Goal: Task Accomplishment & Management: Manage account settings

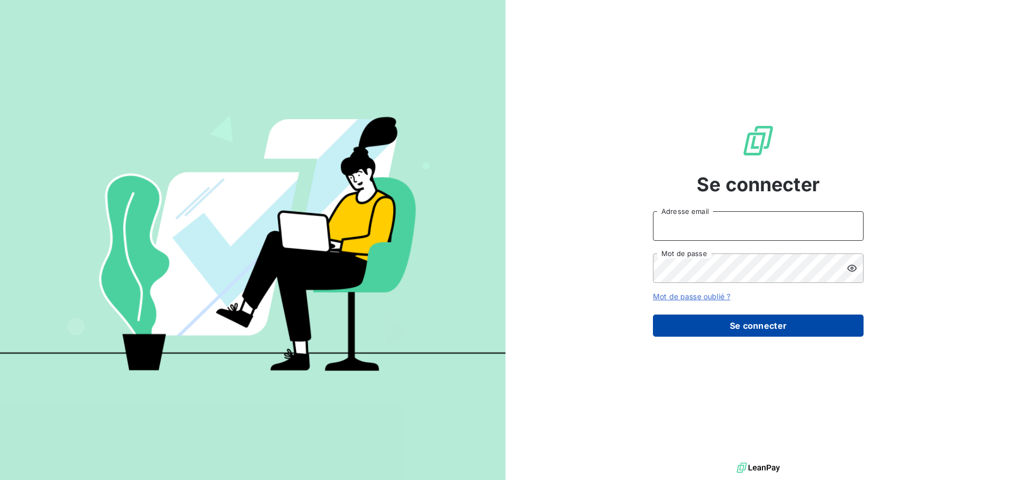
type input "[PERSON_NAME][EMAIL_ADDRESS][DOMAIN_NAME]"
click at [726, 324] on button "Se connecter" at bounding box center [758, 325] width 211 height 22
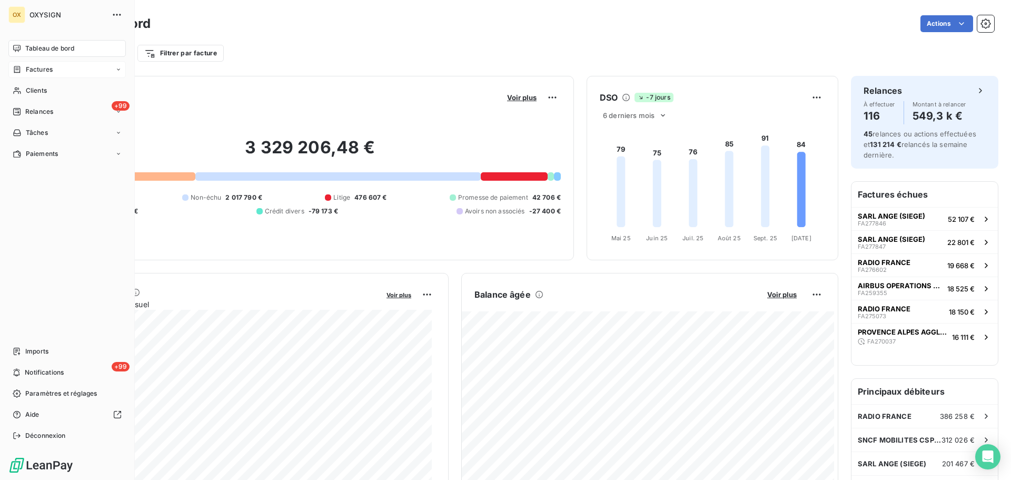
drag, startPoint x: 41, startPoint y: 68, endPoint x: 55, endPoint y: 68, distance: 14.2
click at [42, 68] on span "Factures" at bounding box center [39, 69] width 27 height 9
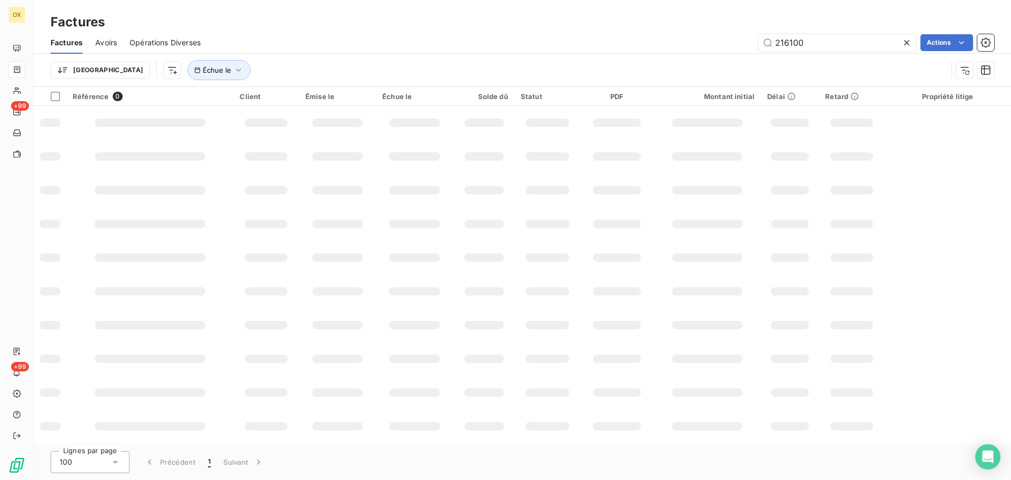
drag, startPoint x: 812, startPoint y: 44, endPoint x: 654, endPoint y: 7, distance: 162.1
click at [677, 33] on div "Factures Avoirs Opérations Diverses 216100 Actions" at bounding box center [522, 43] width 977 height 22
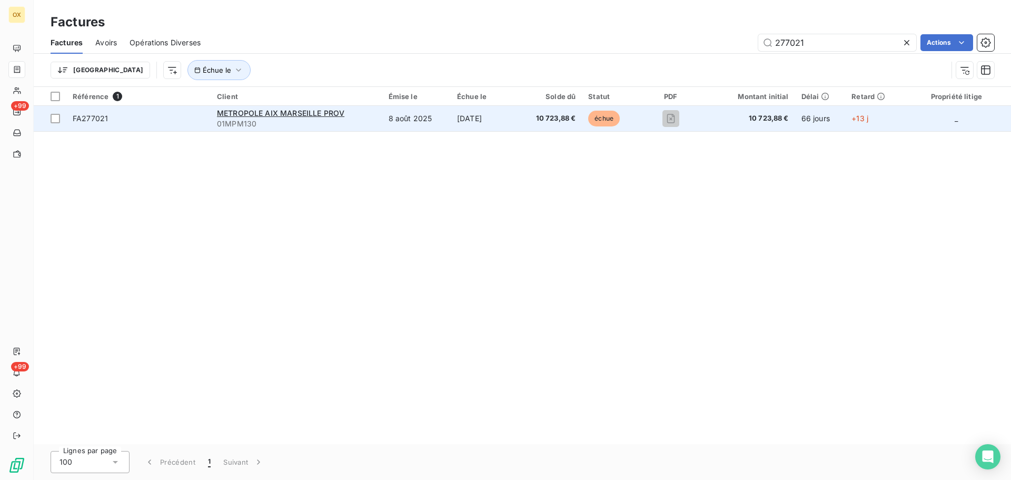
type input "277021"
click at [100, 116] on span "FA277021" at bounding box center [90, 118] width 35 height 9
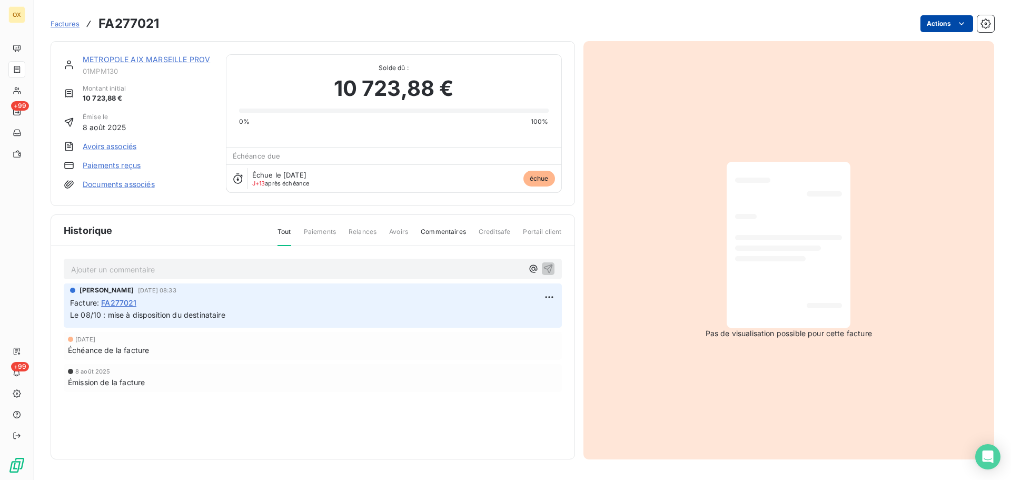
click at [951, 23] on html "OX +99 +99 Factures FA277021 Actions METROPOLE [GEOGRAPHIC_DATA] PROV 01MPM130 …" at bounding box center [505, 240] width 1011 height 480
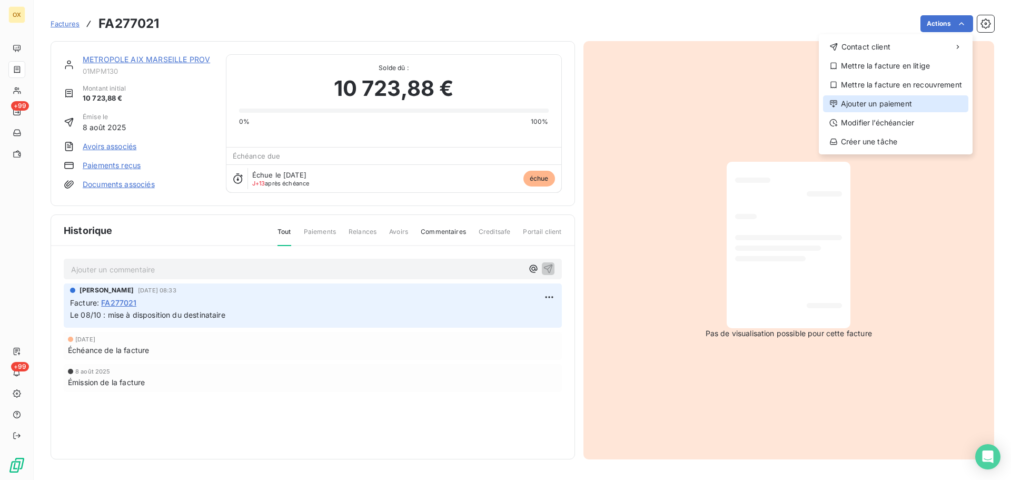
click at [904, 97] on div "Ajouter un paiement" at bounding box center [895, 103] width 145 height 17
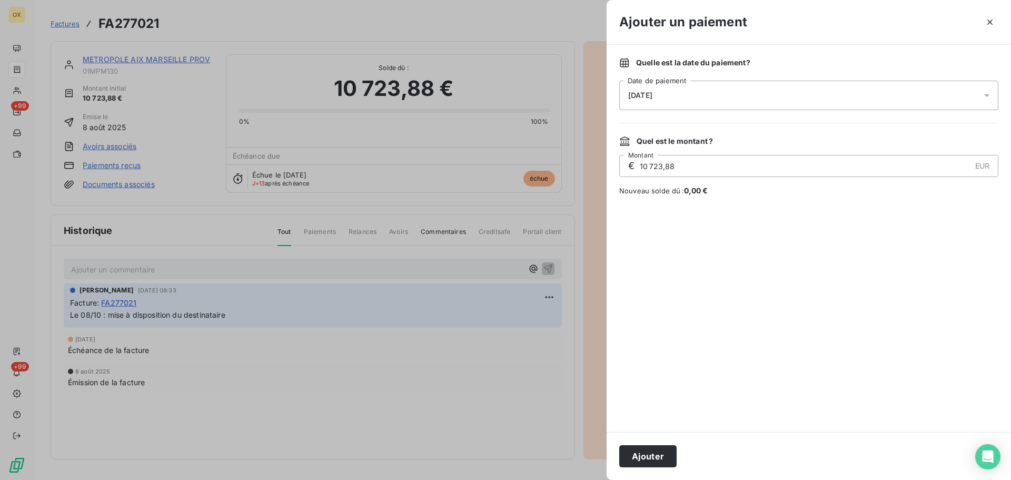
click at [658, 102] on div "[DATE]" at bounding box center [808, 95] width 379 height 29
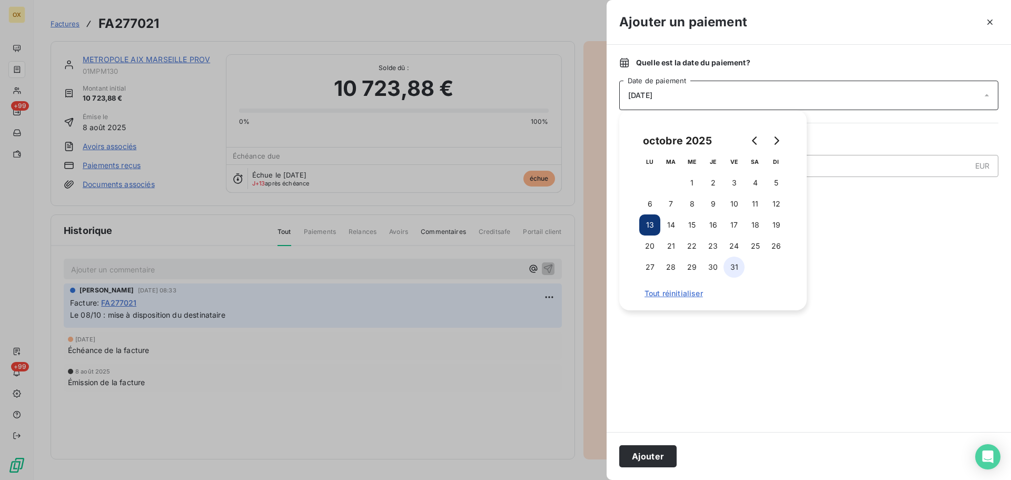
click at [737, 266] on button "31" at bounding box center [734, 266] width 21 height 21
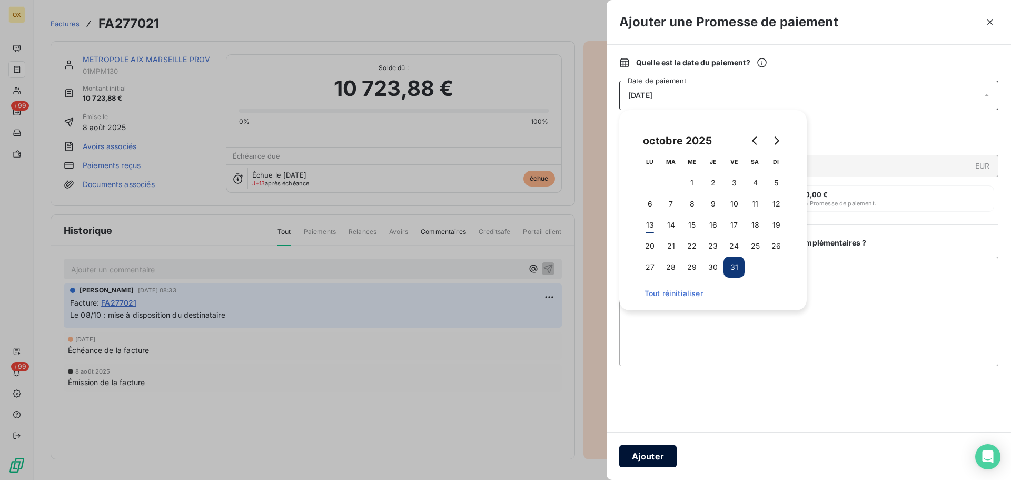
click at [640, 458] on button "Ajouter" at bounding box center [647, 456] width 57 height 22
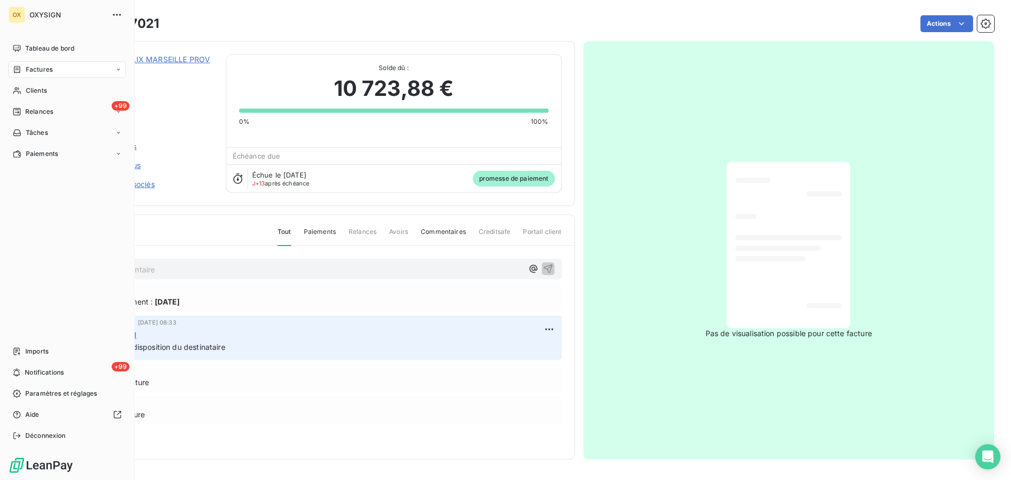
drag, startPoint x: 29, startPoint y: 68, endPoint x: 237, endPoint y: 25, distance: 211.9
click at [30, 68] on span "Factures" at bounding box center [39, 69] width 27 height 9
click at [42, 68] on span "Factures" at bounding box center [39, 69] width 27 height 9
click at [44, 91] on span "Factures" at bounding box center [38, 90] width 27 height 9
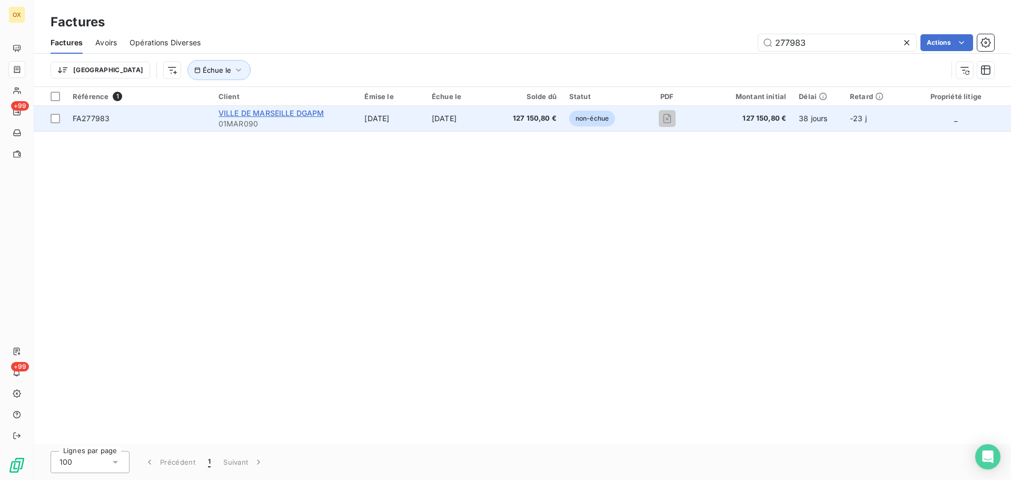
type input "277983"
click at [303, 110] on span "VILLE DE MARSEILLE DGAPM" at bounding box center [272, 112] width 106 height 9
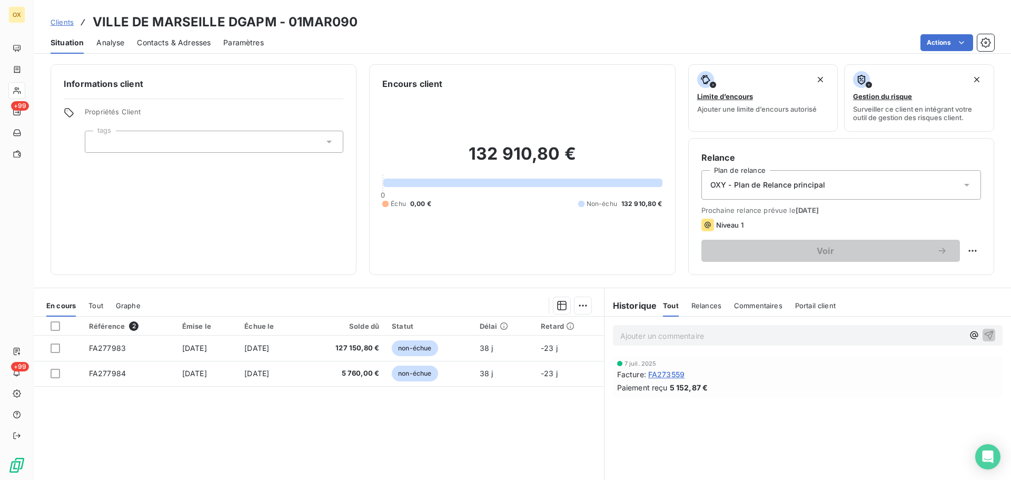
click at [681, 333] on p "Ajouter un commentaire ﻿" at bounding box center [791, 335] width 343 height 13
click at [985, 332] on icon "button" at bounding box center [989, 334] width 9 height 9
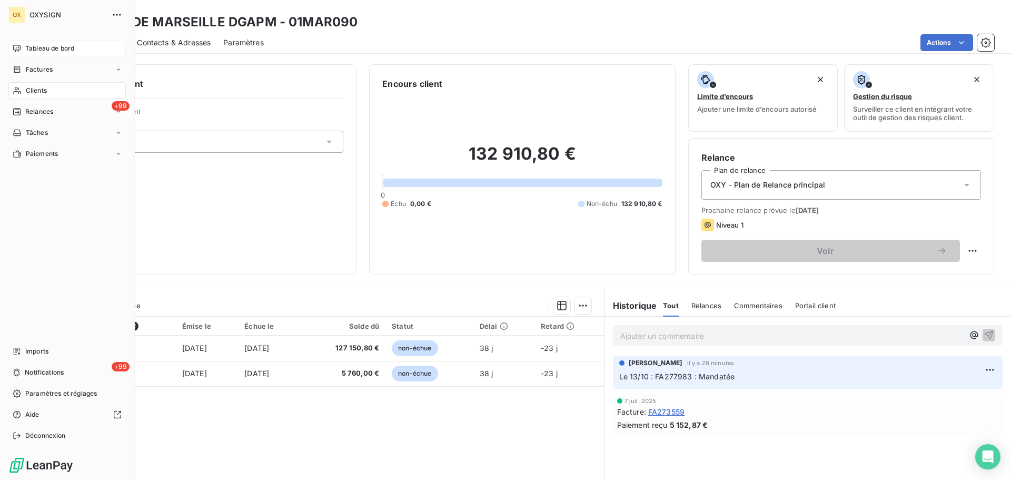
click at [31, 46] on span "Tableau de bord" at bounding box center [49, 48] width 49 height 9
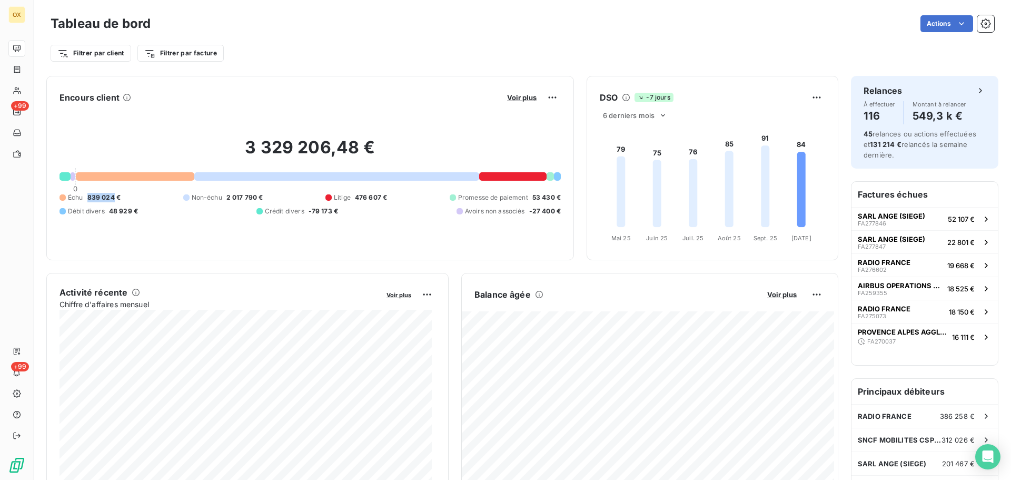
drag, startPoint x: 114, startPoint y: 197, endPoint x: 88, endPoint y: 197, distance: 26.3
click at [88, 197] on span "839 024 €" at bounding box center [103, 197] width 33 height 9
copy span "839 024"
click at [374, 67] on div "Tableau de bord Actions Filtrer par client Filtrer par facture" at bounding box center [522, 35] width 977 height 70
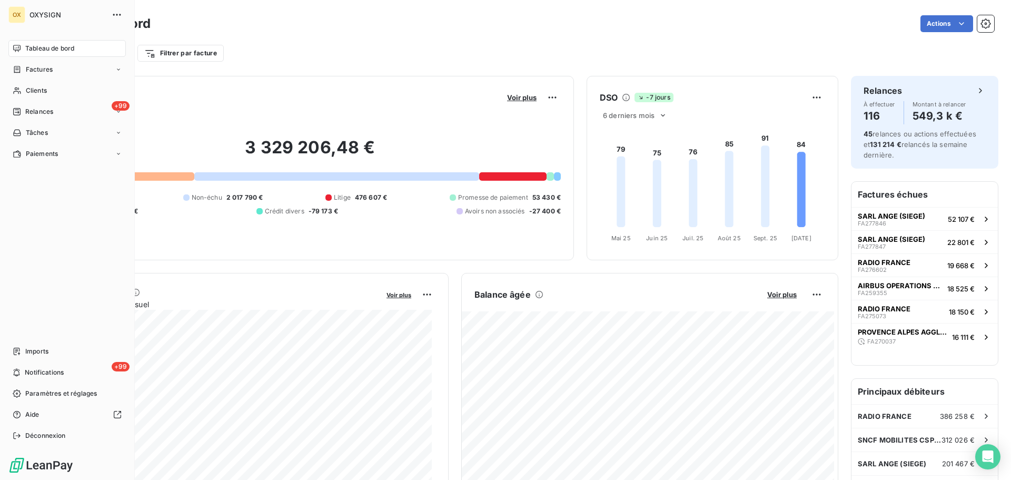
click at [27, 46] on span "Tableau de bord" at bounding box center [49, 48] width 49 height 9
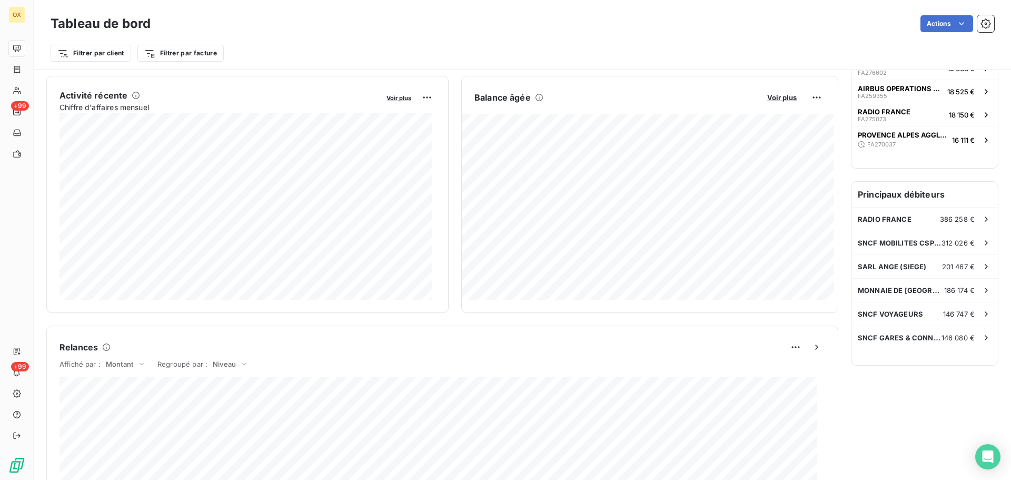
scroll to position [317, 0]
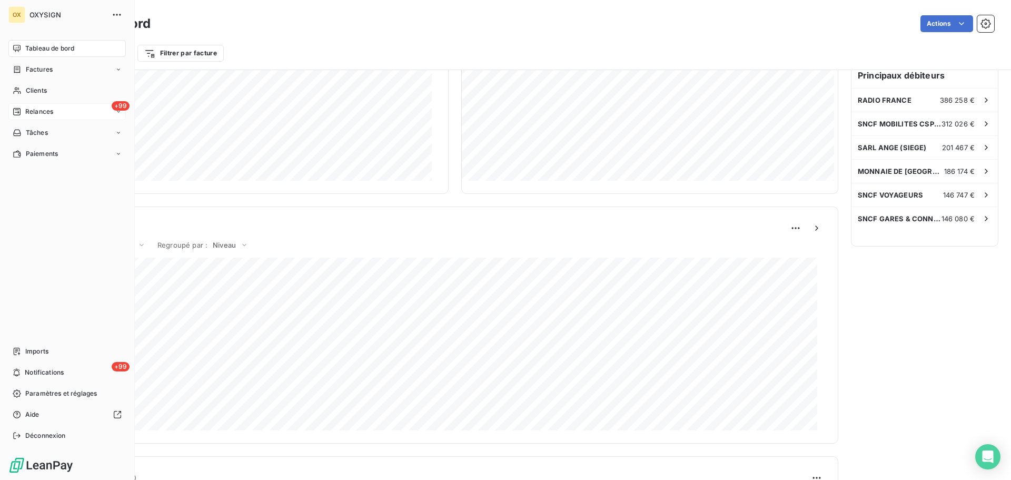
click at [32, 112] on span "Relances" at bounding box center [39, 111] width 28 height 9
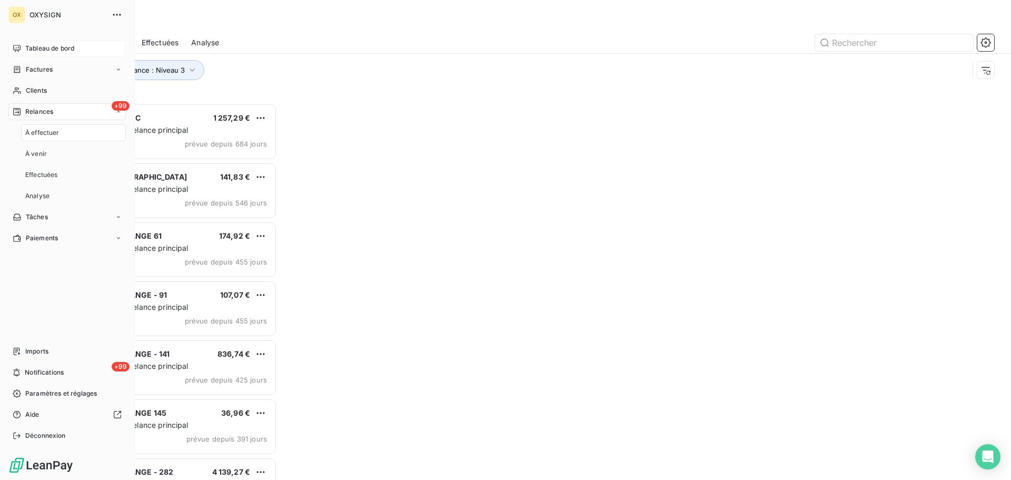
scroll to position [369, 219]
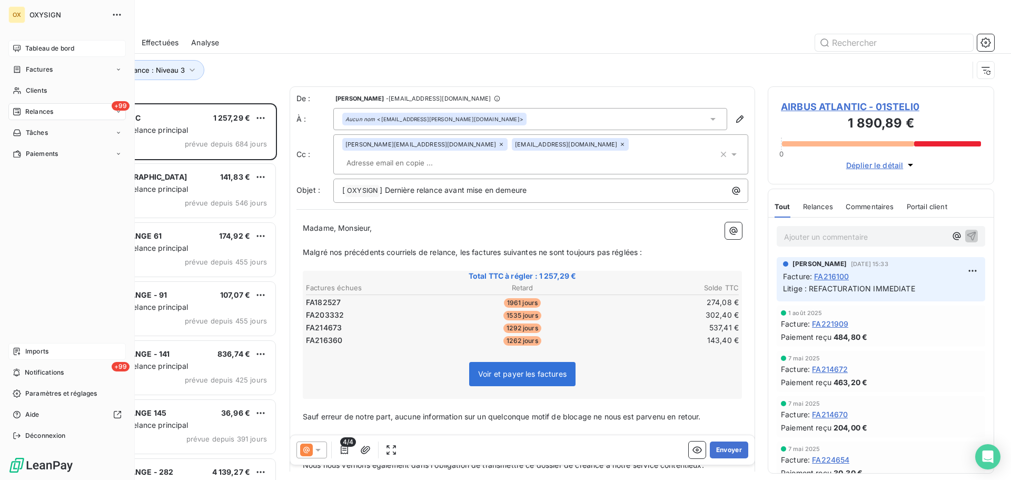
click at [30, 348] on span "Imports" at bounding box center [36, 351] width 23 height 9
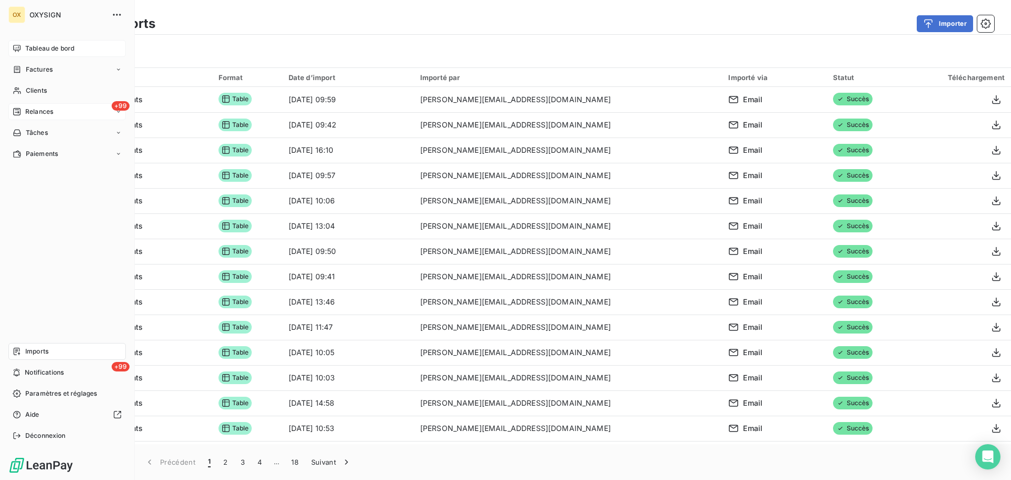
click at [31, 47] on span "Tableau de bord" at bounding box center [49, 48] width 49 height 9
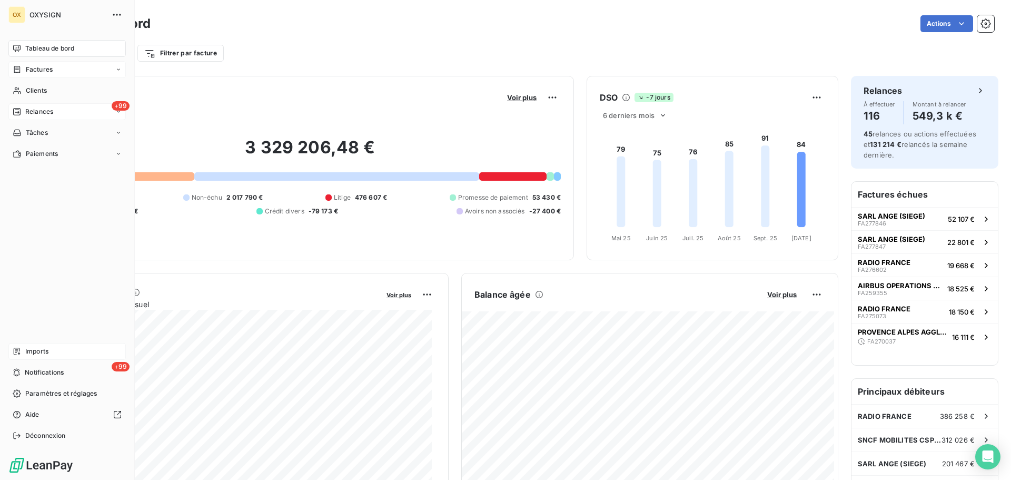
click at [32, 72] on span "Factures" at bounding box center [39, 69] width 27 height 9
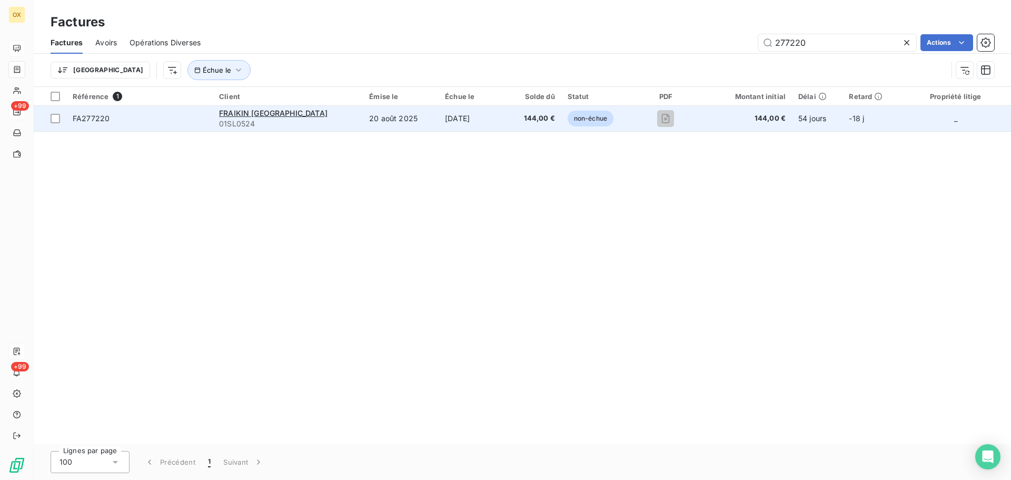
type input "277220"
click at [139, 121] on span "FA277220" at bounding box center [140, 118] width 134 height 11
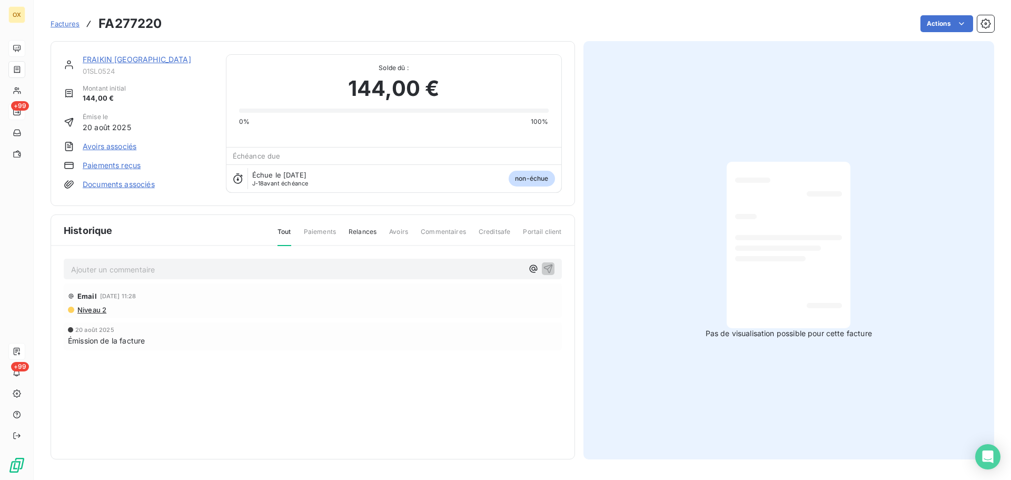
click at [113, 62] on link "FRAIKIN [GEOGRAPHIC_DATA]" at bounding box center [137, 59] width 108 height 9
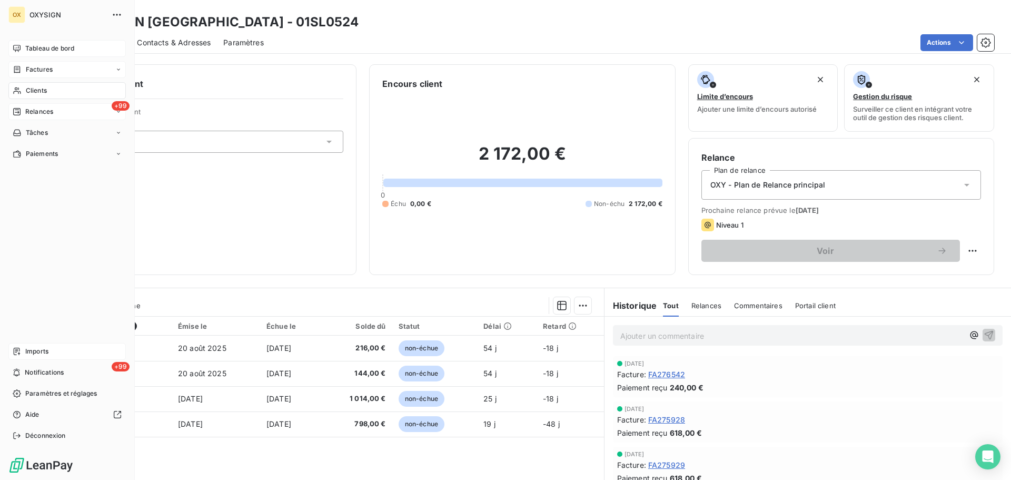
click at [33, 110] on span "Relances" at bounding box center [39, 111] width 28 height 9
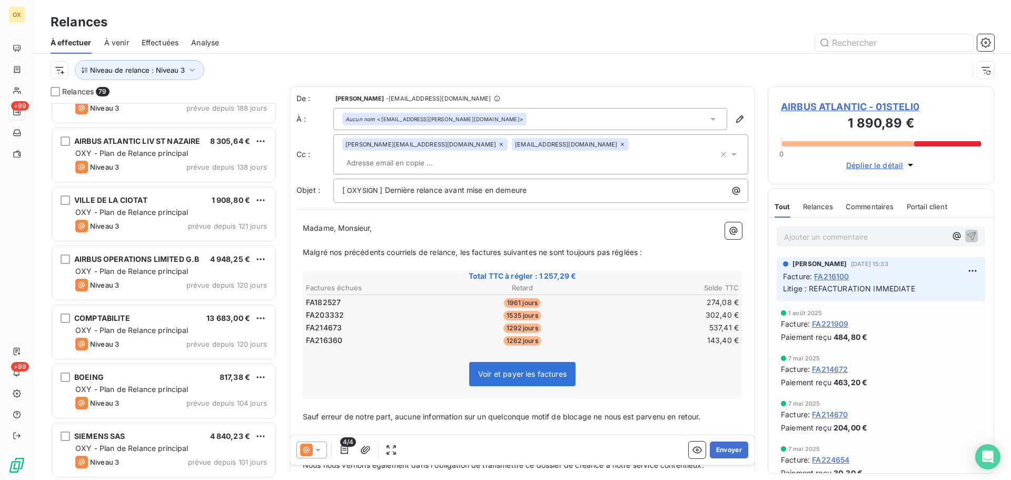
scroll to position [1001, 0]
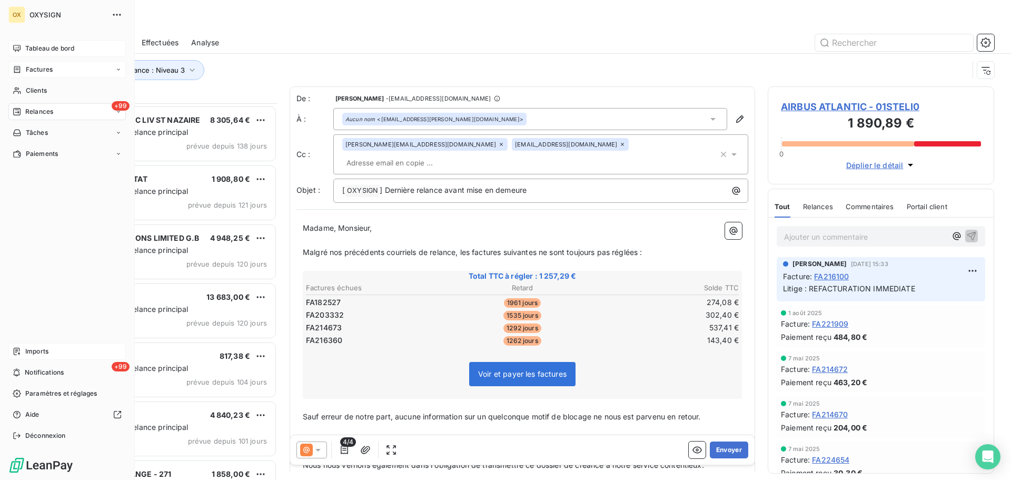
click at [29, 349] on span "Imports" at bounding box center [36, 351] width 23 height 9
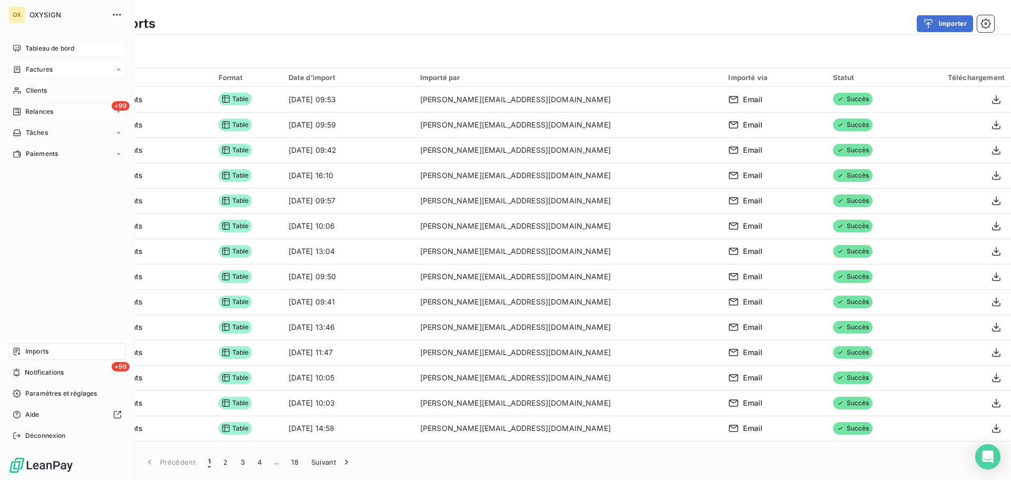
click at [33, 51] on span "Tableau de bord" at bounding box center [49, 48] width 49 height 9
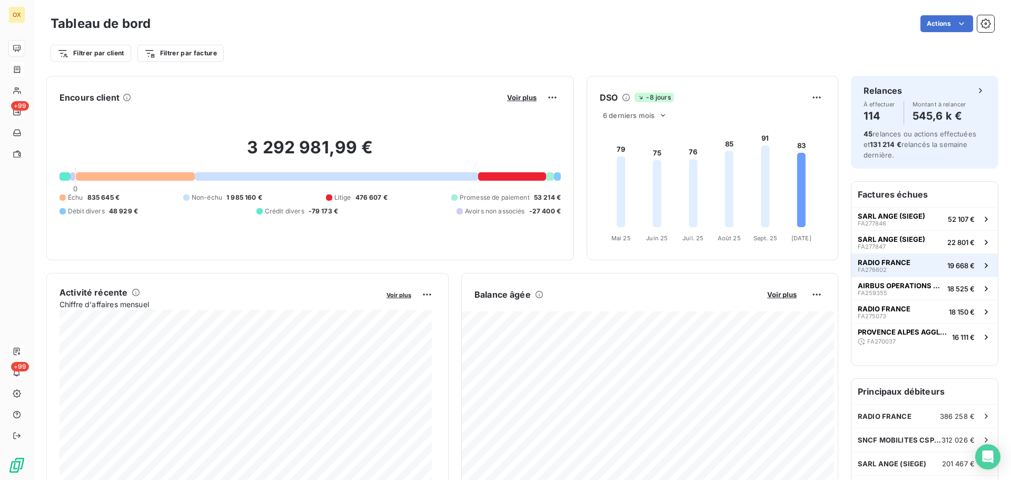
click at [931, 270] on button "RADIO FRANCE FA276602 19 668 €" at bounding box center [925, 264] width 146 height 23
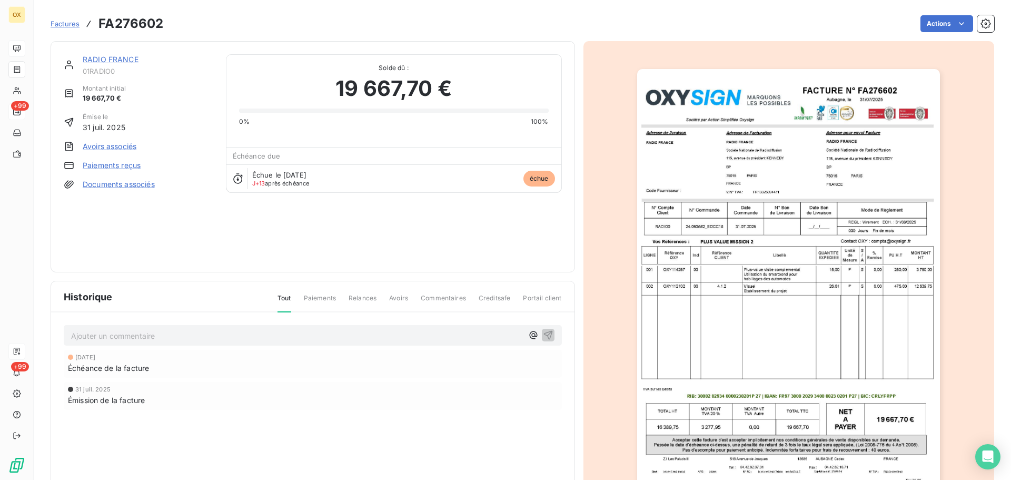
click at [101, 61] on link "RADIO FRANCE" at bounding box center [111, 59] width 56 height 9
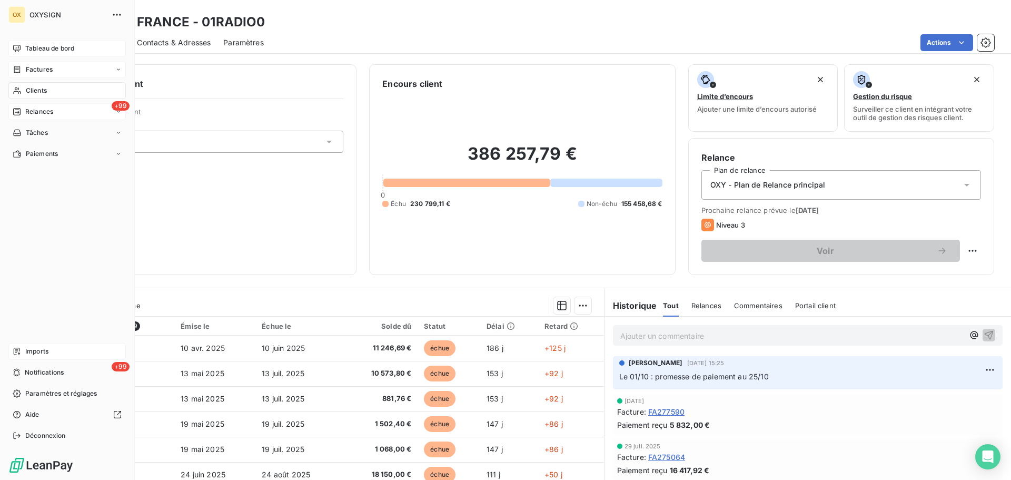
click at [34, 46] on span "Tableau de bord" at bounding box center [49, 48] width 49 height 9
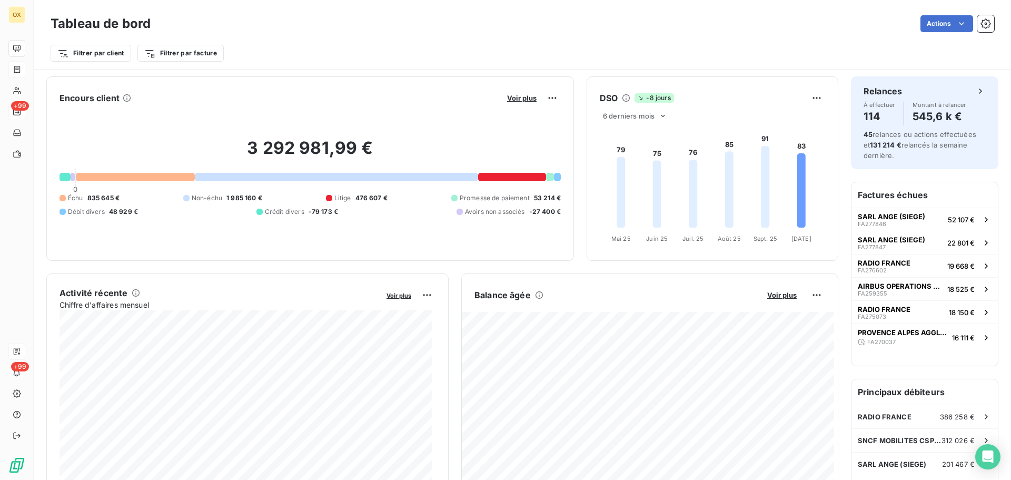
scroll to position [1, 0]
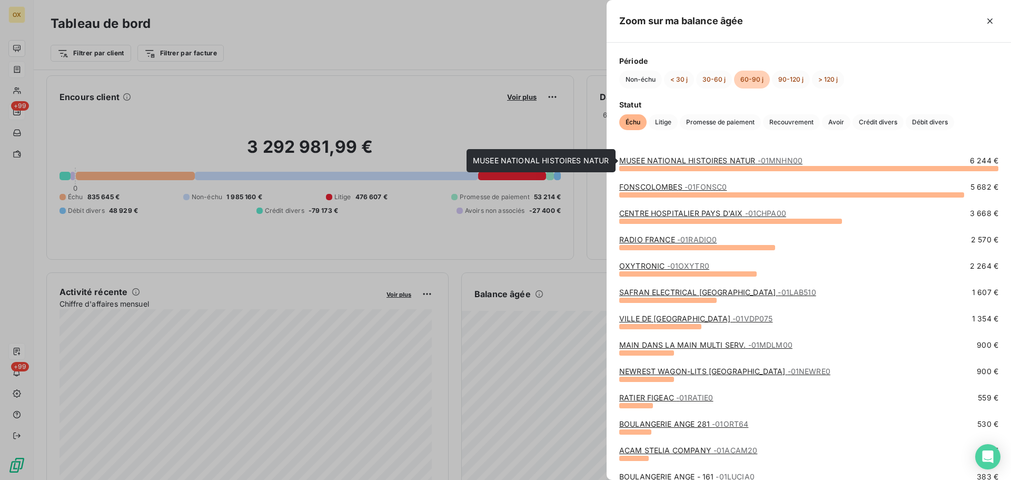
click at [737, 162] on link "MUSEE NATIONAL HISTOIRES NATUR - 01MNHN00" at bounding box center [710, 160] width 183 height 9
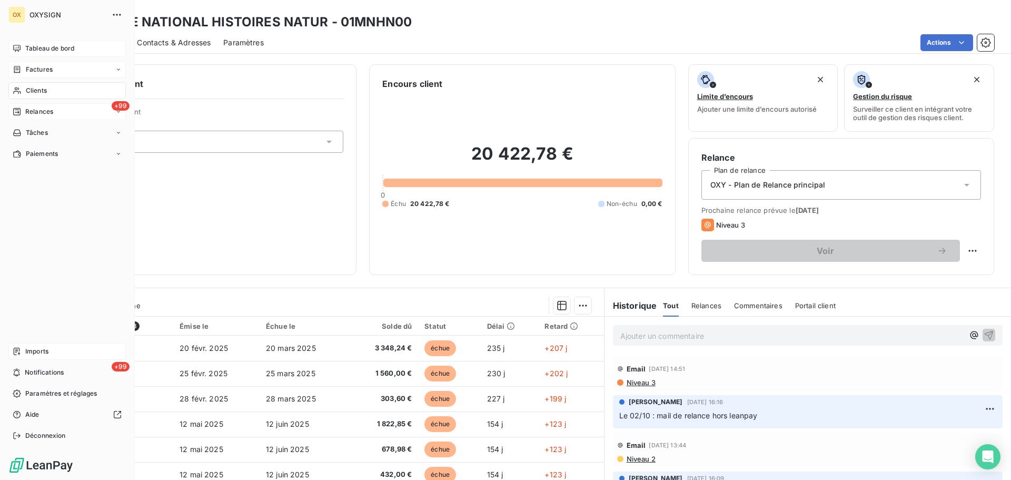
click at [39, 48] on span "Tableau de bord" at bounding box center [49, 48] width 49 height 9
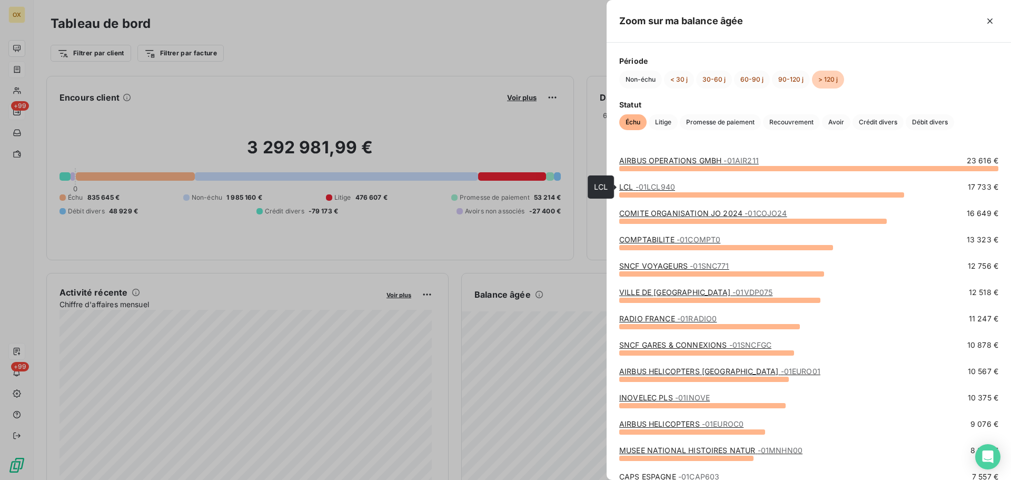
click at [628, 187] on link "LCL - 01LCL940" at bounding box center [647, 186] width 56 height 9
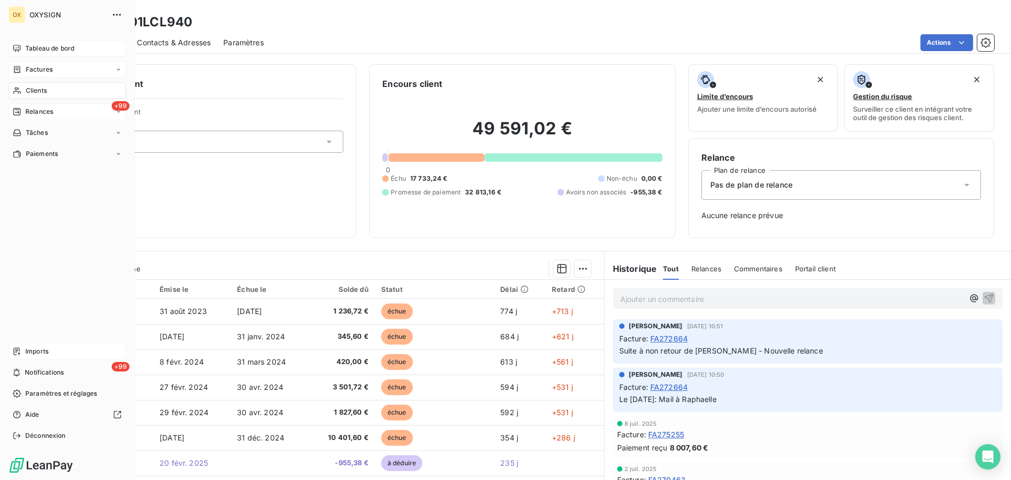
click at [41, 48] on span "Tableau de bord" at bounding box center [49, 48] width 49 height 9
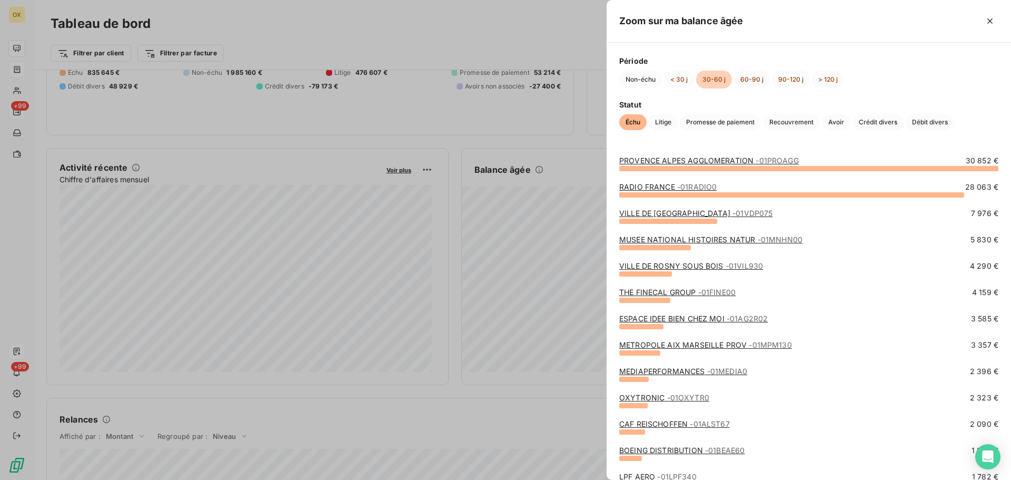
scroll to position [53, 0]
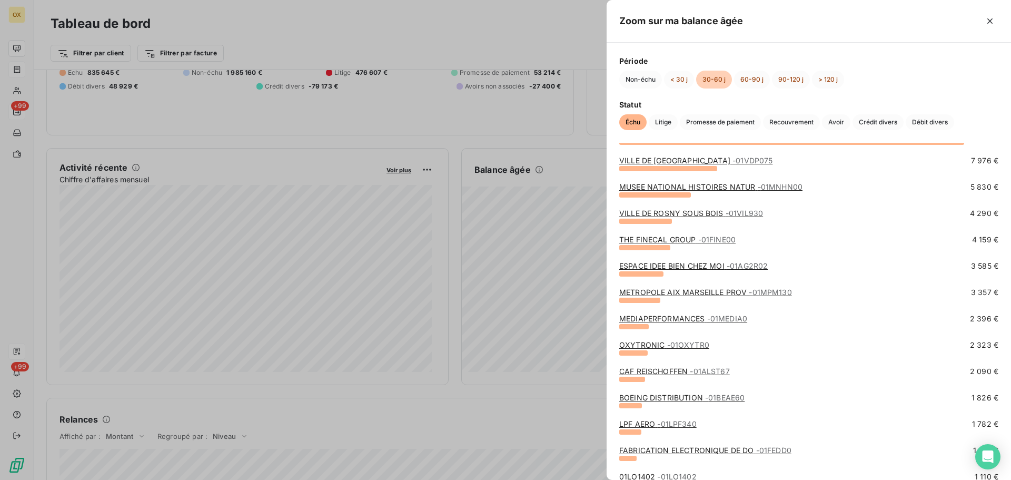
click at [660, 318] on link "MEDIAPERFORMANCES - 01MEDIA0" at bounding box center [683, 318] width 128 height 9
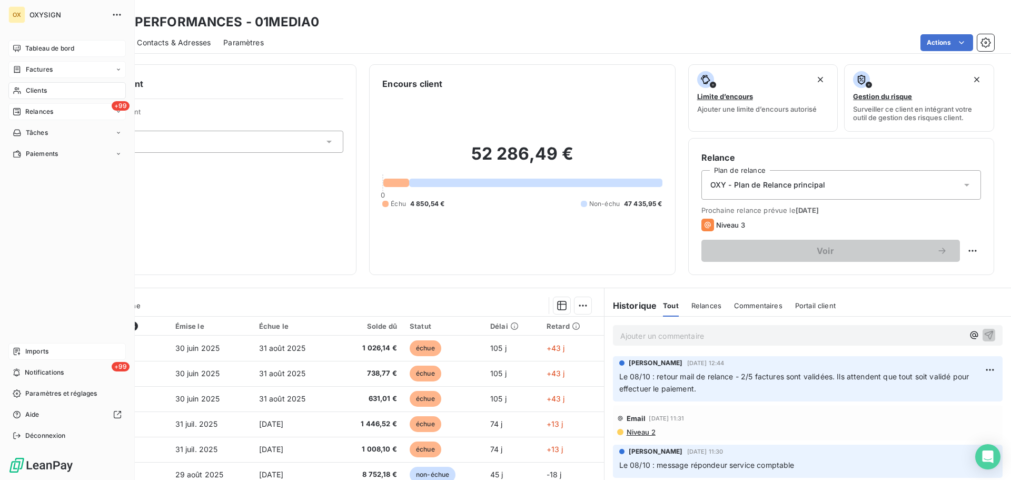
click at [31, 43] on div "Tableau de bord" at bounding box center [66, 48] width 117 height 17
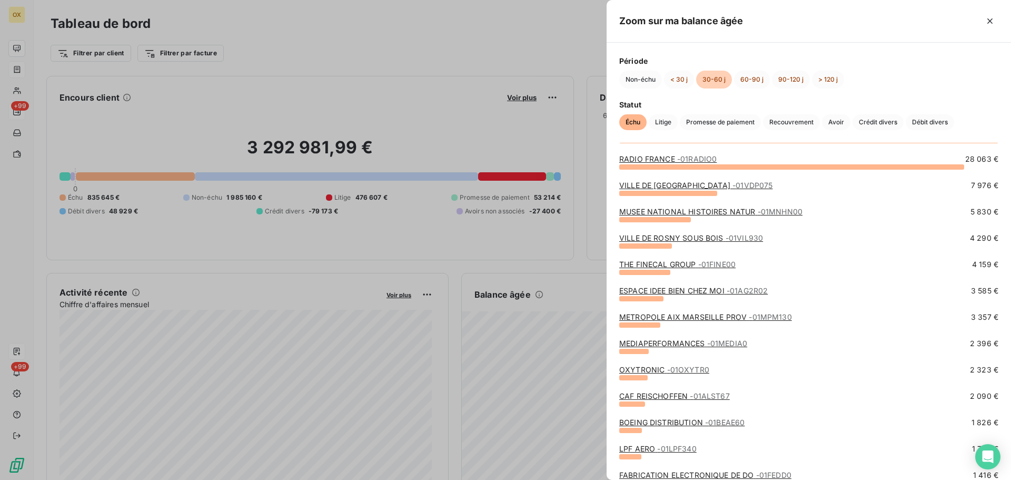
scroll to position [53, 0]
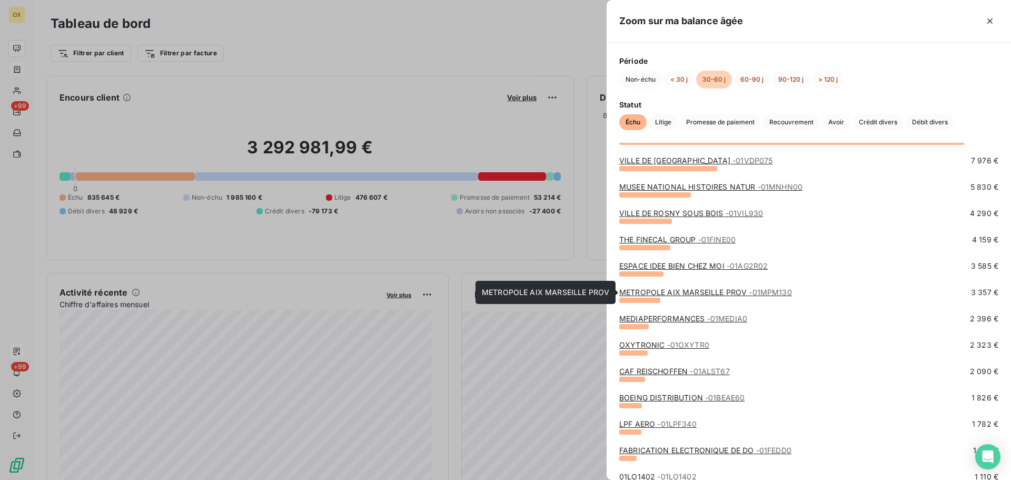
click at [695, 290] on link "METROPOLE [GEOGRAPHIC_DATA] PROV - 01MPM130" at bounding box center [705, 292] width 173 height 9
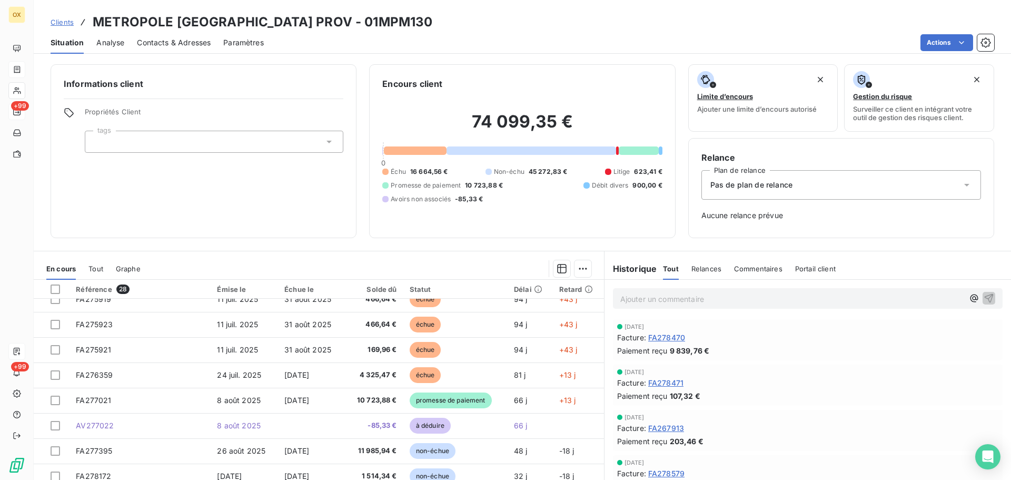
scroll to position [449, 0]
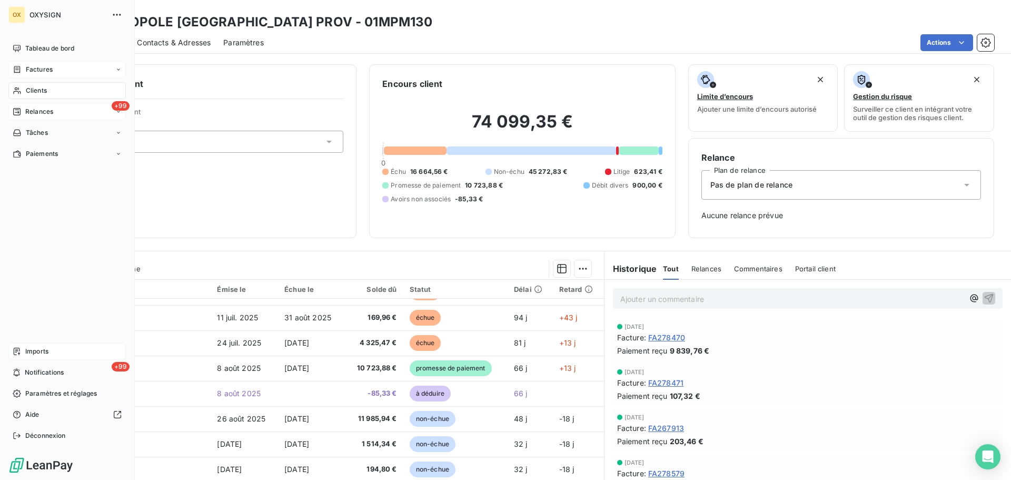
click at [29, 69] on span "Factures" at bounding box center [39, 69] width 27 height 9
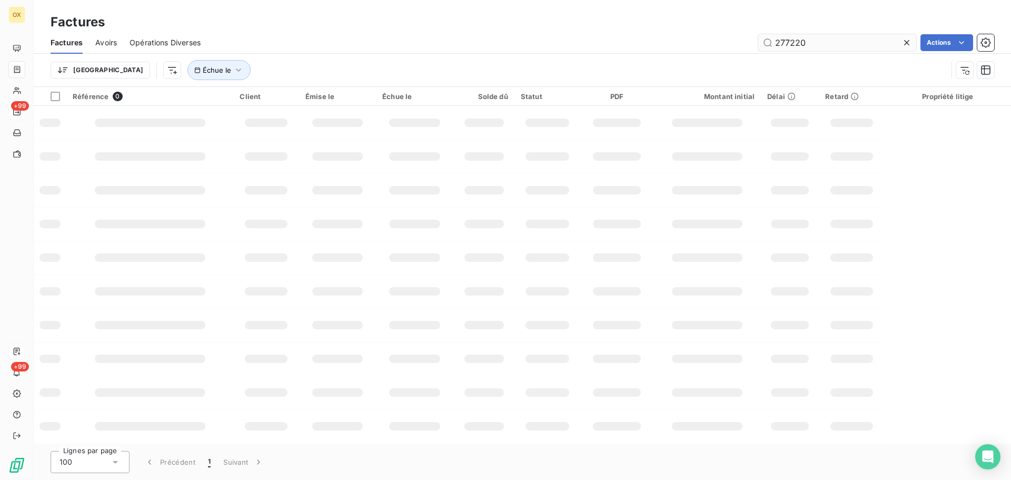
click at [905, 45] on icon at bounding box center [907, 42] width 11 height 11
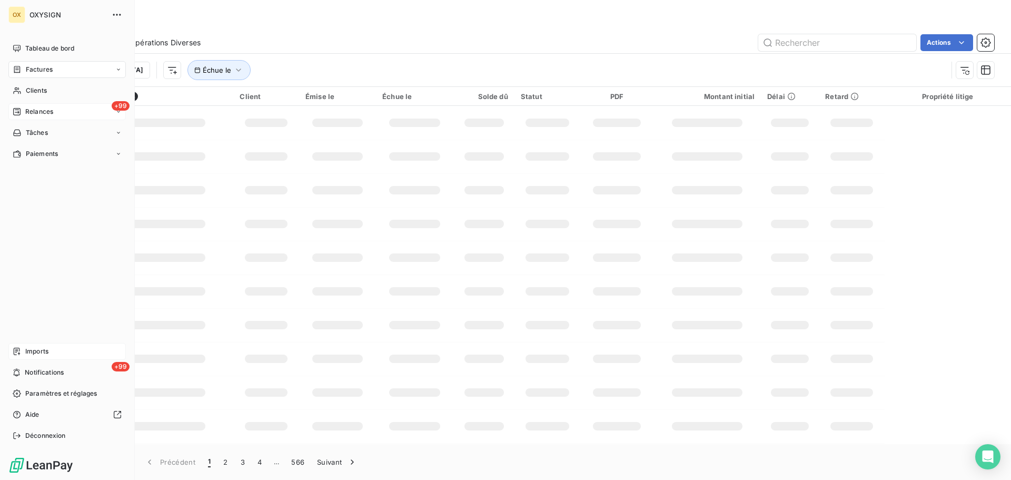
click at [26, 349] on span "Imports" at bounding box center [36, 351] width 23 height 9
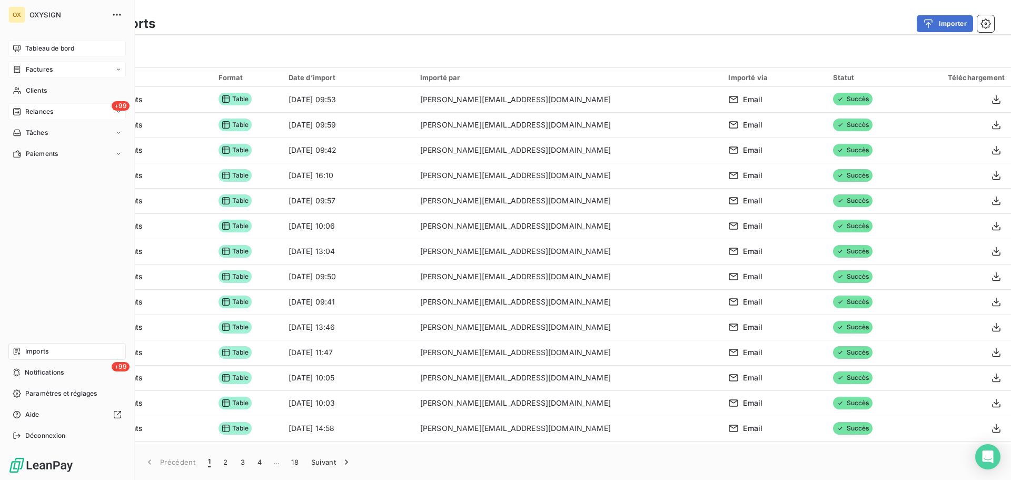
click at [25, 46] on span "Tableau de bord" at bounding box center [49, 48] width 49 height 9
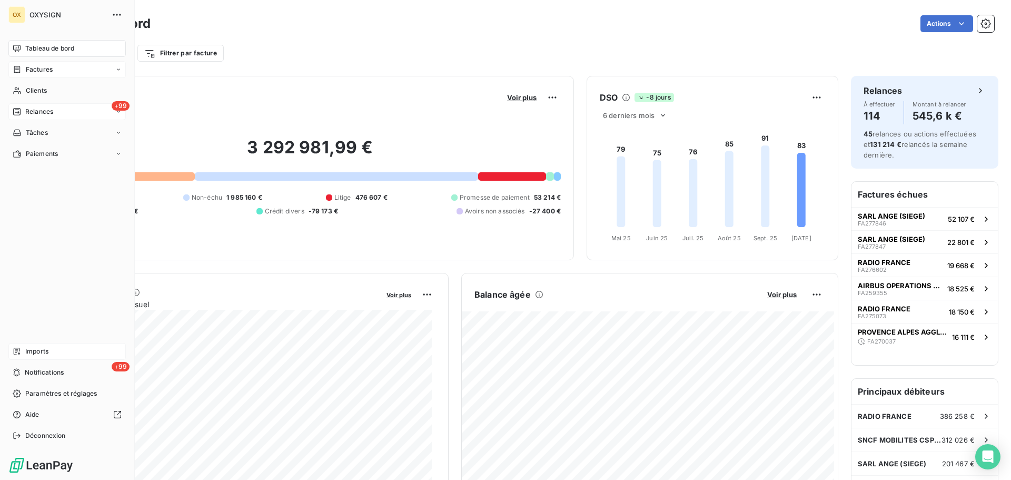
click at [43, 114] on span "Relances" at bounding box center [39, 111] width 28 height 9
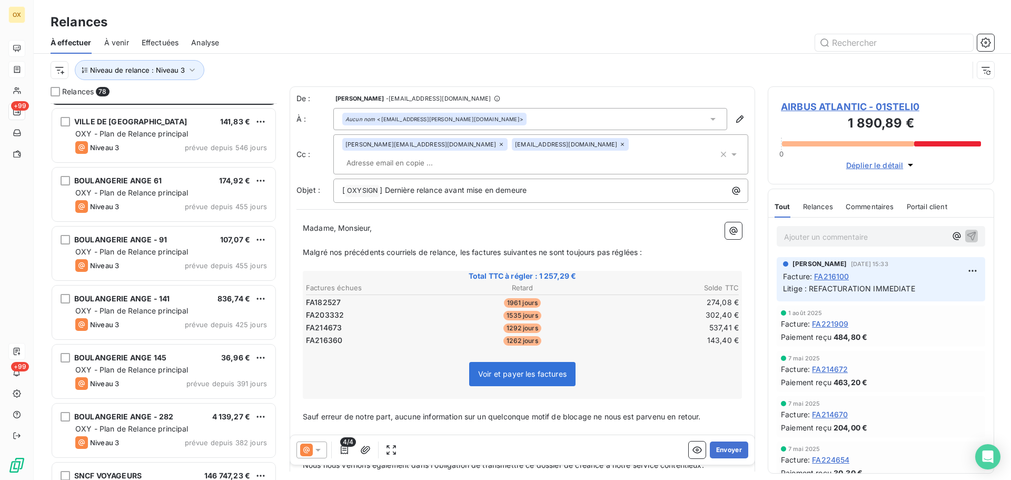
scroll to position [106, 0]
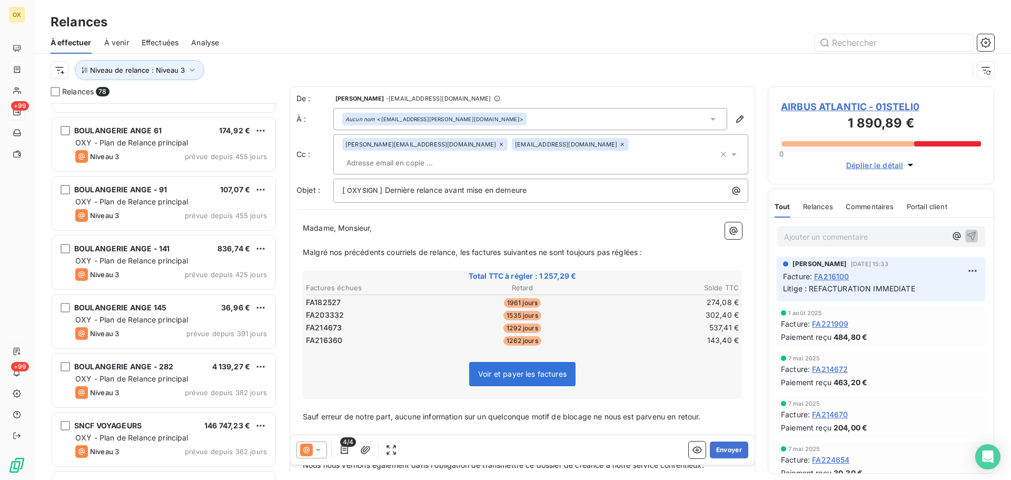
click at [167, 134] on div "BOULANGERIE ANGE 61 174,92 €" at bounding box center [171, 130] width 192 height 9
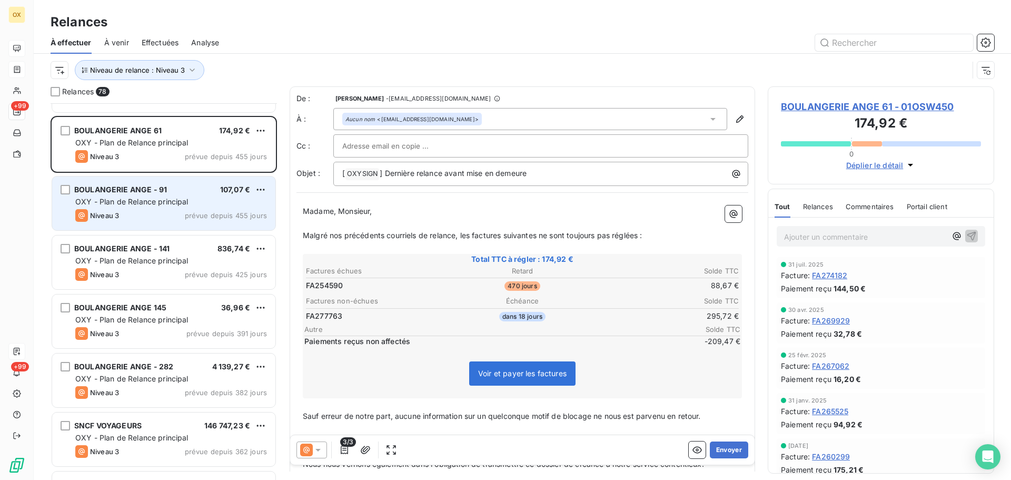
click at [168, 196] on div "OXY - Plan de Relance principal" at bounding box center [171, 201] width 192 height 11
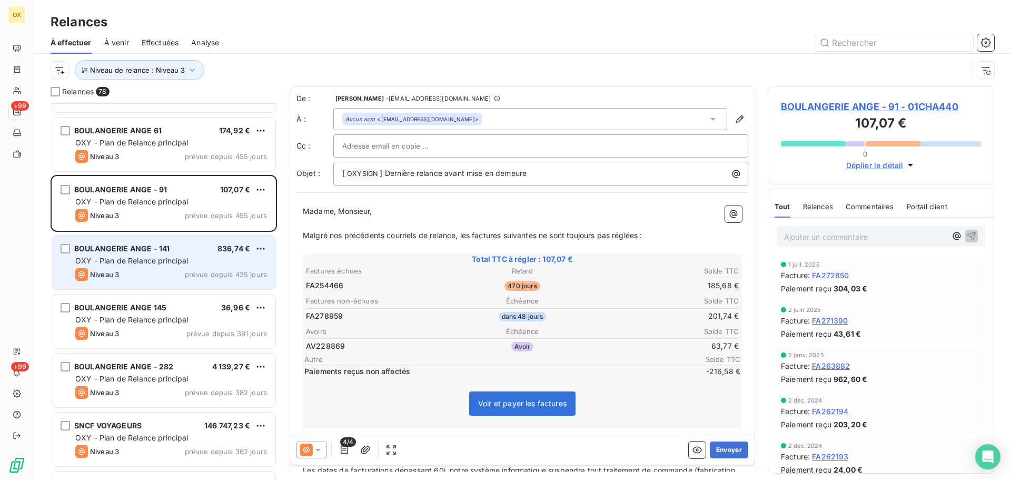
click at [164, 251] on span "BOULANGERIE ANGE - 141" at bounding box center [121, 248] width 95 height 9
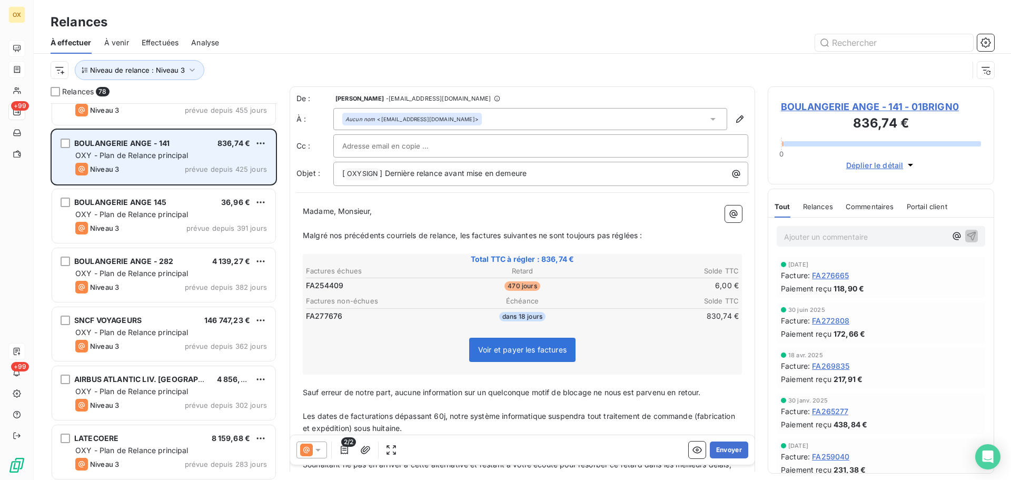
scroll to position [317, 0]
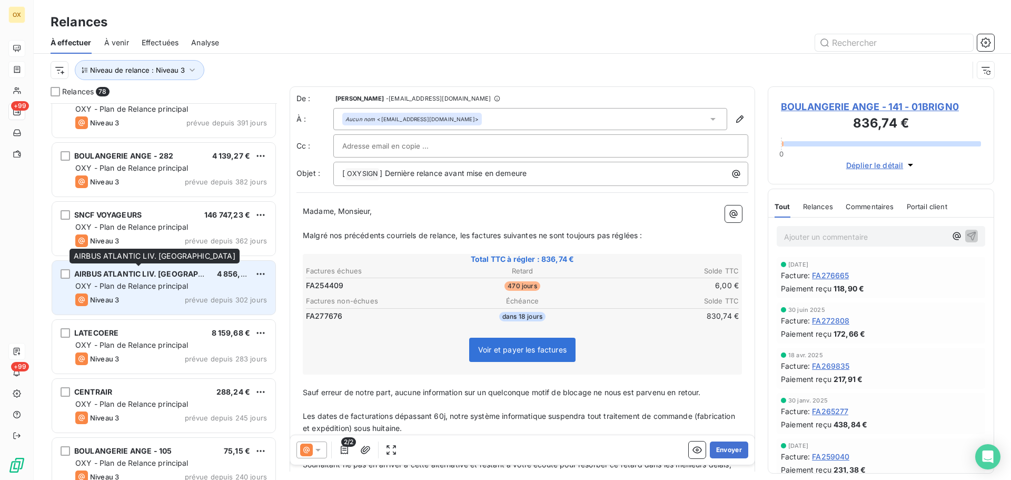
click at [149, 279] on div "AIRBUS ATLANTIC LIV. [GEOGRAPHIC_DATA]" at bounding box center [141, 274] width 134 height 11
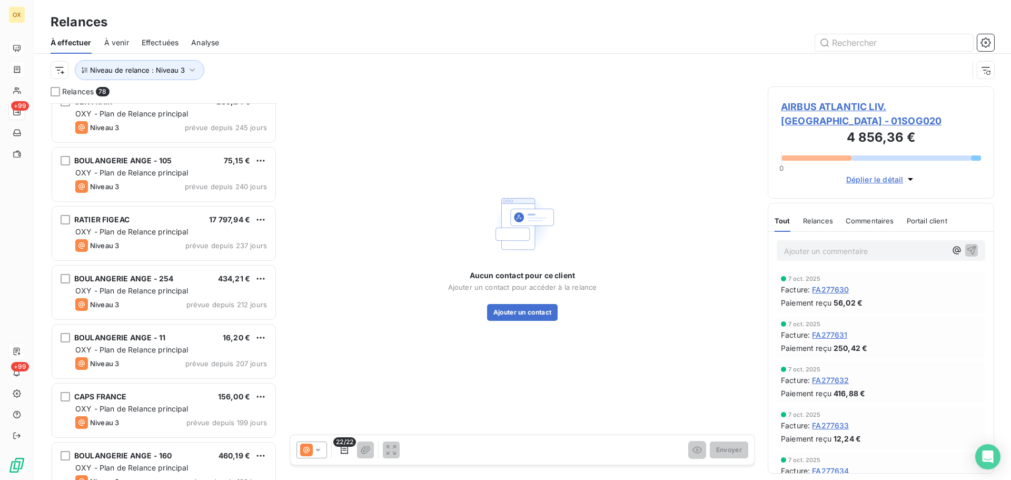
scroll to position [632, 0]
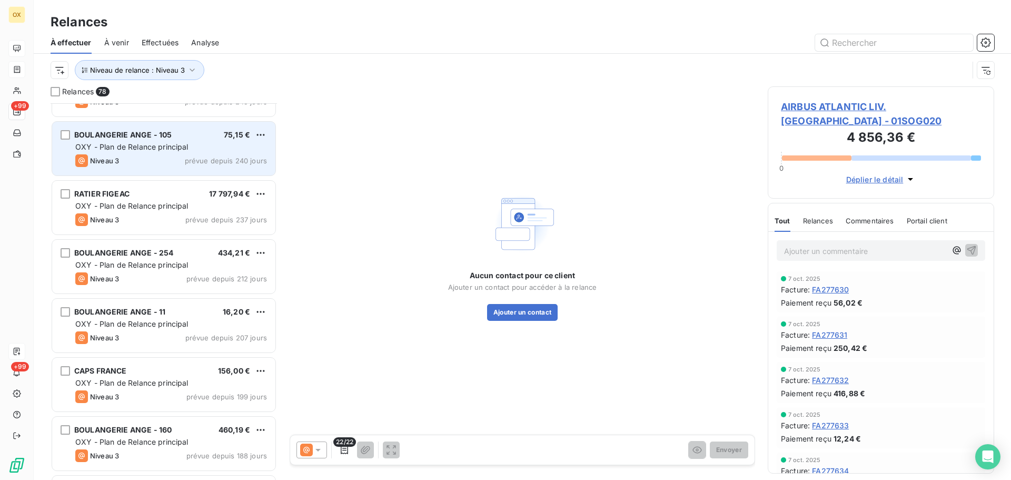
click at [147, 160] on div "Niveau 3 prévue depuis 240 jours" at bounding box center [171, 160] width 192 height 13
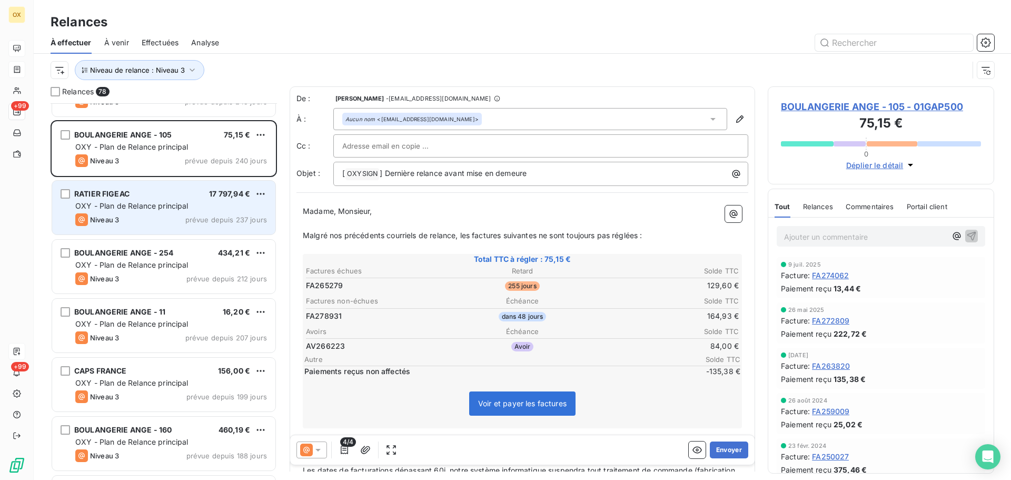
click at [155, 196] on div "RATIER FIGEAC 17 797,94 €" at bounding box center [171, 193] width 192 height 9
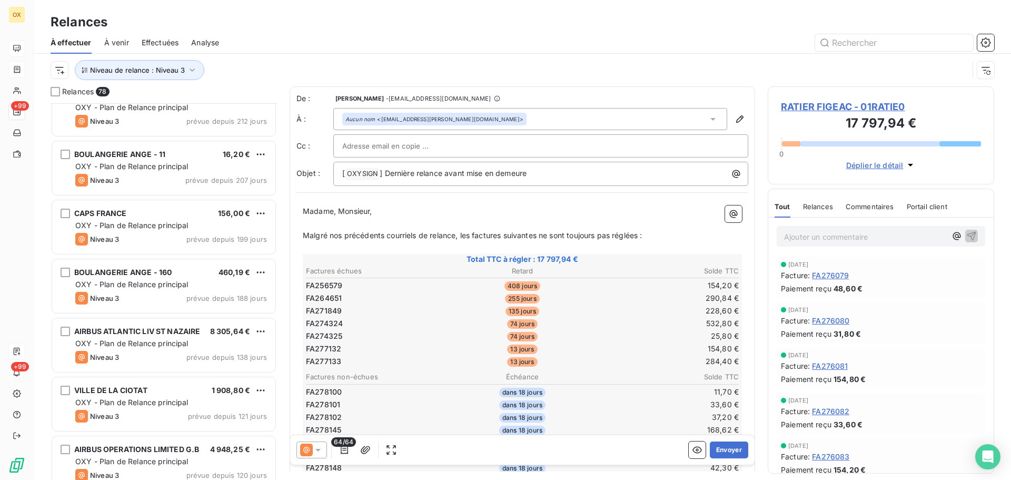
scroll to position [790, 0]
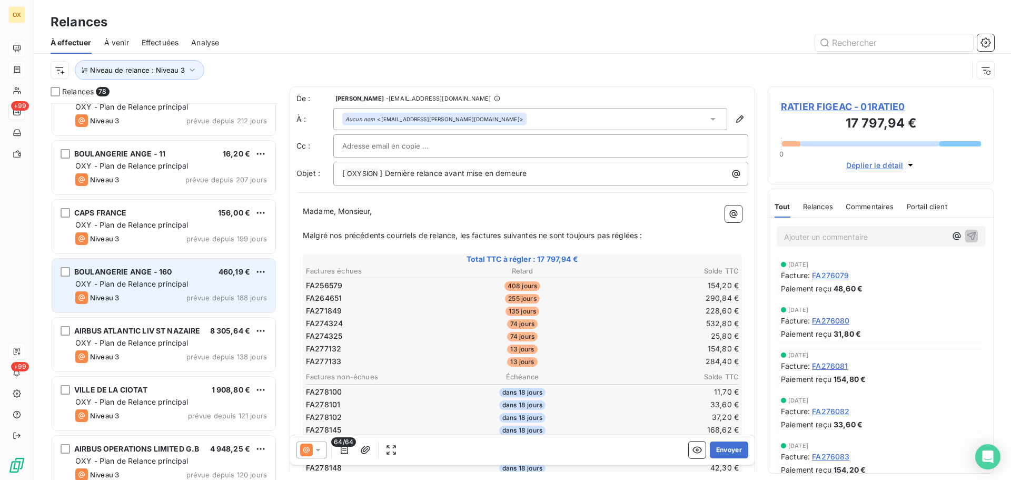
click at [148, 285] on span "OXY - Plan de Relance principal" at bounding box center [131, 283] width 113 height 9
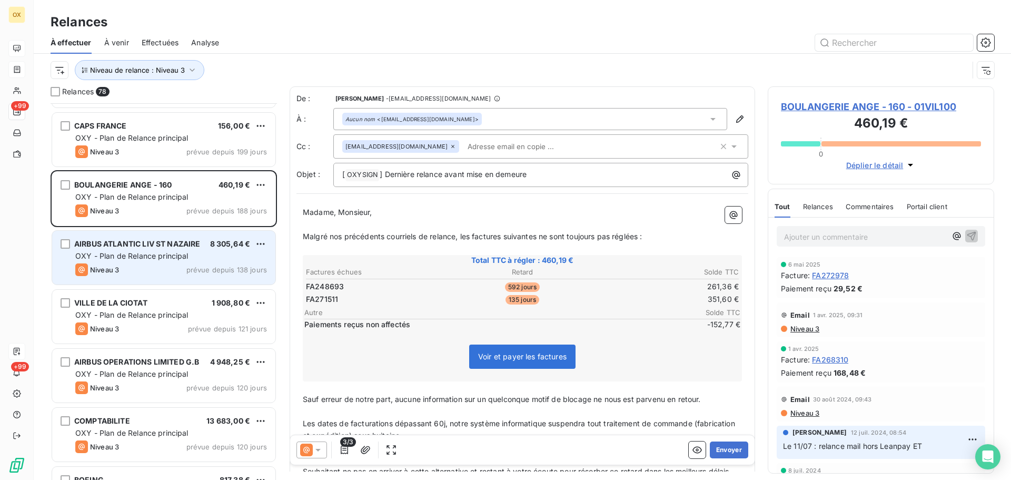
scroll to position [896, 0]
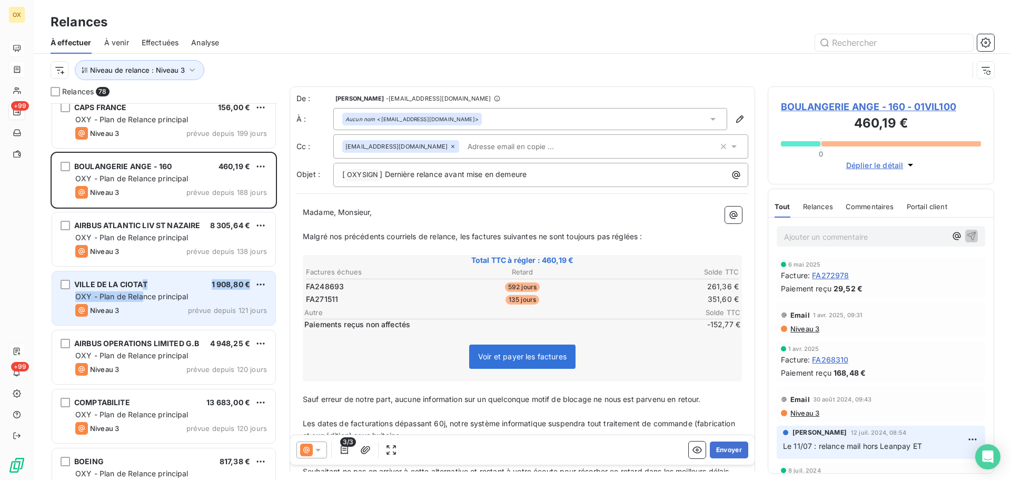
click at [143, 290] on div "VILLE DE LA CIOTAT 1 908,80 € OXY - Plan de Relance principal Niveau 3 prévue d…" at bounding box center [163, 298] width 223 height 54
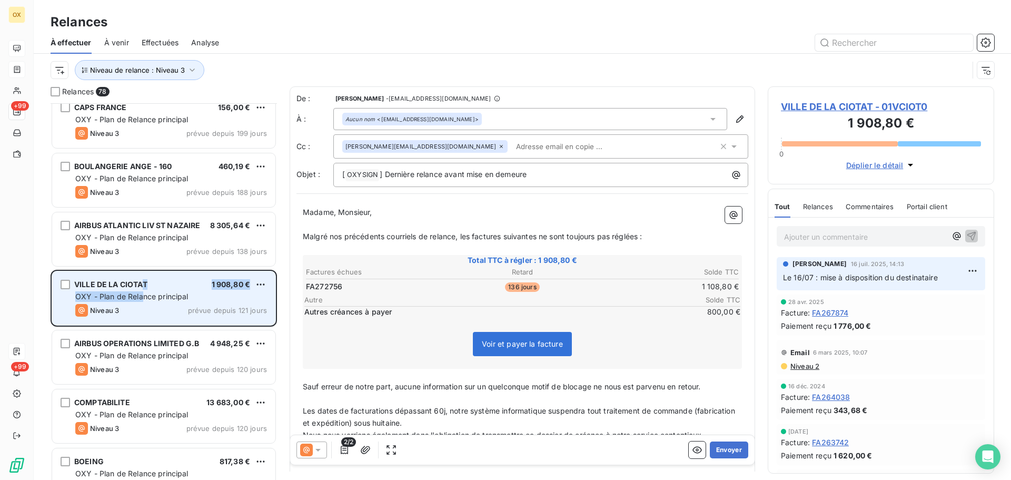
click at [197, 281] on div "VILLE DE LA CIOTAT 1 908,80 €" at bounding box center [171, 284] width 192 height 9
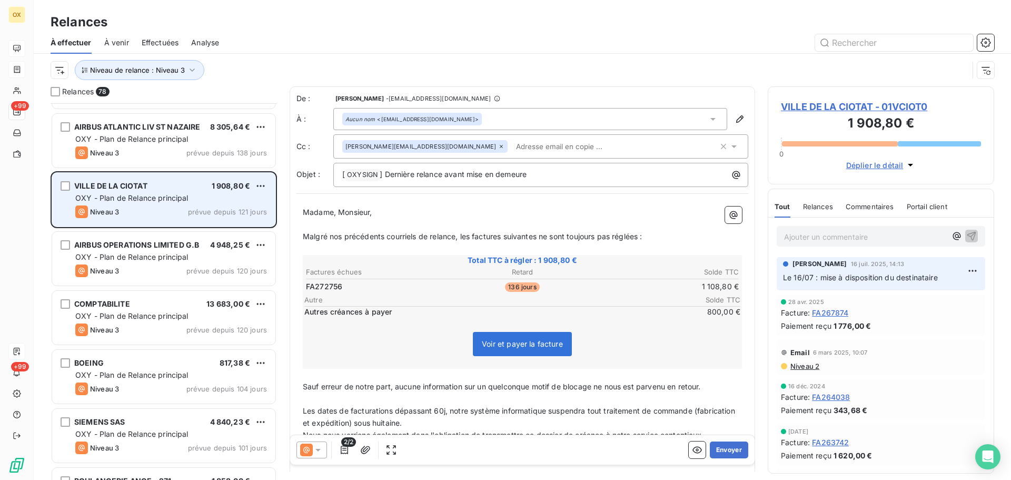
scroll to position [1001, 0]
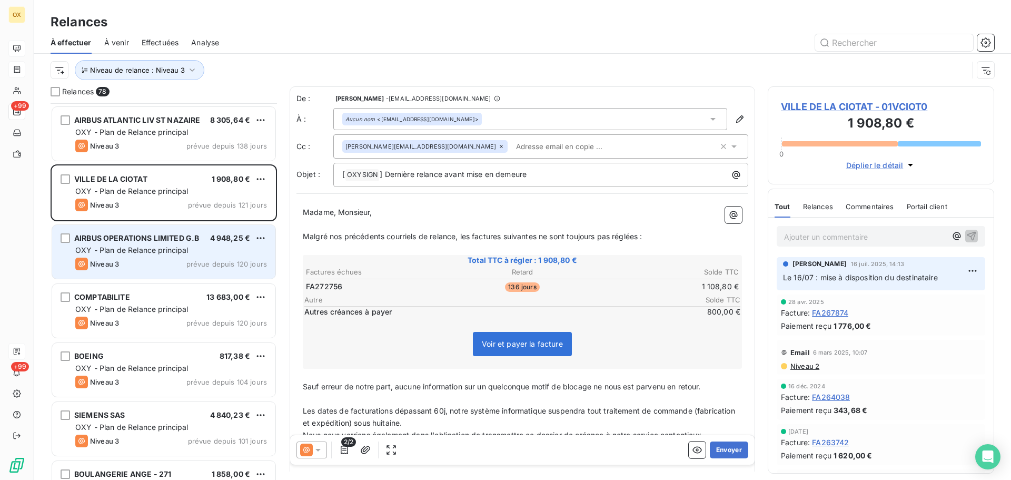
click at [177, 241] on span "AIRBUS OPERATIONS LIMITED G.B" at bounding box center [136, 237] width 125 height 9
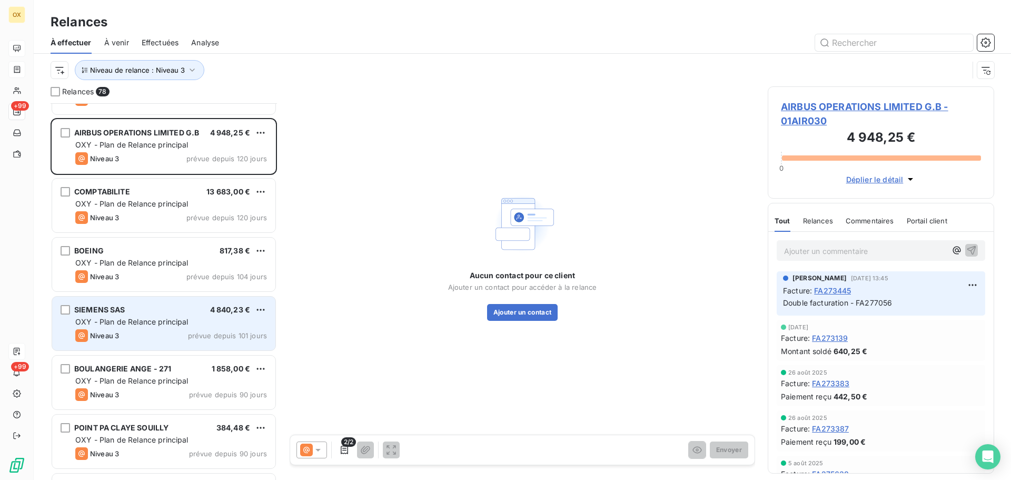
scroll to position [1159, 0]
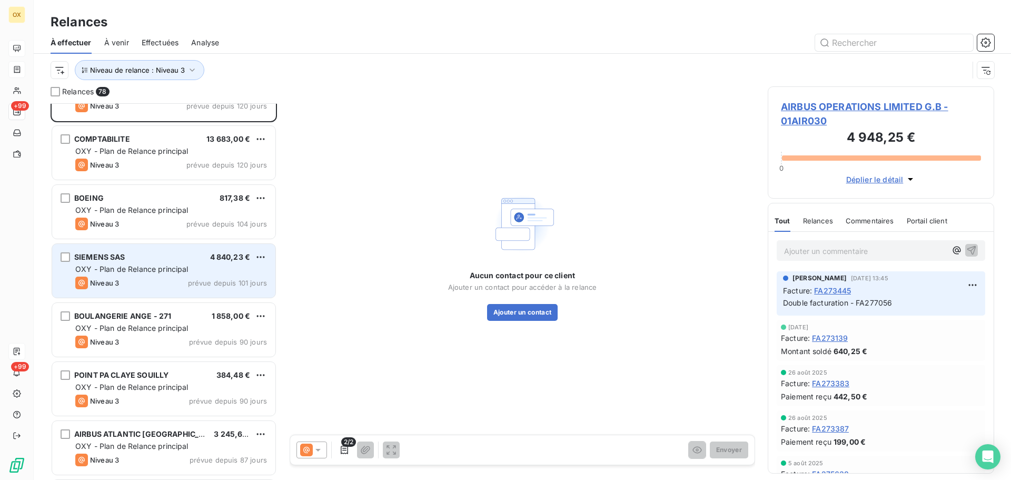
click at [173, 315] on div "BOULANGERIE ANGE - 271 1 858,00 €" at bounding box center [171, 315] width 192 height 9
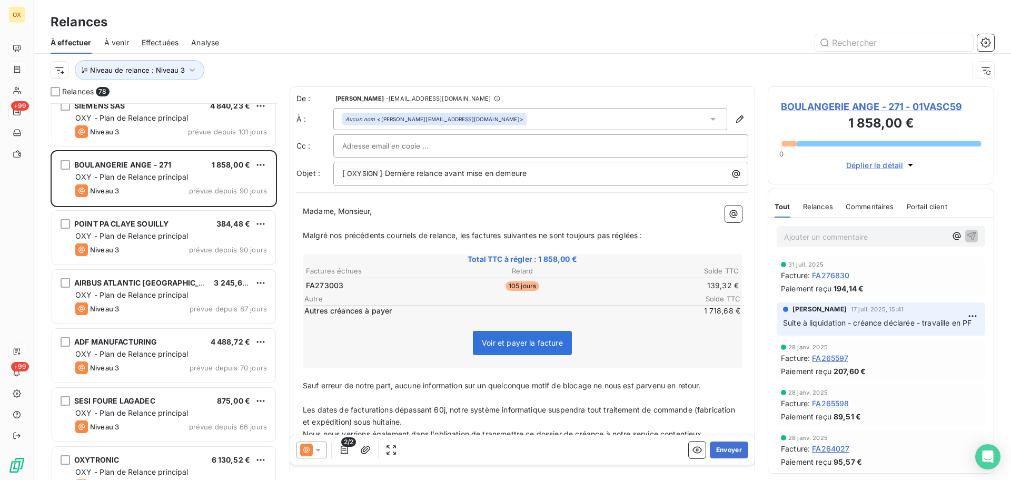
scroll to position [1317, 0]
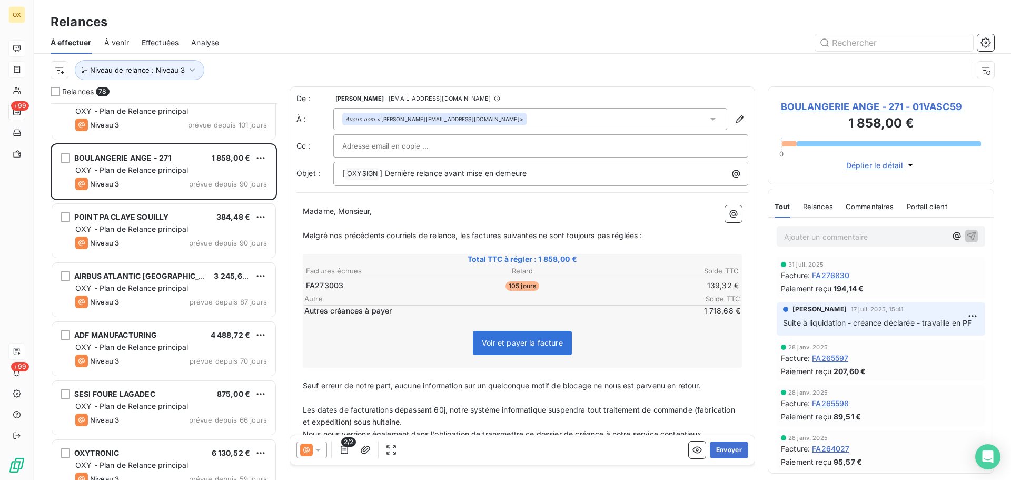
click at [154, 340] on div "ADF MANUFACTURING" at bounding box center [115, 335] width 83 height 11
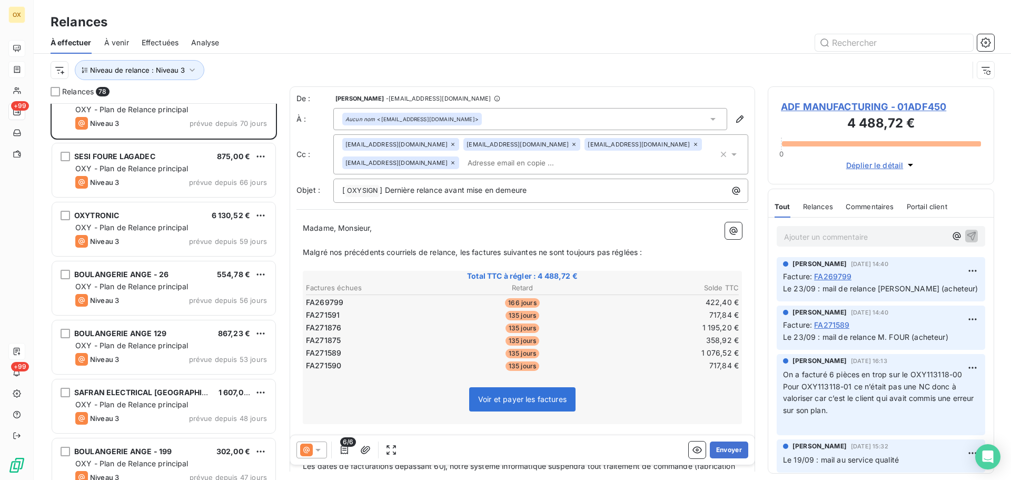
scroll to position [1580, 0]
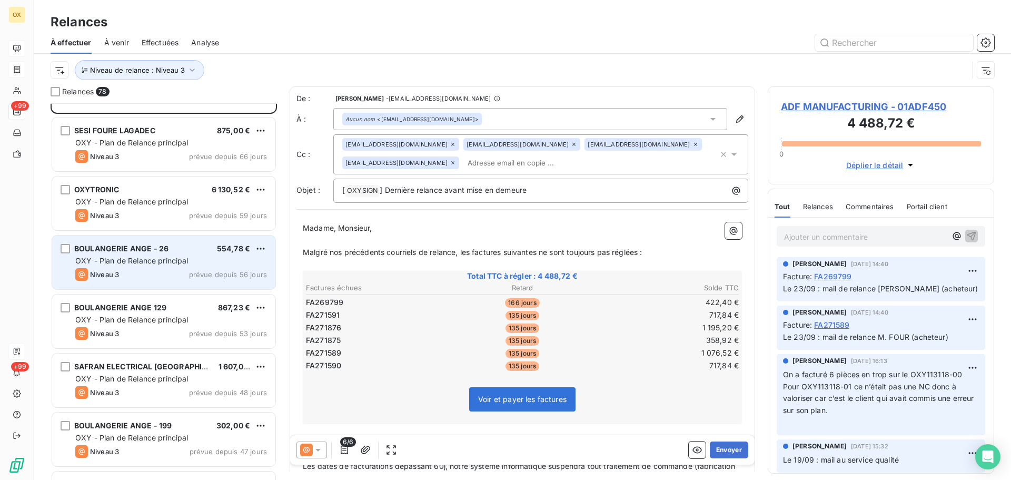
click at [147, 278] on div "Niveau 3 prévue depuis 56 jours" at bounding box center [171, 274] width 192 height 13
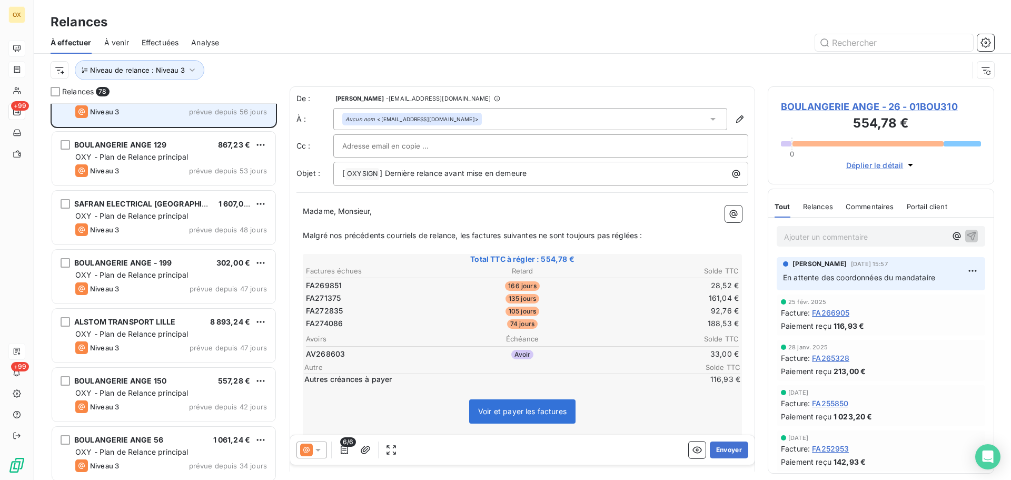
scroll to position [1791, 0]
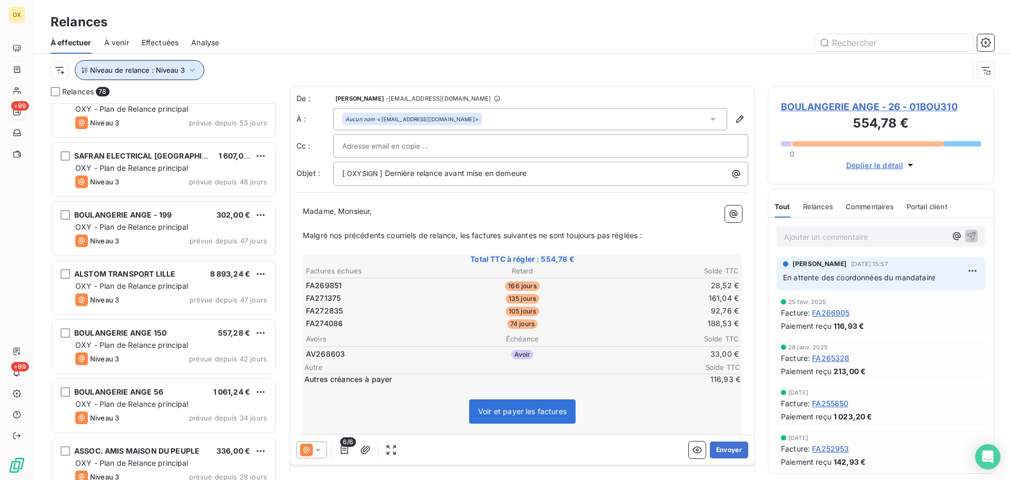
click at [130, 74] on button "Niveau de relance : Niveau 3" at bounding box center [140, 70] width 130 height 20
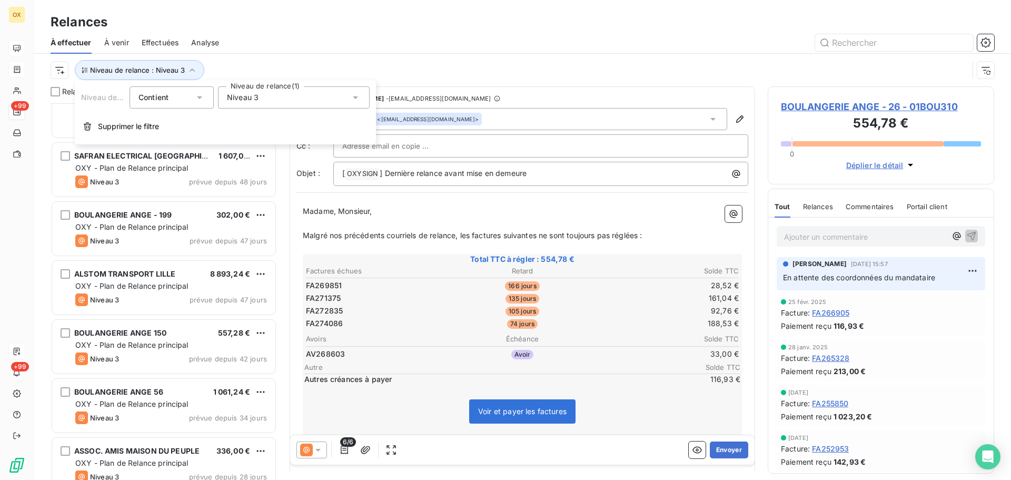
click at [266, 94] on div "Niveau 3" at bounding box center [294, 97] width 152 height 22
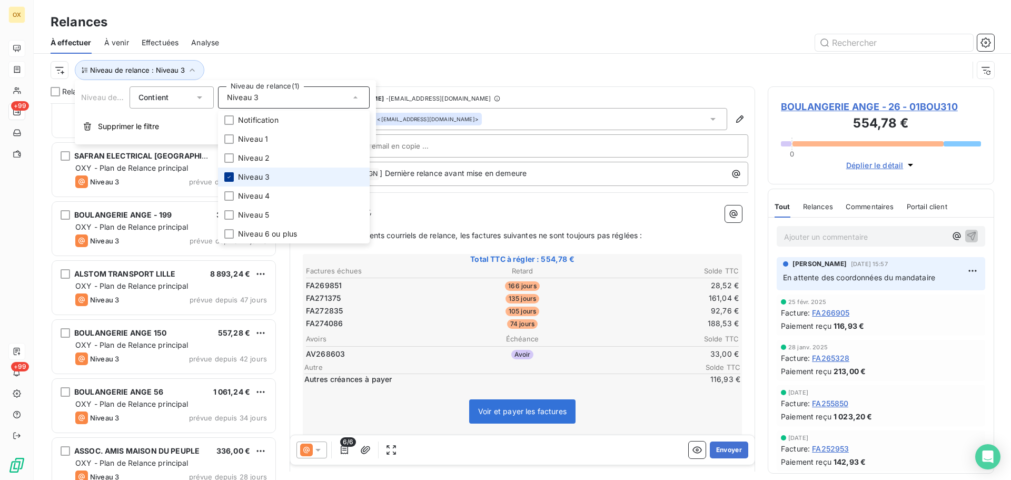
click at [230, 177] on icon at bounding box center [229, 177] width 6 height 6
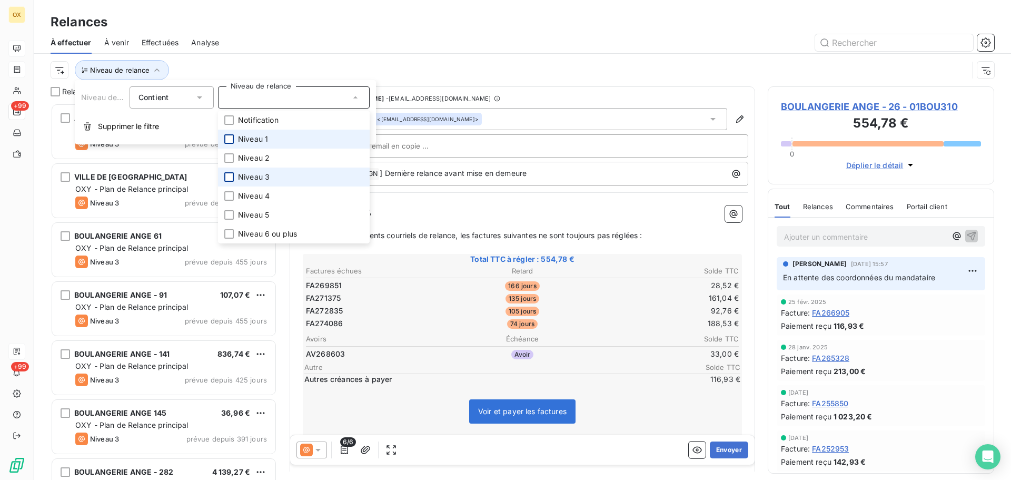
scroll to position [369, 219]
click at [230, 139] on div at bounding box center [228, 138] width 9 height 9
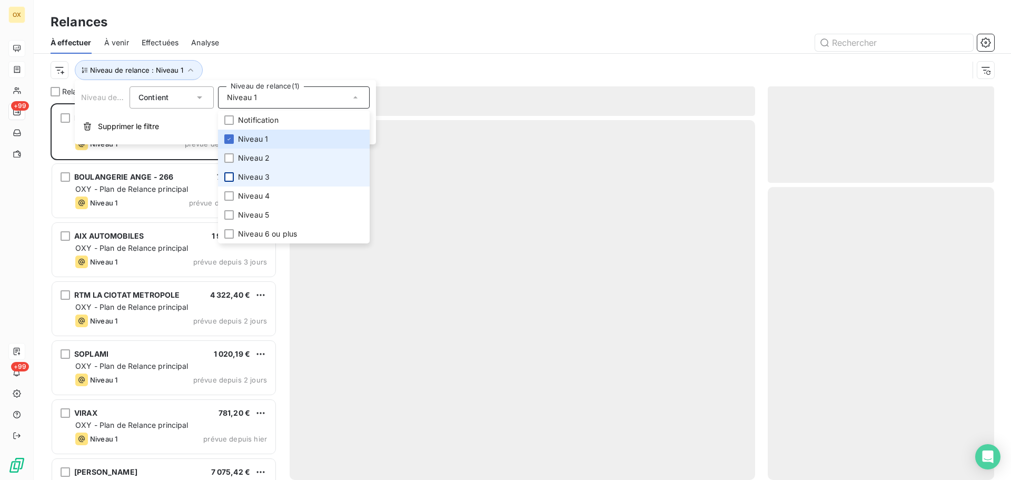
scroll to position [369, 219]
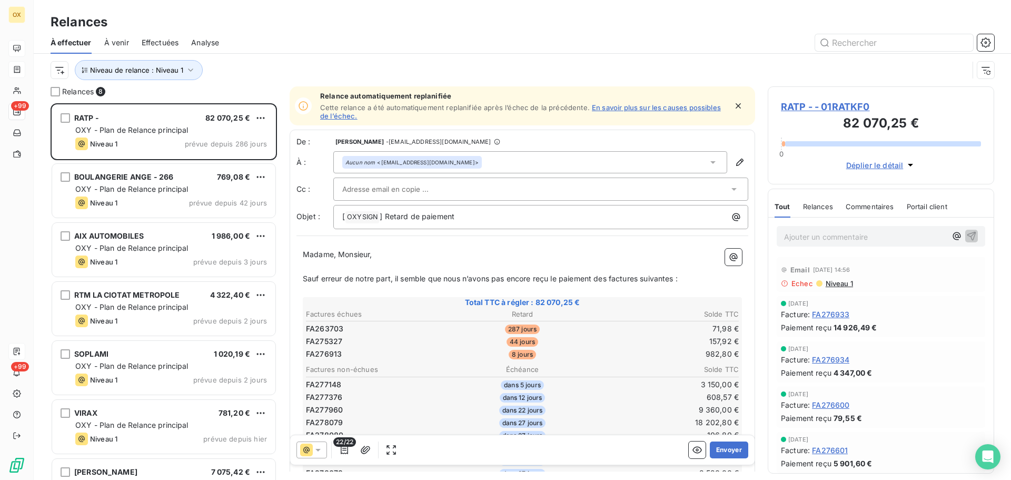
click at [308, 13] on div "Relances" at bounding box center [522, 22] width 977 height 19
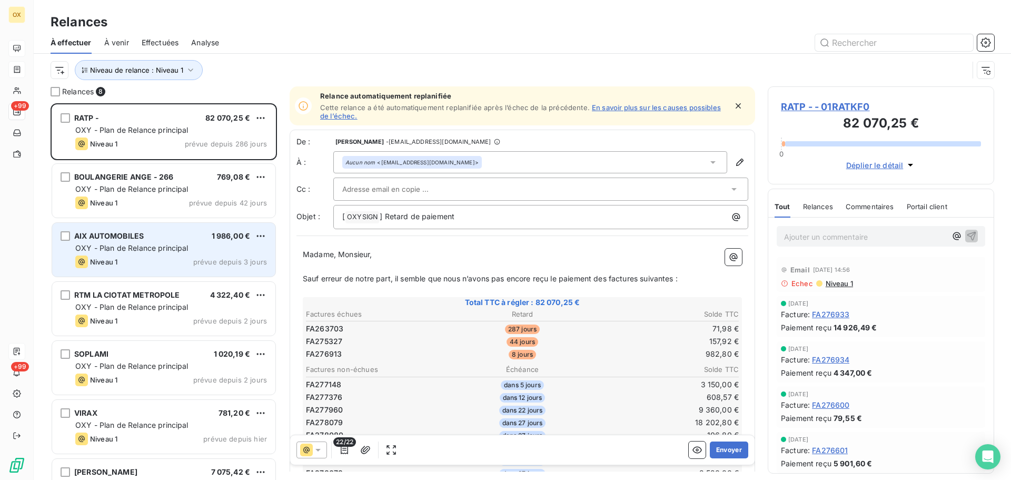
click at [153, 231] on div "AIX AUTOMOBILES 1 986,00 € OXY - Plan de Relance principal Niveau 1 prévue depu…" at bounding box center [163, 250] width 223 height 54
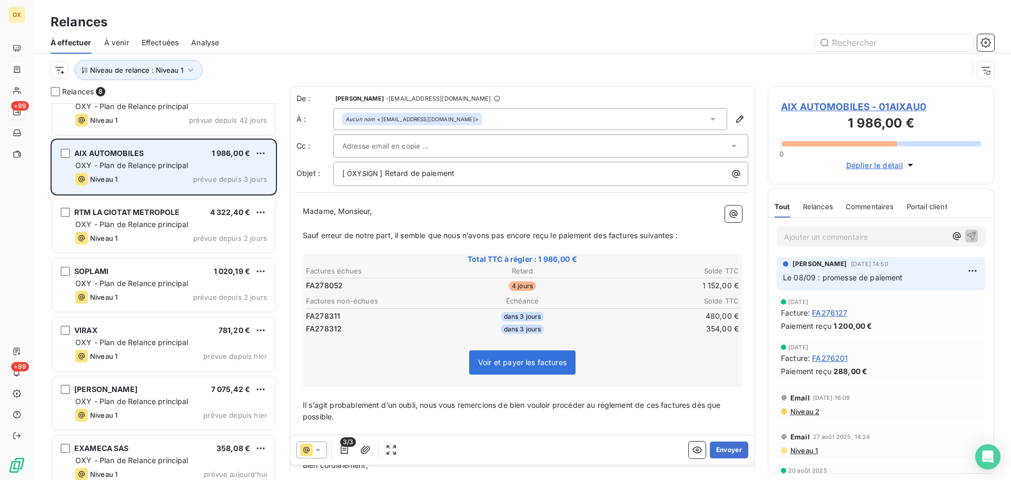
scroll to position [96, 0]
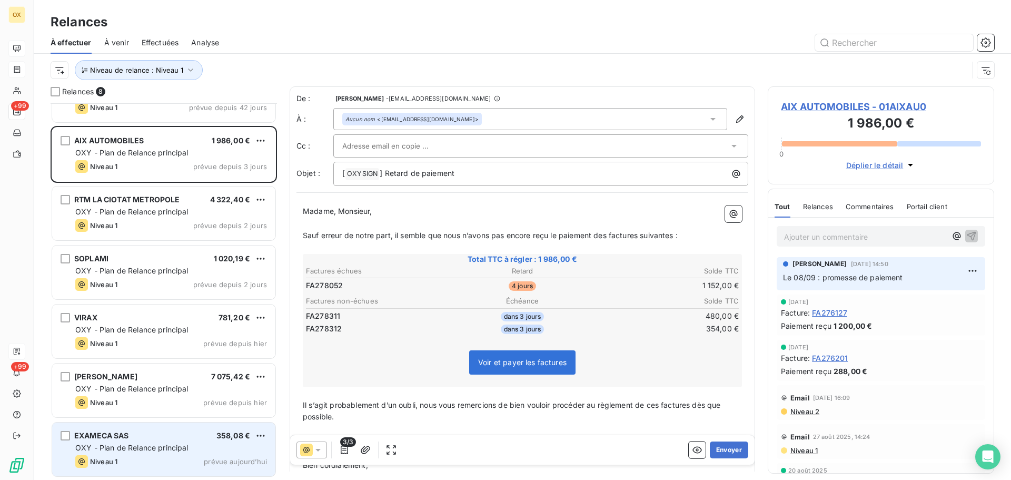
click at [130, 451] on span "OXY - Plan de Relance principal" at bounding box center [131, 447] width 113 height 9
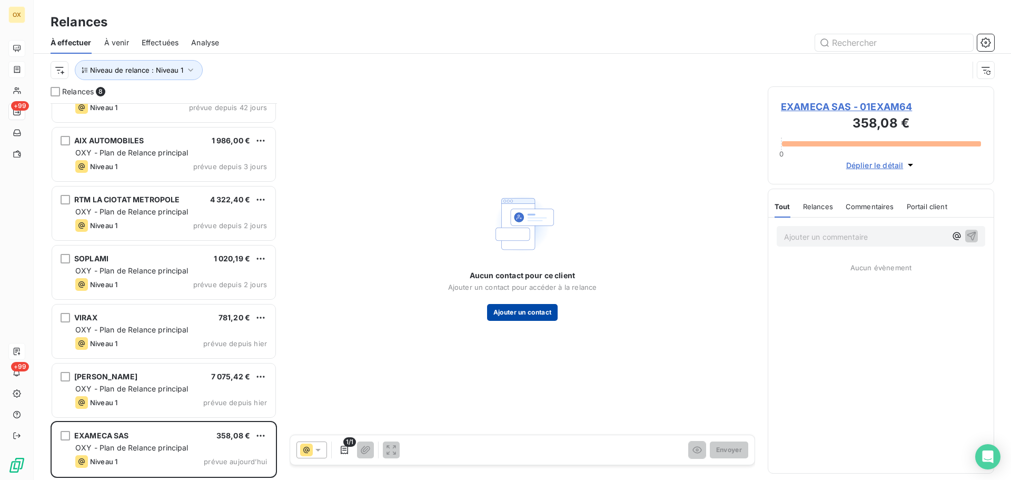
click at [512, 316] on button "Ajouter un contact" at bounding box center [522, 312] width 71 height 17
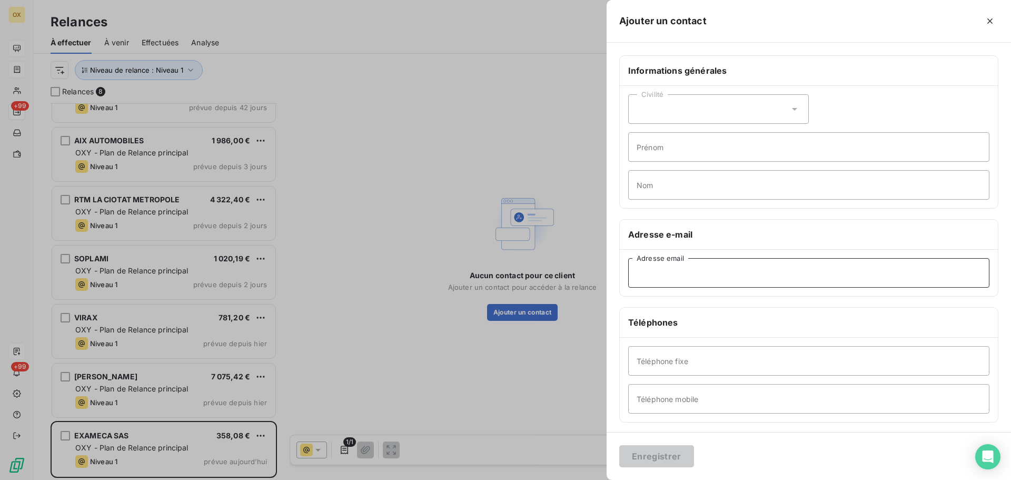
click at [675, 267] on input "Adresse email" at bounding box center [808, 272] width 361 height 29
paste input "[EMAIL_ADDRESS][DOMAIN_NAME]"
type input "[EMAIL_ADDRESS][DOMAIN_NAME]"
click at [660, 460] on button "Enregistrer" at bounding box center [656, 456] width 75 height 22
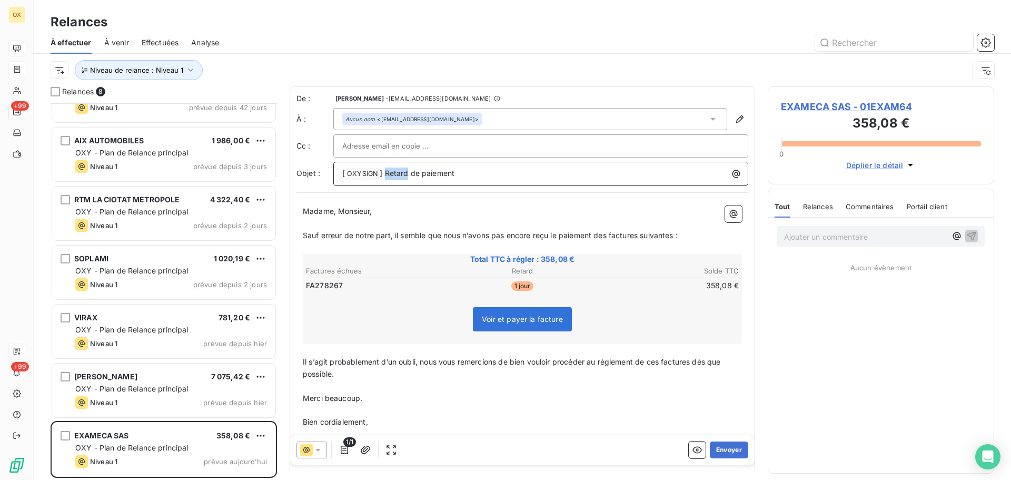
drag, startPoint x: 408, startPoint y: 173, endPoint x: 386, endPoint y: 173, distance: 22.1
click at [386, 173] on span "] Retard de paiement" at bounding box center [417, 173] width 75 height 9
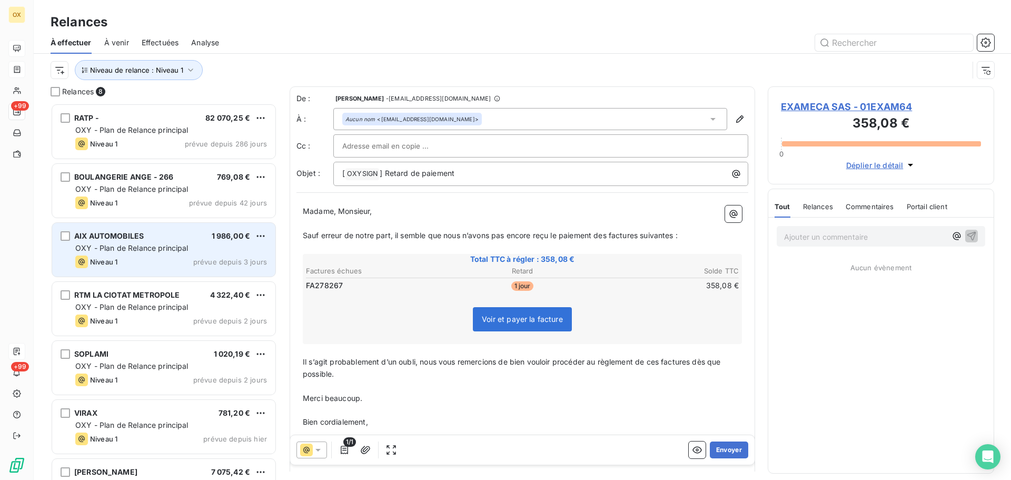
click at [159, 246] on span "OXY - Plan de Relance principal" at bounding box center [131, 247] width 113 height 9
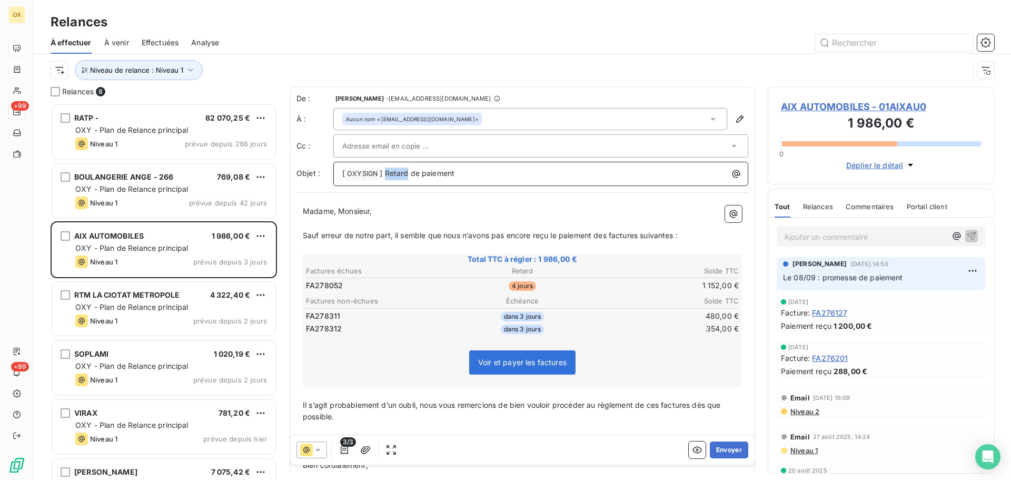
drag, startPoint x: 408, startPoint y: 172, endPoint x: 386, endPoint y: 171, distance: 21.6
click at [386, 171] on span "] Retard de paiement" at bounding box center [417, 173] width 75 height 9
click at [788, 109] on span "AIX AUTOMOBILES - 01AIXAU0" at bounding box center [881, 107] width 200 height 14
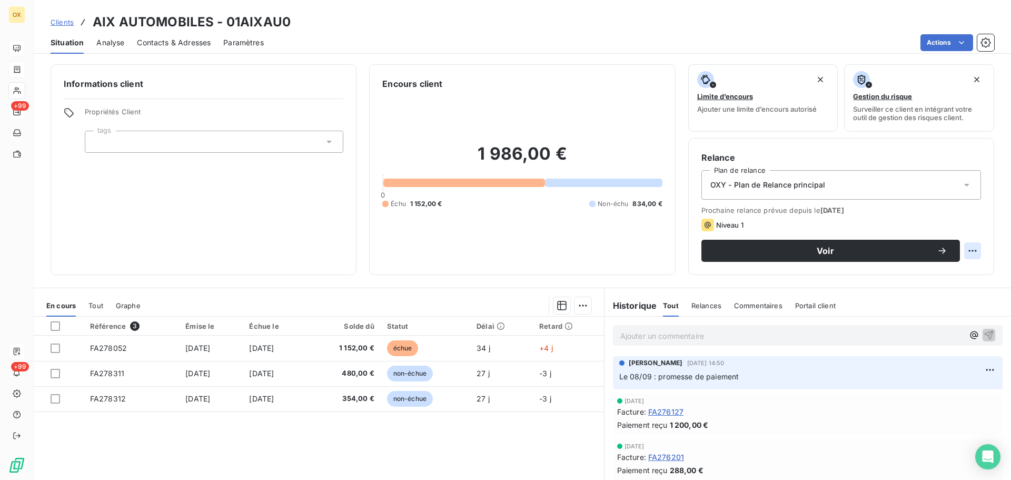
click at [960, 254] on html "OX +99 +99 Clients AIX AUTOMOBILES - 01AIXAU0 Situation Analyse Contacts & Adre…" at bounding box center [505, 240] width 1011 height 480
click at [956, 275] on div "Replanifier cette action" at bounding box center [921, 273] width 94 height 17
select select "9"
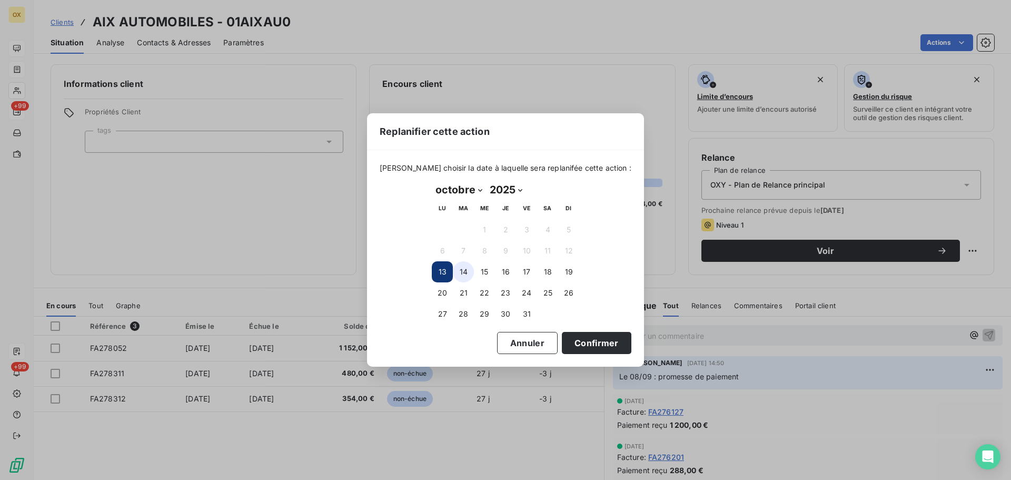
click at [465, 274] on button "14" at bounding box center [463, 271] width 21 height 21
click at [580, 340] on button "Confirmer" at bounding box center [597, 343] width 70 height 22
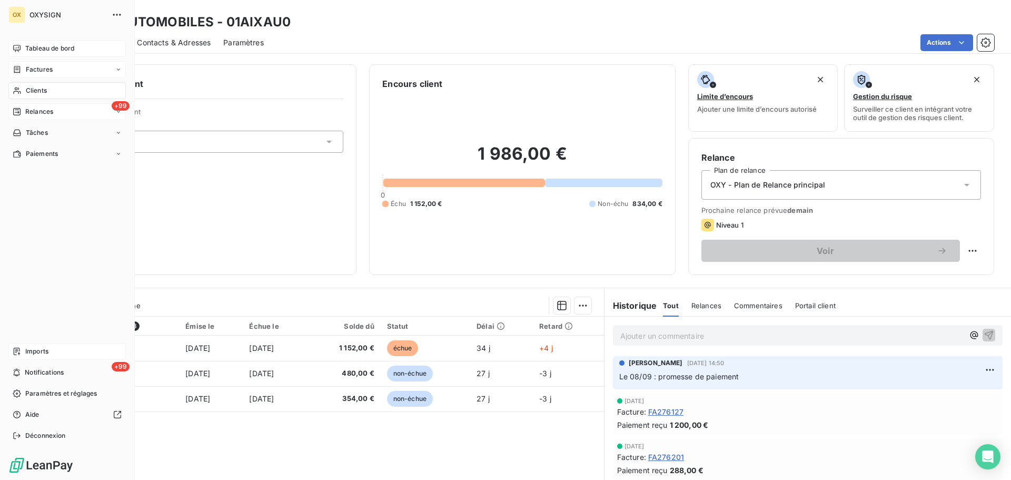
click at [28, 111] on span "Relances" at bounding box center [39, 111] width 28 height 9
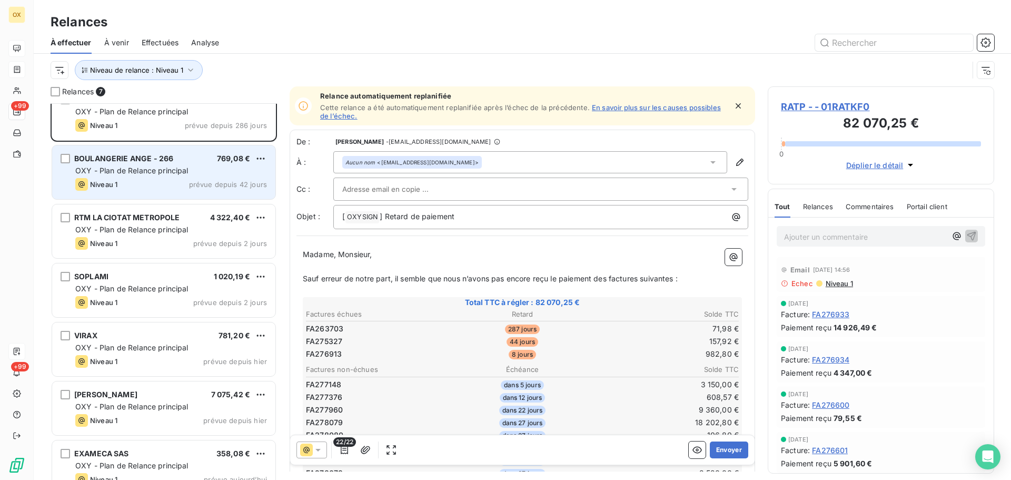
scroll to position [37, 0]
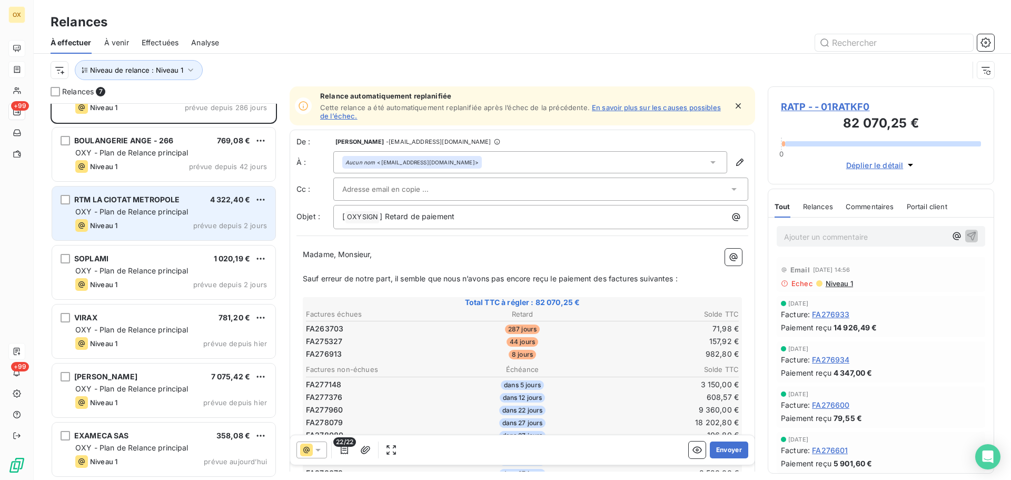
click at [141, 210] on span "OXY - Plan de Relance principal" at bounding box center [131, 211] width 113 height 9
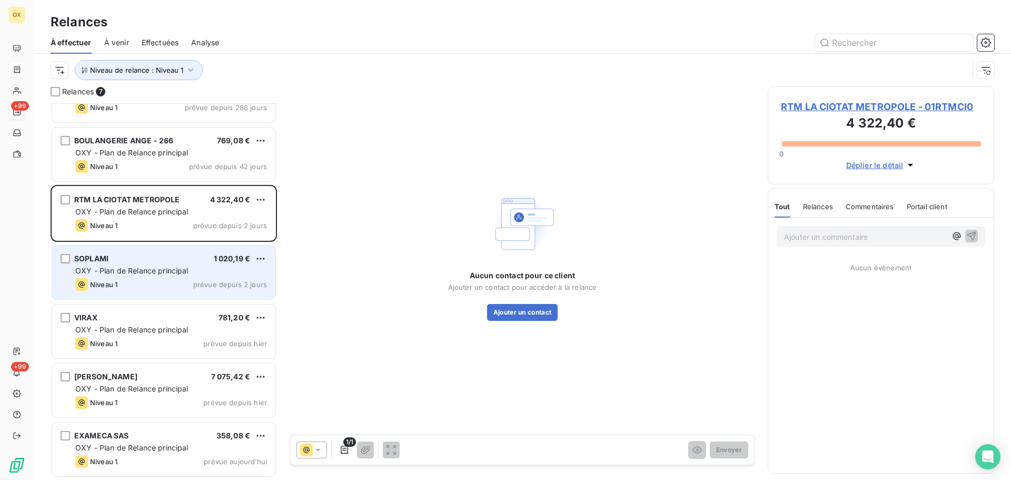
click at [127, 264] on div "SOPLAMI 1 020,19 € OXY - Plan de Relance principal Niveau 1 prévue depuis 2 jou…" at bounding box center [163, 272] width 223 height 54
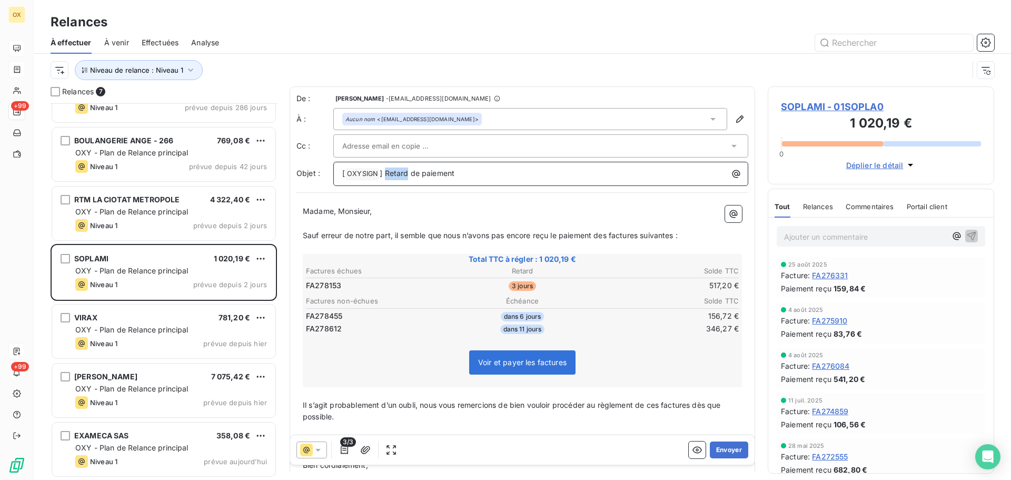
drag, startPoint x: 407, startPoint y: 172, endPoint x: 382, endPoint y: 168, distance: 24.5
click at [384, 171] on span "] Retard de paiement" at bounding box center [417, 173] width 75 height 9
click at [806, 106] on span "SOPLAMI - 01SOPLA0" at bounding box center [881, 107] width 200 height 14
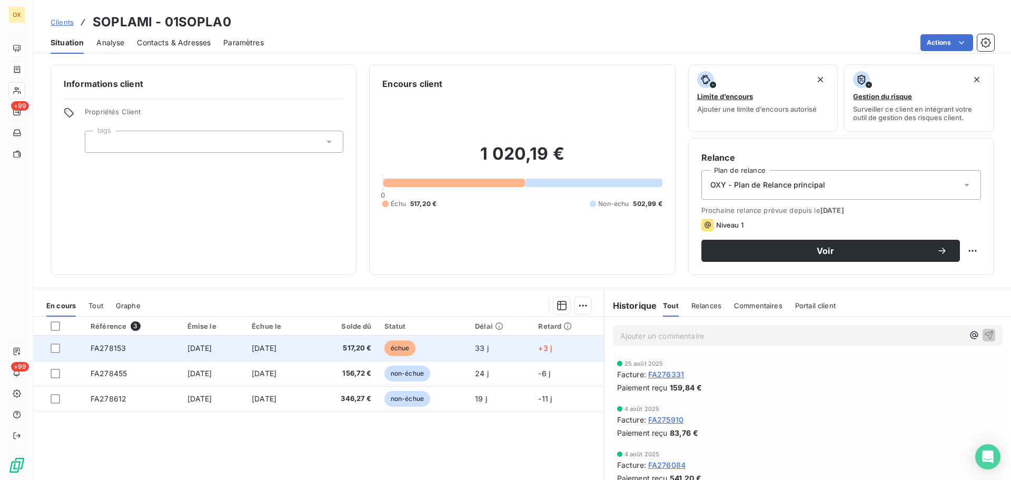
click at [221, 358] on td "[DATE]" at bounding box center [213, 347] width 65 height 25
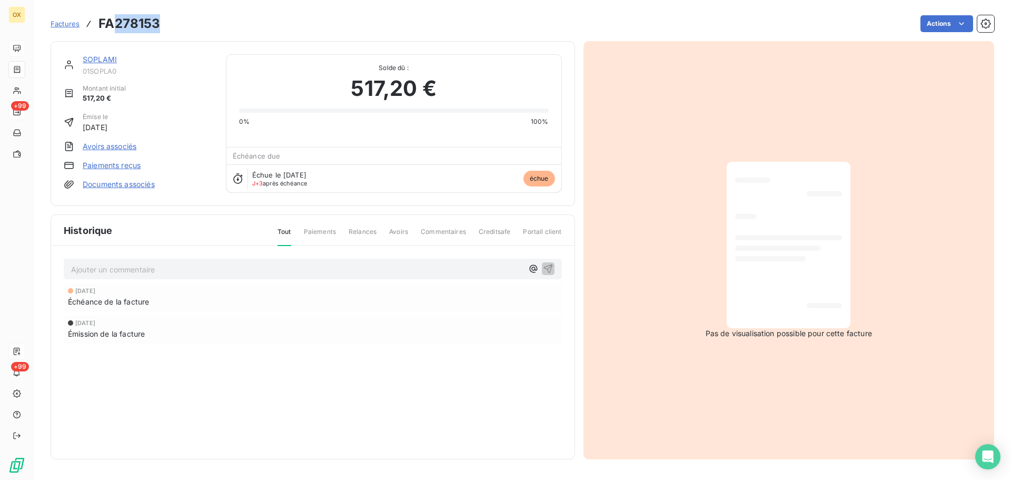
drag, startPoint x: 164, startPoint y: 24, endPoint x: 114, endPoint y: 27, distance: 50.1
click at [114, 27] on div "Factures FA278153 Actions" at bounding box center [523, 24] width 944 height 22
copy h3 "278153"
click at [100, 63] on link "SOPLAMI" at bounding box center [100, 59] width 34 height 9
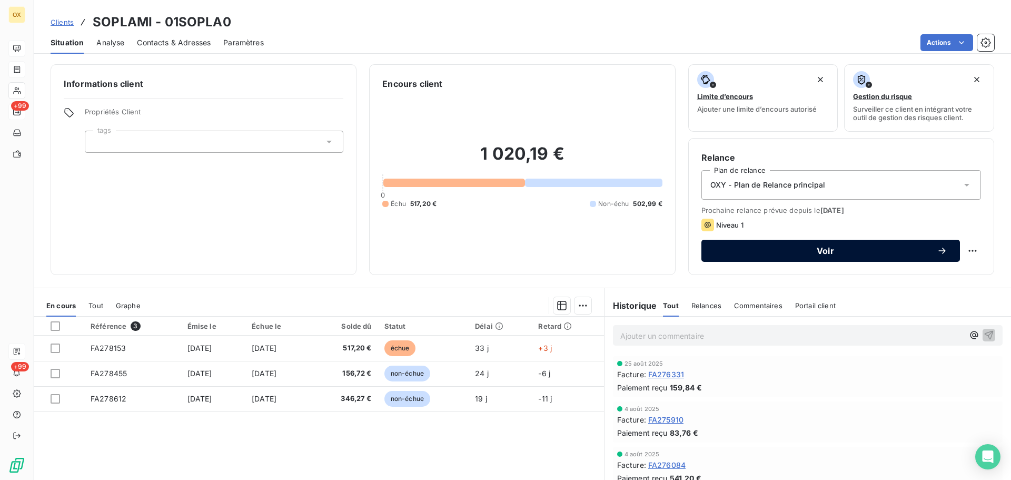
click at [721, 246] on div "Voir" at bounding box center [830, 250] width 233 height 11
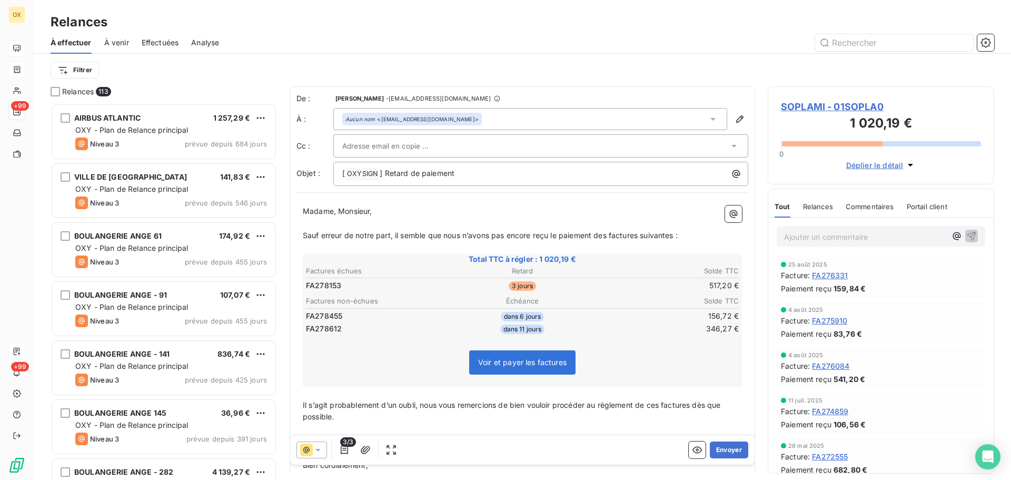
scroll to position [369, 219]
drag, startPoint x: 408, startPoint y: 173, endPoint x: 378, endPoint y: 156, distance: 33.7
click at [386, 172] on span "] Retard de paiement" at bounding box center [417, 173] width 75 height 9
drag, startPoint x: 397, startPoint y: 212, endPoint x: 550, endPoint y: 177, distance: 157.7
click at [397, 211] on p "Madame, Monsieur," at bounding box center [522, 211] width 439 height 12
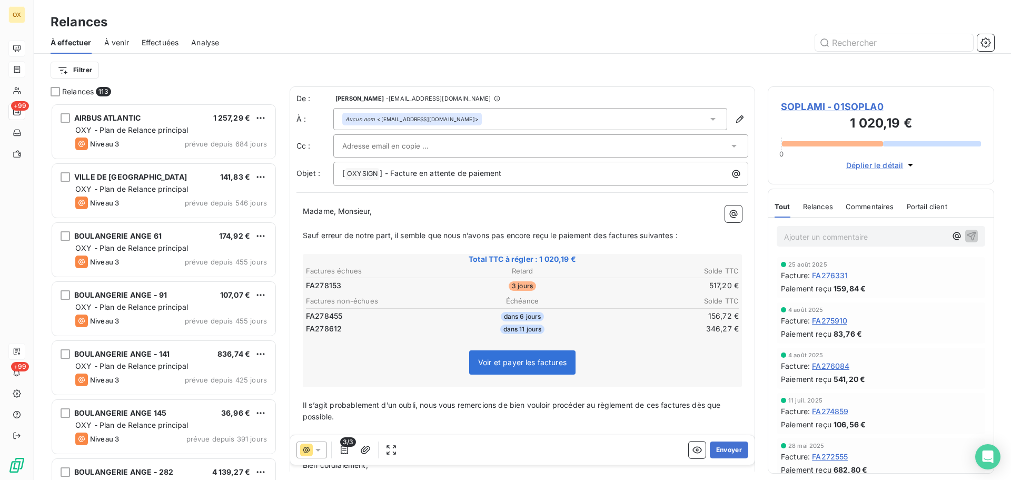
drag, startPoint x: 610, startPoint y: 236, endPoint x: 641, endPoint y: 216, distance: 37.2
click at [610, 236] on span "Sauf erreur de notre part, il semble que nous n’avons pas encore reçu le paieme…" at bounding box center [490, 235] width 375 height 9
click at [645, 231] on span "Sauf erreur de notre part, il semble que nous n’avons pas encore reçu le paieme…" at bounding box center [492, 235] width 379 height 9
click at [678, 239] on span "Sauf erreur de notre part, il semble que nous n’avons pas encore reçu le paieme…" at bounding box center [490, 235] width 375 height 9
drag, startPoint x: 677, startPoint y: 236, endPoint x: 711, endPoint y: 225, distance: 35.8
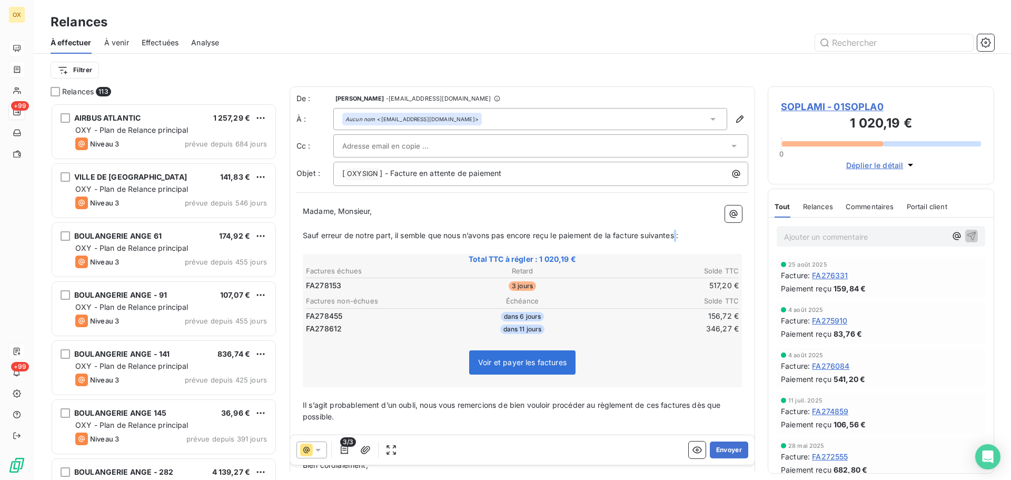
click at [677, 235] on span "Sauf erreur de notre part, il semble que nous n’avons pas encore reçu le paieme…" at bounding box center [490, 235] width 375 height 9
click at [677, 233] on span "Sauf erreur de notre part, il semble que nous n’avons pas encore reçu le paieme…" at bounding box center [490, 235] width 375 height 9
drag, startPoint x: 694, startPoint y: 408, endPoint x: 718, endPoint y: 397, distance: 26.6
click at [694, 407] on span "Il s’agit probablement d’un oubli, nous vous remercions de bien vouloir procéde…" at bounding box center [513, 410] width 420 height 21
drag, startPoint x: 661, startPoint y: 406, endPoint x: 703, endPoint y: 391, distance: 43.8
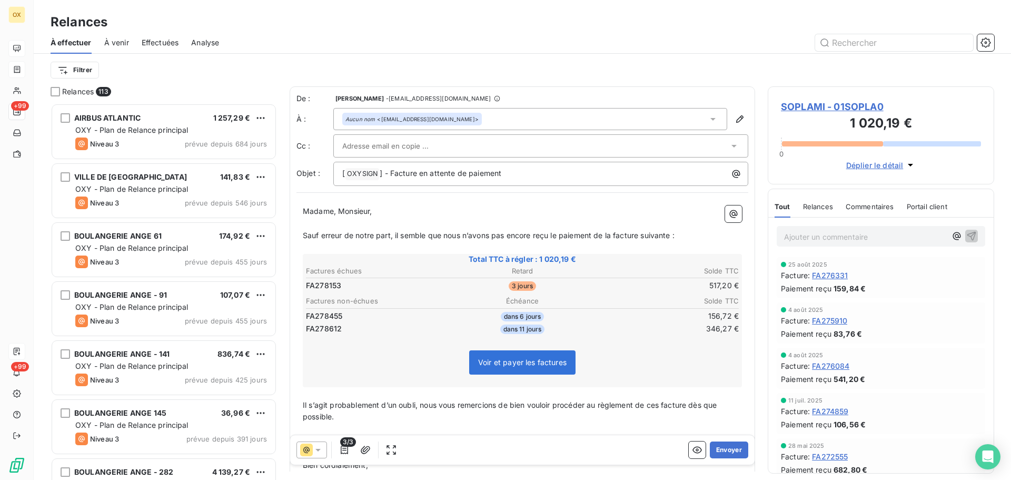
click at [661, 406] on span "Il s’agit probablement d’un oubli, nous vous remercions de bien vouloir procéde…" at bounding box center [511, 410] width 417 height 21
click at [607, 220] on p "﻿" at bounding box center [522, 224] width 439 height 12
click at [363, 451] on icon "button" at bounding box center [365, 449] width 11 height 11
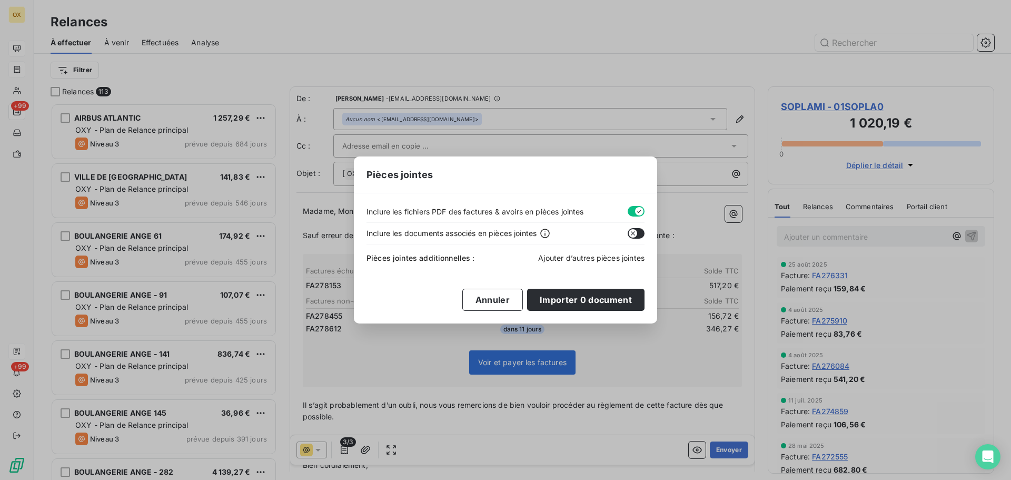
click at [564, 257] on span "Ajouter d’autres pièces jointes" at bounding box center [591, 257] width 106 height 9
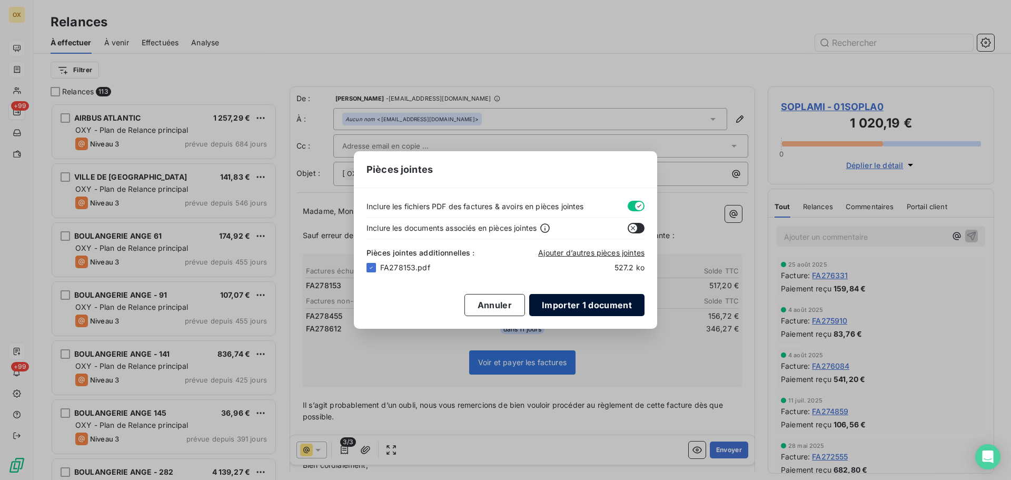
drag, startPoint x: 594, startPoint y: 308, endPoint x: 549, endPoint y: 274, distance: 56.5
click at [594, 305] on button "Importer 1 document" at bounding box center [586, 305] width 115 height 22
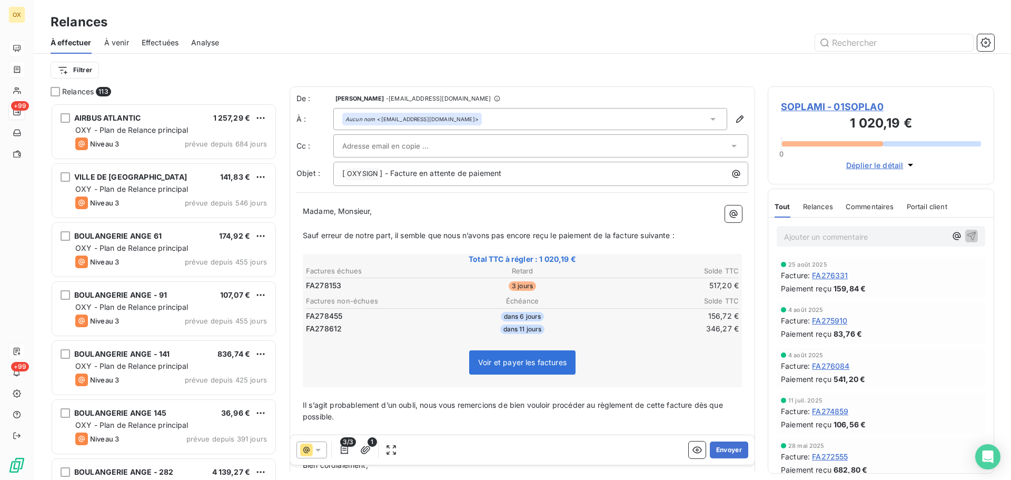
click at [604, 220] on p "﻿" at bounding box center [522, 224] width 439 height 12
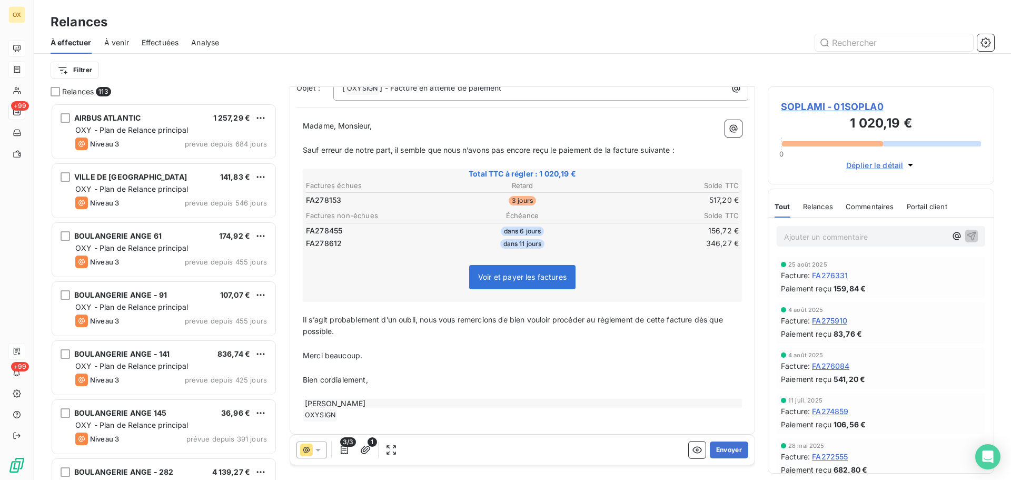
scroll to position [92, 0]
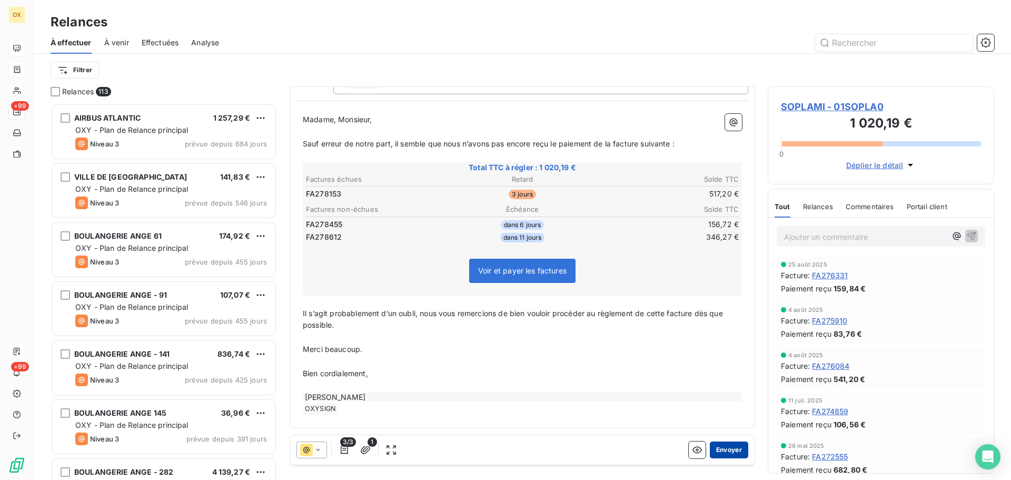
click at [718, 448] on button "Envoyer" at bounding box center [729, 449] width 38 height 17
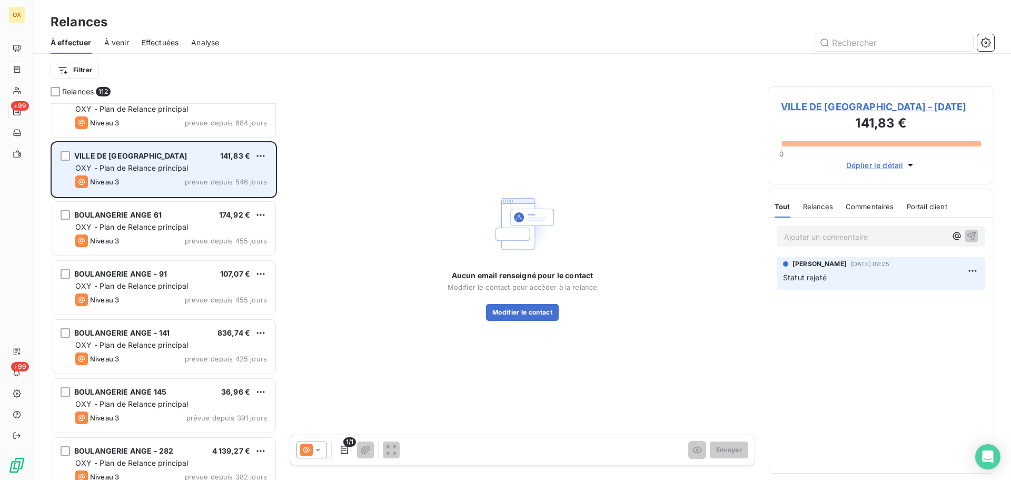
scroll to position [53, 0]
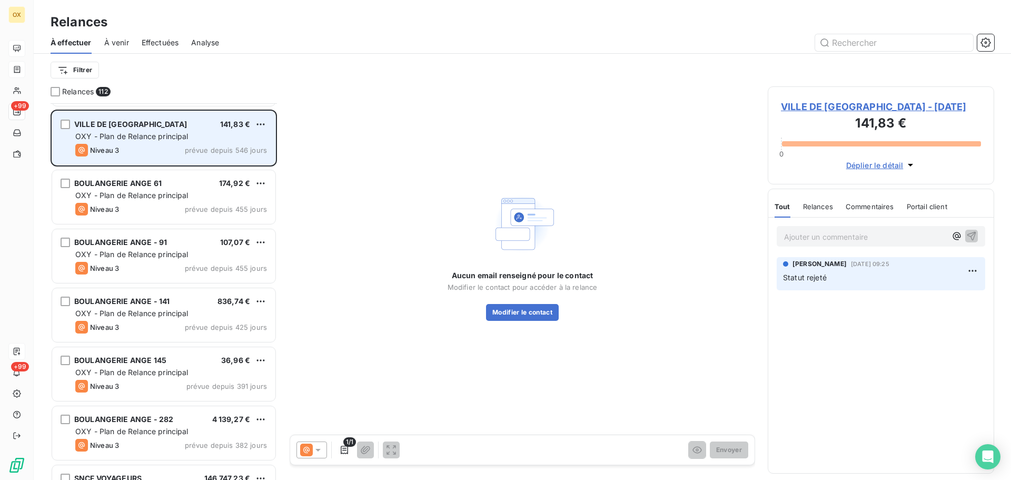
click at [174, 199] on span "OXY - Plan de Relance principal" at bounding box center [131, 195] width 113 height 9
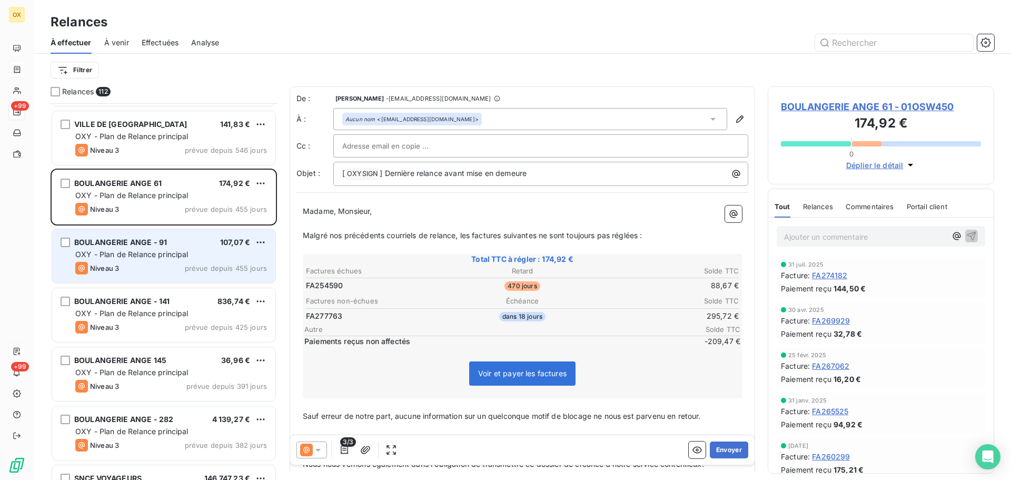
click at [176, 252] on span "OXY - Plan de Relance principal" at bounding box center [131, 254] width 113 height 9
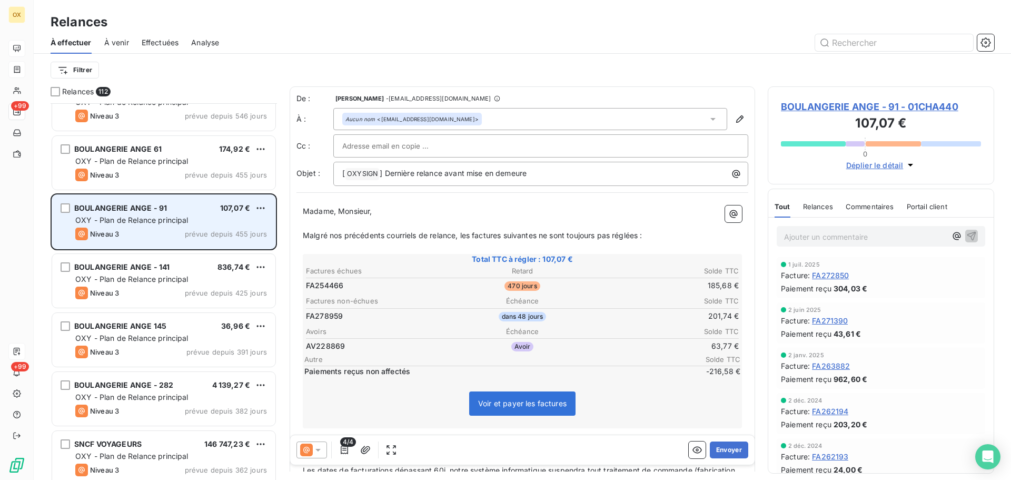
scroll to position [106, 0]
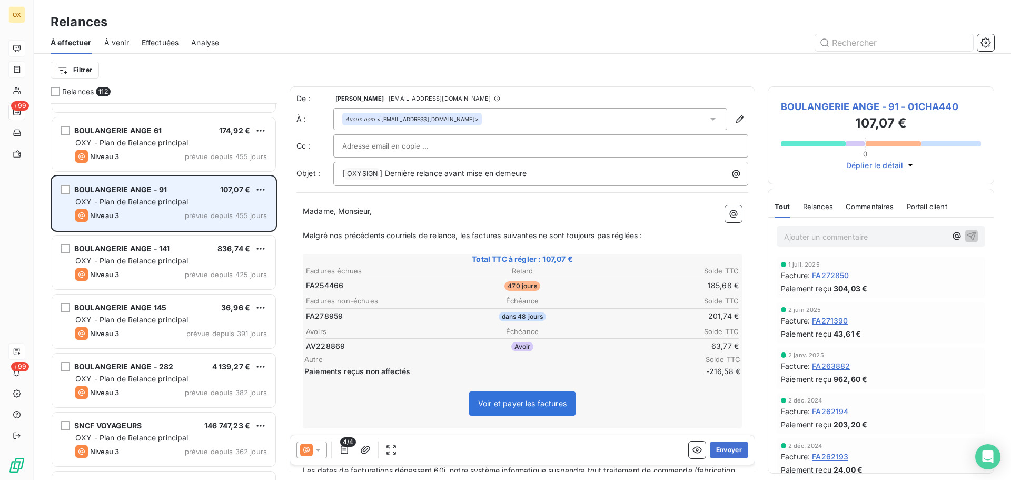
click at [176, 252] on div "BOULANGERIE ANGE - 141 836,74 €" at bounding box center [171, 248] width 192 height 9
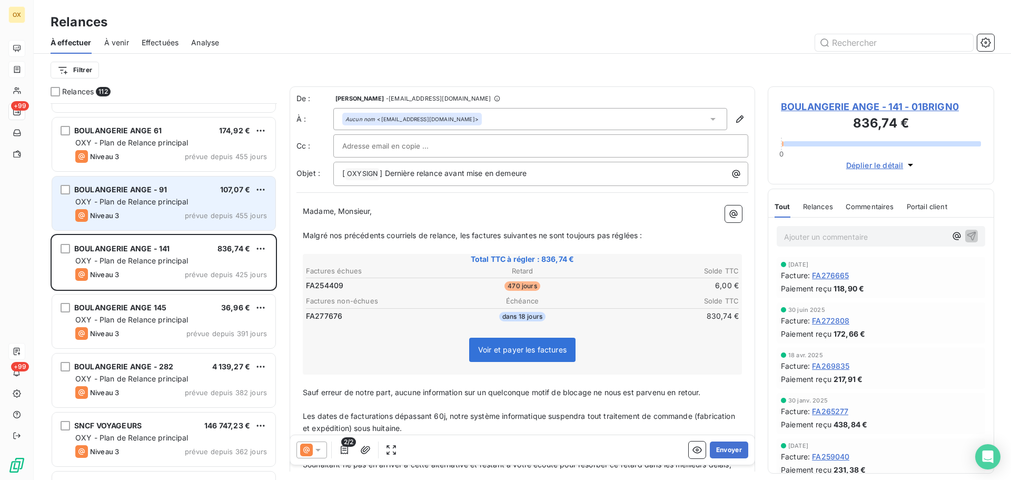
scroll to position [159, 0]
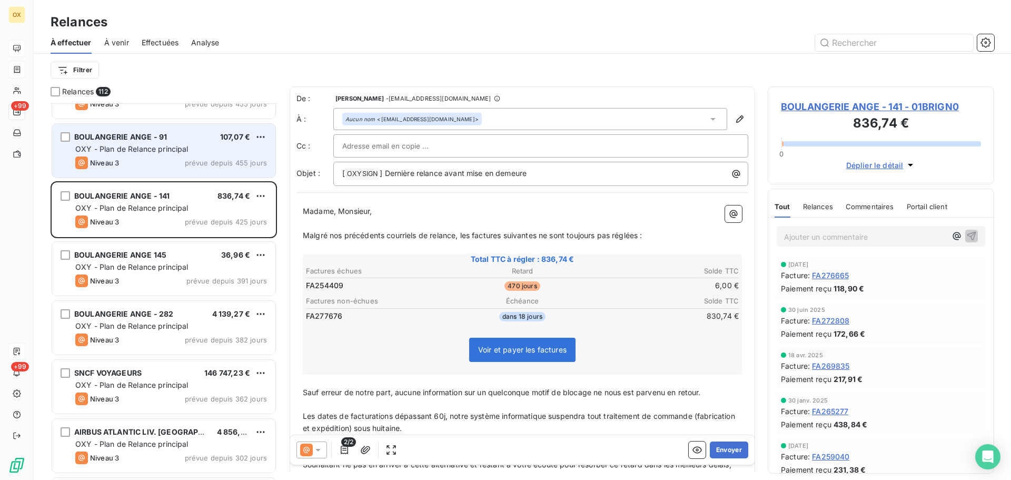
click at [176, 252] on div "BOULANGERIE ANGE 145 36,96 €" at bounding box center [171, 254] width 192 height 9
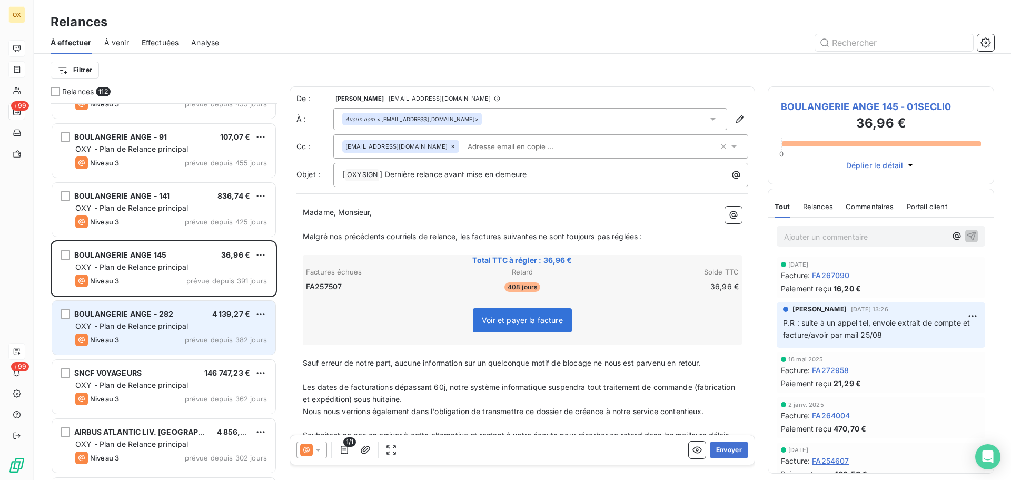
click at [175, 332] on div "BOULANGERIE ANGE - 282 4 139,27 € OXY - Plan de Relance principal Niveau 3 prév…" at bounding box center [163, 328] width 223 height 54
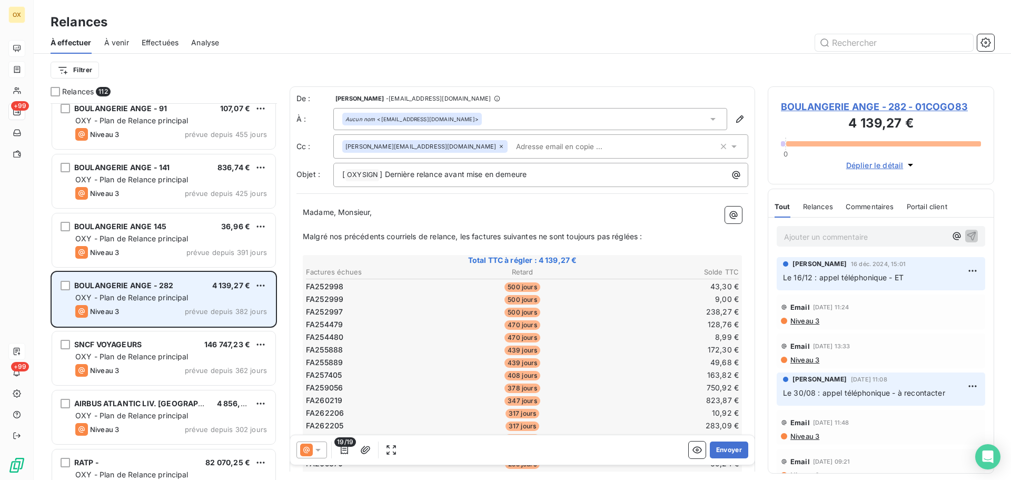
scroll to position [211, 0]
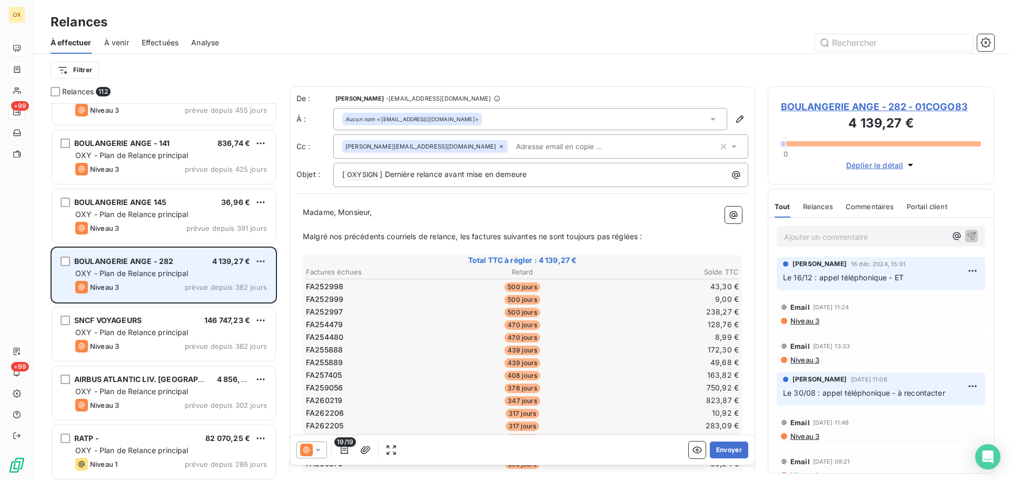
click at [175, 332] on span "OXY - Plan de Relance principal" at bounding box center [131, 332] width 113 height 9
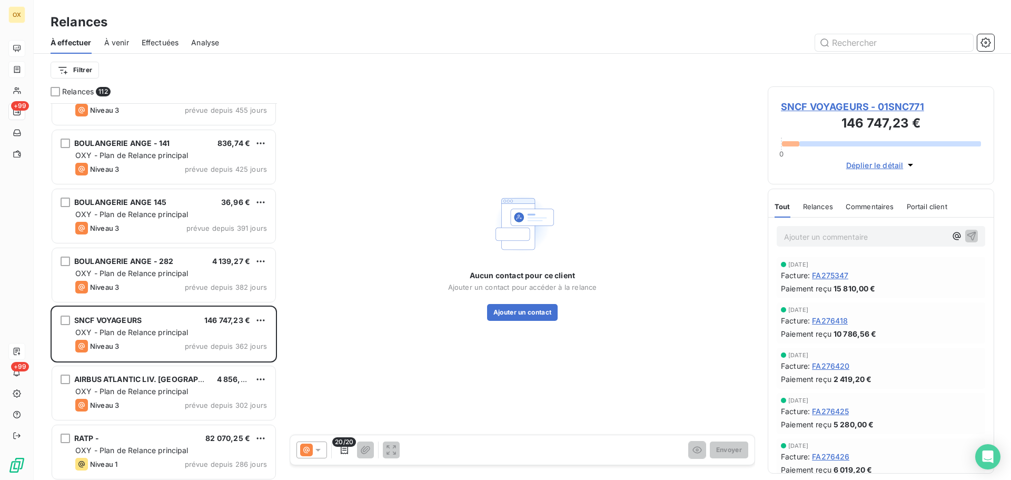
click at [842, 108] on span "SNCF VOYAGEURS - 01SNC771" at bounding box center [881, 107] width 200 height 14
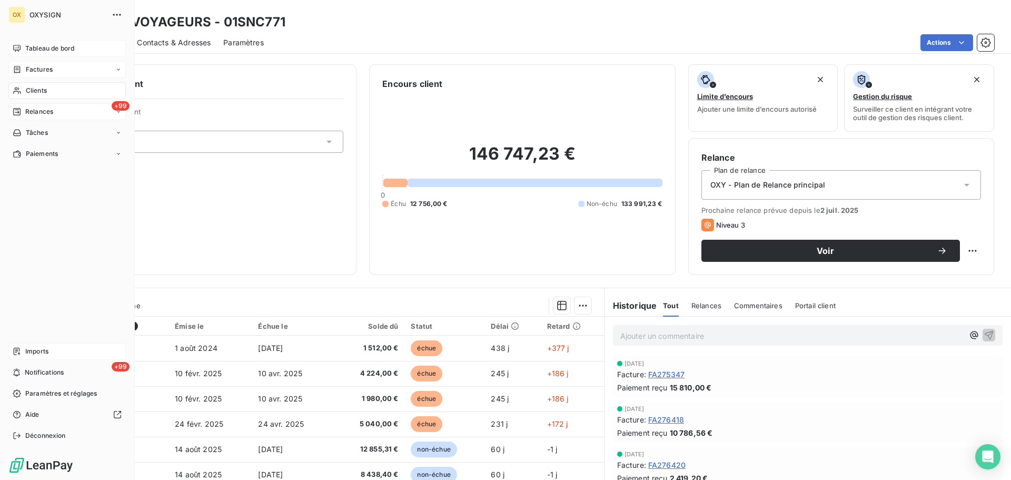
click at [37, 112] on span "Relances" at bounding box center [39, 111] width 28 height 9
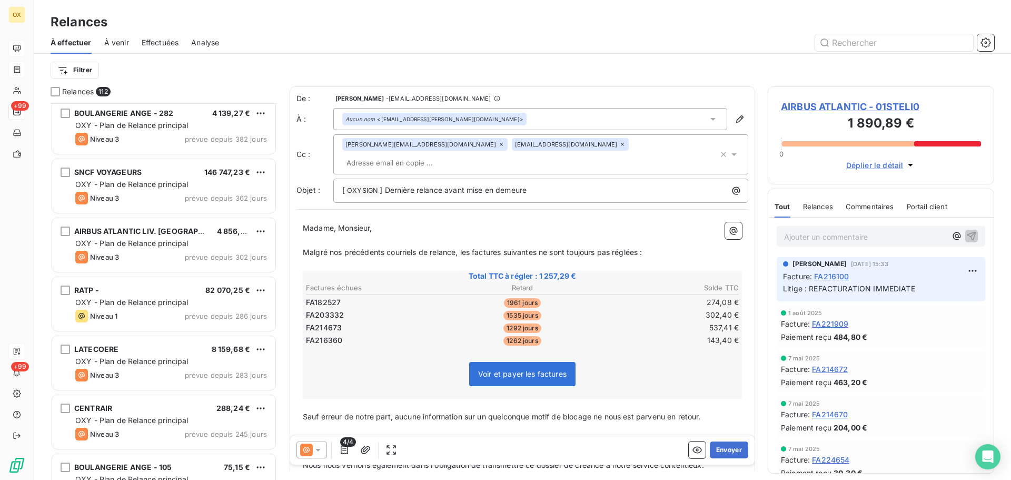
scroll to position [369, 0]
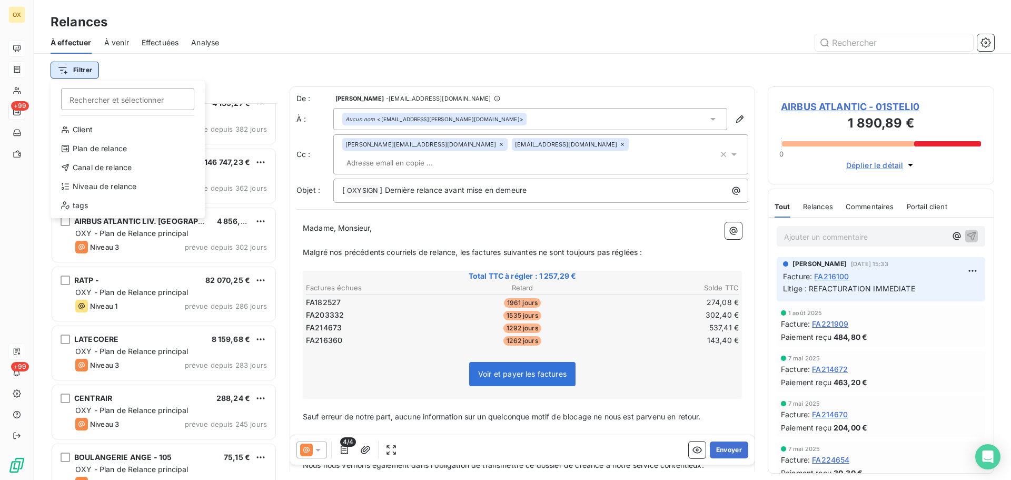
click at [75, 70] on html "OX +99 +99 Relances À effectuer À venir Effectuées Analyse Filtrer Rechercher e…" at bounding box center [505, 240] width 1011 height 480
click at [115, 187] on div "Niveau de relance" at bounding box center [128, 186] width 146 height 17
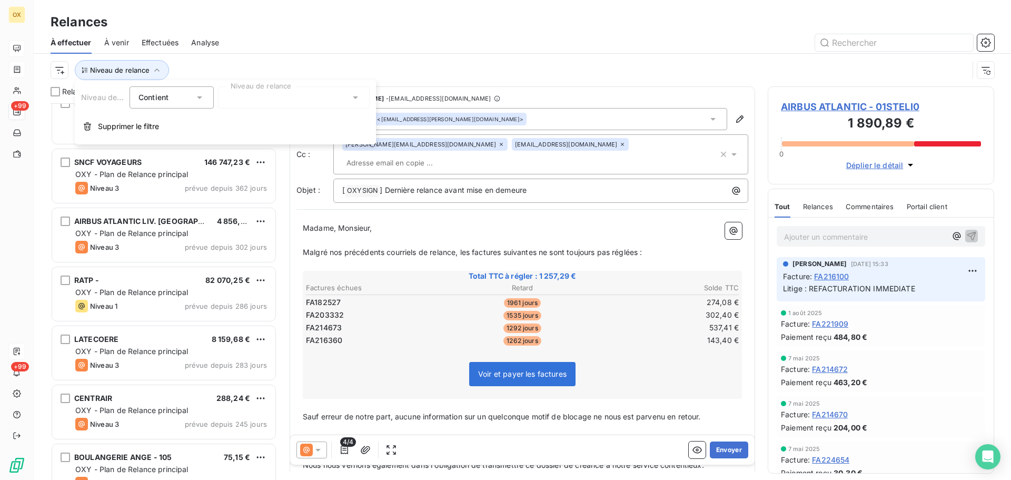
click at [234, 96] on div at bounding box center [294, 97] width 152 height 22
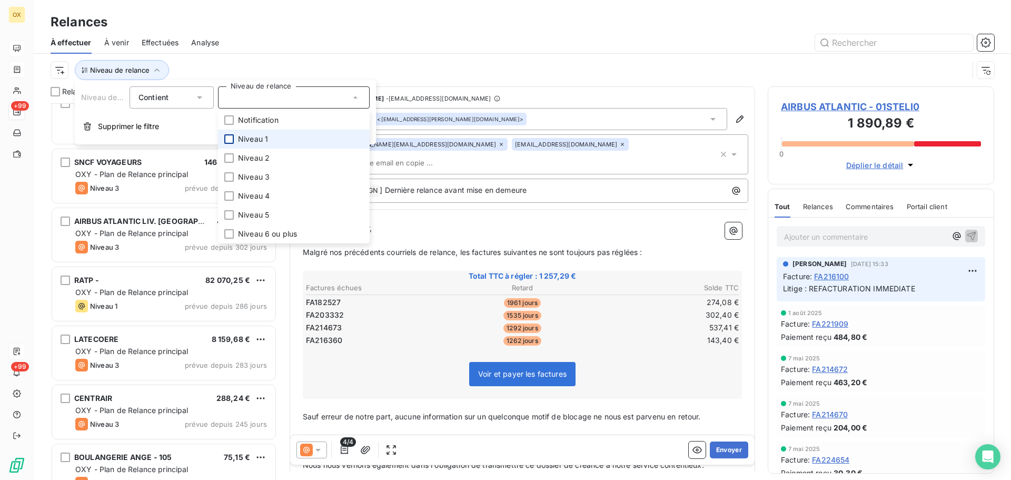
click at [233, 137] on div at bounding box center [228, 138] width 9 height 9
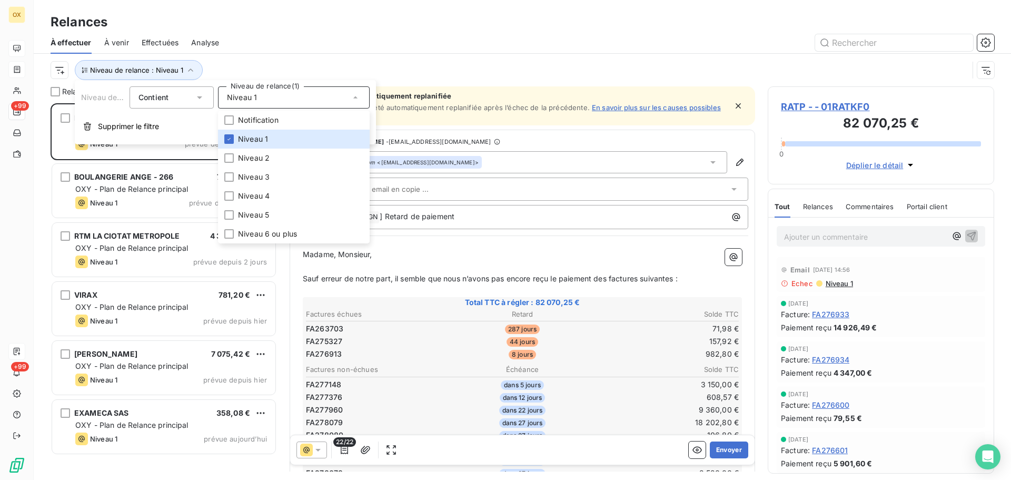
click at [290, 24] on div "Relances" at bounding box center [522, 22] width 977 height 19
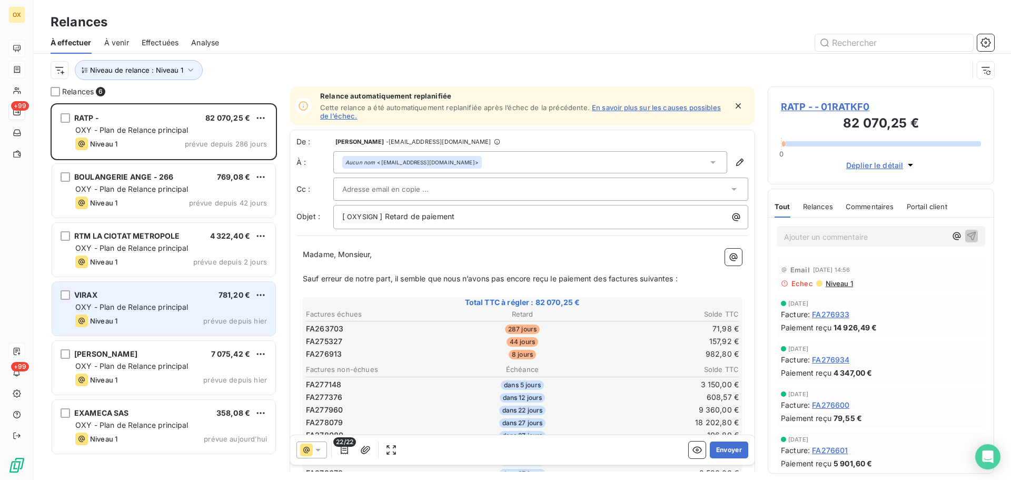
click at [166, 300] on div "VIRAX 781,20 € OXY - Plan de Relance principal Niveau 1 prévue depuis [DATE]" at bounding box center [163, 309] width 223 height 54
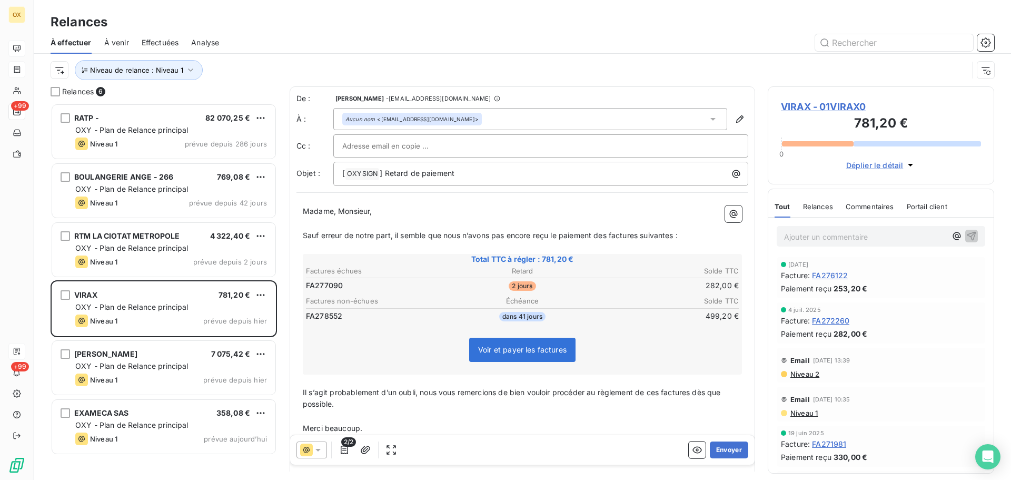
click at [790, 105] on span "VIRAX - 01VIRAX0" at bounding box center [881, 107] width 200 height 14
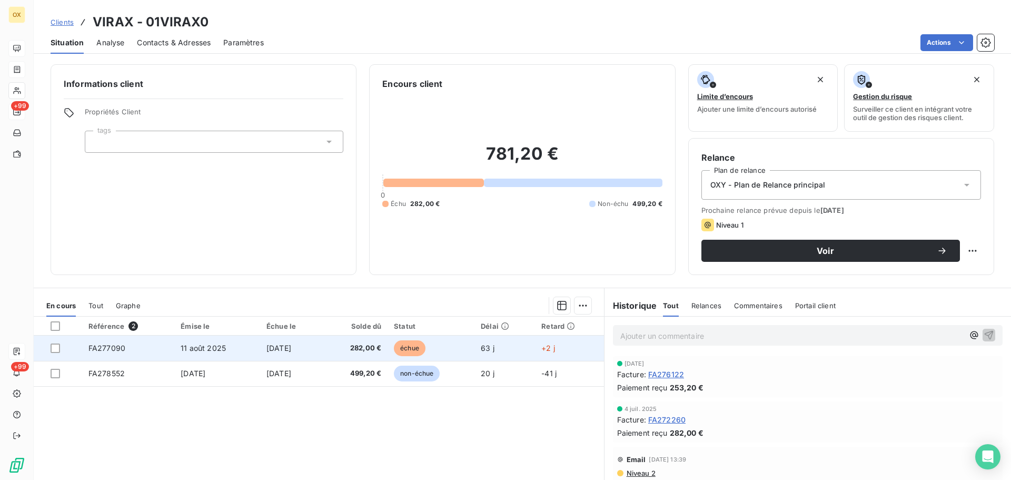
click at [426, 354] on span "échue" at bounding box center [410, 348] width 32 height 16
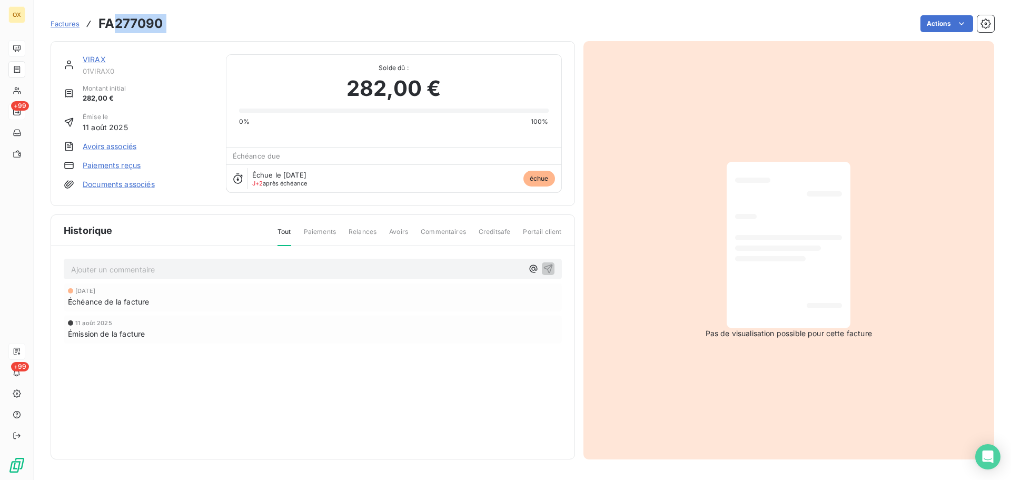
drag, startPoint x: 172, startPoint y: 25, endPoint x: 117, endPoint y: 29, distance: 55.0
click at [117, 29] on div "Factures FA277090 Actions" at bounding box center [523, 24] width 944 height 22
copy section "277090 Actions"
click at [88, 60] on link "VIRAX" at bounding box center [94, 59] width 23 height 9
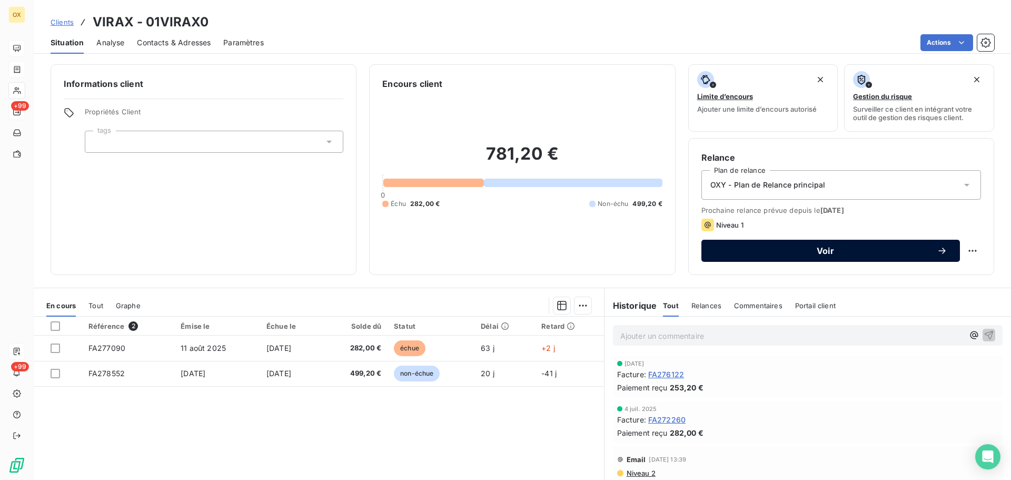
click at [800, 246] on div "Voir" at bounding box center [830, 250] width 233 height 11
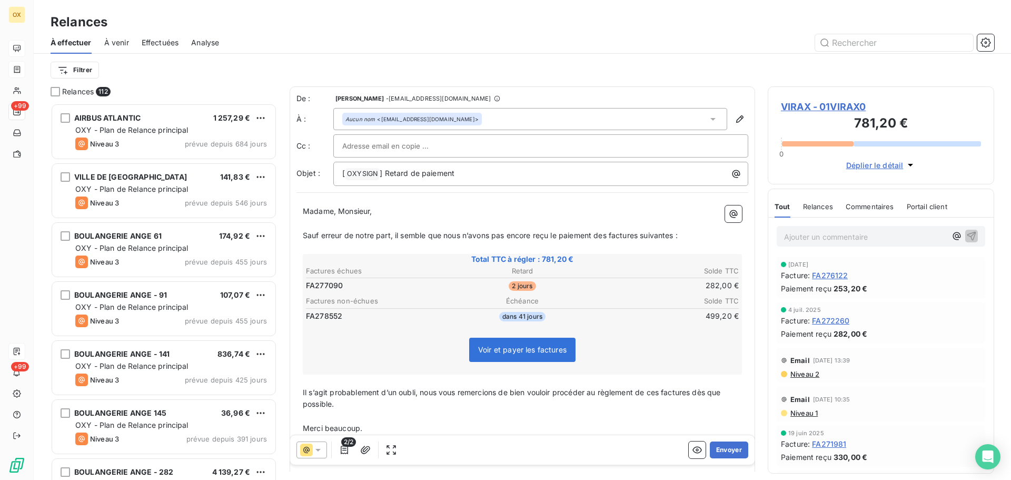
scroll to position [369, 219]
drag, startPoint x: 408, startPoint y: 171, endPoint x: 387, endPoint y: 173, distance: 20.6
click at [387, 173] on span "] Retard de paiement" at bounding box center [417, 173] width 75 height 9
click at [610, 235] on span "Sauf erreur de notre part, il semble que nous n’avons pas encore reçu le paieme…" at bounding box center [490, 235] width 375 height 9
click at [644, 232] on span "Sauf erreur de notre part, il semble que nous n’avons pas encore reçu le paieme…" at bounding box center [492, 235] width 379 height 9
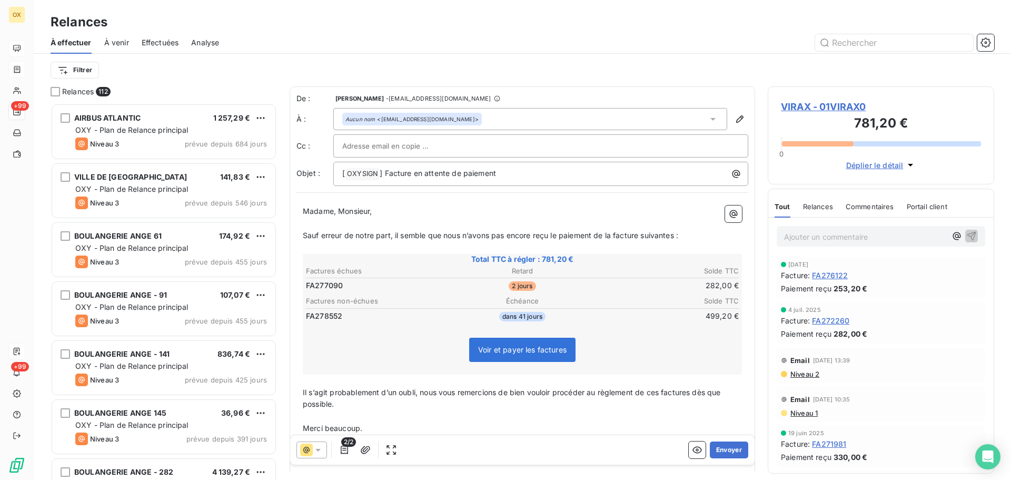
click at [677, 235] on span "Sauf erreur de notre part, il semble que nous n’avons pas encore reçu le paieme…" at bounding box center [490, 235] width 375 height 9
click at [693, 390] on span "Il s’agit probablement d’un oubli, nous vous remercions de bien vouloir procéde…" at bounding box center [513, 398] width 420 height 21
click at [663, 391] on span "Il s’agit probablement d’un oubli, nous vous remercions de bien vouloir procéde…" at bounding box center [511, 398] width 417 height 21
click at [363, 449] on icon "button" at bounding box center [365, 449] width 11 height 11
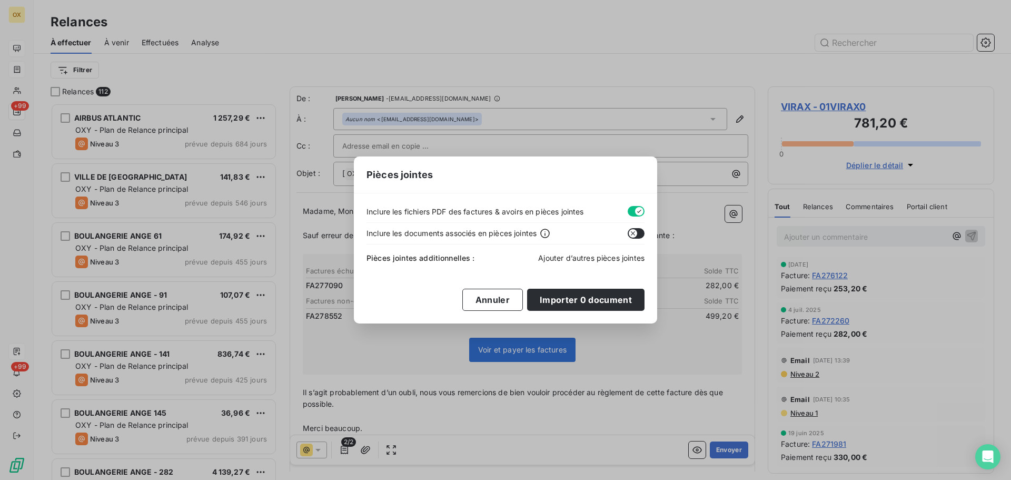
click at [553, 260] on span "Ajouter d’autres pièces jointes" at bounding box center [591, 257] width 106 height 9
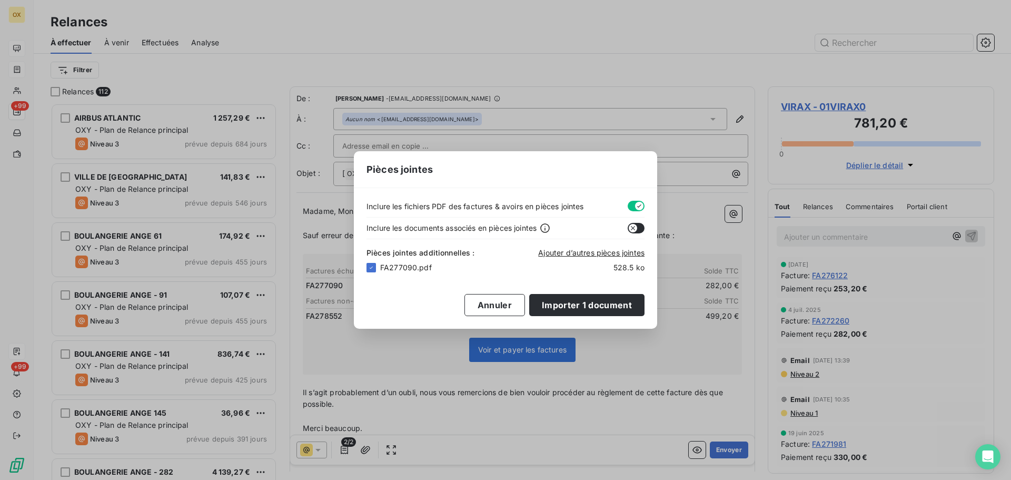
drag, startPoint x: 568, startPoint y: 303, endPoint x: 569, endPoint y: 284, distance: 19.0
click at [568, 302] on button "Importer 1 document" at bounding box center [586, 305] width 115 height 22
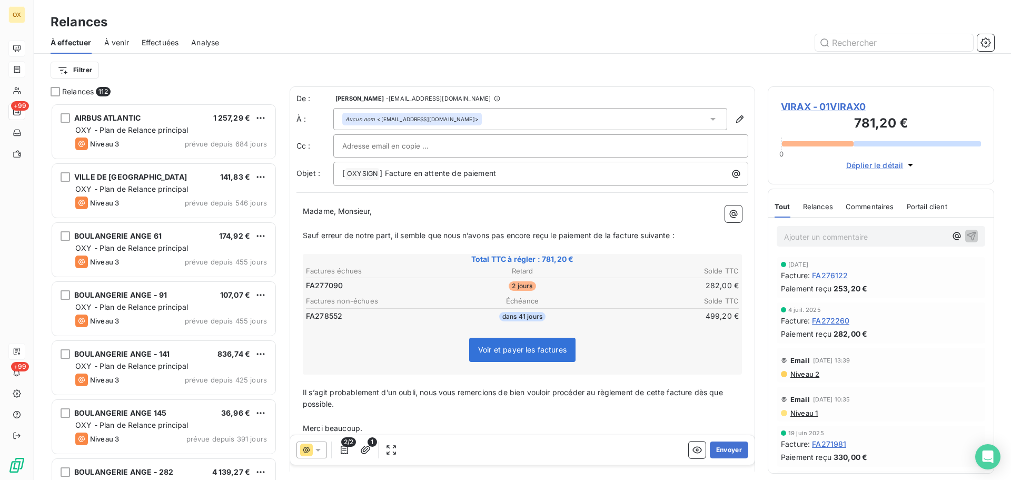
click at [697, 224] on p "﻿" at bounding box center [522, 224] width 439 height 12
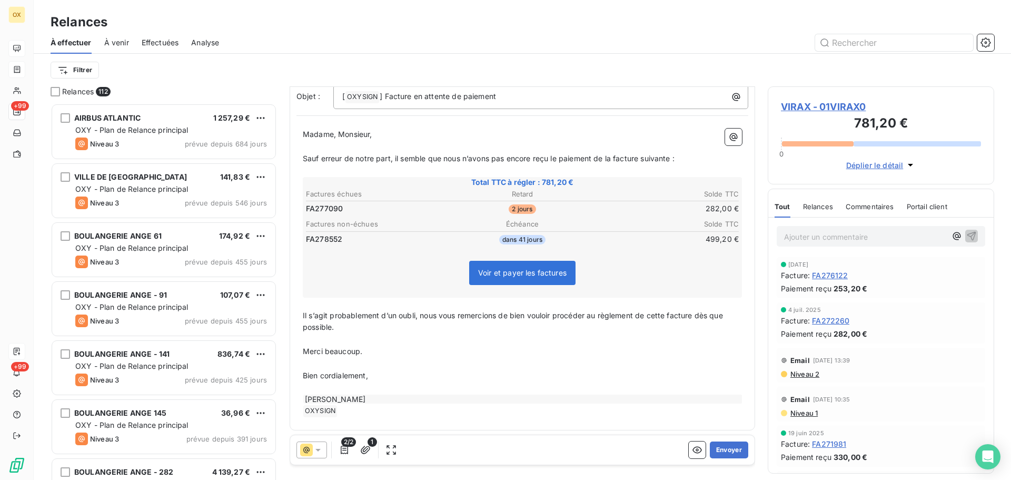
scroll to position [80, 0]
click at [726, 448] on button "Envoyer" at bounding box center [729, 449] width 38 height 17
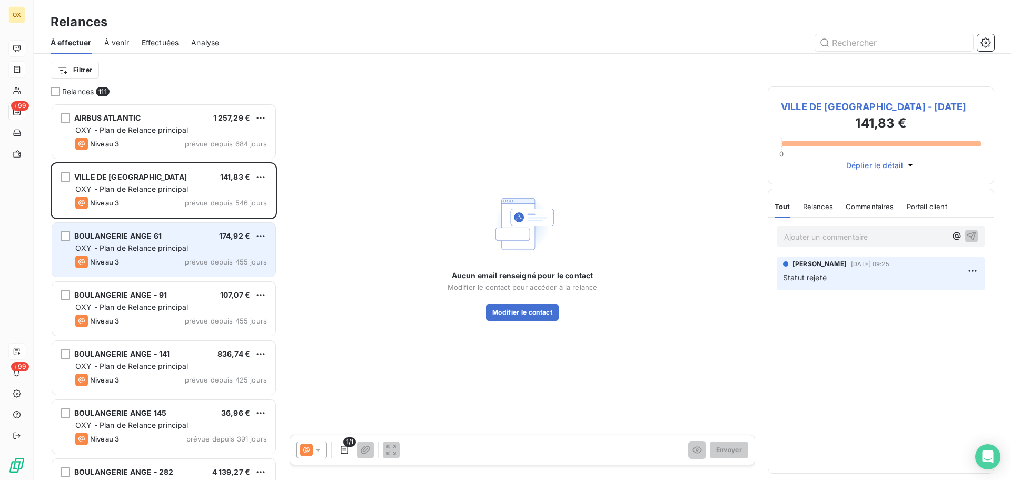
click at [149, 248] on span "OXY - Plan de Relance principal" at bounding box center [131, 247] width 113 height 9
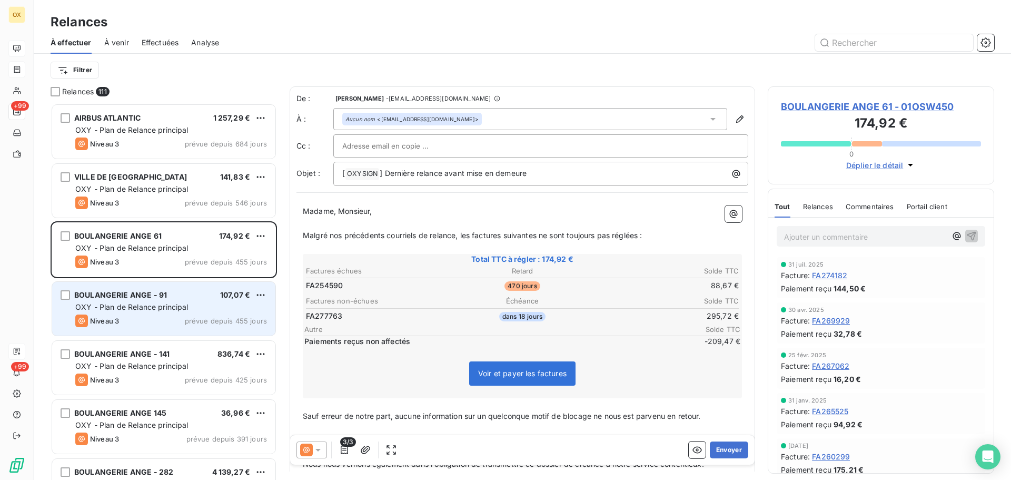
click at [146, 310] on span "OXY - Plan de Relance principal" at bounding box center [131, 306] width 113 height 9
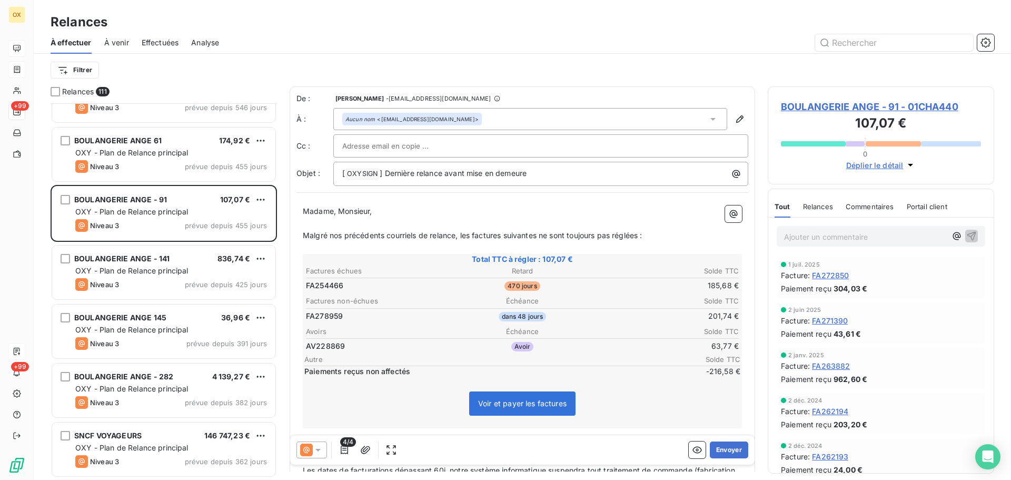
scroll to position [106, 0]
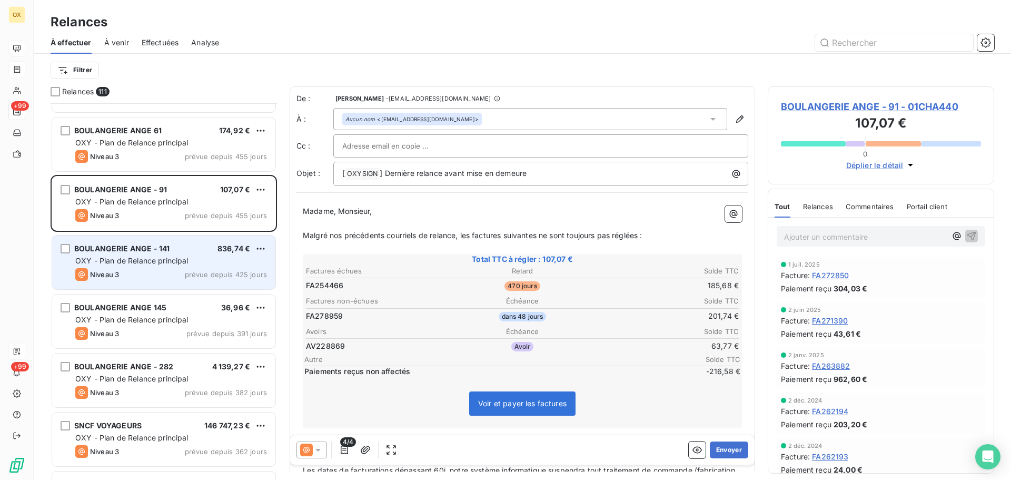
click at [143, 281] on div "BOULANGERIE ANGE - 141 836,74 € OXY - Plan de Relance principal Niveau 3 prévue…" at bounding box center [163, 262] width 223 height 54
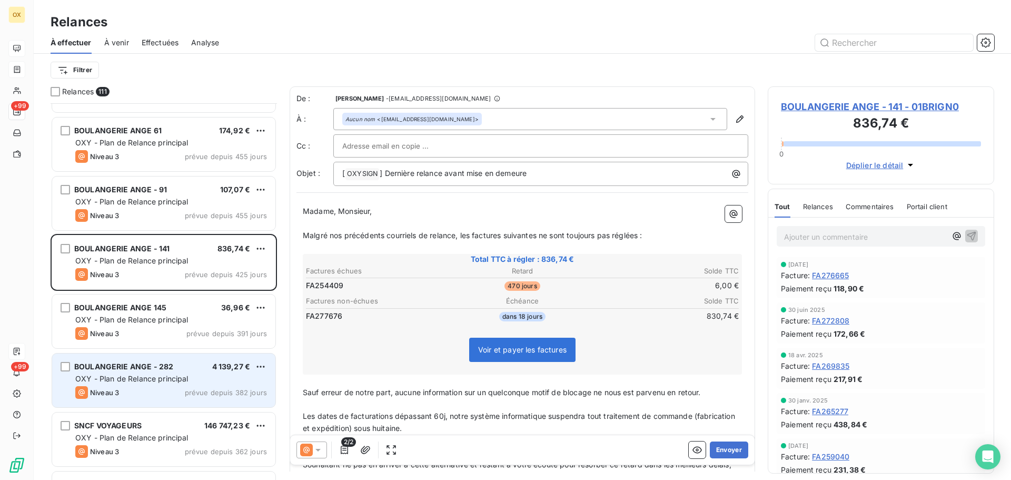
click at [147, 374] on span "OXY - Plan de Relance principal" at bounding box center [131, 378] width 113 height 9
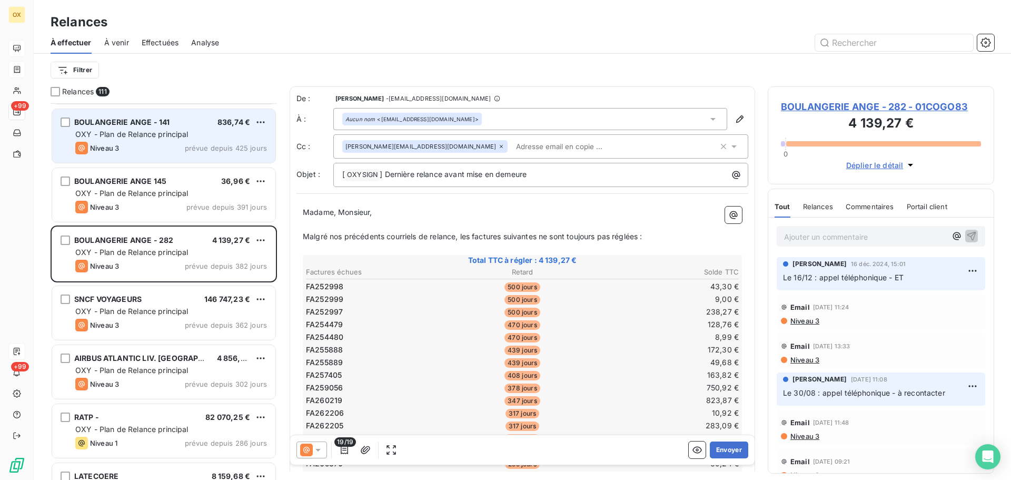
scroll to position [264, 0]
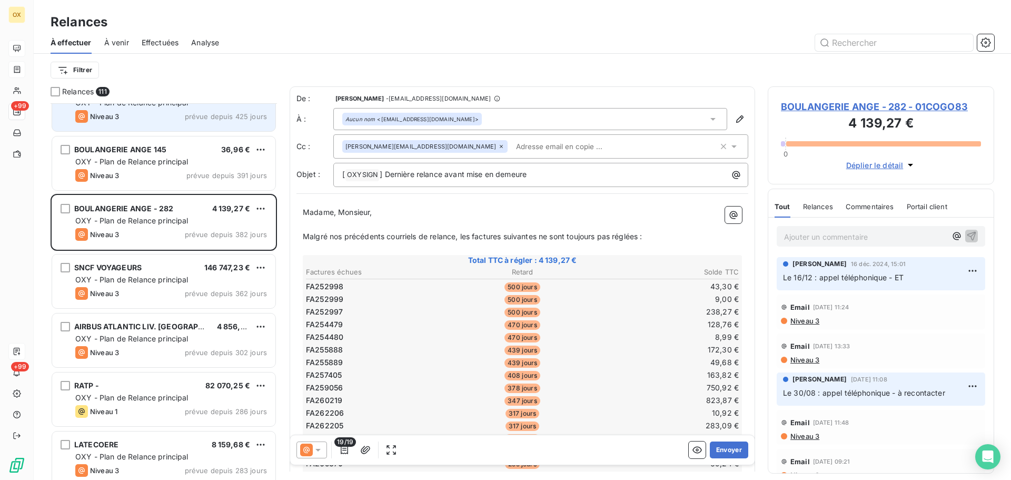
click at [146, 263] on div "SNCF VOYAGEURS 146 747,23 €" at bounding box center [171, 267] width 192 height 9
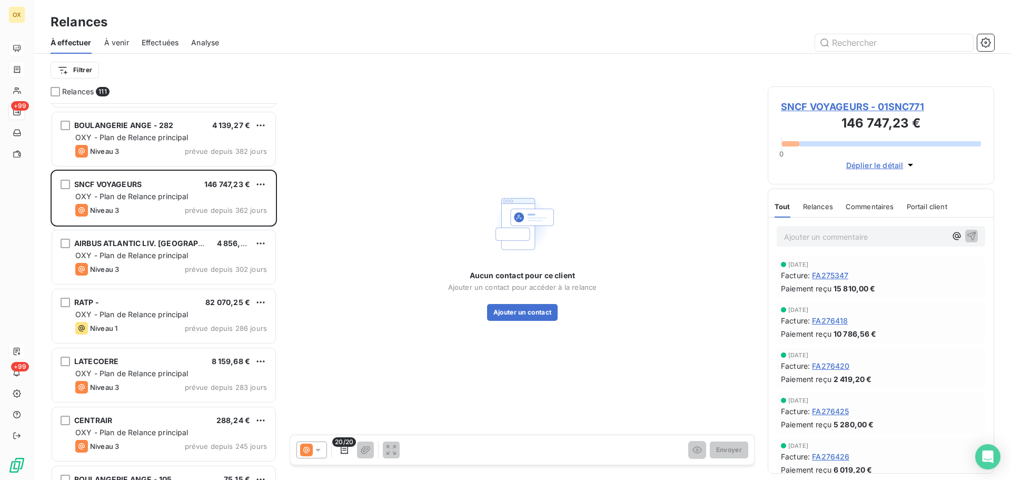
scroll to position [369, 0]
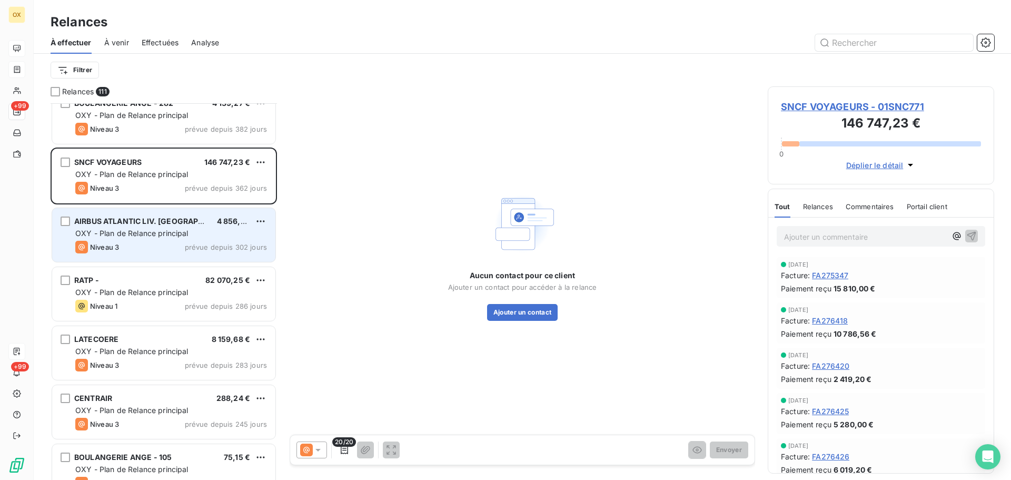
click at [144, 242] on div "Niveau 3 prévue depuis 302 jours" at bounding box center [171, 247] width 192 height 13
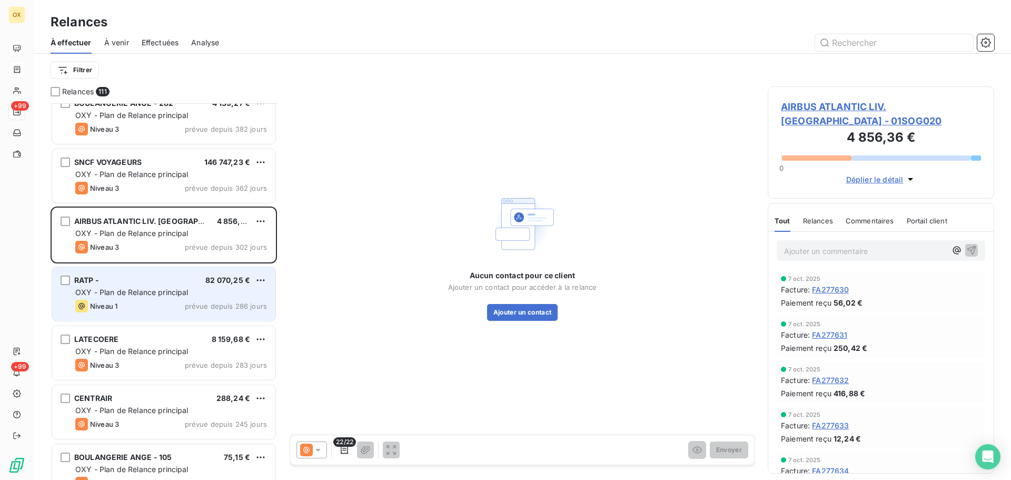
click at [140, 311] on div "Niveau 1 prévue depuis 286 jours" at bounding box center [171, 306] width 192 height 13
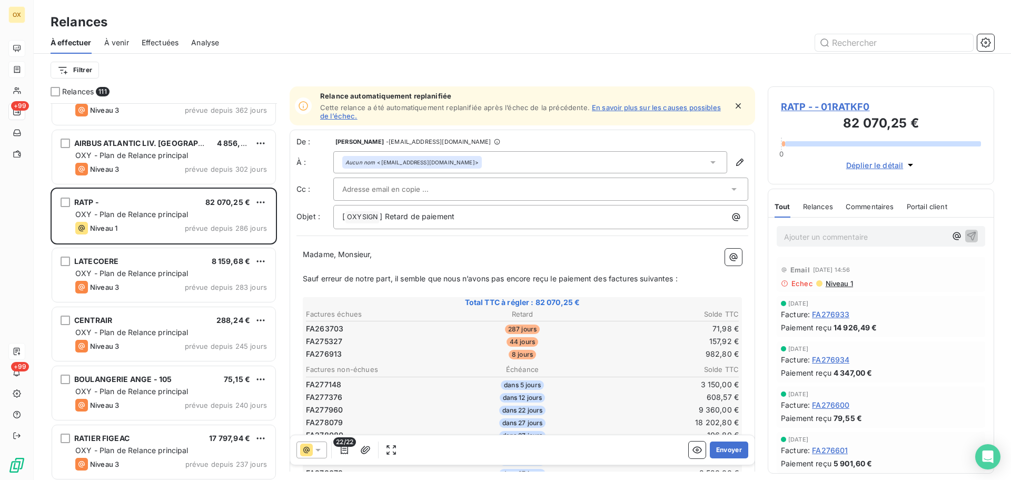
scroll to position [475, 0]
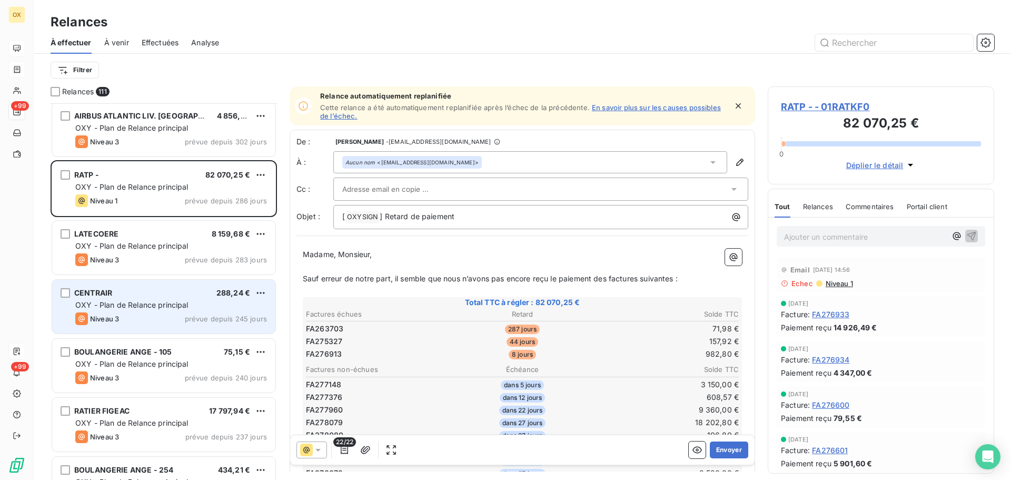
click at [141, 304] on span "OXY - Plan de Relance principal" at bounding box center [131, 304] width 113 height 9
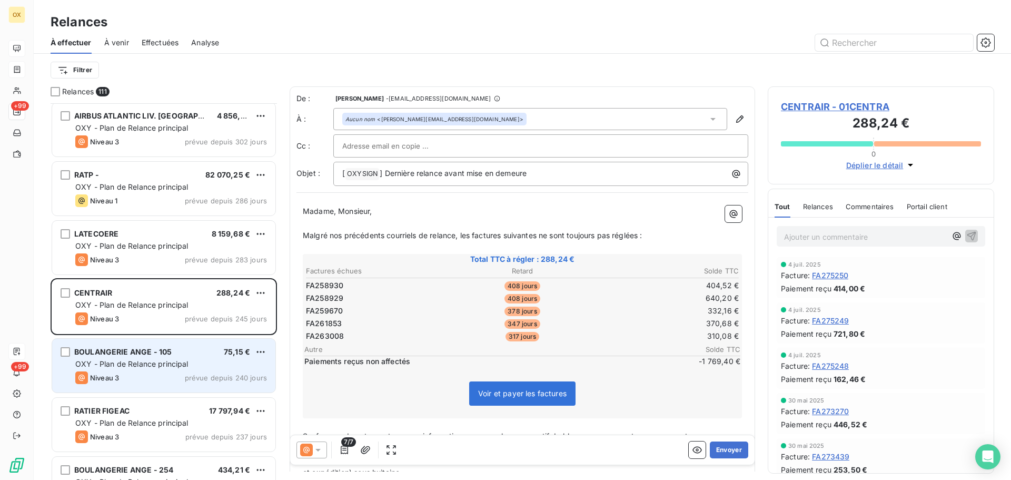
click at [141, 352] on span "BOULANGERIE ANGE - 105" at bounding box center [122, 351] width 97 height 9
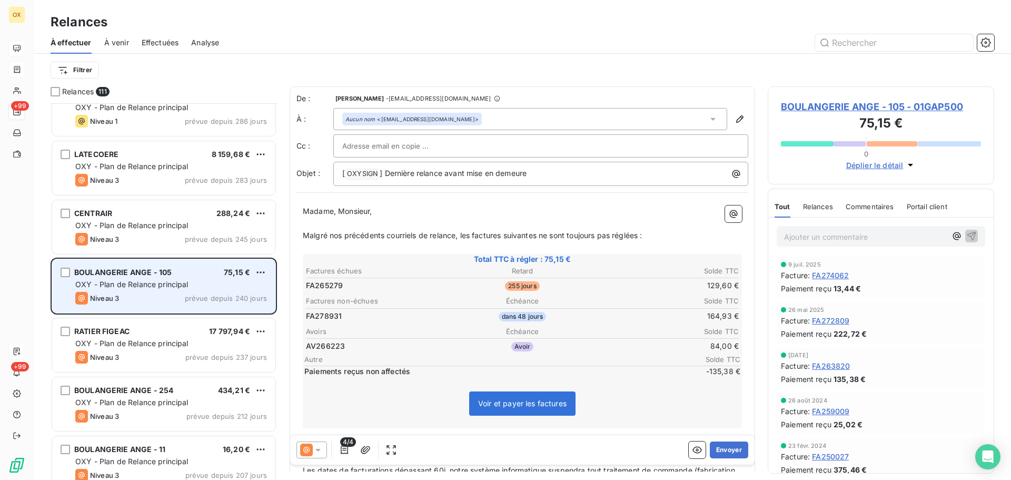
scroll to position [580, 0]
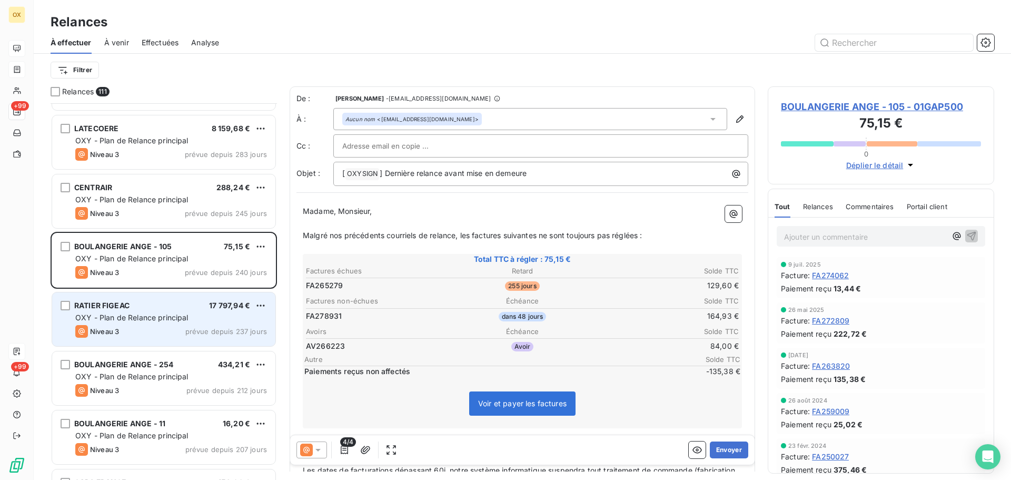
click at [130, 323] on div "RATIER FIGEAC 17 797,94 € OXY - Plan de Relance principal Niveau 3 prévue depui…" at bounding box center [163, 319] width 223 height 54
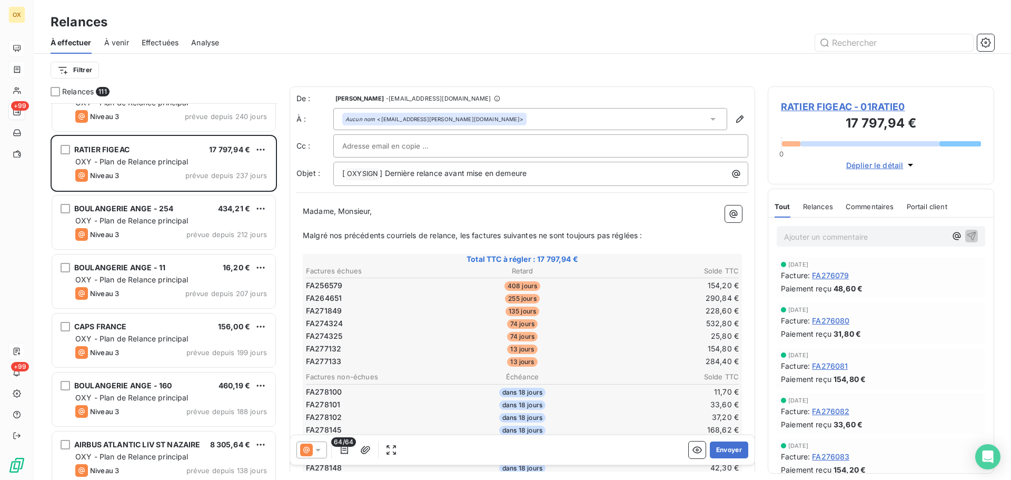
scroll to position [738, 0]
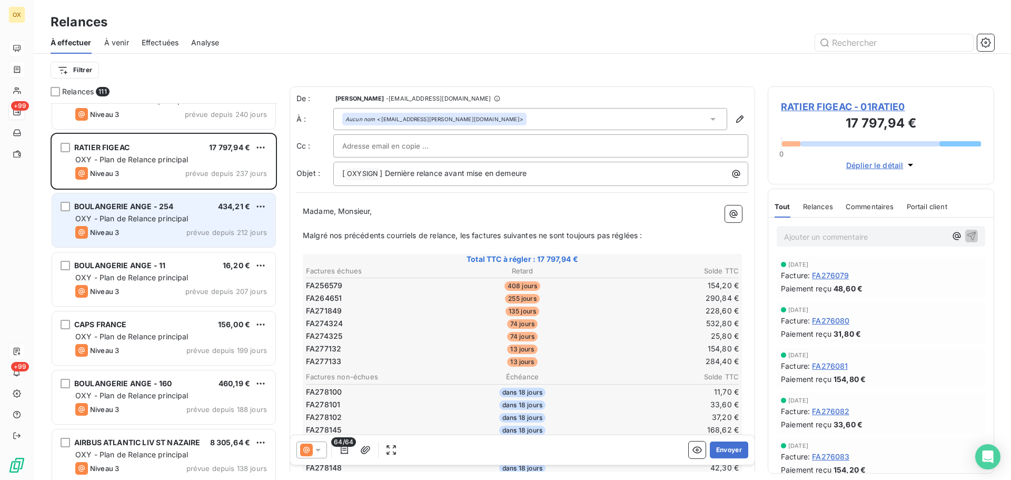
click at [161, 214] on span "OXY - Plan de Relance principal" at bounding box center [131, 218] width 113 height 9
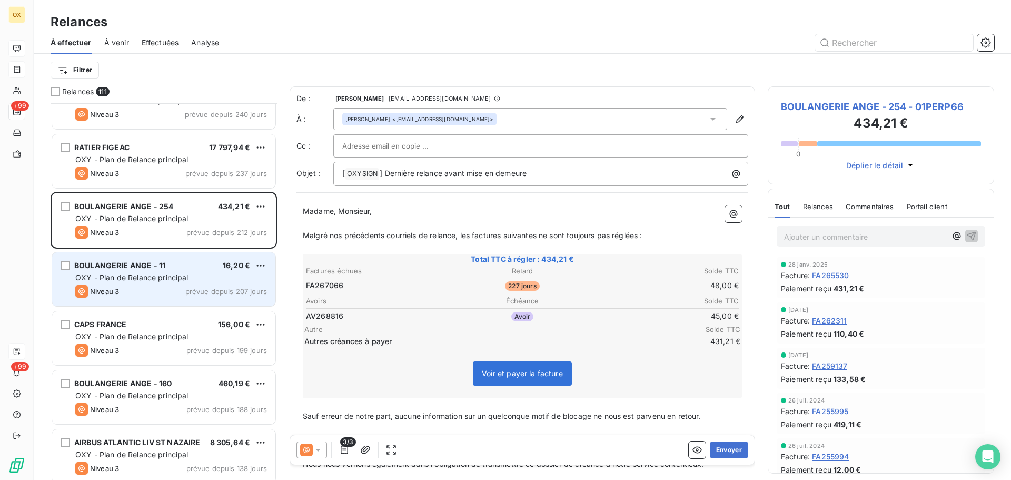
click at [151, 284] on div "BOULANGERIE ANGE - 11 16,20 € OXY - Plan de Relance principal Niveau 3 prévue d…" at bounding box center [163, 279] width 223 height 54
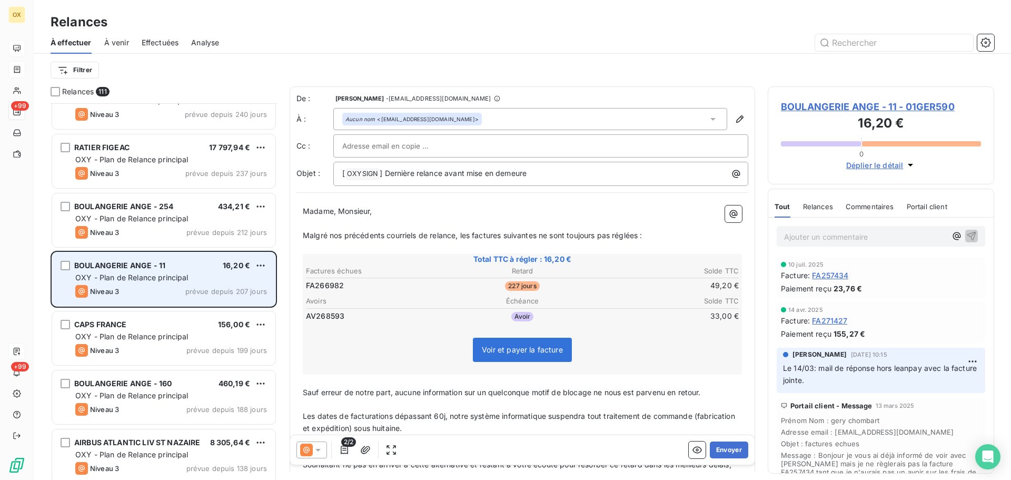
scroll to position [790, 0]
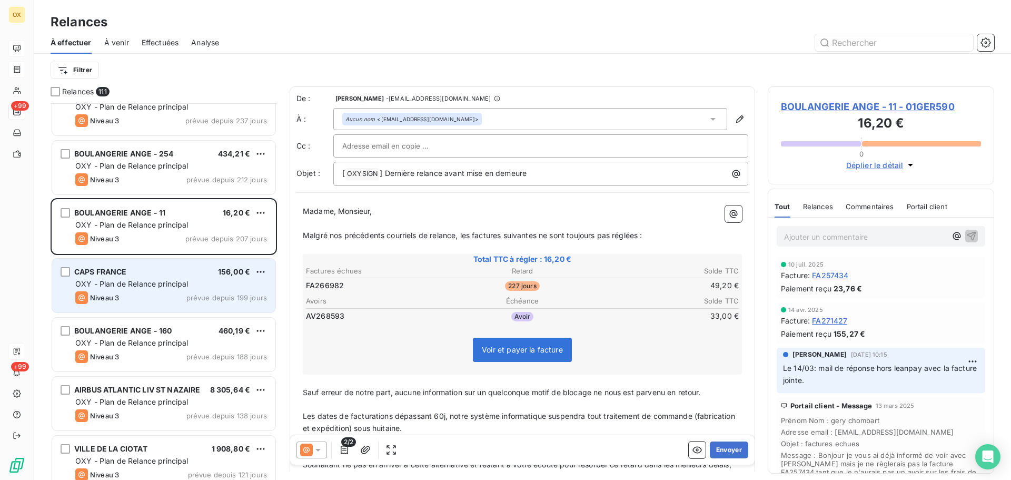
click at [149, 278] on div "CAPS FRANCE 156,00 € OXY - Plan de Relance principal Niveau 3 prévue depuis 199…" at bounding box center [163, 286] width 223 height 54
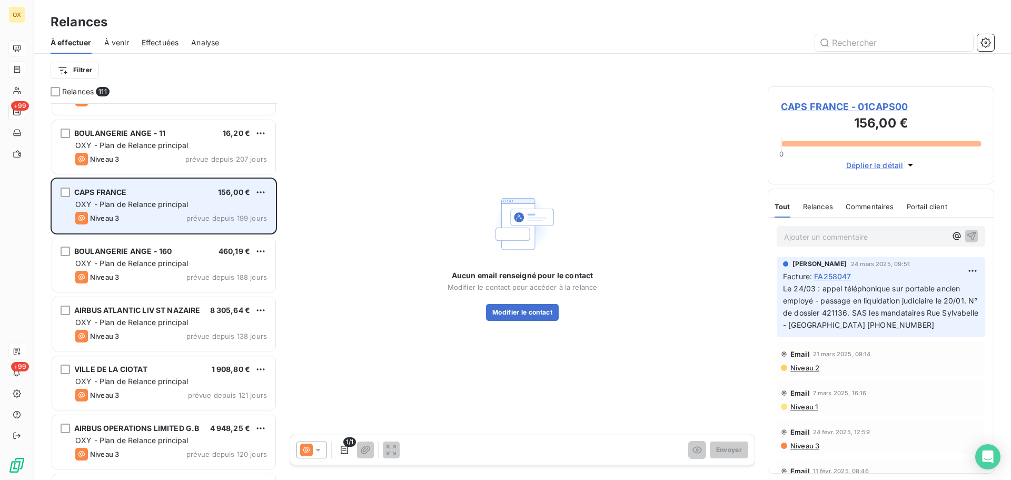
scroll to position [896, 0]
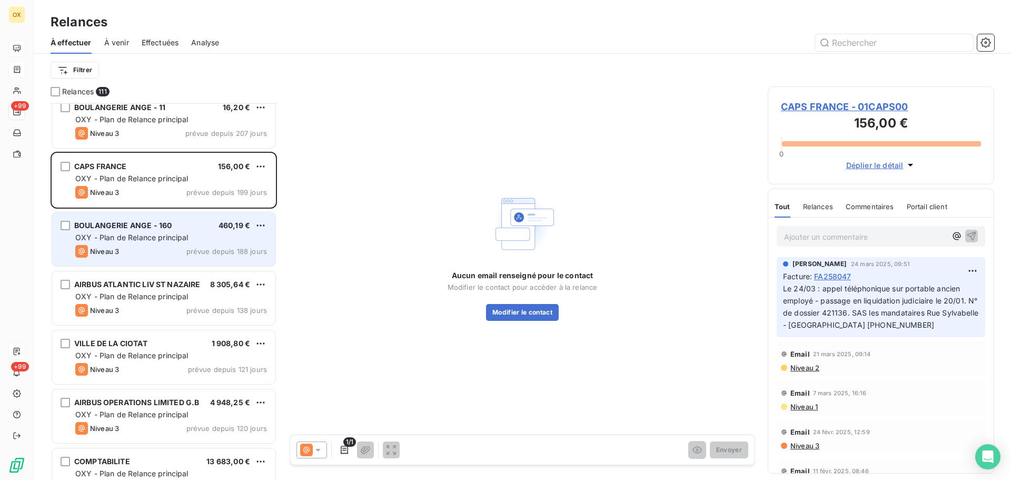
click at [135, 242] on div "OXY - Plan de Relance principal" at bounding box center [171, 237] width 192 height 11
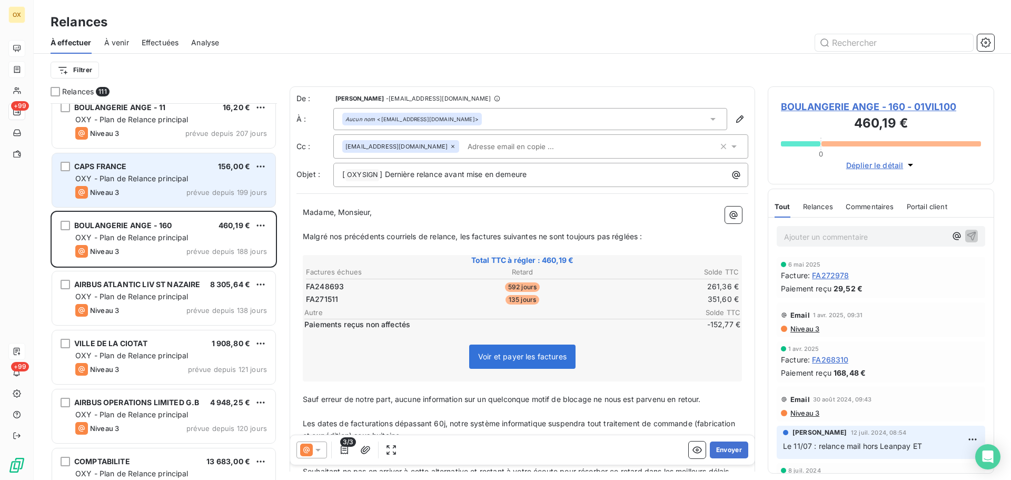
click at [124, 191] on div "Niveau 3 prévue depuis 199 jours" at bounding box center [171, 192] width 192 height 13
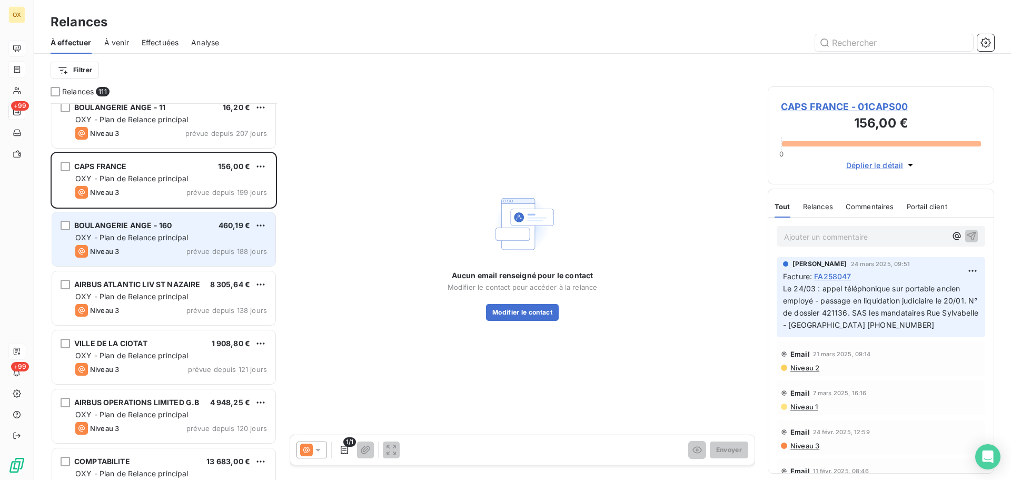
click at [123, 239] on span "OXY - Plan de Relance principal" at bounding box center [131, 237] width 113 height 9
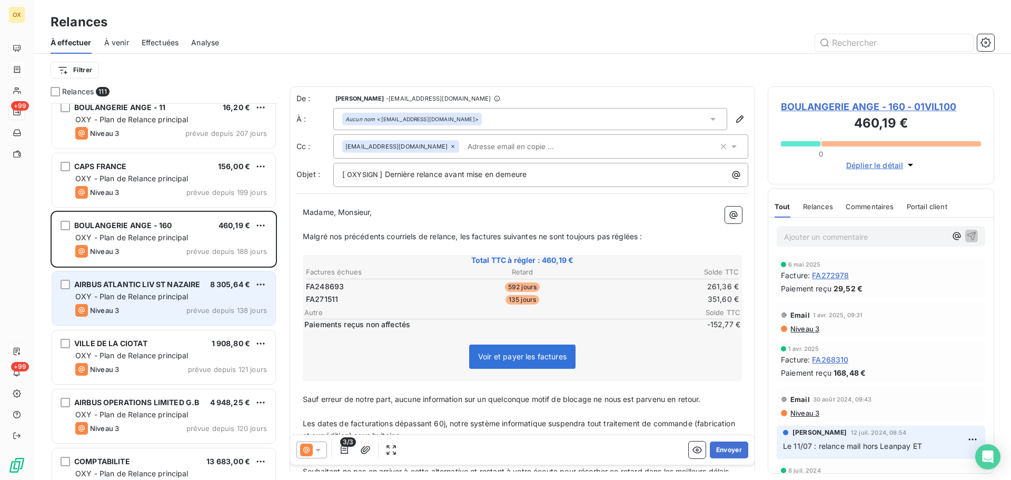
click at [120, 287] on span "AIRBUS ATLANTIC LIV ST NAZAIRE" at bounding box center [137, 284] width 126 height 9
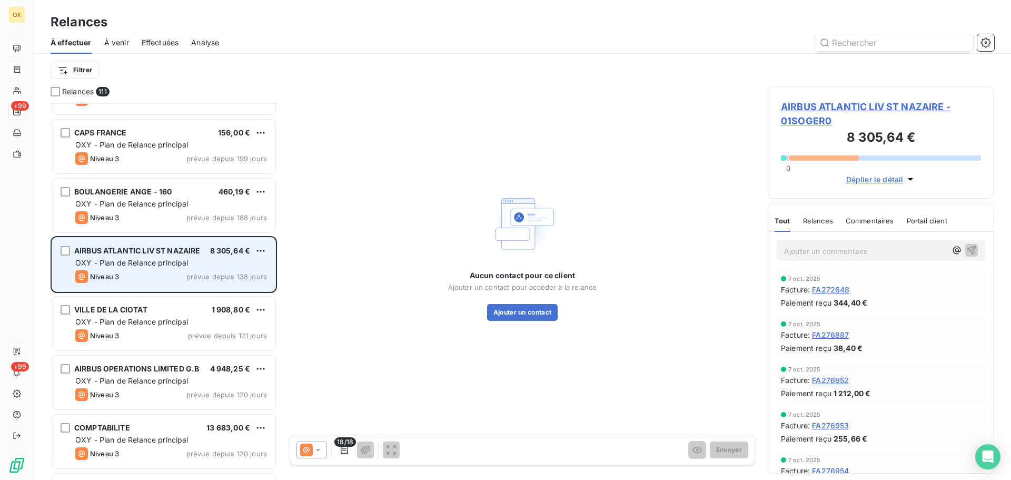
scroll to position [948, 0]
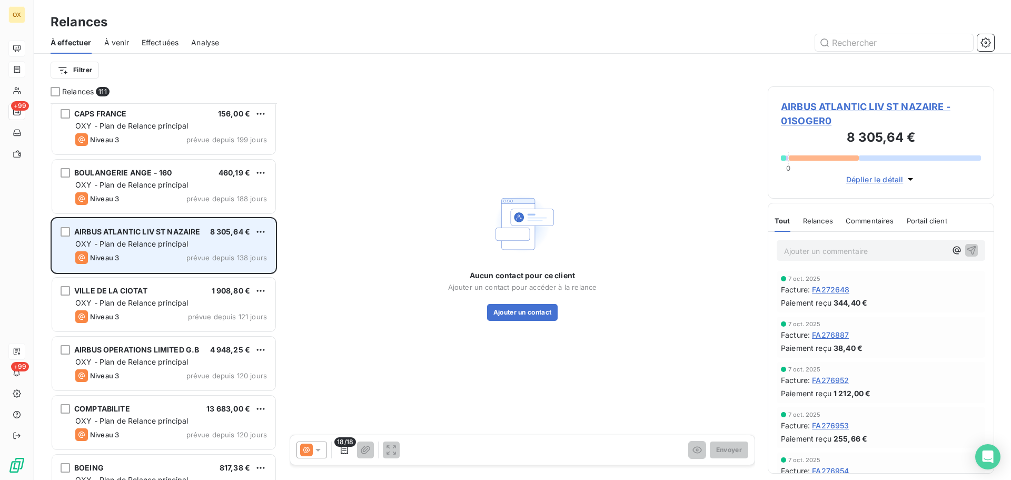
click at [120, 287] on span "VILLE DE LA CIOTAT" at bounding box center [110, 290] width 73 height 9
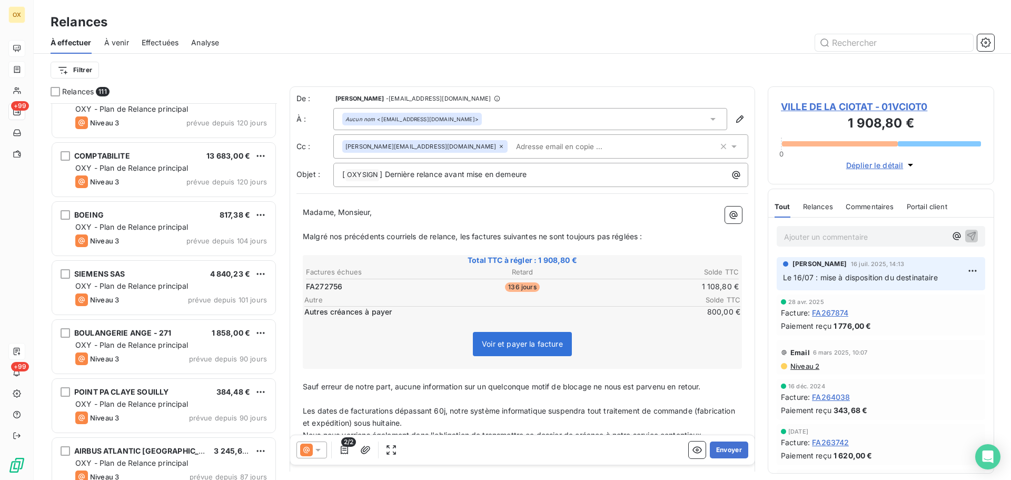
scroll to position [1212, 0]
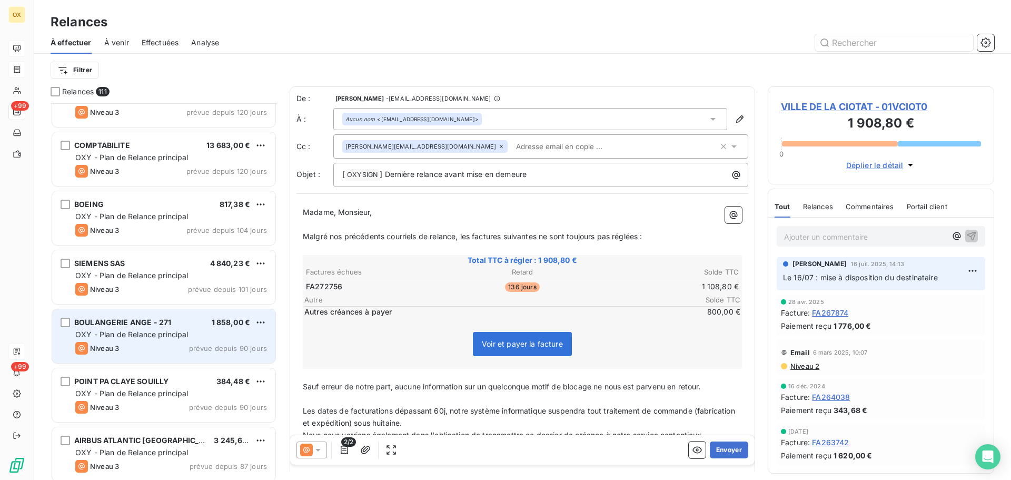
click at [145, 330] on span "OXY - Plan de Relance principal" at bounding box center [131, 334] width 113 height 9
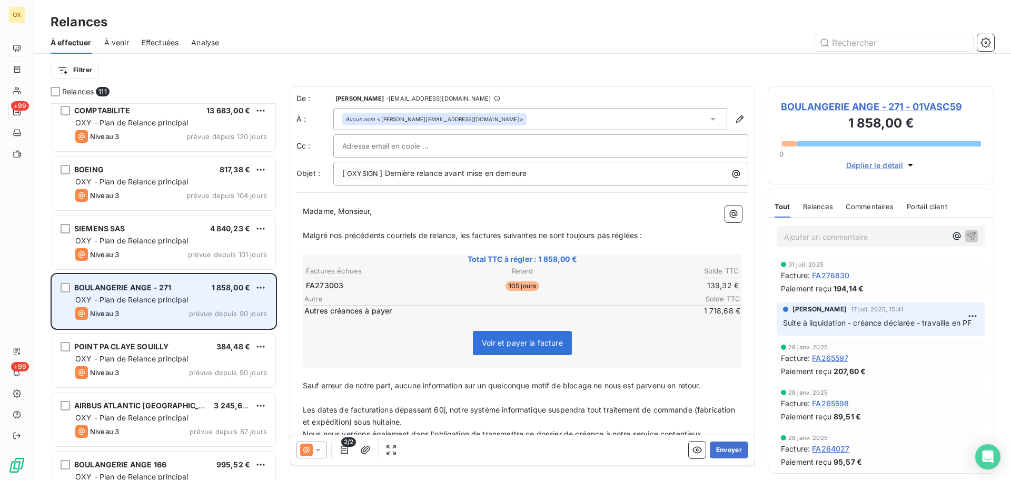
scroll to position [1264, 0]
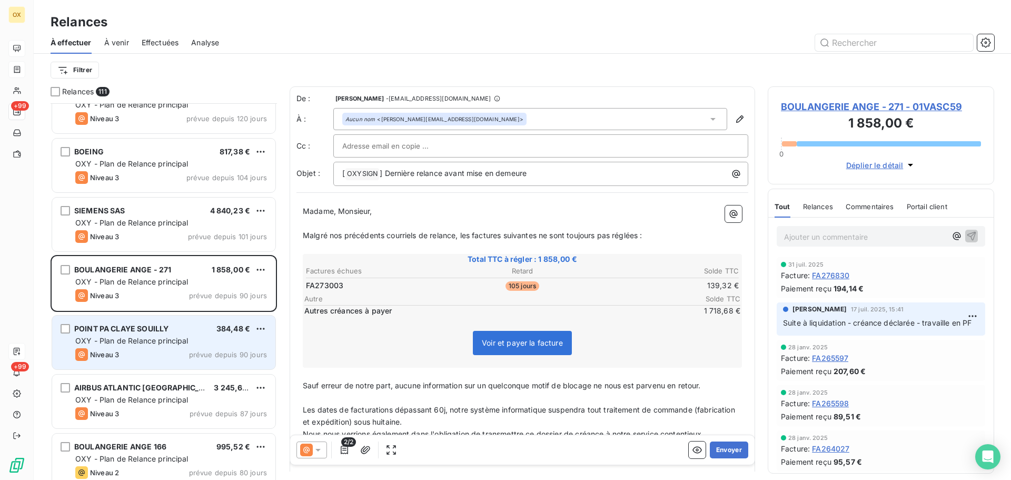
click at [146, 332] on span "POINT PA CLAYE SOUILLY" at bounding box center [121, 328] width 94 height 9
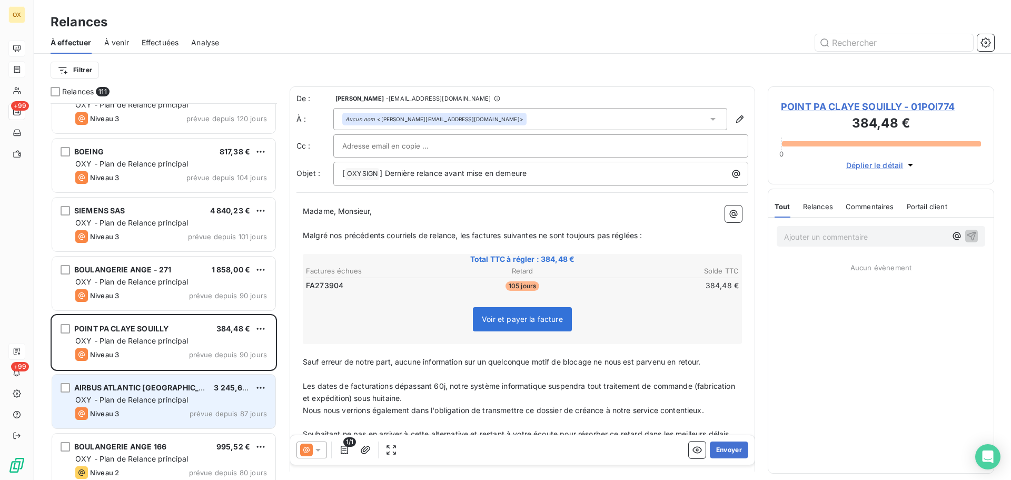
click at [164, 401] on span "OXY - Plan de Relance principal" at bounding box center [131, 399] width 113 height 9
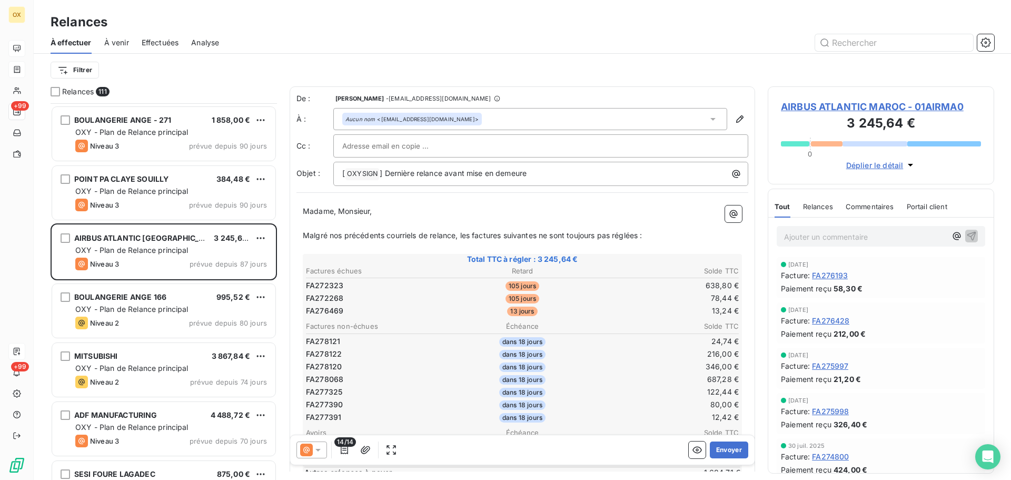
scroll to position [1422, 0]
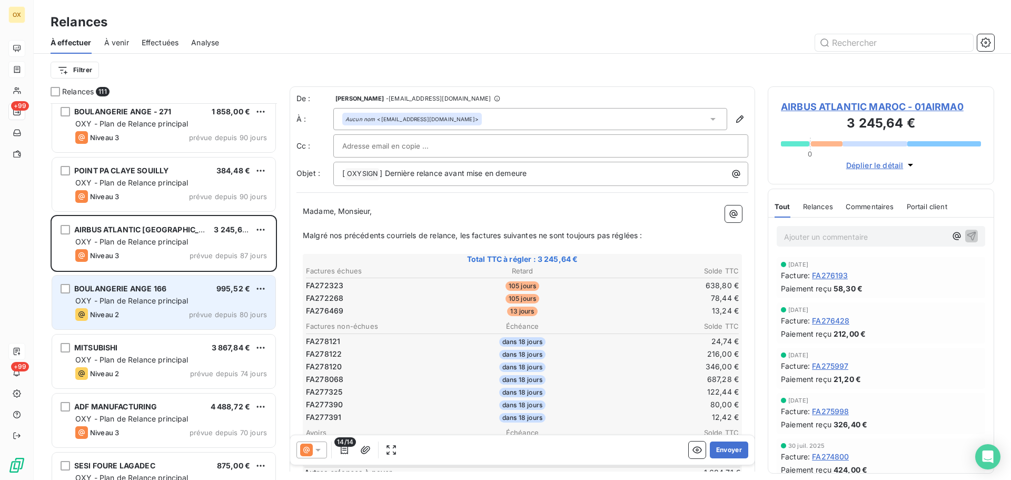
click at [162, 304] on span "OXY - Plan de Relance principal" at bounding box center [131, 300] width 113 height 9
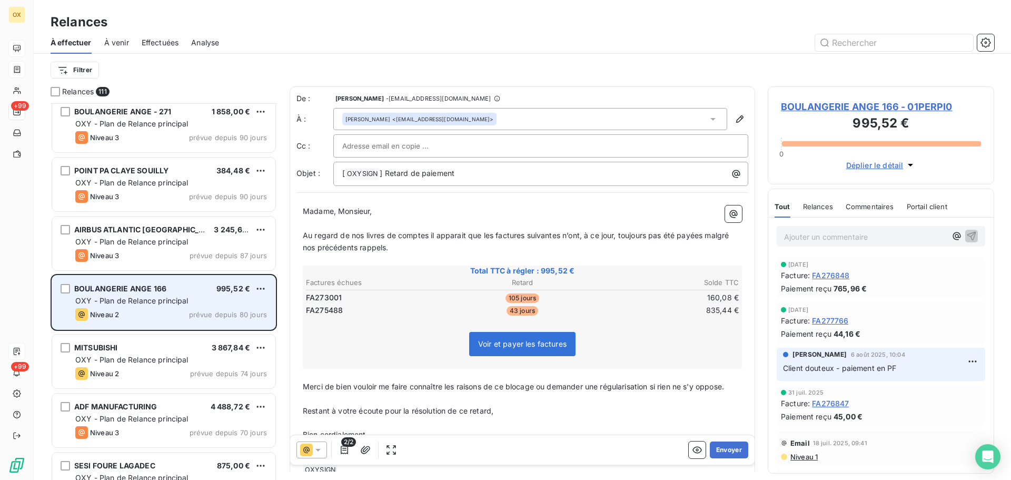
scroll to position [1475, 0]
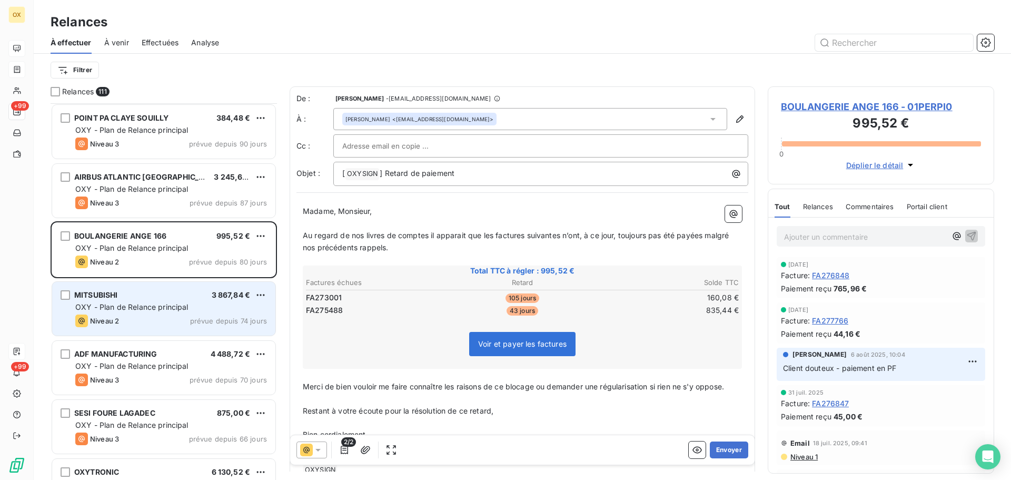
click at [152, 321] on div "Niveau 2 prévue depuis 74 jours" at bounding box center [171, 320] width 192 height 13
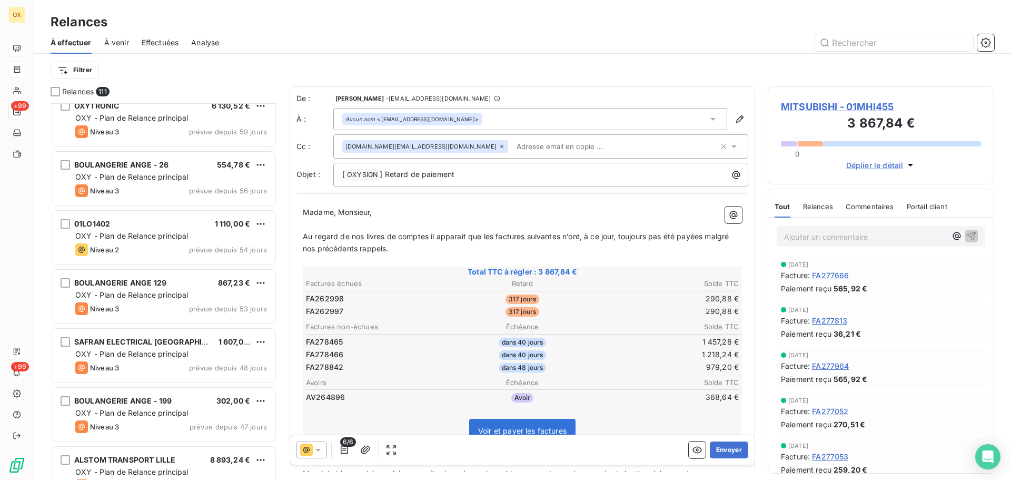
scroll to position [1844, 0]
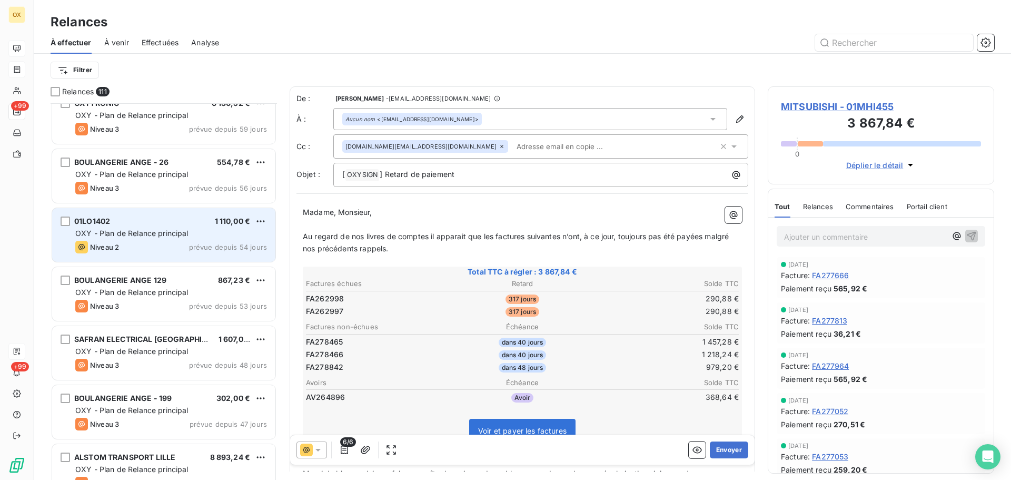
click at [165, 236] on span "OXY - Plan de Relance principal" at bounding box center [131, 233] width 113 height 9
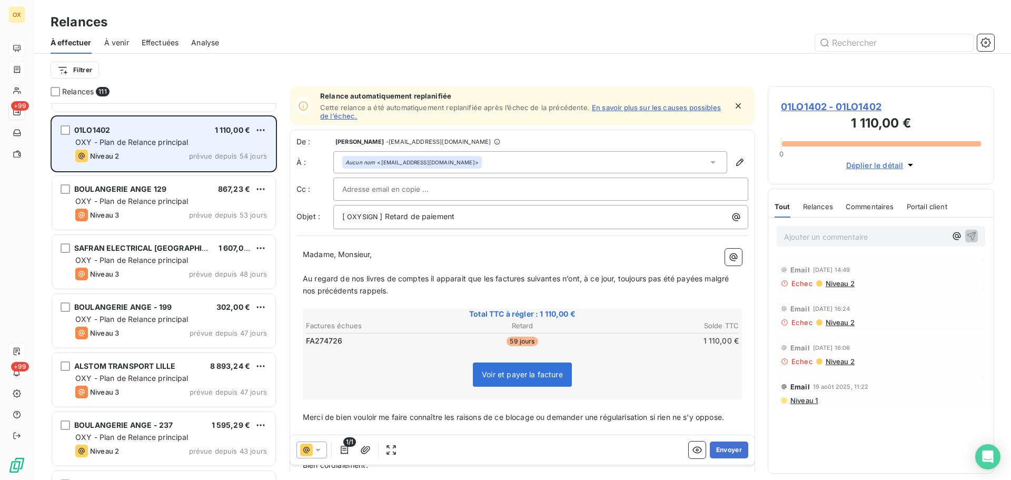
scroll to position [1949, 0]
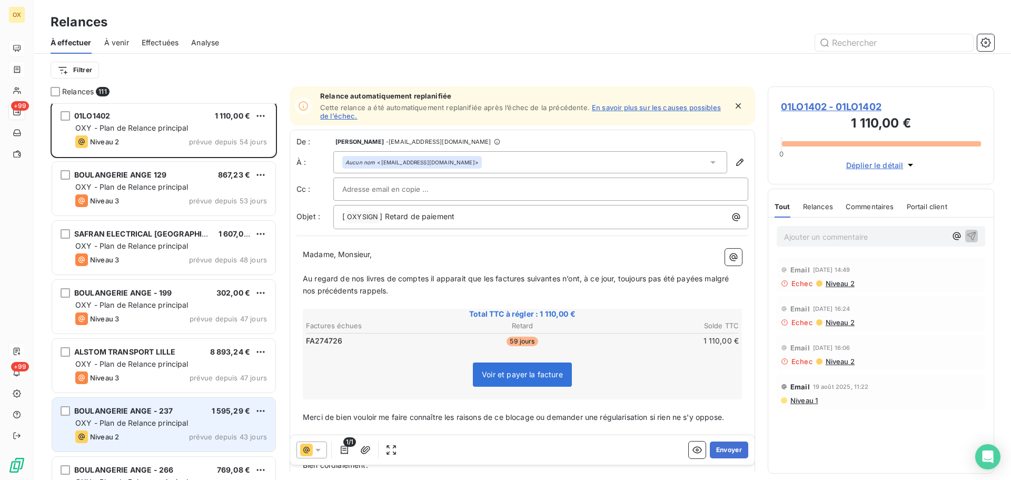
click at [124, 421] on span "OXY - Plan de Relance principal" at bounding box center [131, 422] width 113 height 9
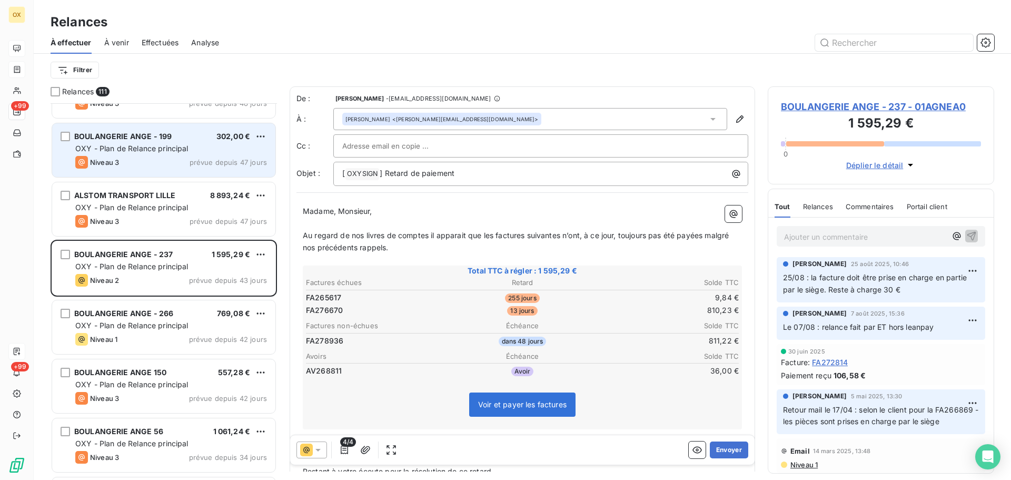
scroll to position [2107, 0]
click at [202, 319] on div "OXY - Plan de Relance principal" at bounding box center [171, 324] width 192 height 11
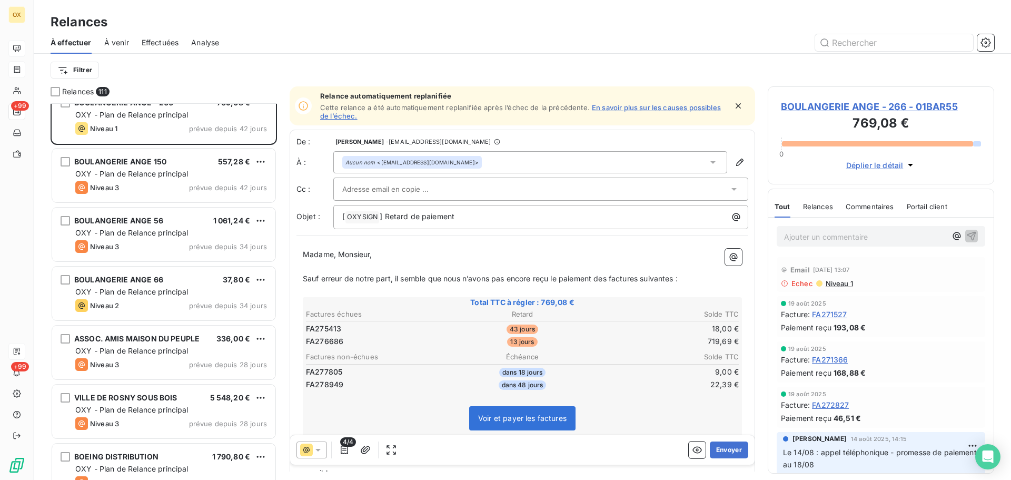
scroll to position [2318, 0]
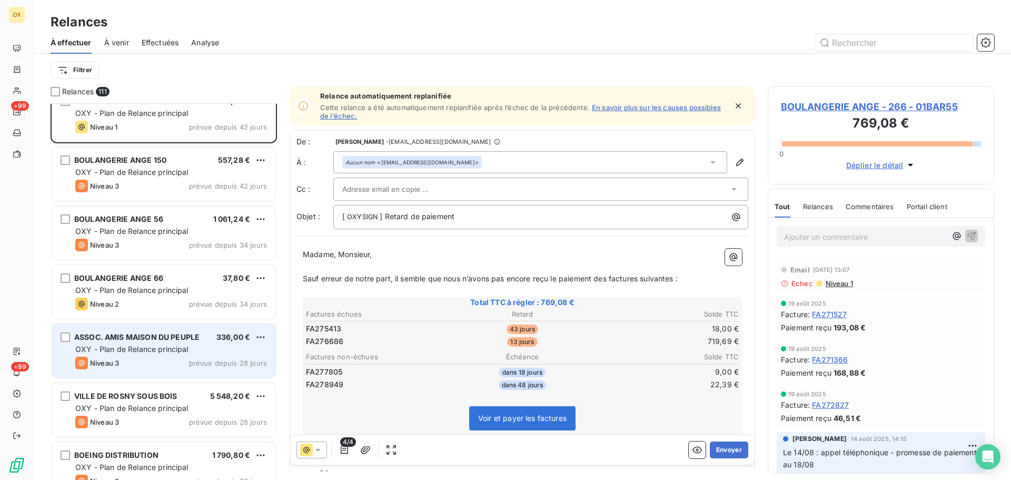
click at [157, 344] on div "ASSOC. AMIS MAISON DU PEUPLE 336,00 € OXY - Plan de Relance principal Niveau 3 …" at bounding box center [163, 351] width 223 height 54
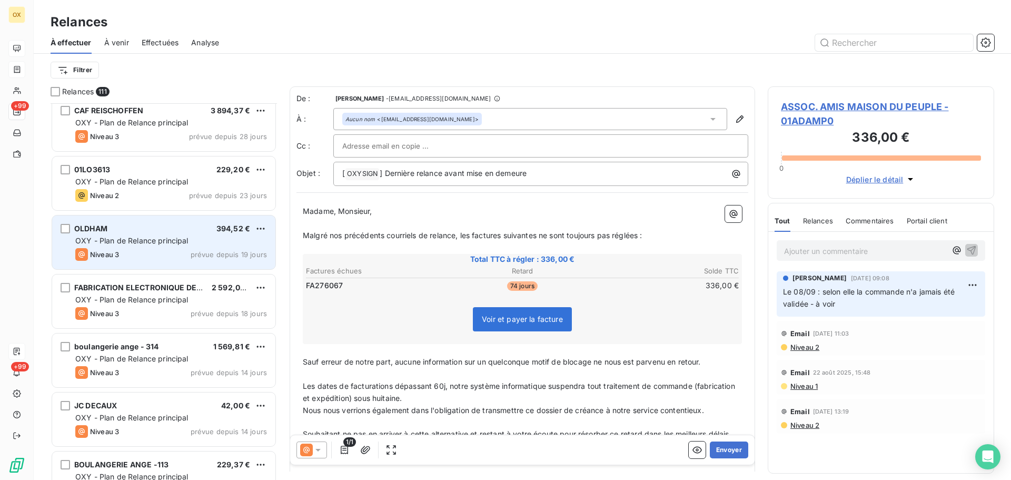
scroll to position [2792, 0]
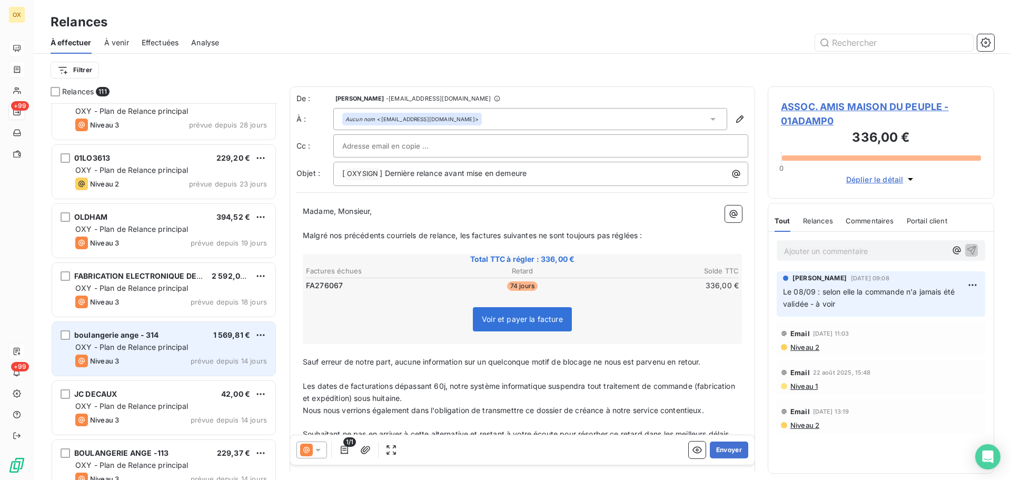
click at [152, 342] on div "OXY - Plan de Relance principal" at bounding box center [171, 347] width 192 height 11
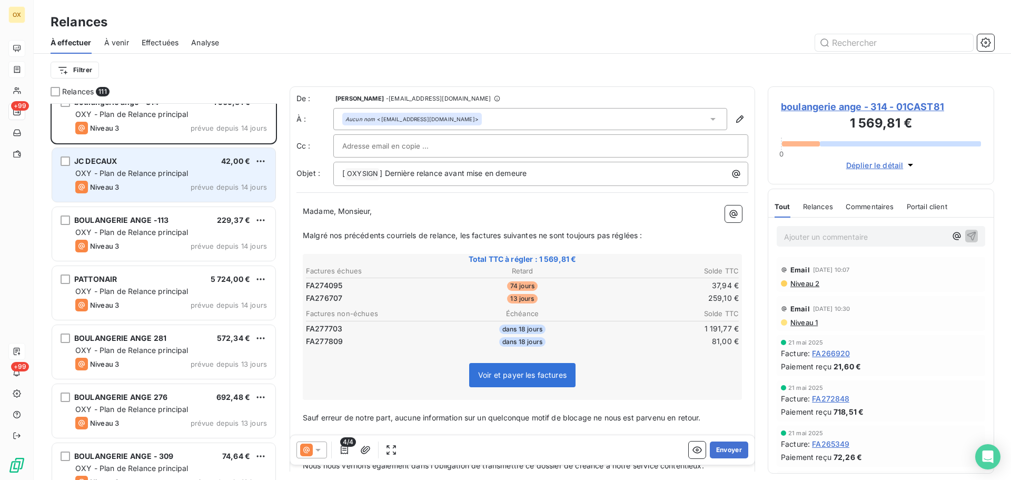
scroll to position [3055, 0]
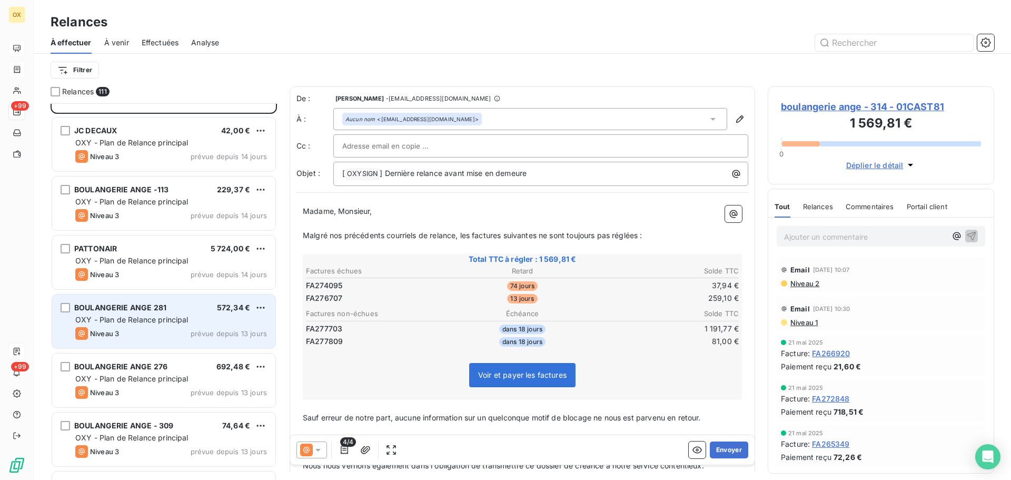
click at [125, 307] on span "BOULANGERIE ANGE 281" at bounding box center [120, 307] width 92 height 9
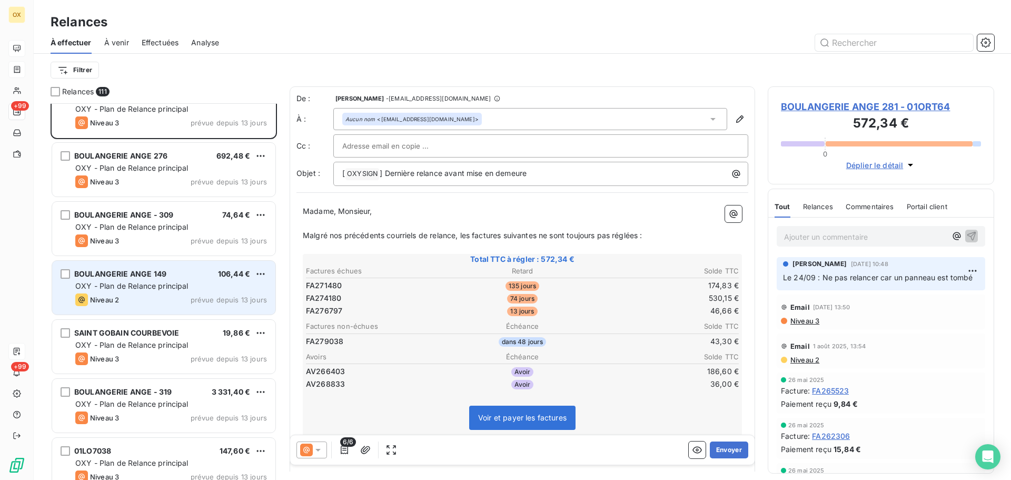
scroll to position [3318, 0]
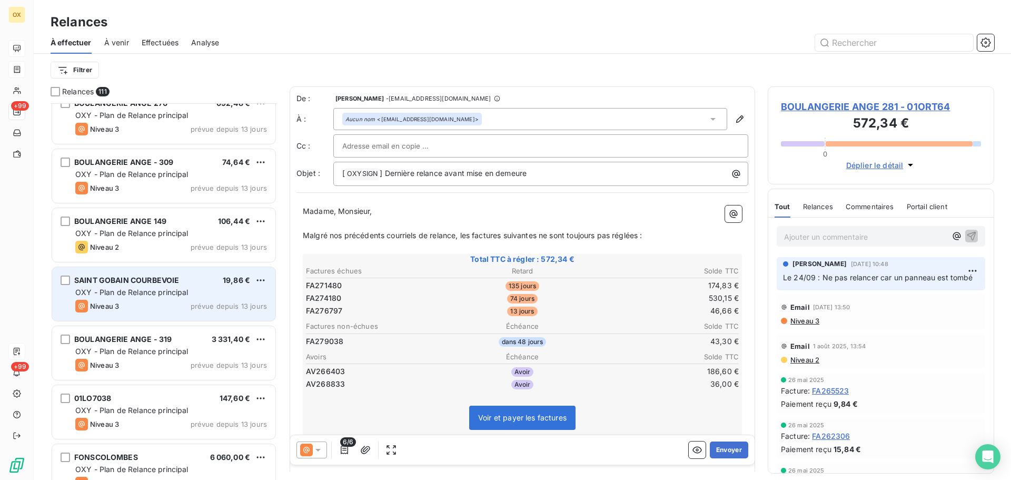
click at [127, 293] on span "OXY - Plan de Relance principal" at bounding box center [131, 292] width 113 height 9
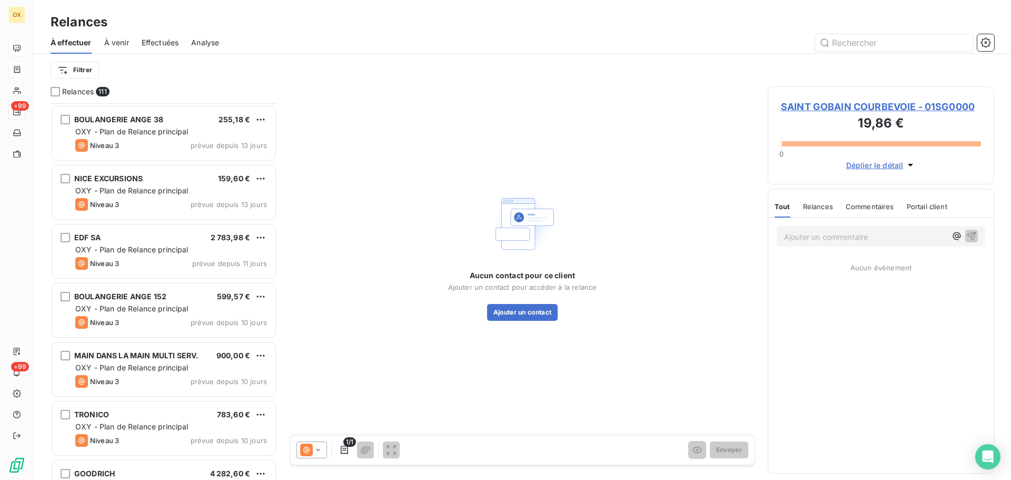
scroll to position [3740, 0]
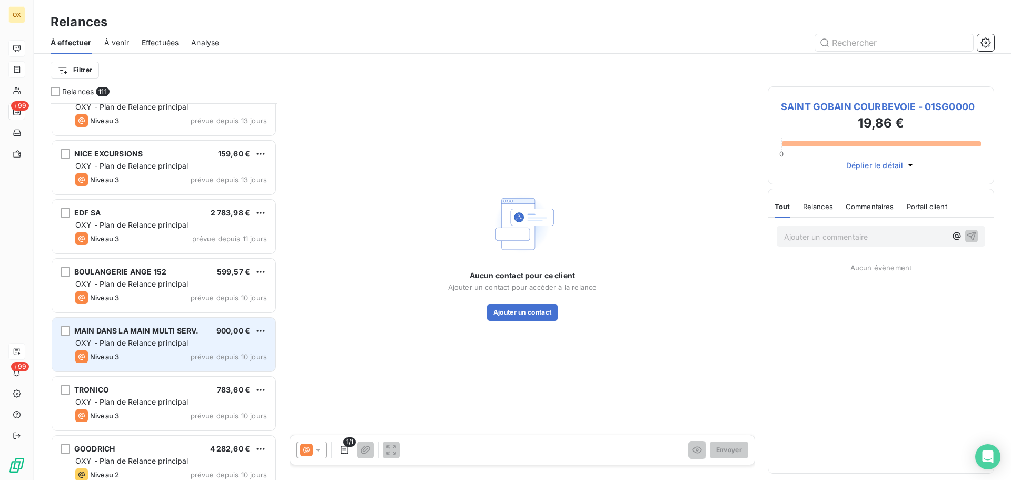
click at [137, 319] on div "MAIN DANS LA MAIN MULTI SERV. 900,00 € OXY - Plan de Relance principal Niveau 3…" at bounding box center [163, 345] width 223 height 54
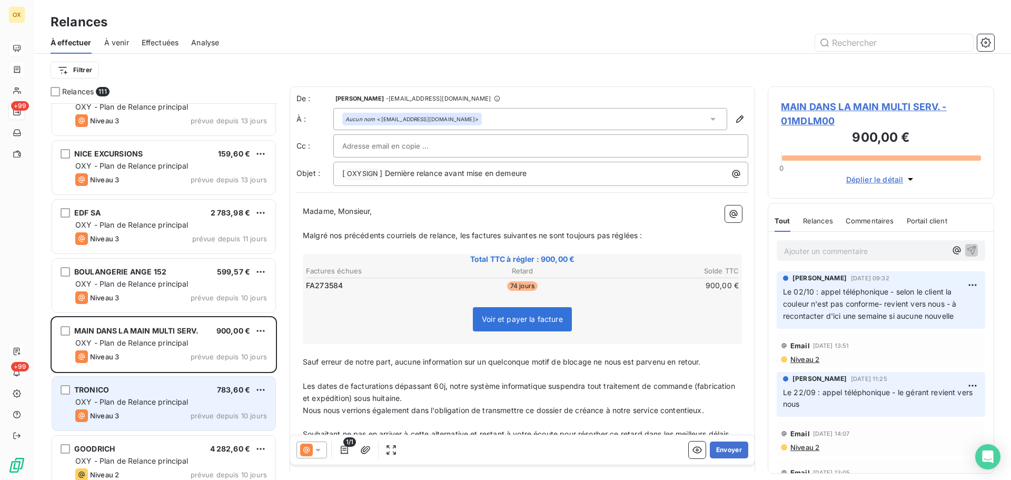
click at [152, 386] on div "TRONICO 783,60 €" at bounding box center [171, 389] width 192 height 9
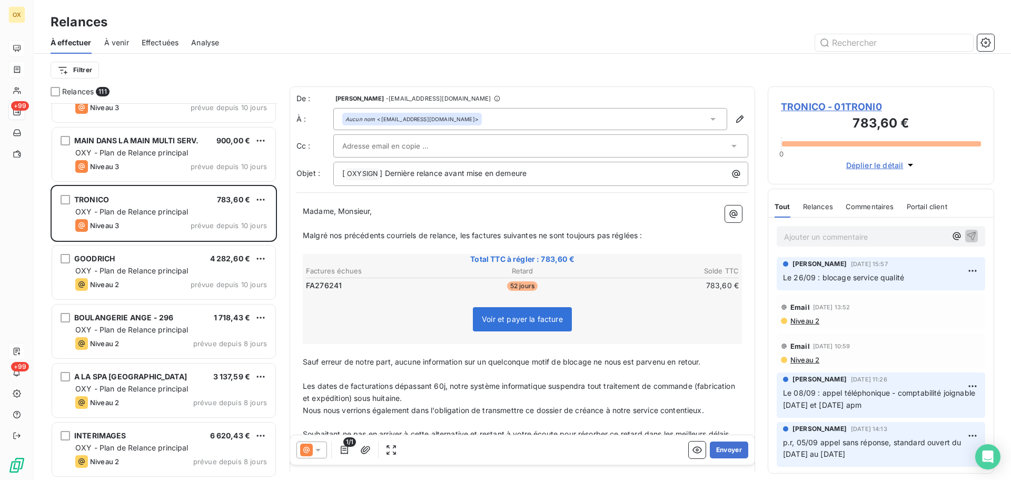
scroll to position [3950, 0]
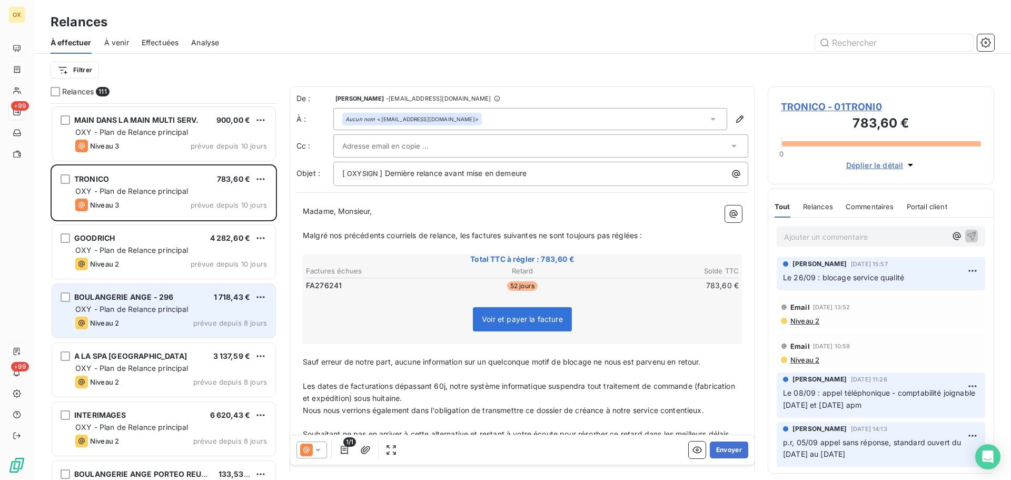
click at [145, 303] on div "BOULANGERIE ANGE - 296 1 718,43 € OXY - Plan de Relance principal Niveau 2 prév…" at bounding box center [163, 311] width 223 height 54
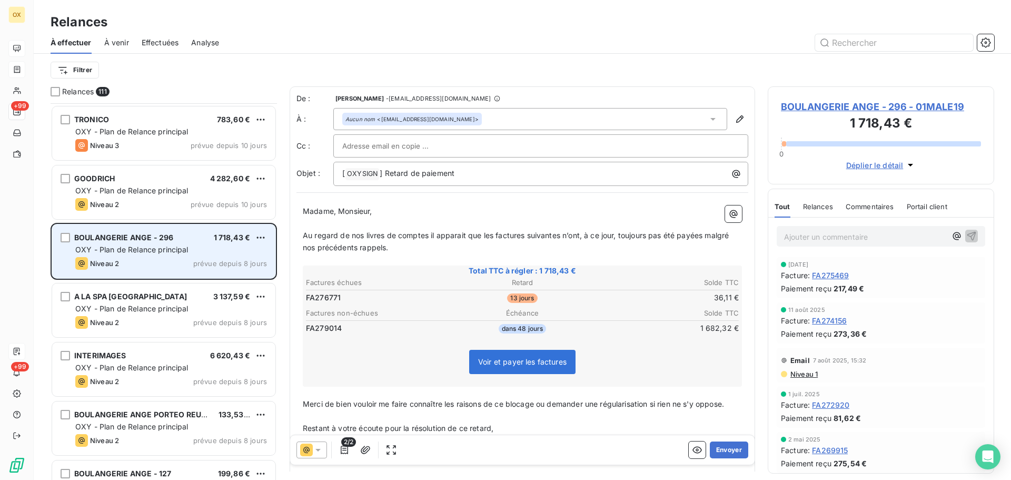
scroll to position [4056, 0]
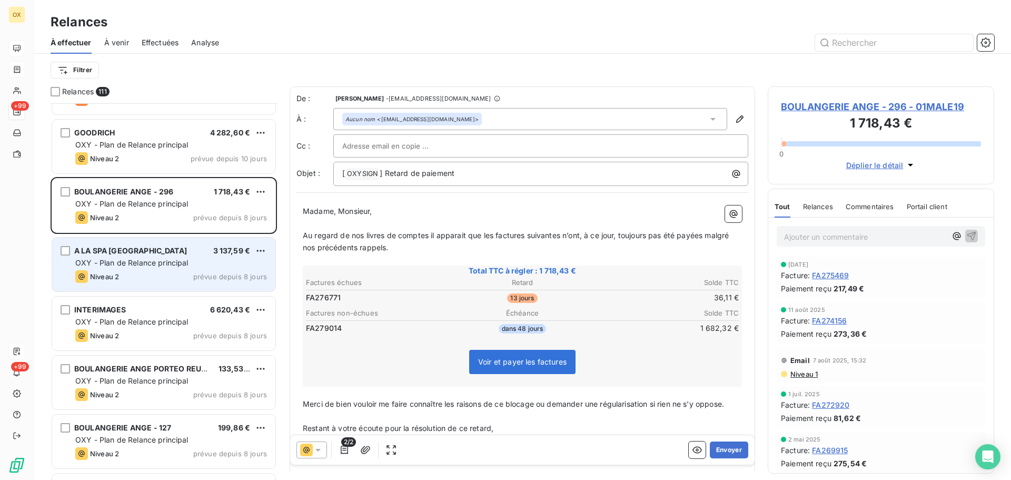
click at [139, 273] on div "Niveau 2 prévue depuis 8 jours" at bounding box center [171, 276] width 192 height 13
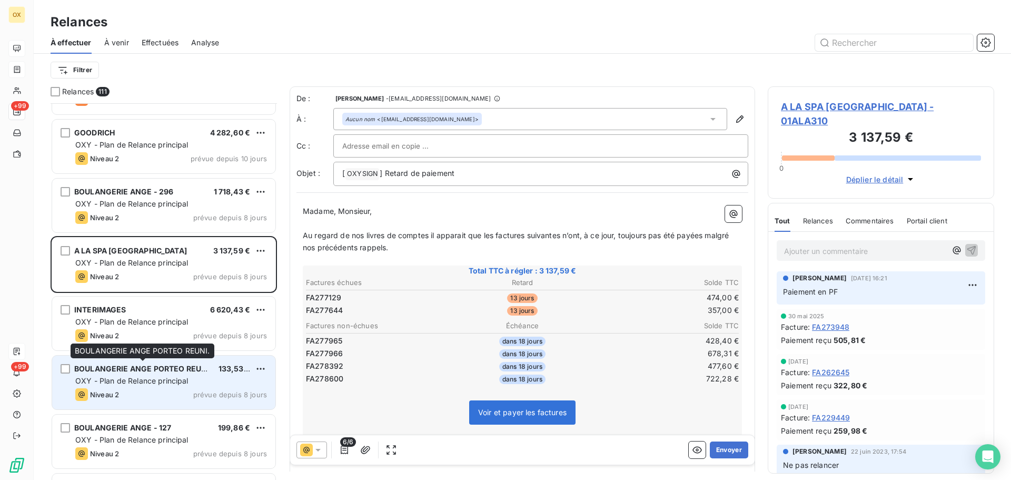
click at [155, 370] on span "BOULANGERIE ANGE PORTEO REUNI." at bounding box center [143, 368] width 138 height 9
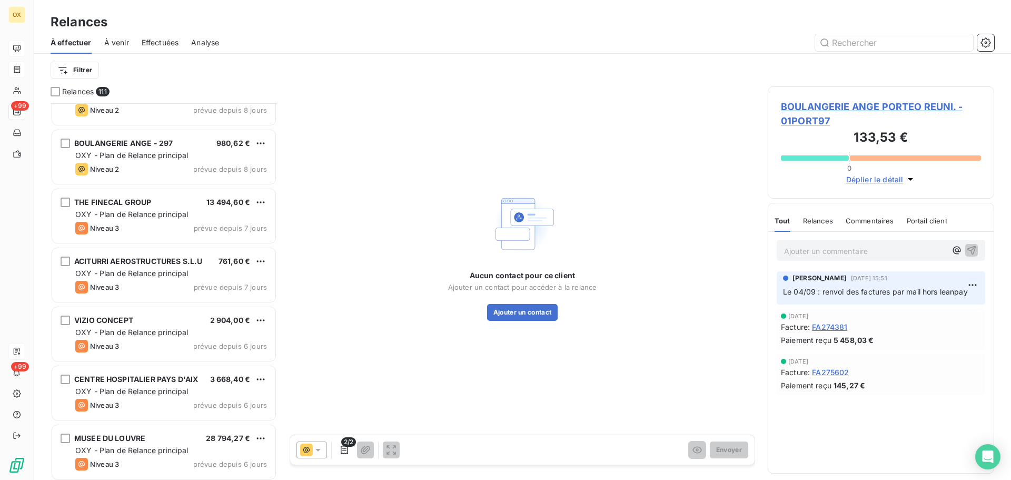
scroll to position [4688, 0]
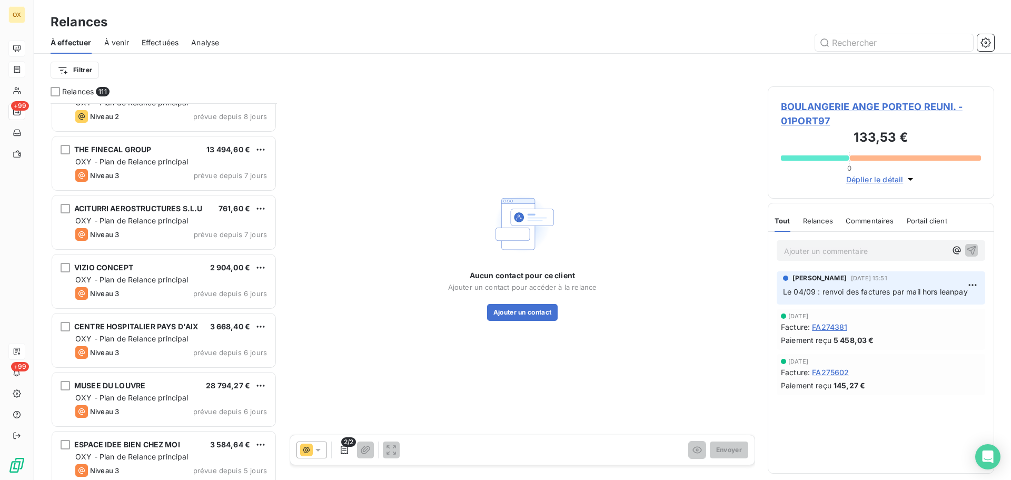
click at [168, 278] on span "OXY - Plan de Relance principal" at bounding box center [131, 279] width 113 height 9
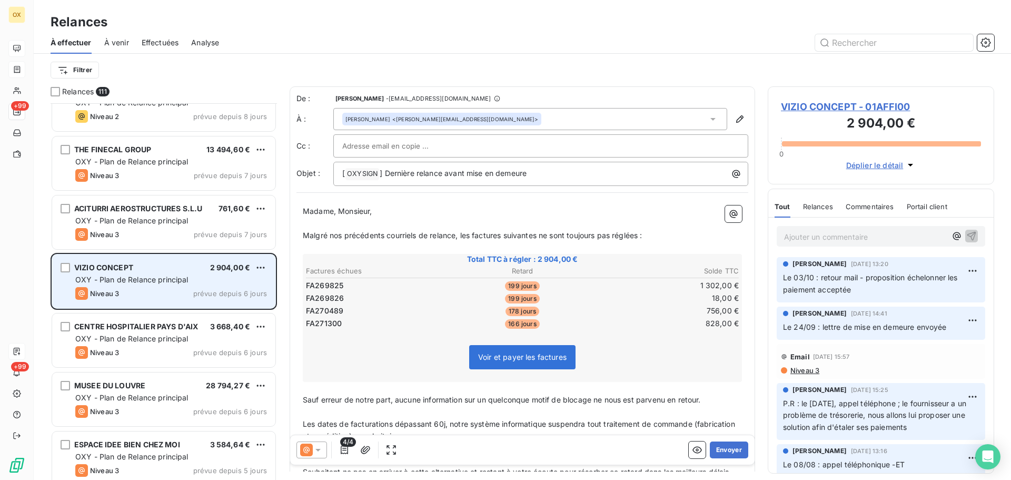
click at [173, 289] on div "Niveau 3 prévue depuis 6 jours" at bounding box center [171, 293] width 192 height 13
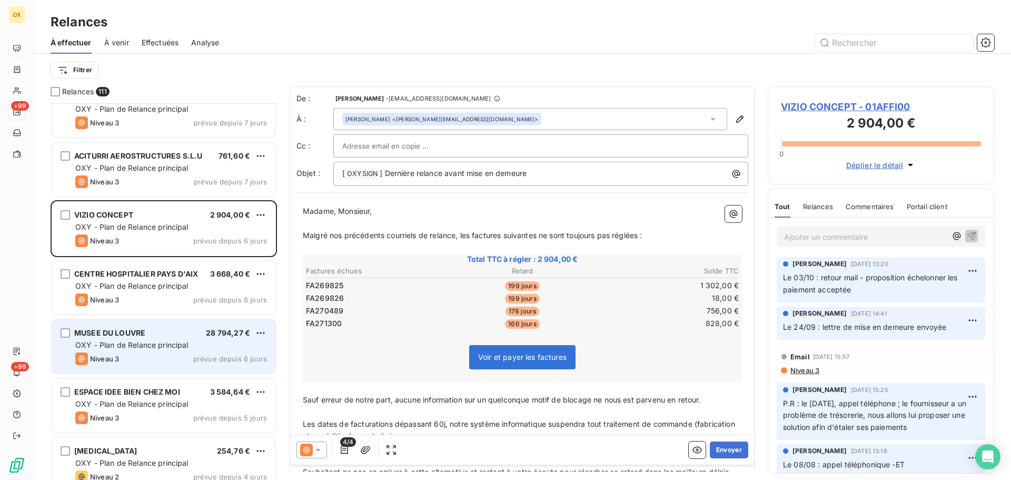
click at [170, 333] on div "[GEOGRAPHIC_DATA] 28 794,27 €" at bounding box center [171, 332] width 192 height 9
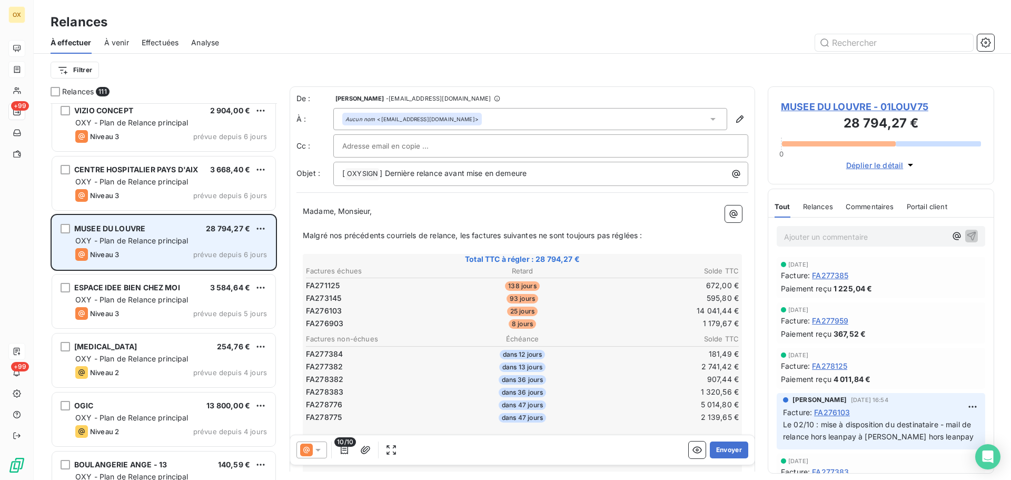
scroll to position [4898, 0]
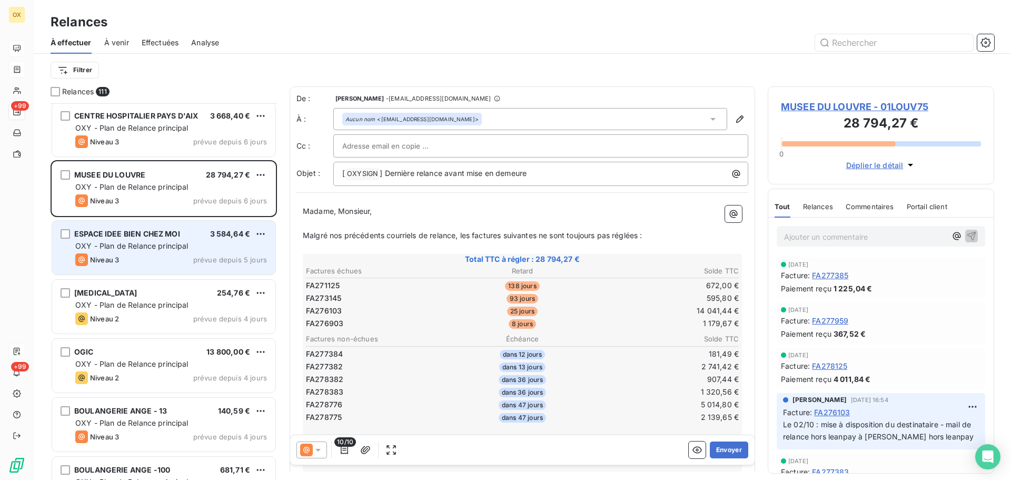
click at [155, 258] on div "Niveau 3 prévue depuis 5 jours" at bounding box center [171, 259] width 192 height 13
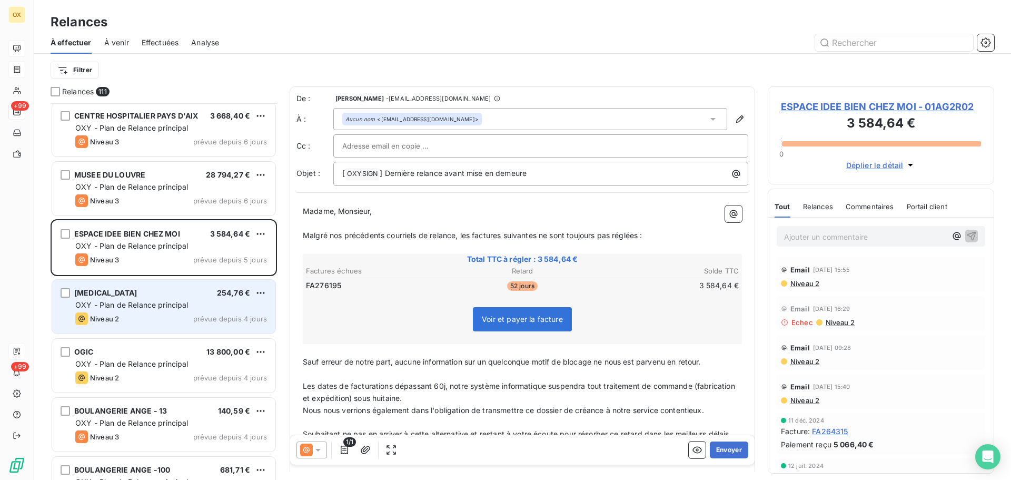
click at [135, 294] on div "[MEDICAL_DATA] 254,76 €" at bounding box center [171, 292] width 192 height 9
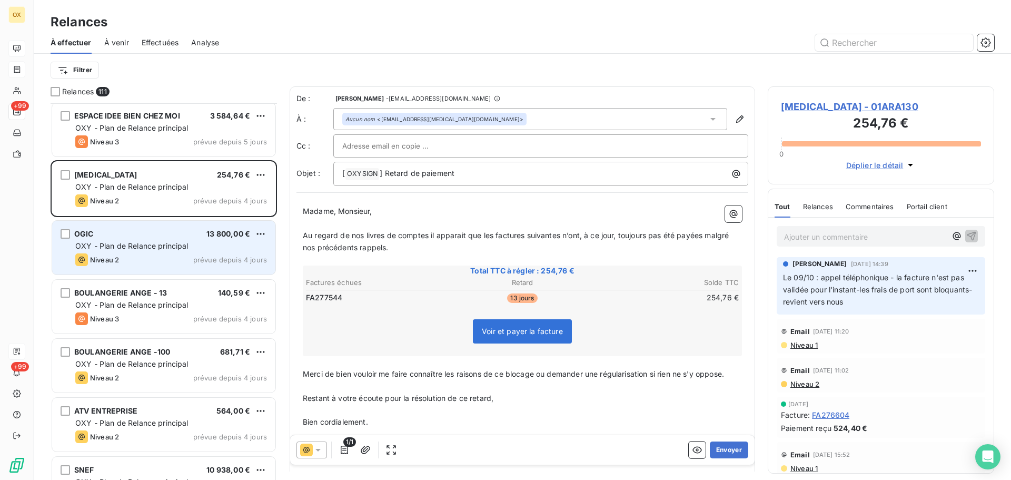
scroll to position [5056, 0]
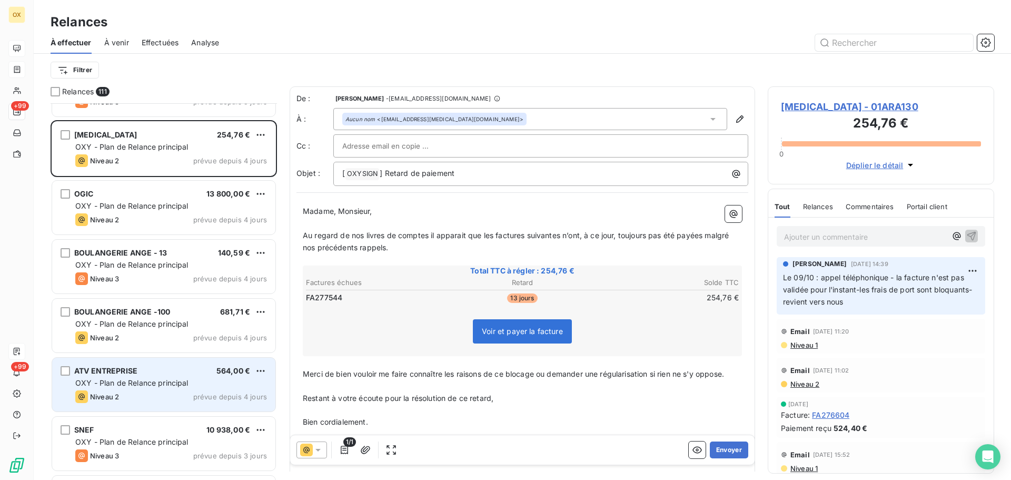
click at [147, 378] on span "OXY - Plan de Relance principal" at bounding box center [131, 382] width 113 height 9
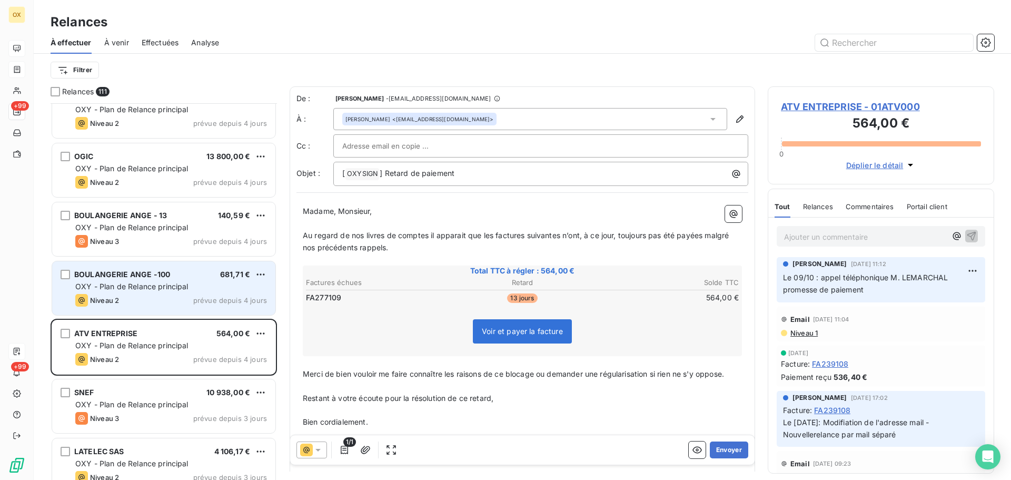
scroll to position [5214, 0]
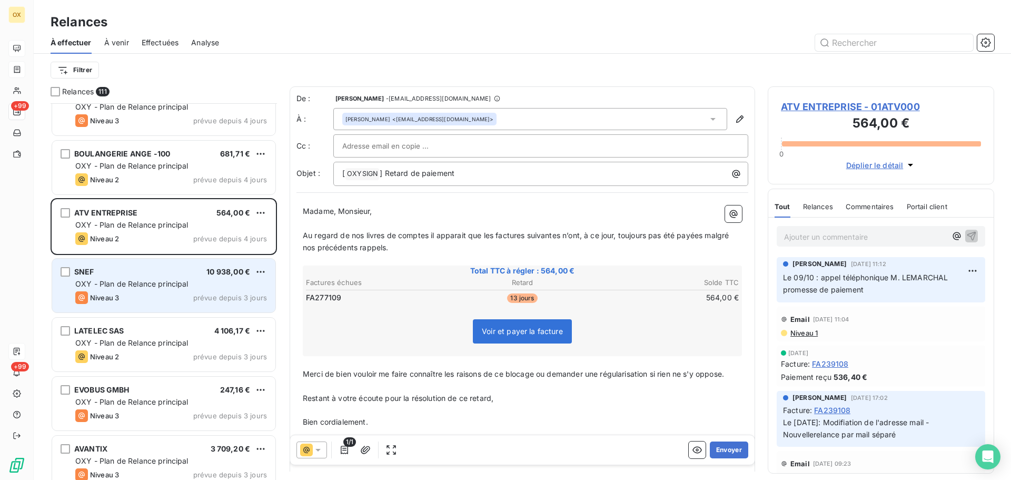
click at [144, 289] on div "SNEF 10 938,00 € OXY - Plan de Relance principal Niveau 3 prévue depuis 3 jours" at bounding box center [163, 286] width 223 height 54
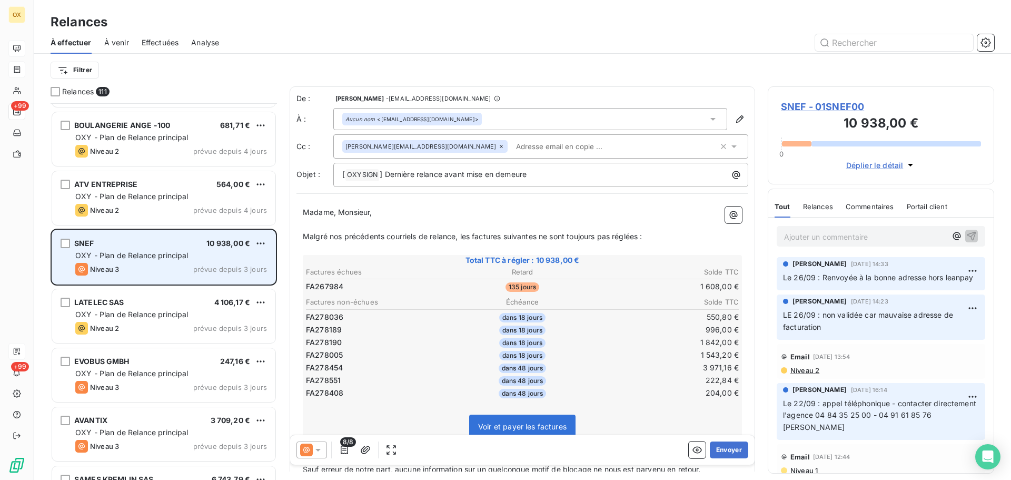
scroll to position [5267, 0]
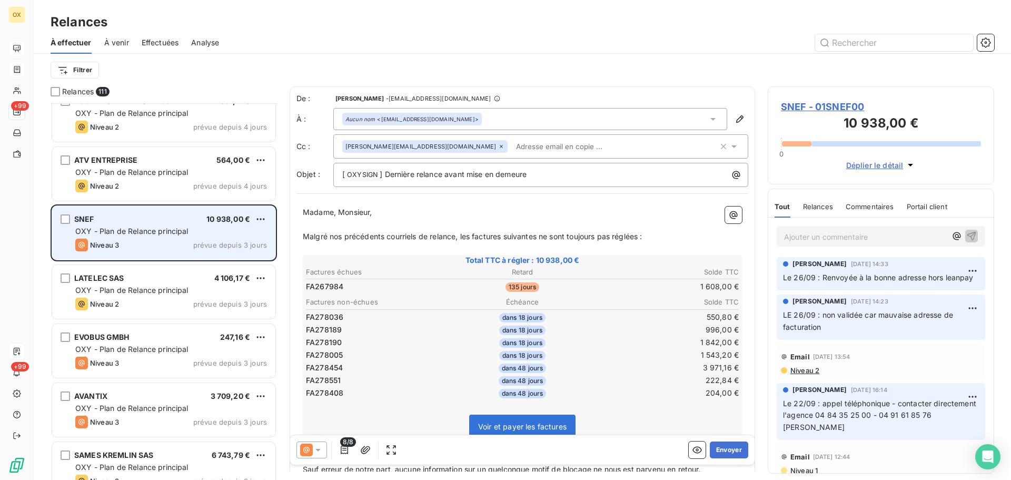
click at [144, 289] on span "OXY - Plan de Relance principal" at bounding box center [131, 289] width 113 height 9
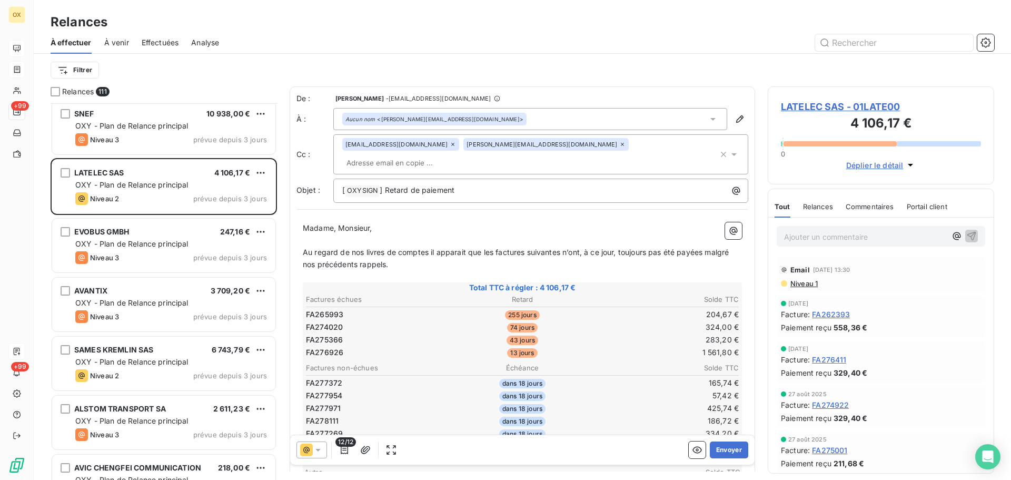
scroll to position [5425, 0]
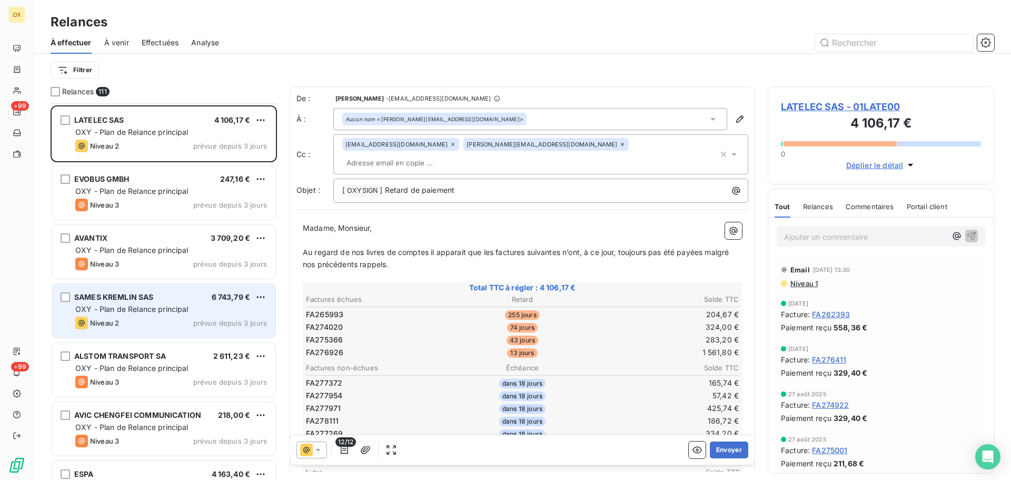
click at [167, 292] on div "SAMES KREMLIN SAS 6 743,79 € OXY - Plan de Relance principal Niveau 2 prévue de…" at bounding box center [163, 311] width 223 height 54
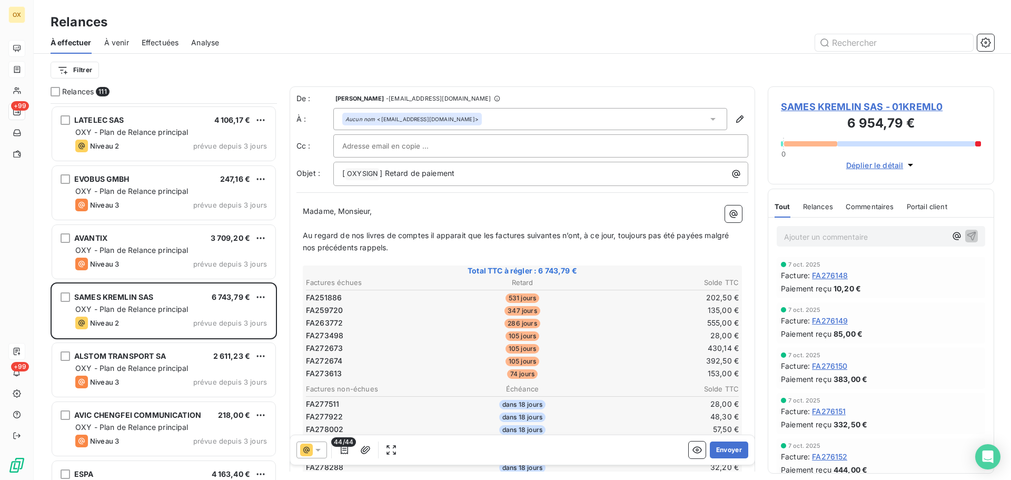
click at [847, 106] on span "SAMES KREMLIN SAS - 01KREML0" at bounding box center [881, 107] width 200 height 14
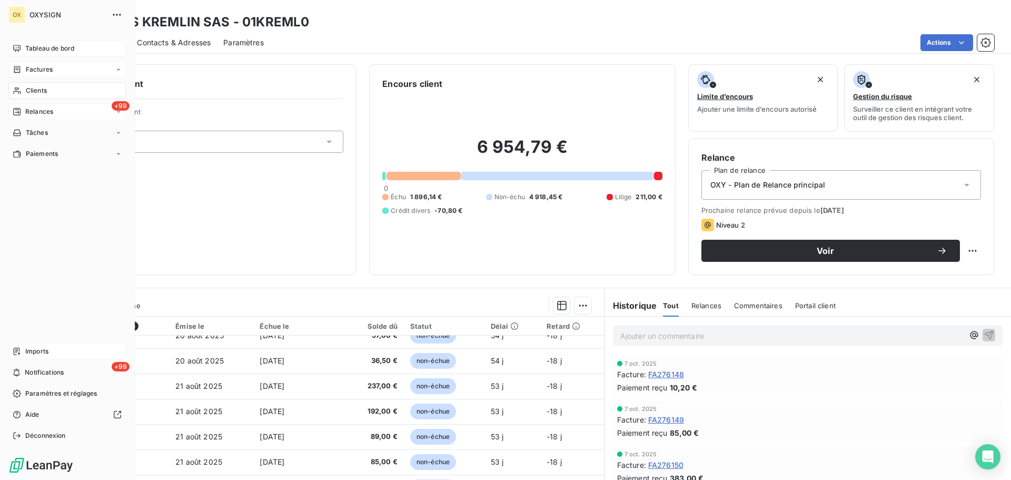
click at [42, 107] on span "Relances" at bounding box center [39, 111] width 28 height 9
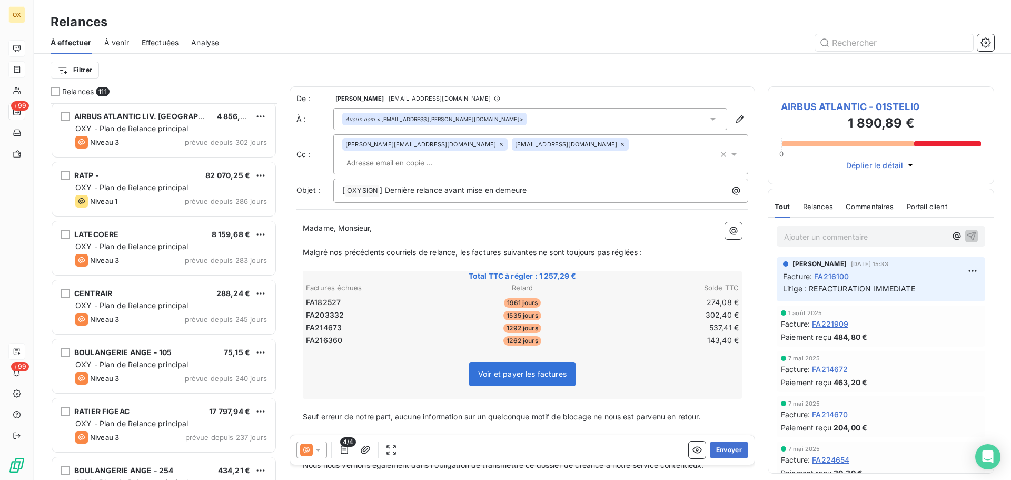
scroll to position [475, 0]
click at [89, 72] on html "OX +99 +99 Relances À effectuer À venir Effectuées Analyse Filtrer Relances 111…" at bounding box center [505, 240] width 1011 height 480
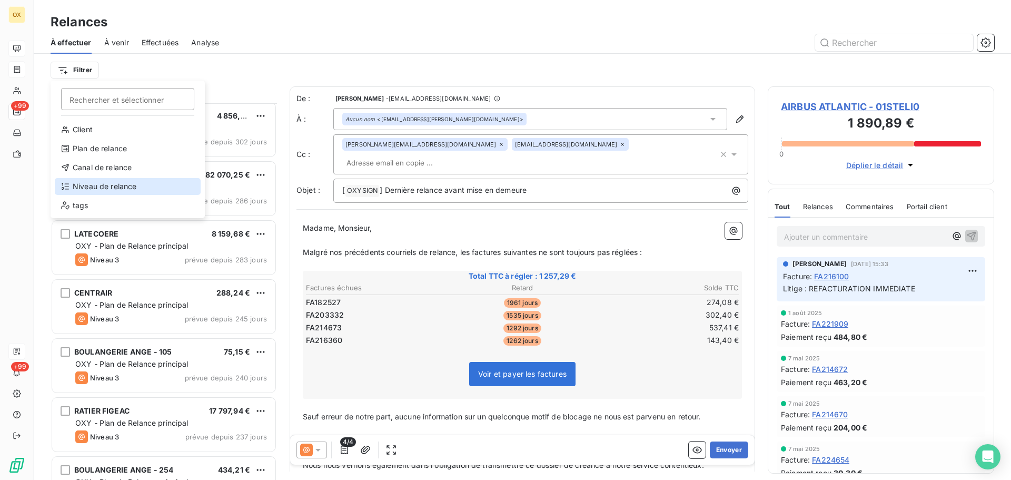
click at [115, 189] on div "Niveau de relance" at bounding box center [128, 186] width 146 height 17
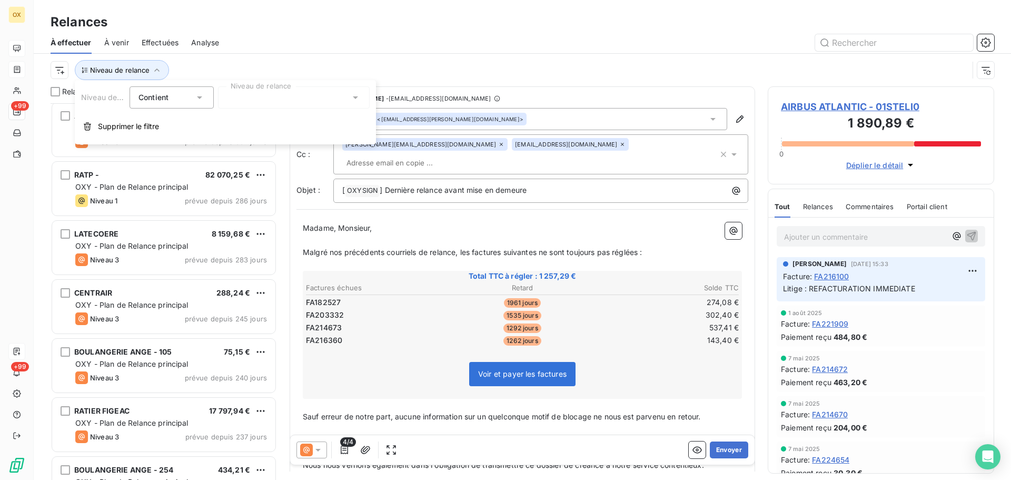
click at [246, 100] on div at bounding box center [294, 97] width 152 height 22
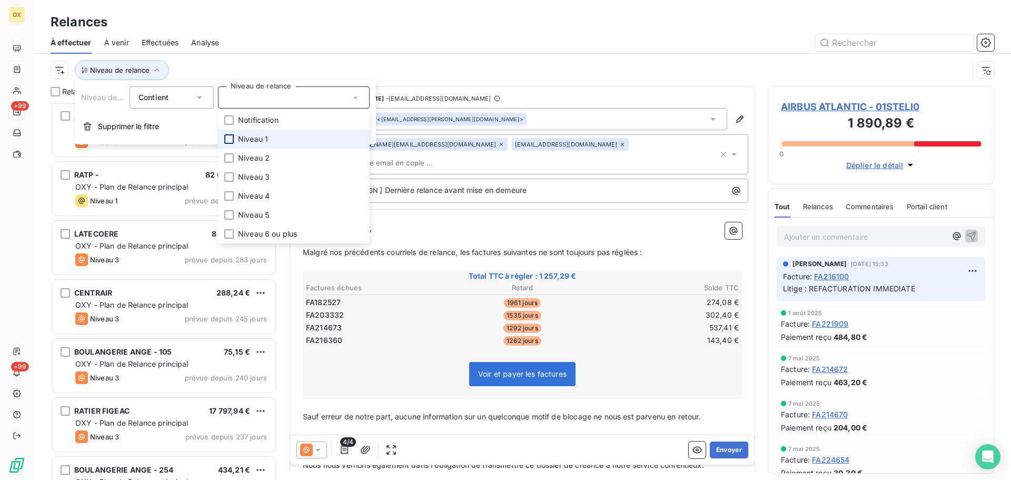
click at [227, 142] on div at bounding box center [228, 138] width 9 height 9
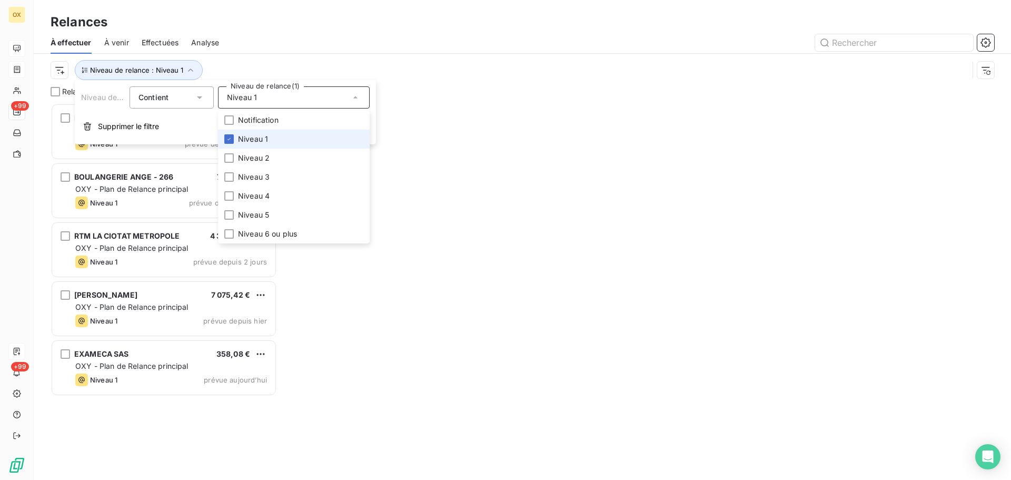
scroll to position [369, 219]
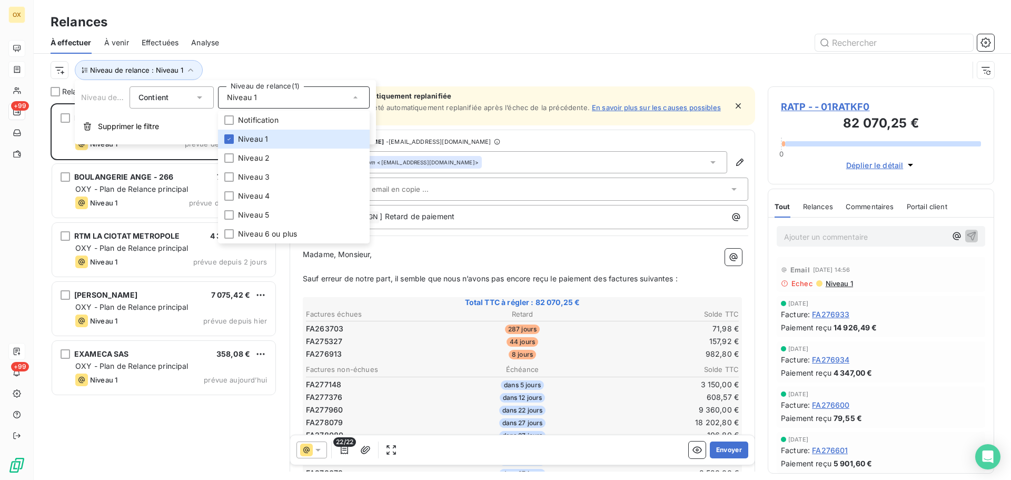
click at [334, 49] on div at bounding box center [613, 42] width 763 height 17
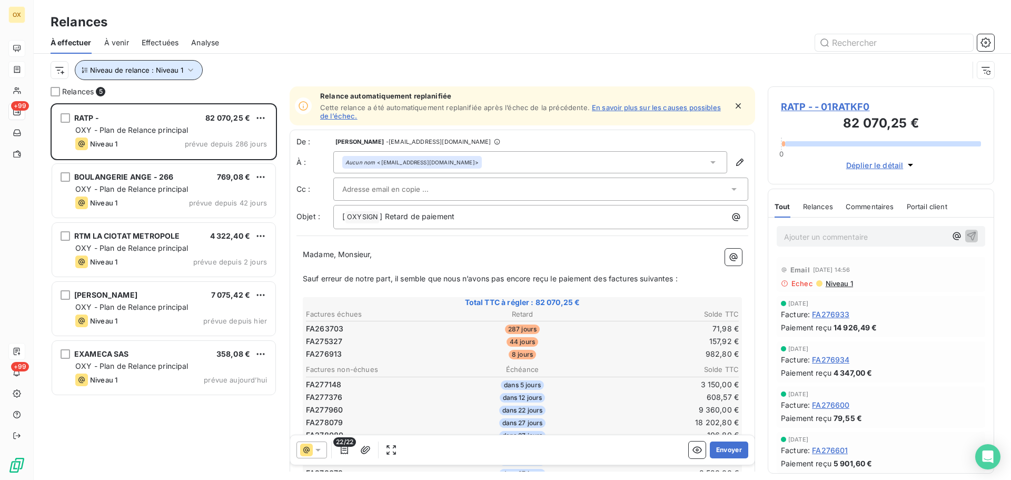
click at [185, 73] on icon "button" at bounding box center [190, 70] width 11 height 11
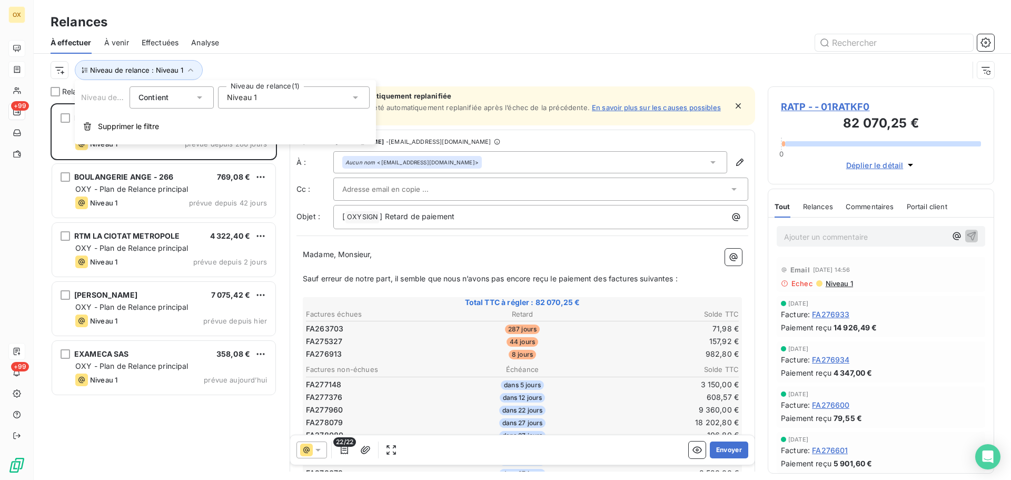
click at [264, 103] on div "Niveau 1" at bounding box center [294, 97] width 152 height 22
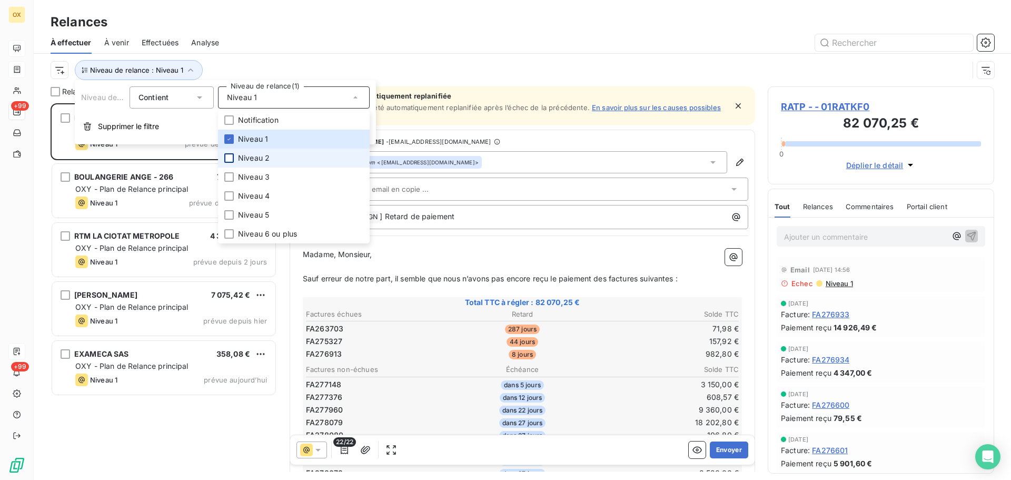
click at [229, 160] on div at bounding box center [228, 157] width 9 height 9
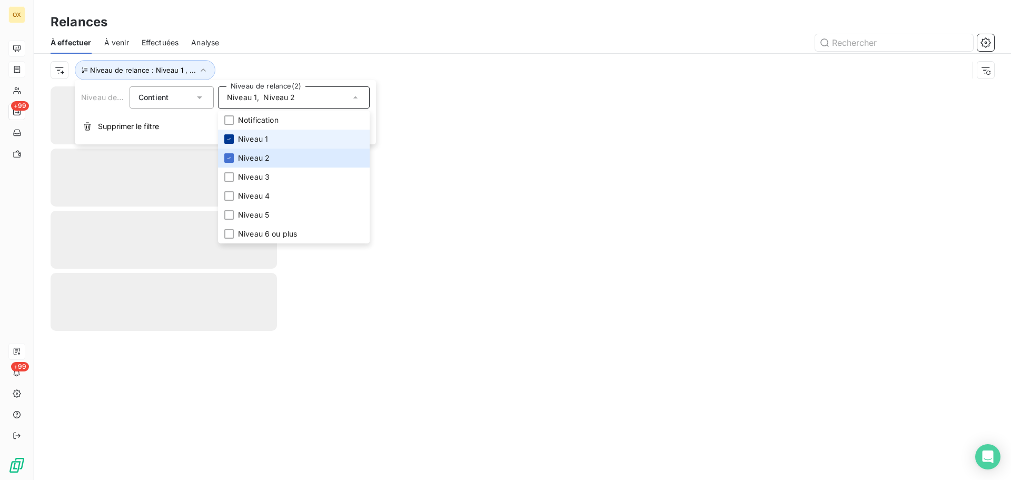
click at [231, 138] on icon at bounding box center [229, 139] width 6 height 6
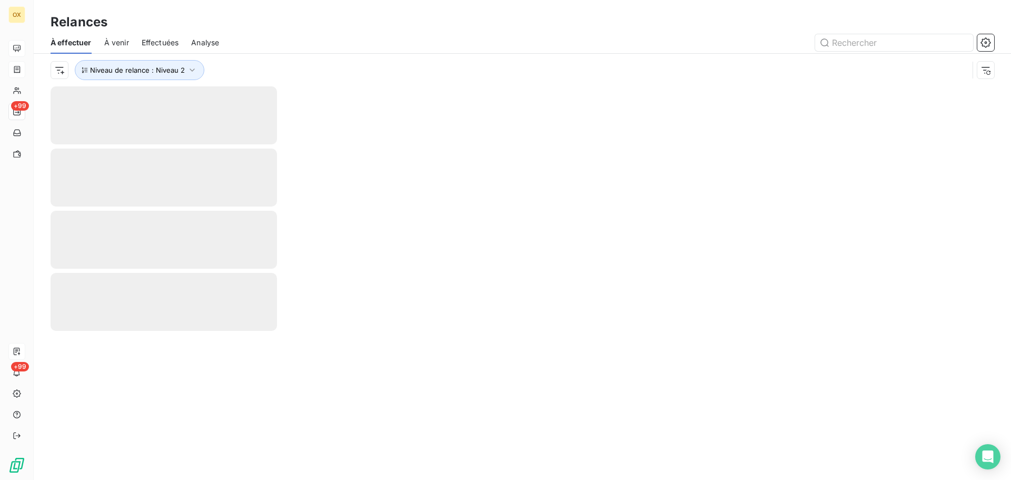
click at [282, 46] on div at bounding box center [613, 42] width 763 height 17
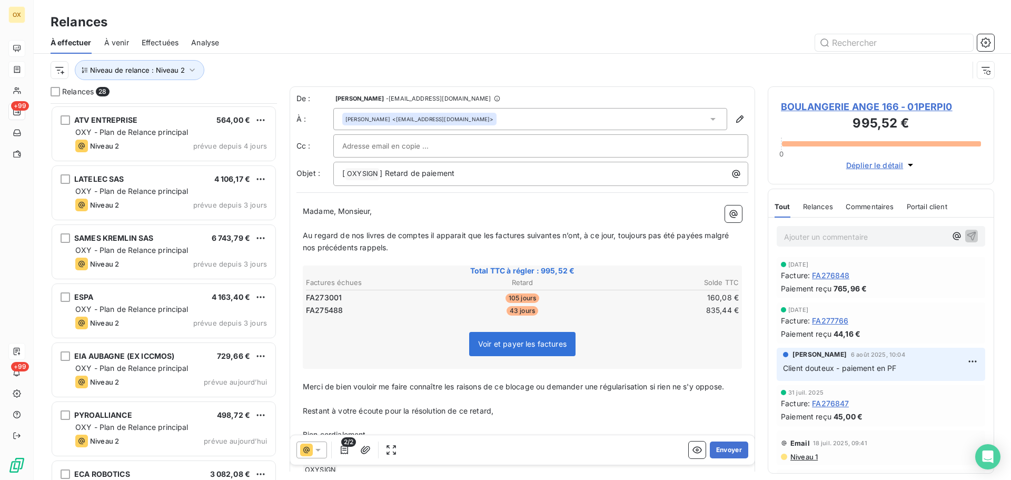
scroll to position [1276, 0]
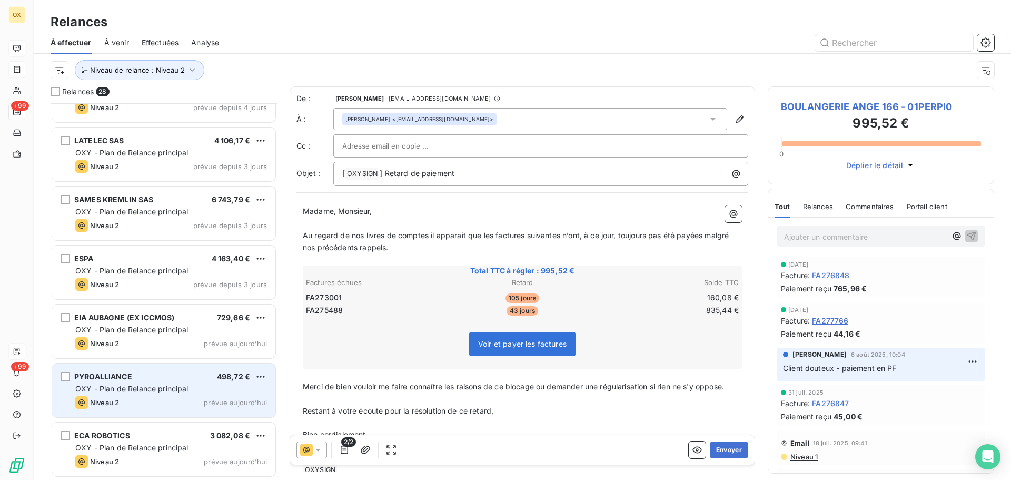
click at [178, 379] on div "PYROALLIANCE 498,72 €" at bounding box center [171, 376] width 192 height 9
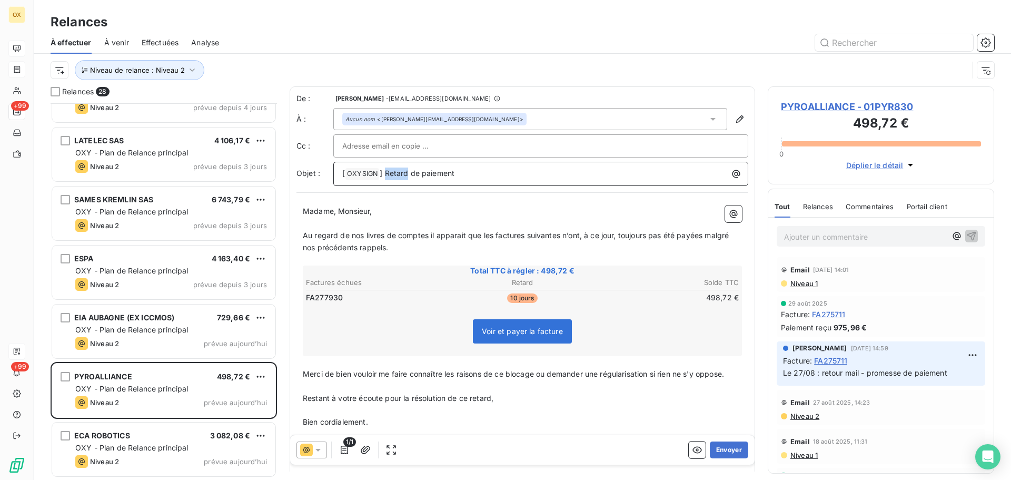
drag, startPoint x: 408, startPoint y: 174, endPoint x: 387, endPoint y: 175, distance: 21.6
click at [387, 175] on span "] Retard de paiement" at bounding box center [417, 173] width 75 height 9
drag, startPoint x: 338, startPoint y: 208, endPoint x: 303, endPoint y: 209, distance: 34.8
click at [303, 209] on span "Madame, Monsieur," at bounding box center [338, 210] width 70 height 9
click at [387, 206] on p "Monsieur," at bounding box center [522, 211] width 439 height 12
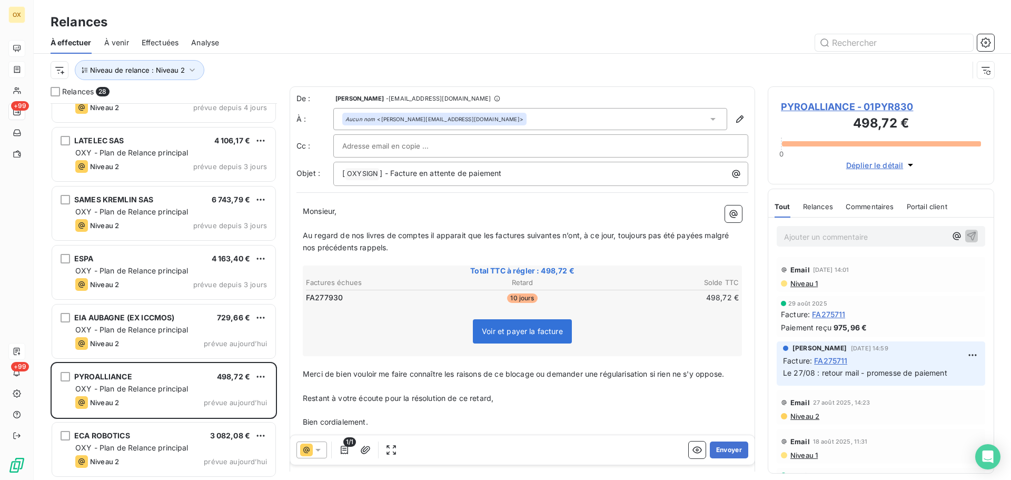
drag, startPoint x: 493, startPoint y: 235, endPoint x: 511, endPoint y: 229, distance: 18.5
click at [493, 235] on span "Au regard de nos livres de comptes il apparait que les factures suivantes n’ont…" at bounding box center [517, 241] width 428 height 21
drag, startPoint x: 520, startPoint y: 235, endPoint x: 536, endPoint y: 233, distance: 16.0
click at [520, 235] on span "Au regard de nos livres de comptes il apparait que la factures suivantes n’ont,…" at bounding box center [522, 241] width 439 height 21
click at [520, 234] on span "Au regard de nos livres de comptes il apparait que la factures suivantes n’ont,…" at bounding box center [522, 241] width 439 height 21
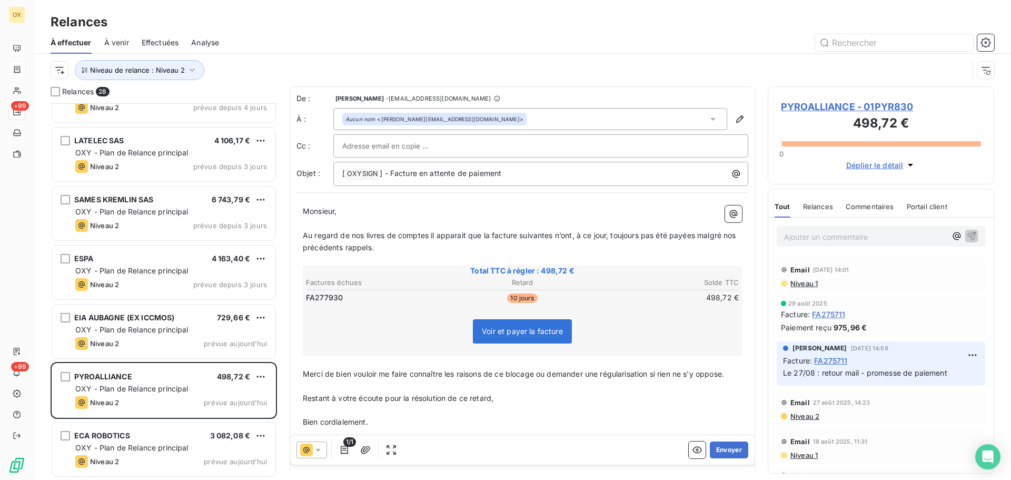
click at [553, 232] on span "Au regard de nos livres de comptes il apparait que la facture suivantes n’ont, …" at bounding box center [521, 241] width 436 height 21
click at [568, 235] on span "Au regard de nos livres de comptes il apparait que la facture suivante n’ont, à…" at bounding box center [519, 241] width 432 height 21
click at [685, 235] on span "Au regard de nos livres de comptes il apparait que la facture suivante n’a, à c…" at bounding box center [515, 241] width 424 height 21
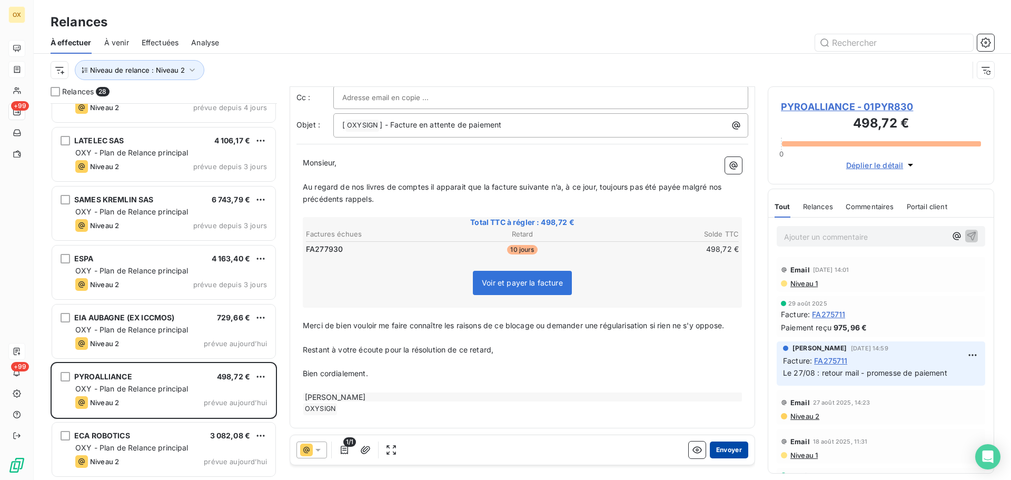
click at [722, 445] on button "Envoyer" at bounding box center [729, 449] width 38 height 17
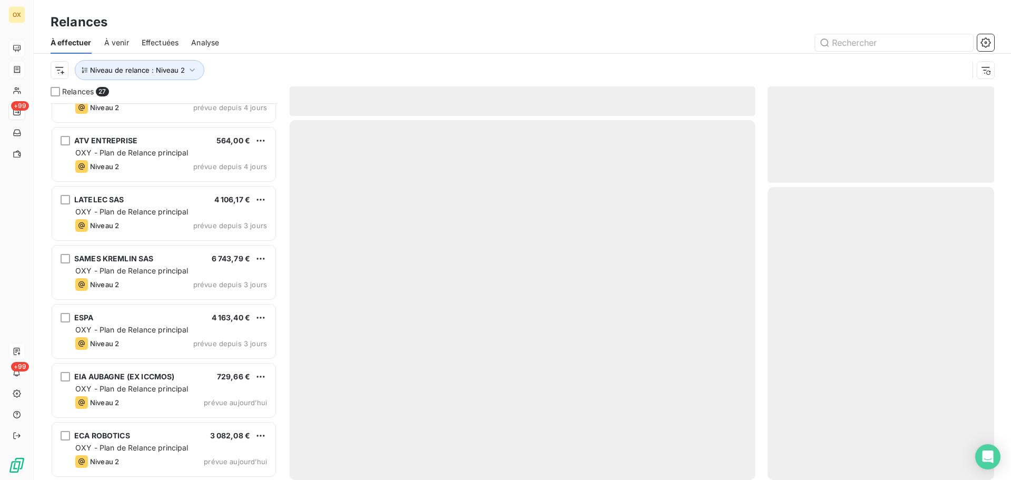
scroll to position [1216, 0]
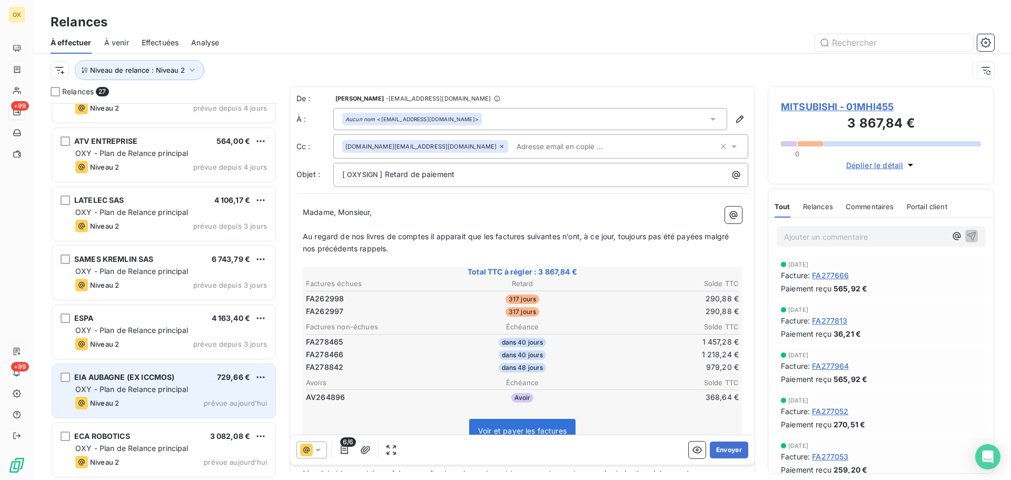
scroll to position [1217, 0]
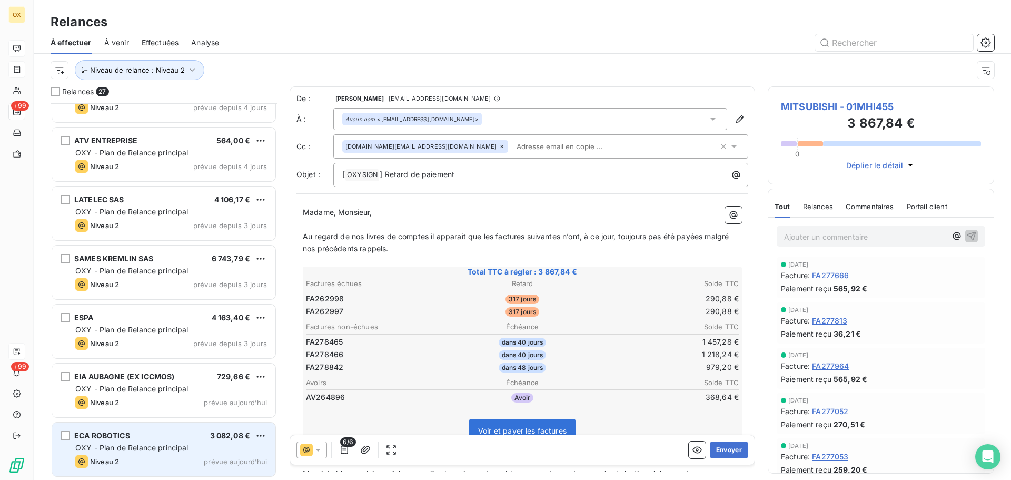
drag, startPoint x: 140, startPoint y: 449, endPoint x: 135, endPoint y: 439, distance: 10.4
click at [139, 449] on span "OXY - Plan de Relance principal" at bounding box center [131, 447] width 113 height 9
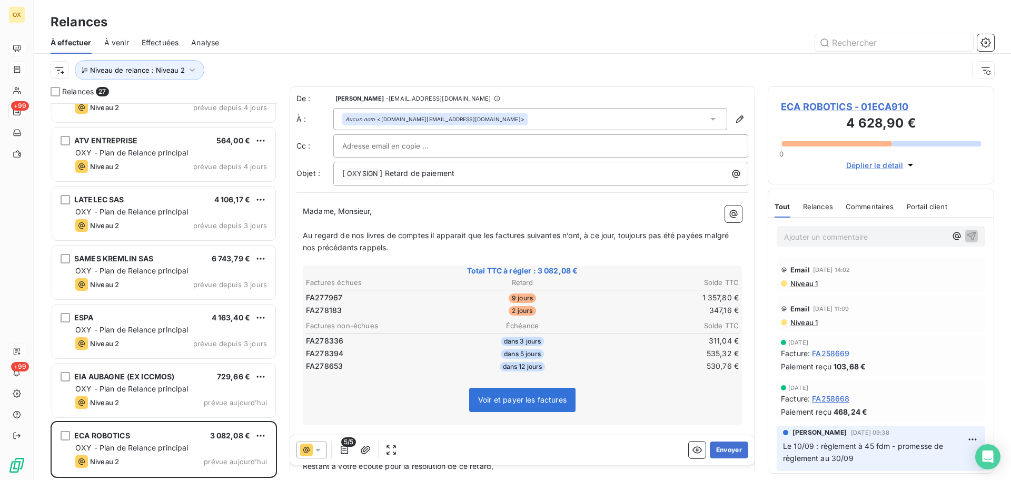
click at [804, 106] on span "ECA ROBOTICS - 01ECA910" at bounding box center [881, 107] width 200 height 14
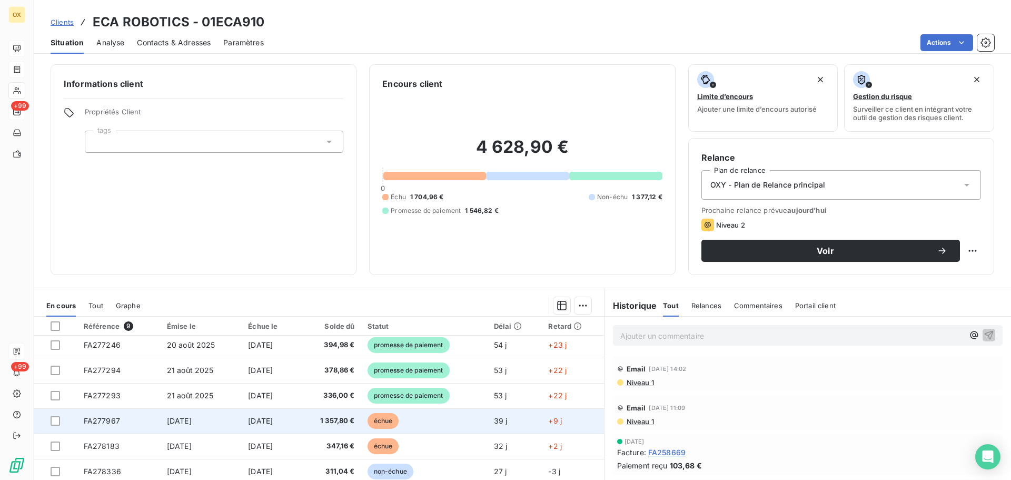
scroll to position [44, 0]
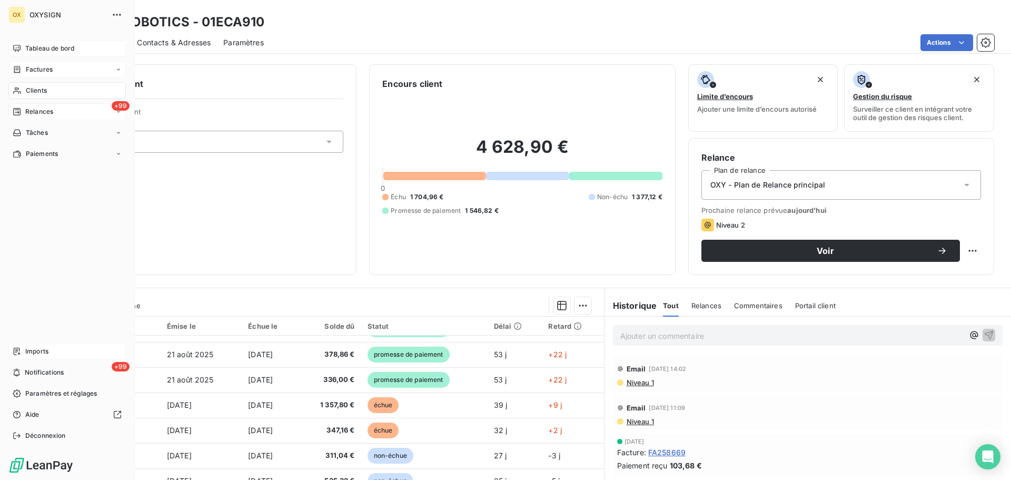
click at [35, 113] on span "Relances" at bounding box center [39, 111] width 28 height 9
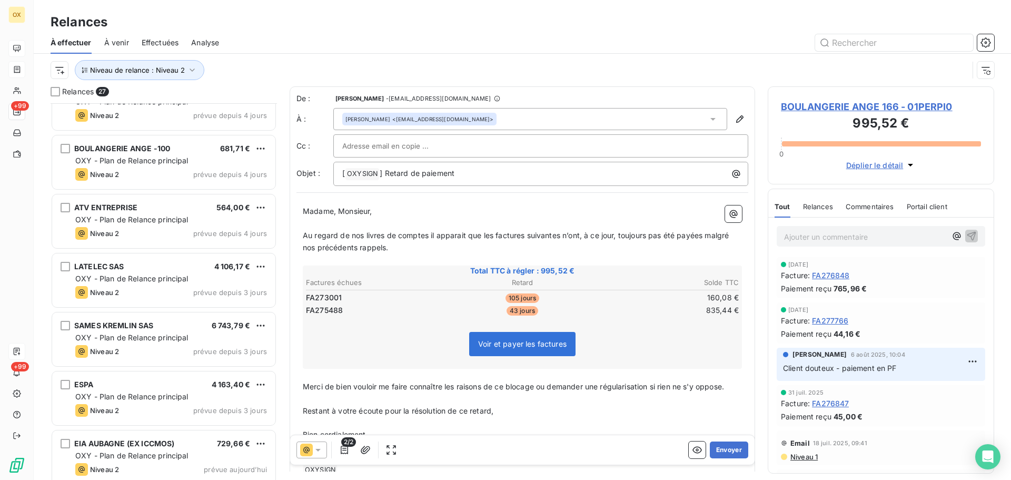
scroll to position [1159, 0]
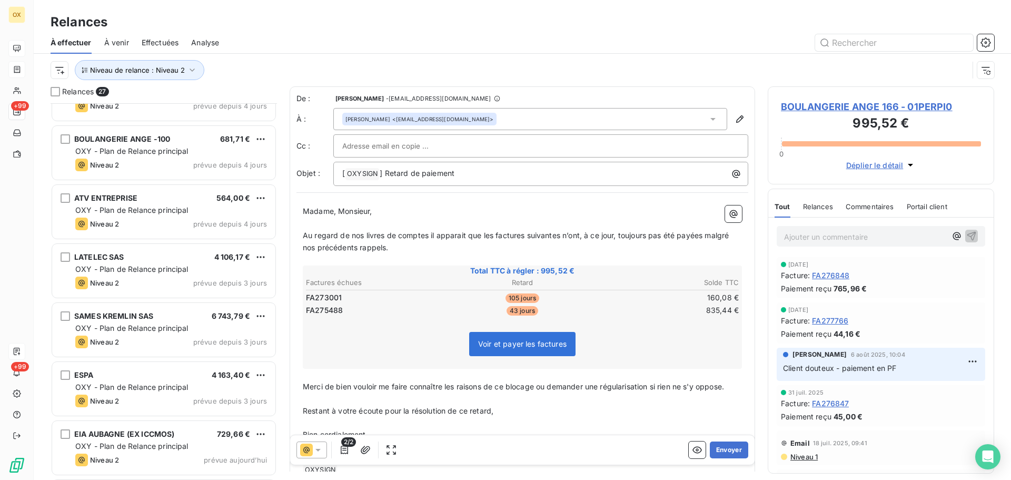
click at [163, 221] on div "Niveau 2 prévue depuis 4 jours" at bounding box center [171, 224] width 192 height 13
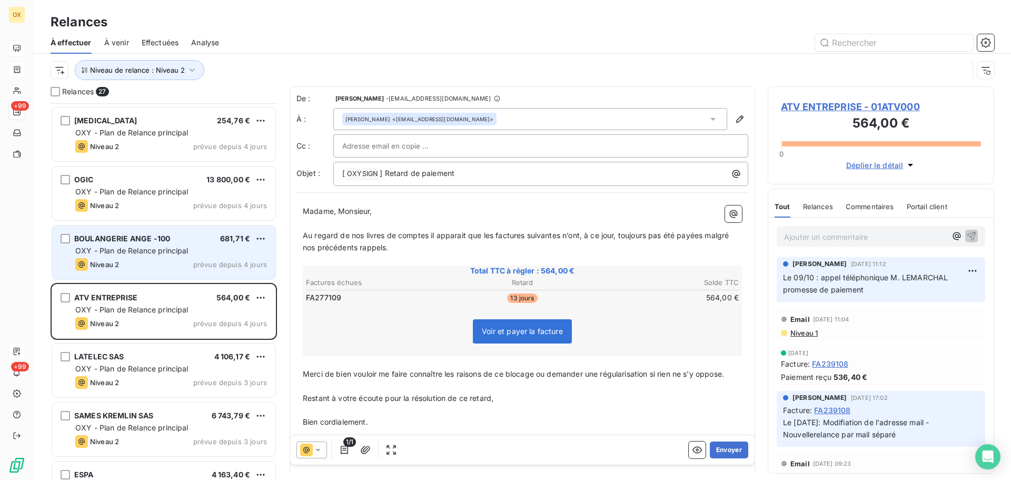
scroll to position [1059, 0]
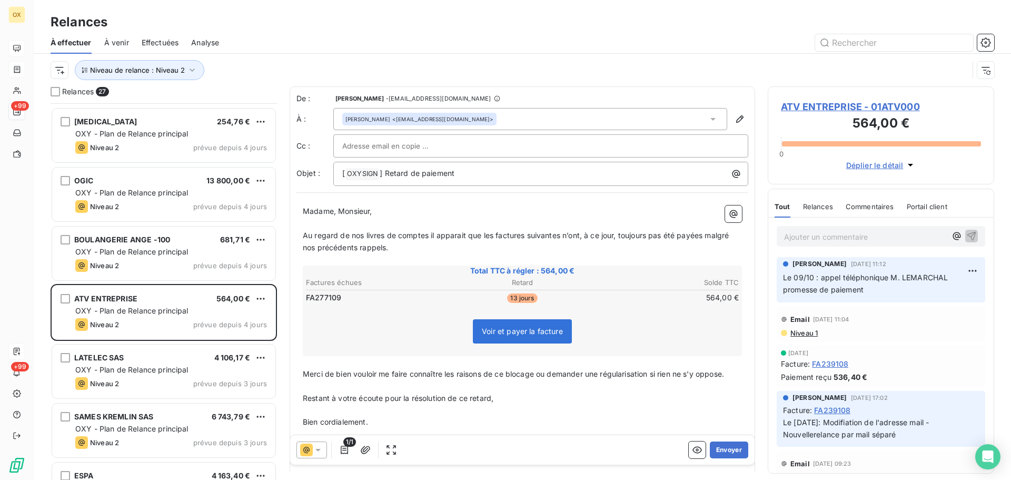
click at [823, 107] on span "ATV ENTREPRISE - 01ATV000" at bounding box center [881, 107] width 200 height 14
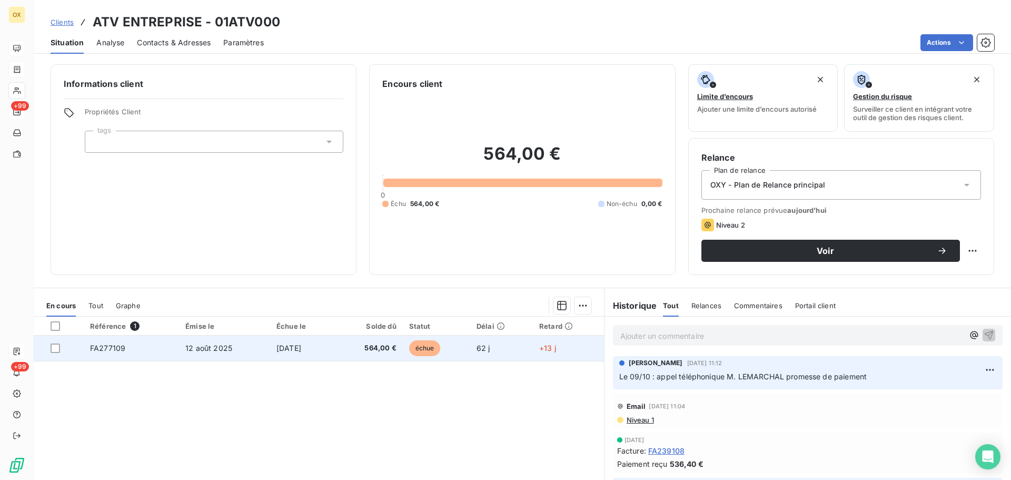
click at [392, 343] on span "564,00 €" at bounding box center [368, 348] width 55 height 11
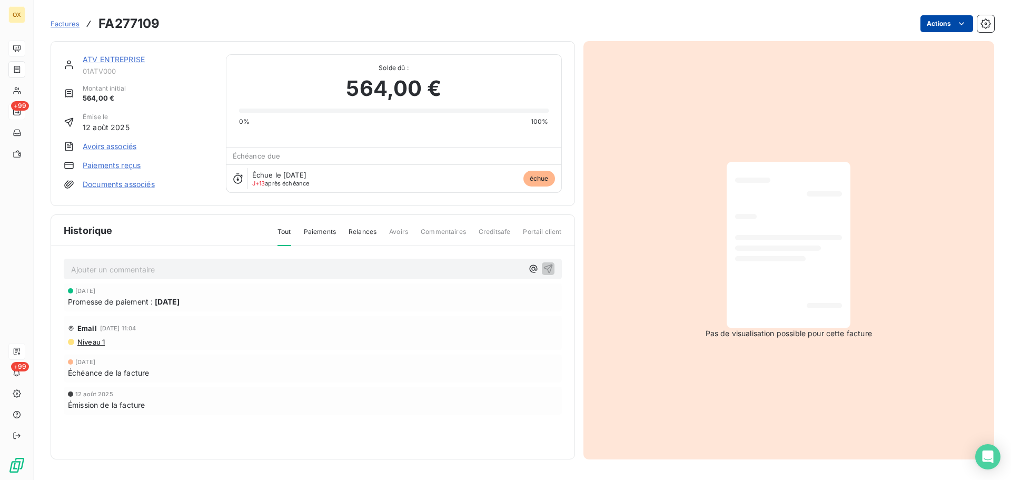
click at [935, 24] on html "OX +99 +99 Factures FA277109 Actions ATV ENTREPRISE 01ATV000 Montant initial 56…" at bounding box center [505, 240] width 1011 height 480
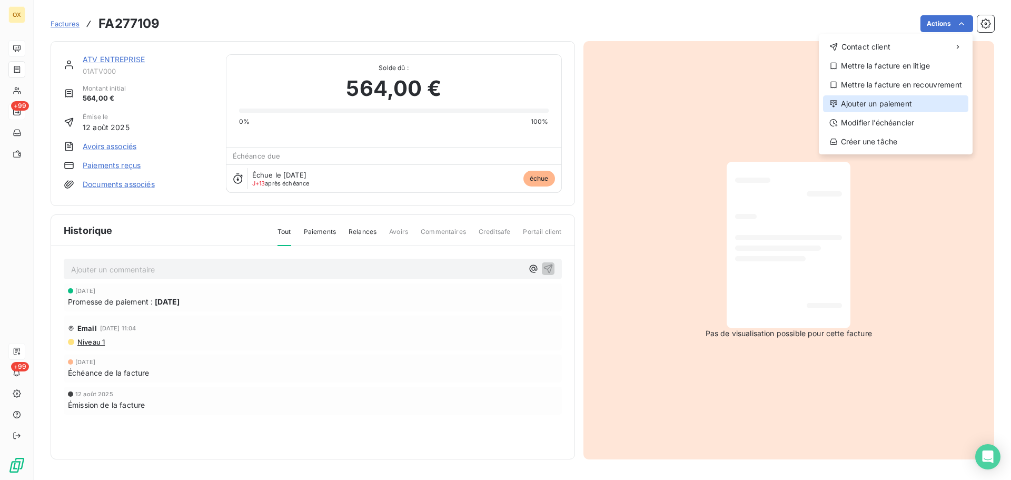
click at [888, 105] on div "Ajouter un paiement" at bounding box center [895, 103] width 145 height 17
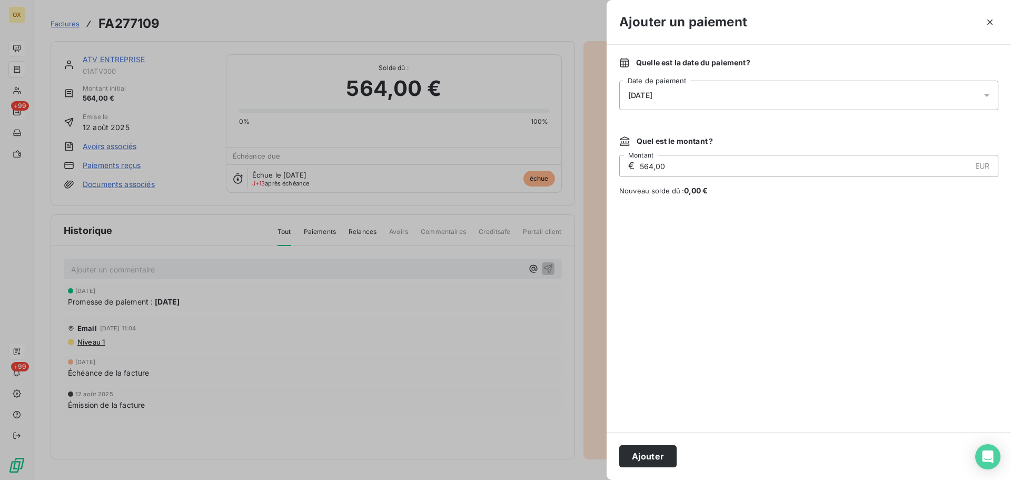
click at [642, 94] on span "[DATE]" at bounding box center [640, 95] width 24 height 8
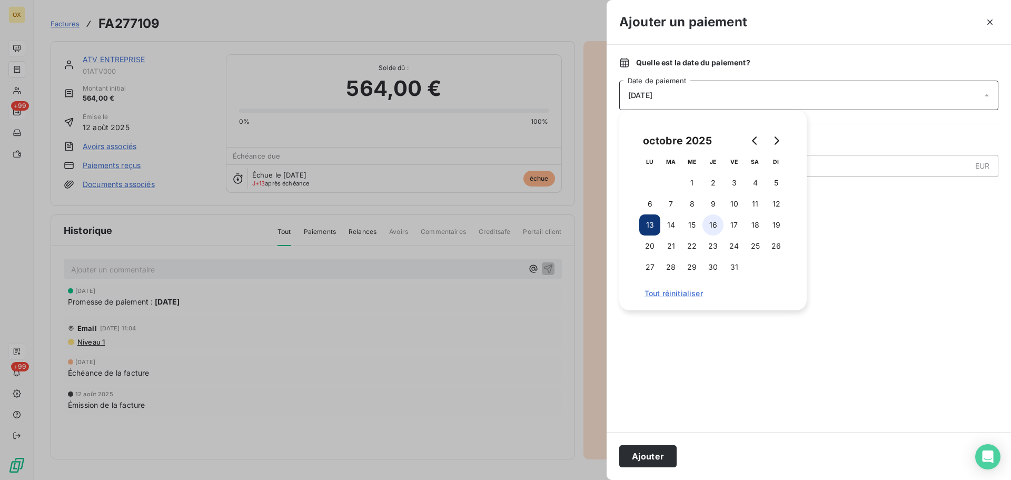
click at [711, 223] on button "16" at bounding box center [713, 224] width 21 height 21
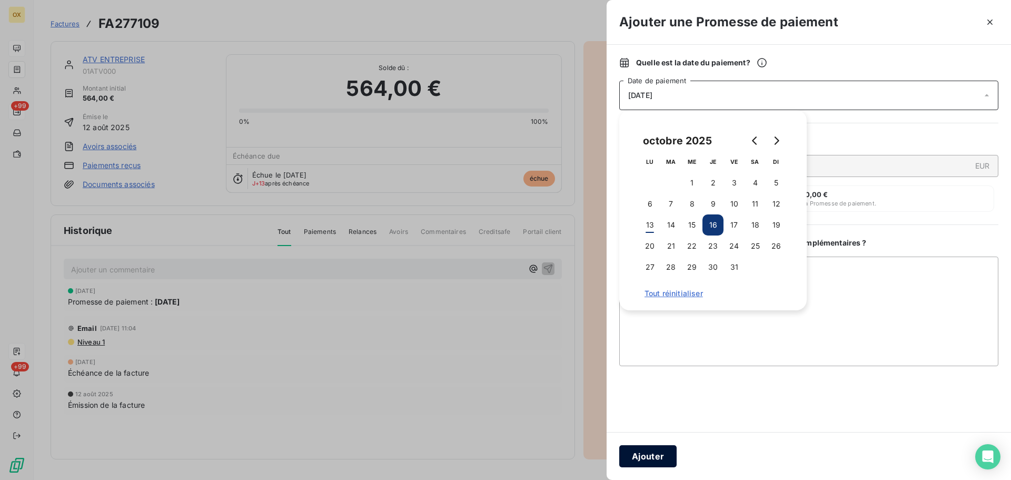
drag, startPoint x: 666, startPoint y: 456, endPoint x: 671, endPoint y: 442, distance: 14.7
click at [666, 454] on button "Ajouter" at bounding box center [647, 456] width 57 height 22
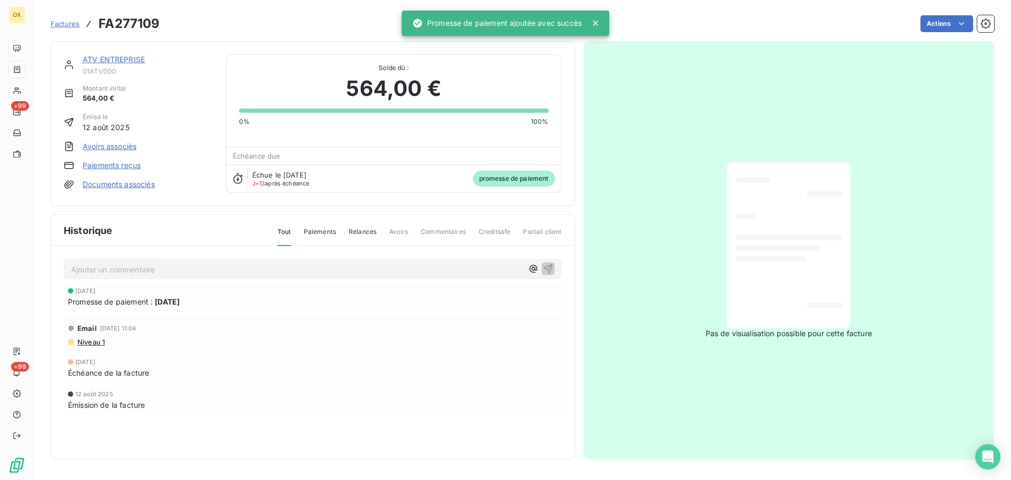
click at [123, 63] on link "ATV ENTREPRISE" at bounding box center [114, 59] width 62 height 9
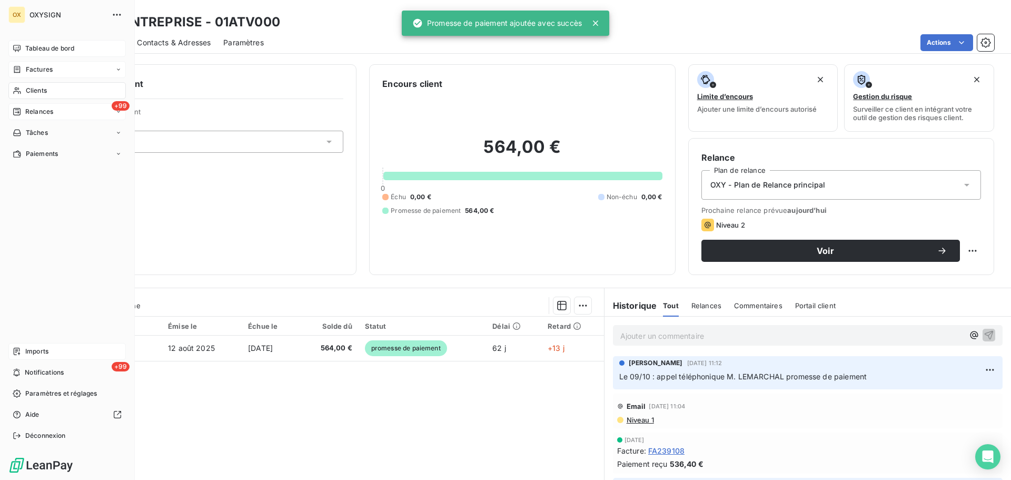
click at [25, 42] on div "Tableau de bord" at bounding box center [66, 48] width 117 height 17
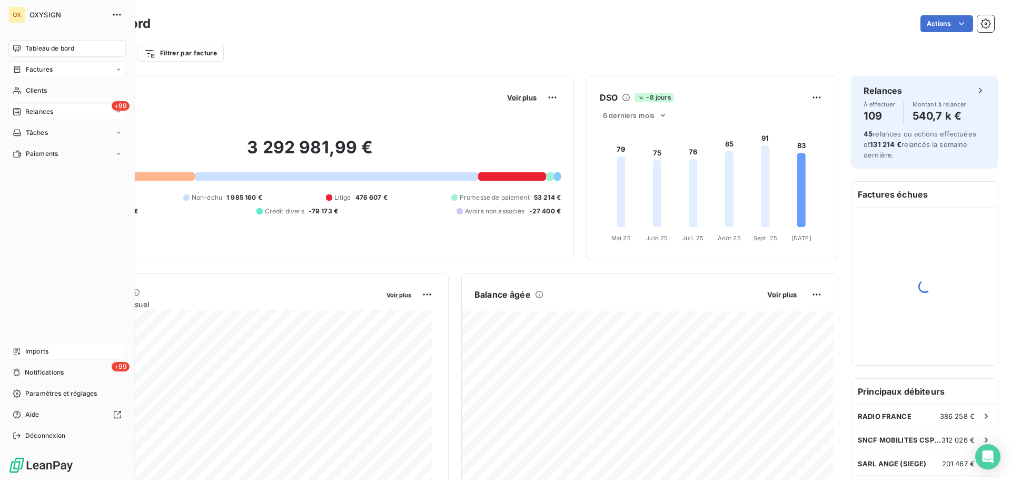
click at [30, 110] on span "Relances" at bounding box center [39, 111] width 28 height 9
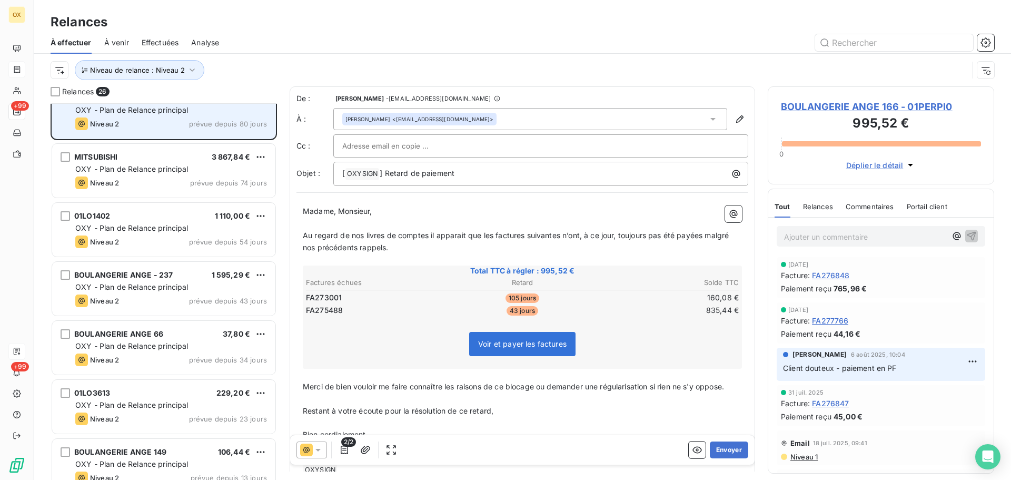
scroll to position [53, 0]
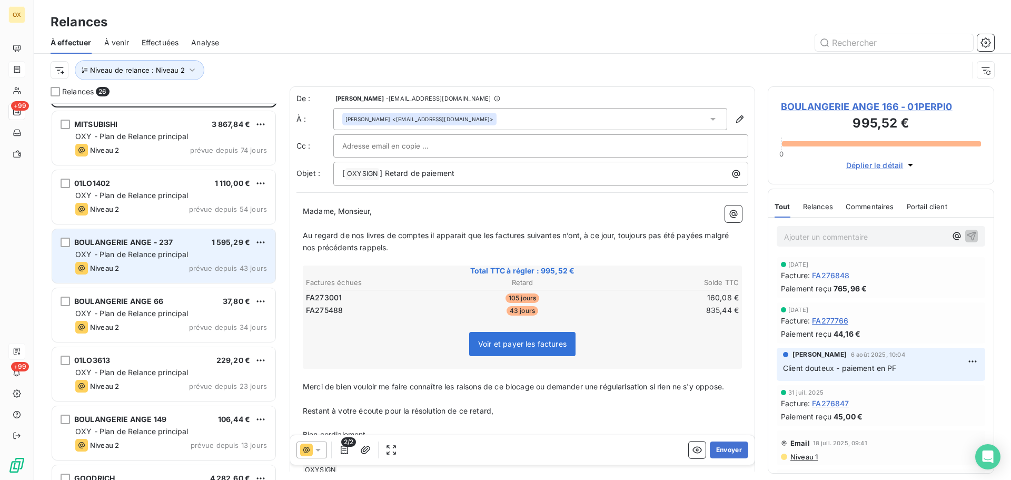
click at [192, 244] on div "BOULANGERIE ANGE - 237 1 595,29 €" at bounding box center [171, 242] width 192 height 9
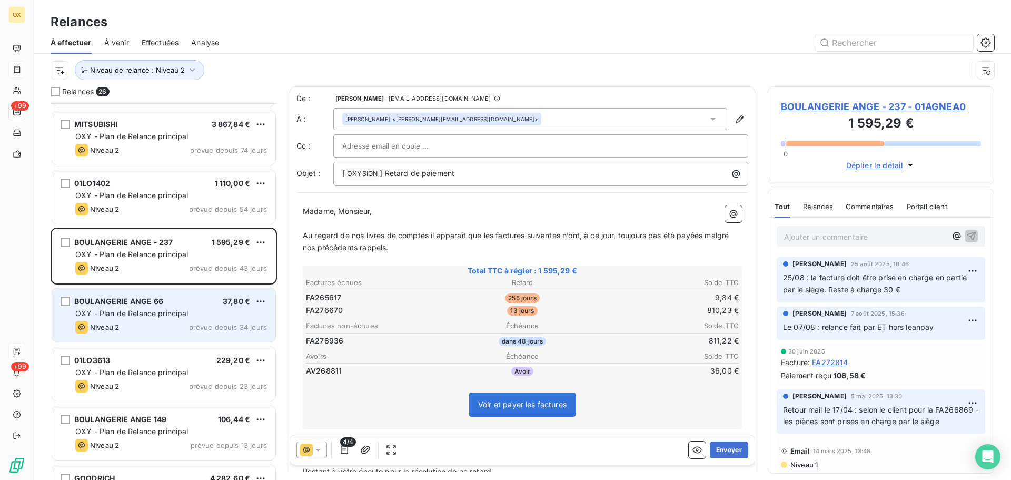
click at [181, 317] on span "OXY - Plan de Relance principal" at bounding box center [131, 313] width 113 height 9
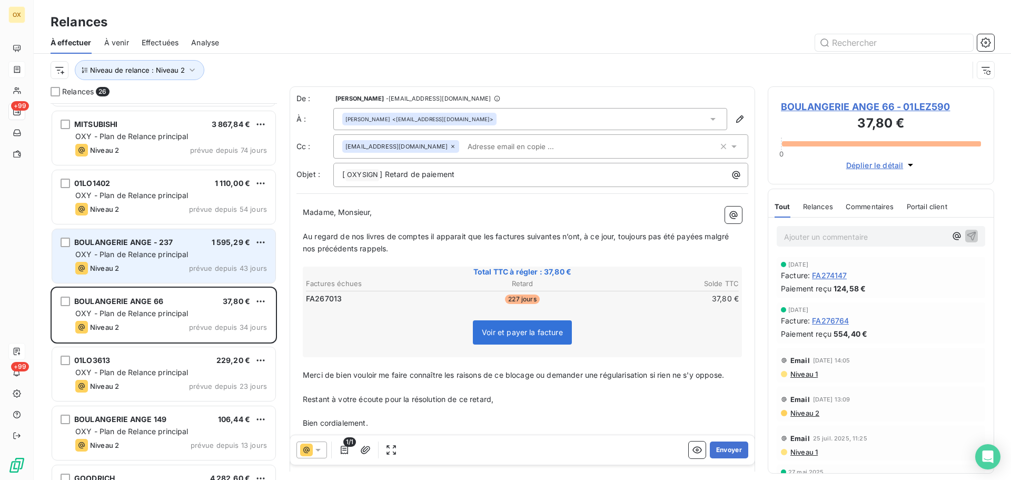
click at [164, 258] on span "OXY - Plan de Relance principal" at bounding box center [131, 254] width 113 height 9
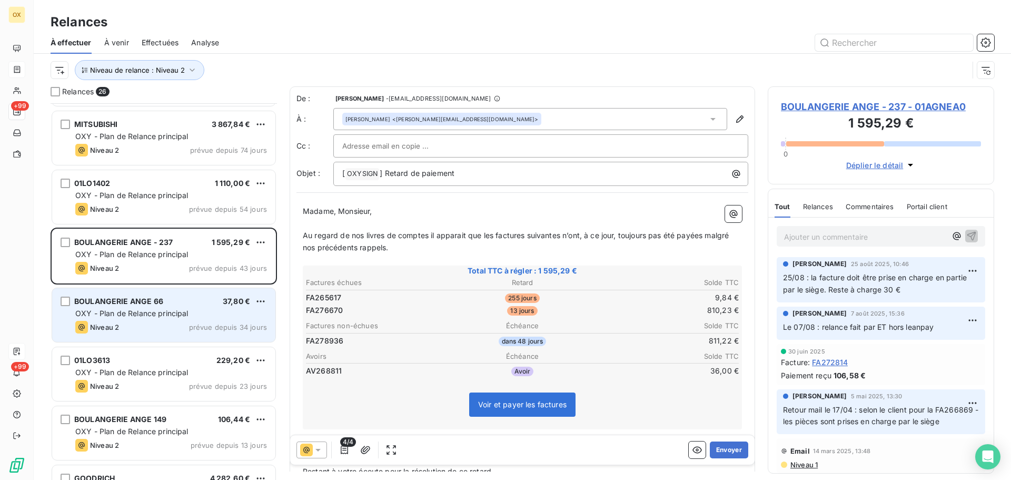
click at [181, 321] on div "Niveau 2 prévue depuis 34 jours" at bounding box center [171, 327] width 192 height 13
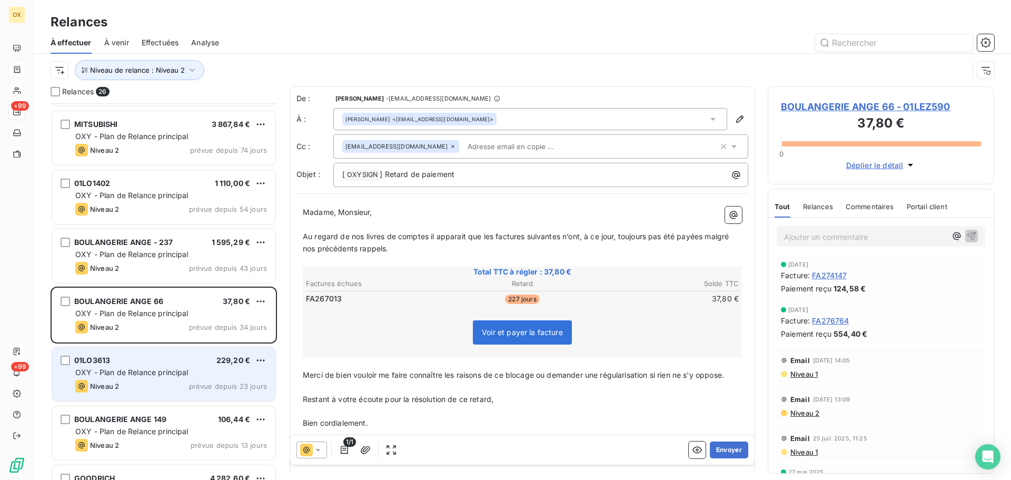
click at [143, 381] on div "Niveau 2 prévue depuis 23 jours" at bounding box center [171, 386] width 192 height 13
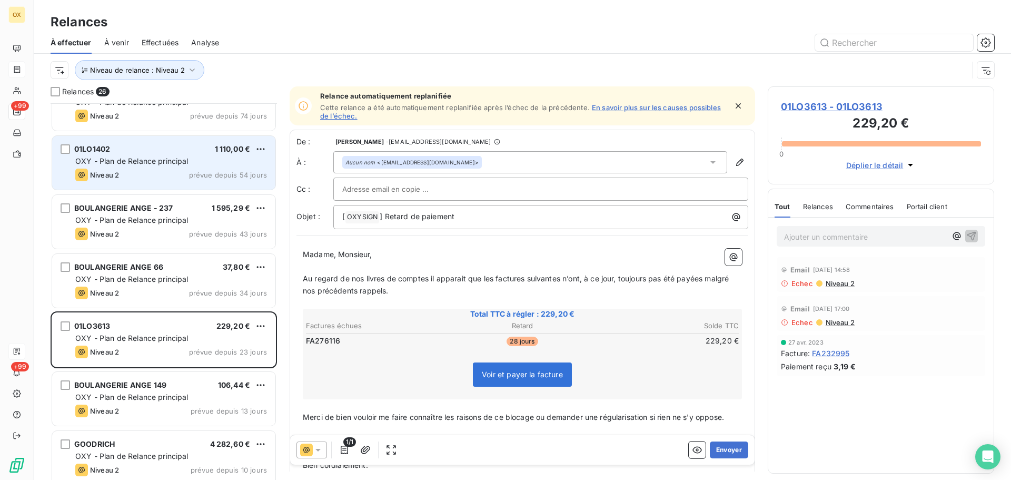
scroll to position [106, 0]
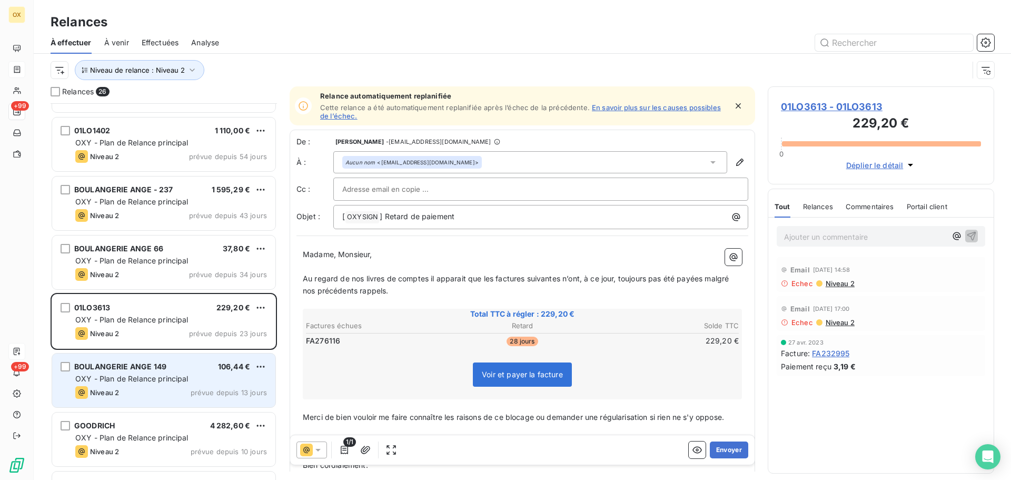
click at [176, 374] on span "OXY - Plan de Relance principal" at bounding box center [131, 378] width 113 height 9
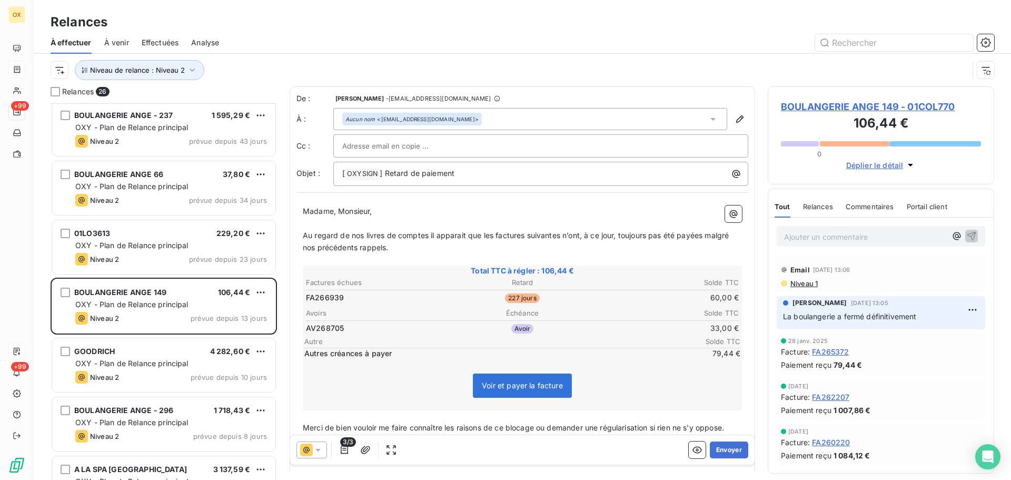
scroll to position [211, 0]
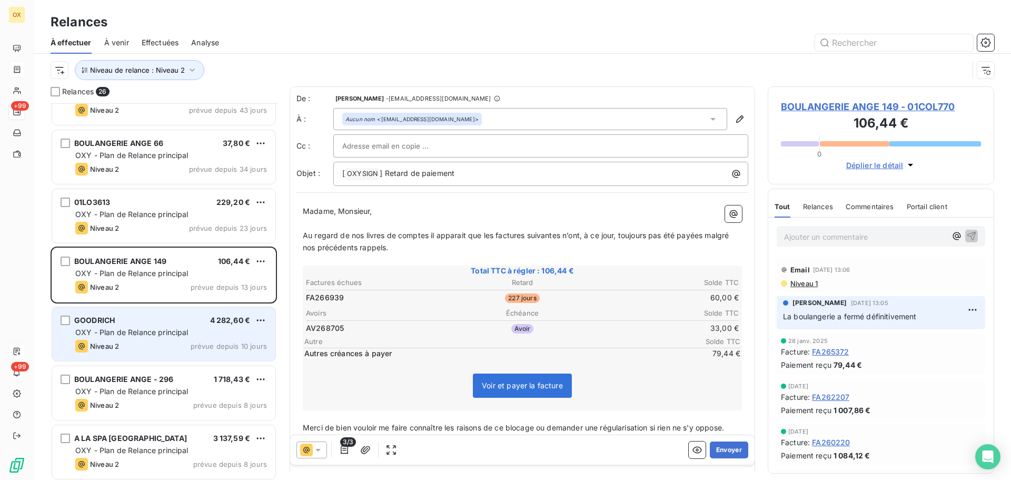
click at [176, 329] on span "OXY - Plan de Relance principal" at bounding box center [131, 332] width 113 height 9
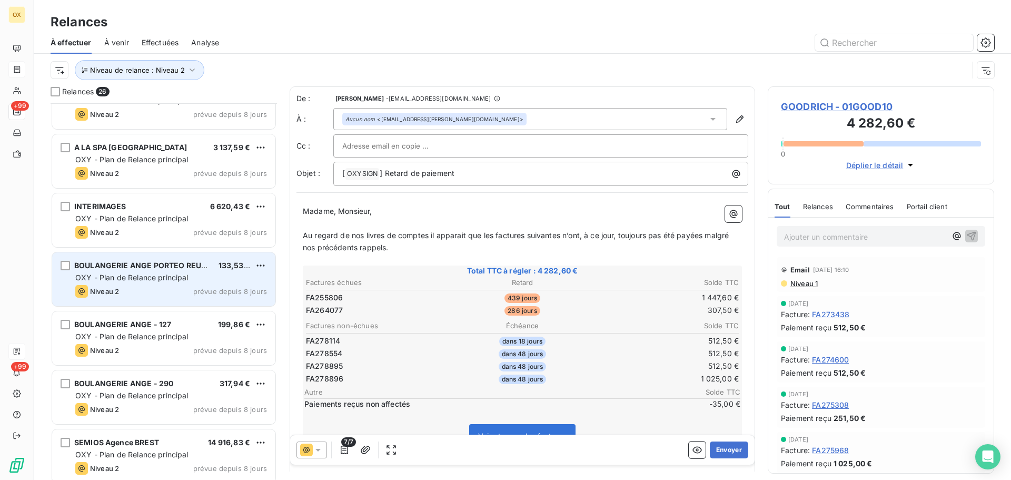
scroll to position [527, 0]
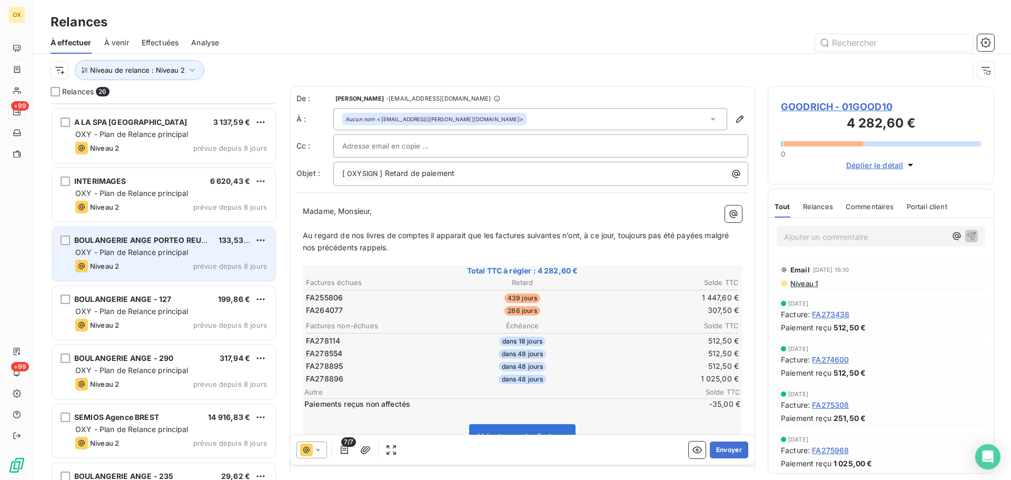
click at [164, 307] on span "OXY - Plan de Relance principal" at bounding box center [131, 311] width 113 height 9
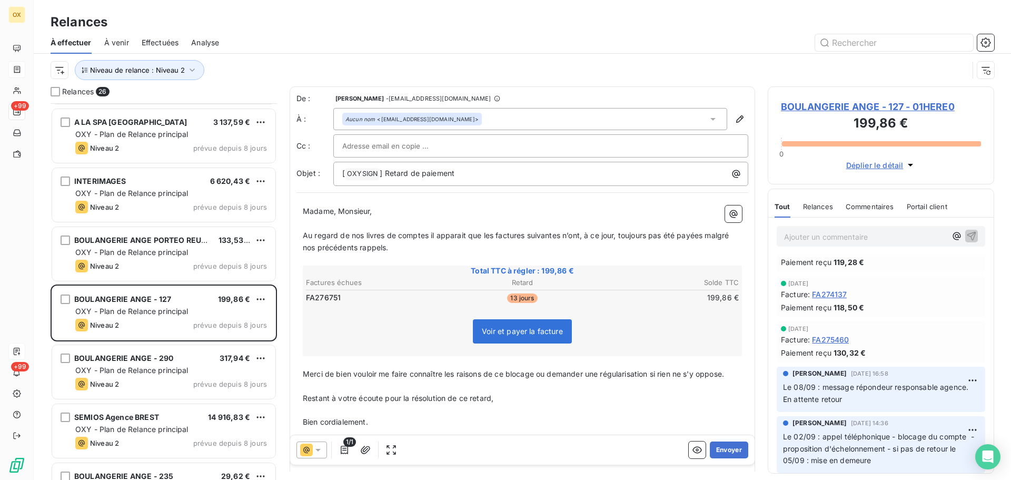
scroll to position [53, 0]
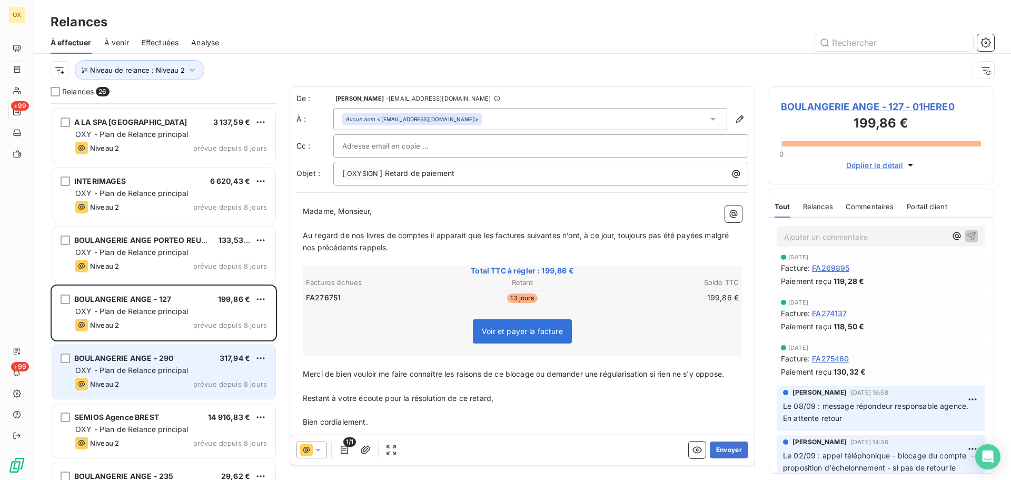
click at [172, 395] on div "BOULANGERIE ANGE - 290 317,94 € OXY - Plan de Relance principal Niveau 2 prévue…" at bounding box center [163, 372] width 223 height 54
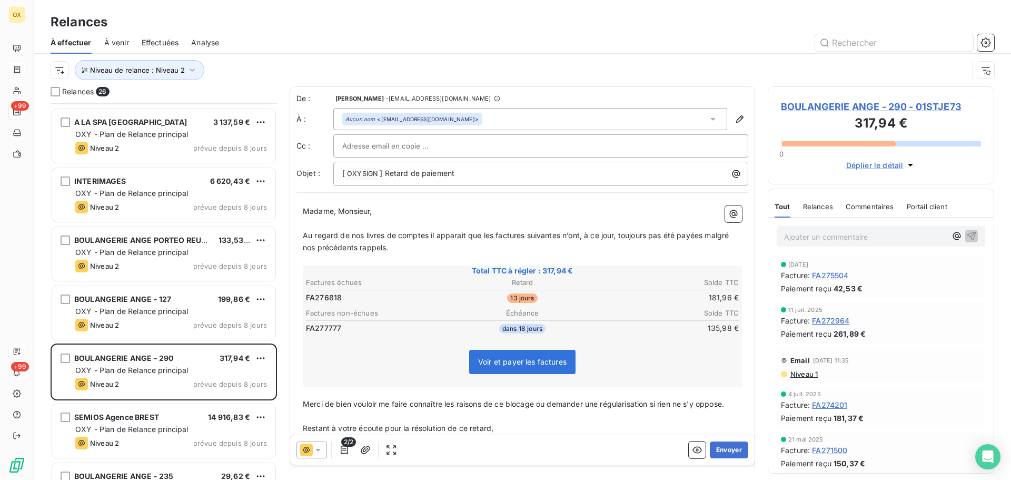
click at [794, 107] on span "BOULANGERIE ANGE - 290 - 01STJE73" at bounding box center [881, 107] width 200 height 14
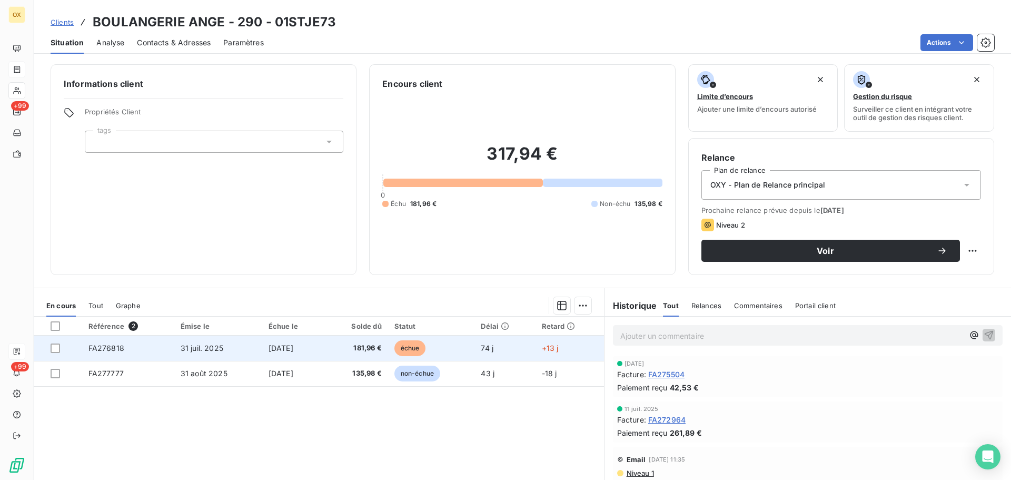
click at [245, 344] on td "31 juil. 2025" at bounding box center [218, 347] width 88 height 25
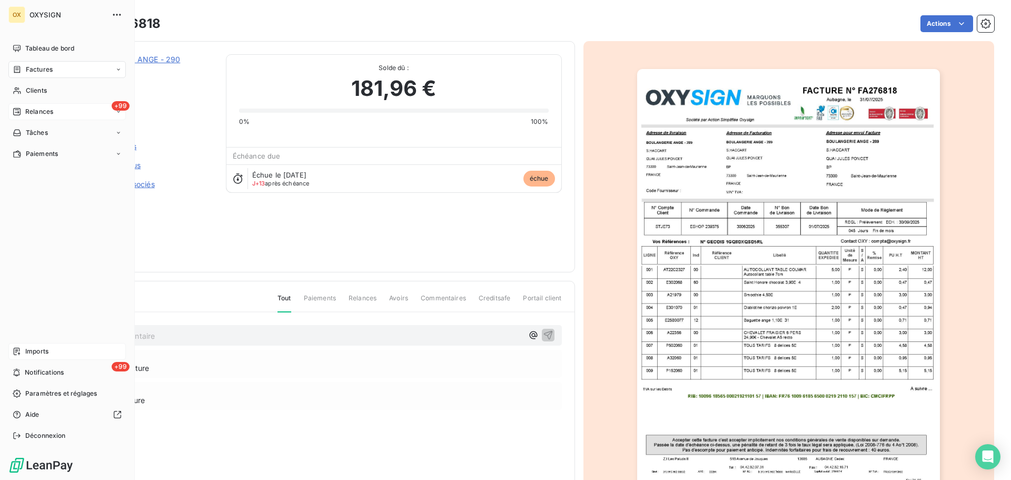
click at [45, 111] on span "Relances" at bounding box center [39, 111] width 28 height 9
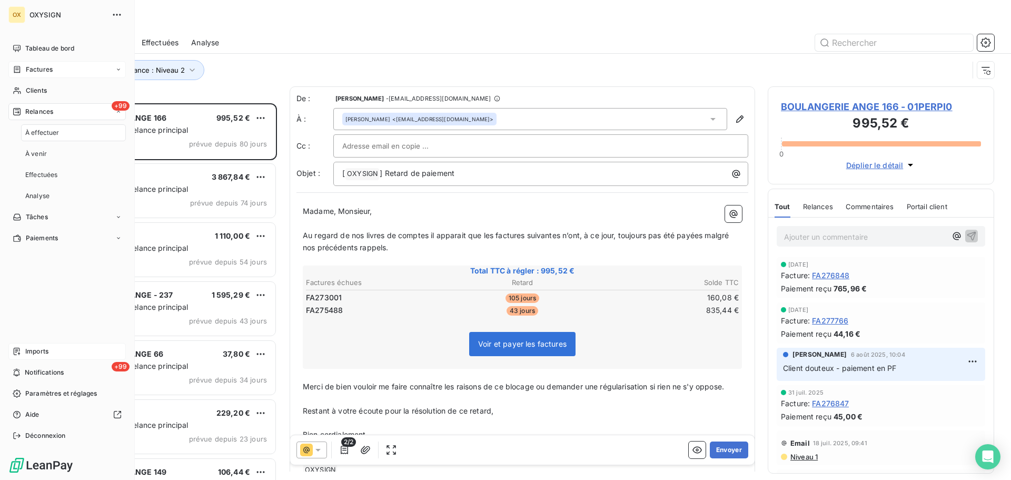
scroll to position [369, 219]
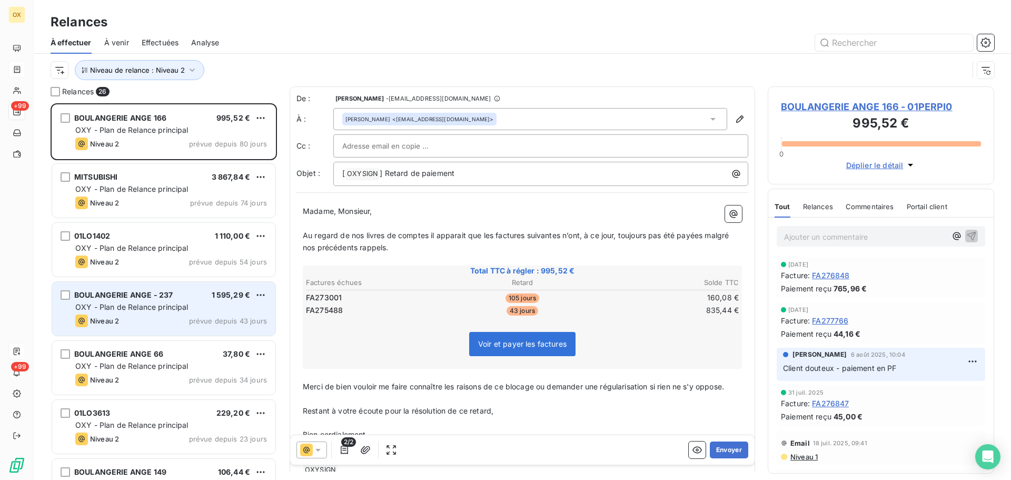
click at [174, 291] on div "BOULANGERIE ANGE - 237 1 595,29 €" at bounding box center [171, 294] width 192 height 9
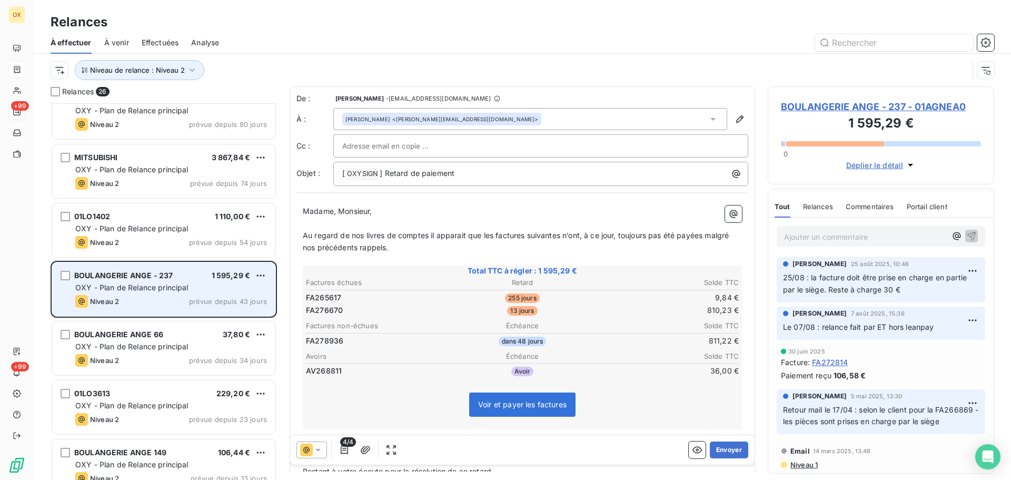
scroll to position [53, 0]
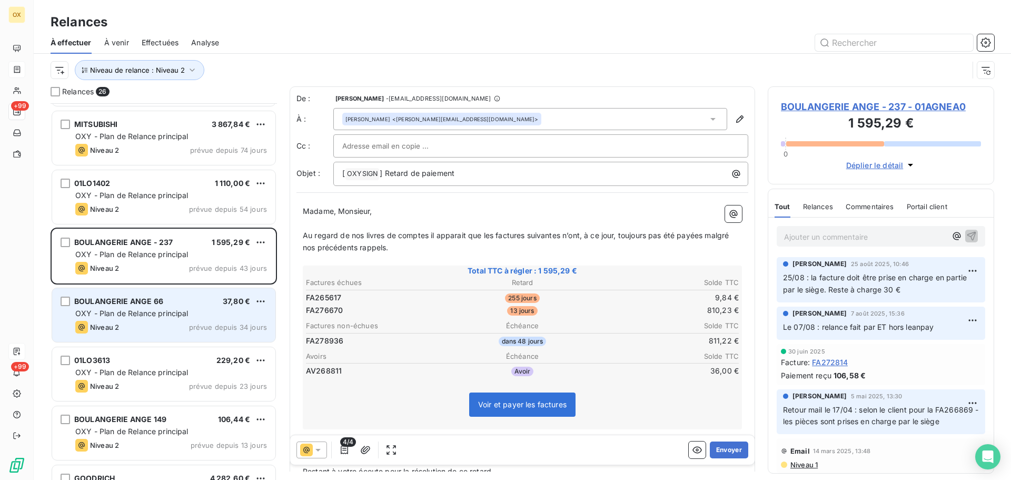
click at [172, 307] on div "BOULANGERIE ANGE 66 37,80 € OXY - Plan de Relance principal Niveau 2 prévue dep…" at bounding box center [163, 315] width 223 height 54
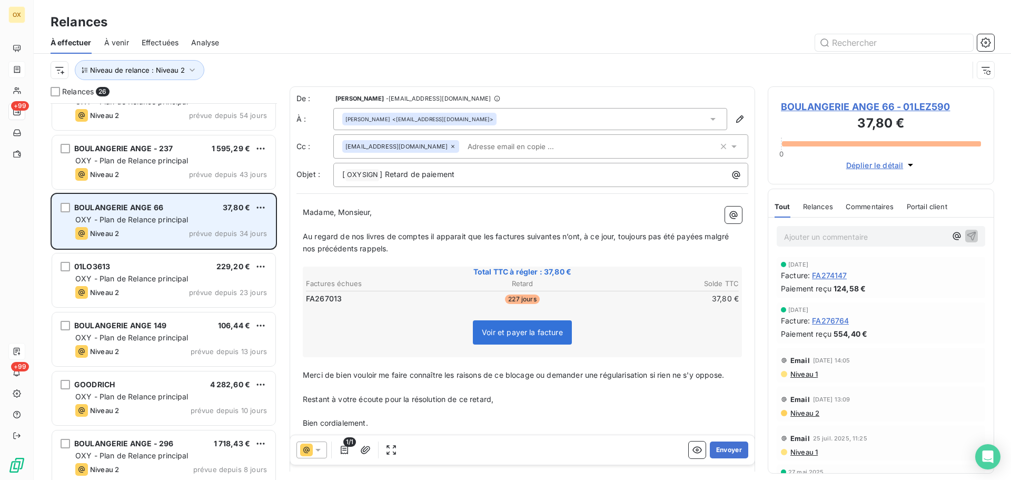
scroll to position [211, 0]
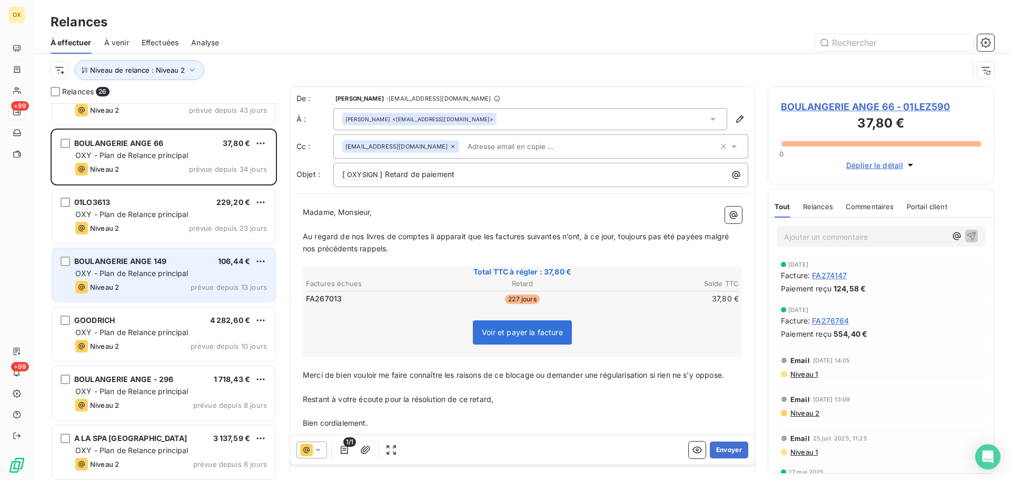
click at [126, 265] on span "BOULANGERIE ANGE 149" at bounding box center [120, 260] width 92 height 9
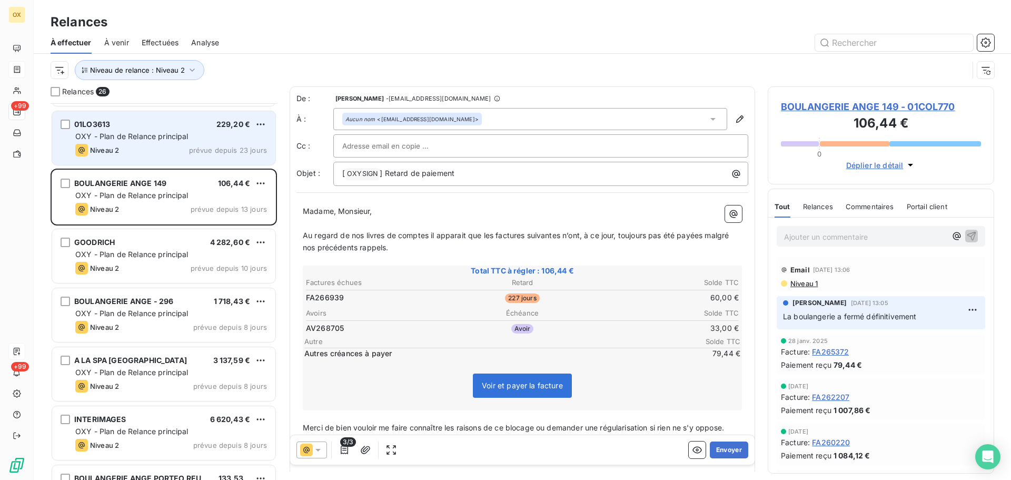
scroll to position [369, 0]
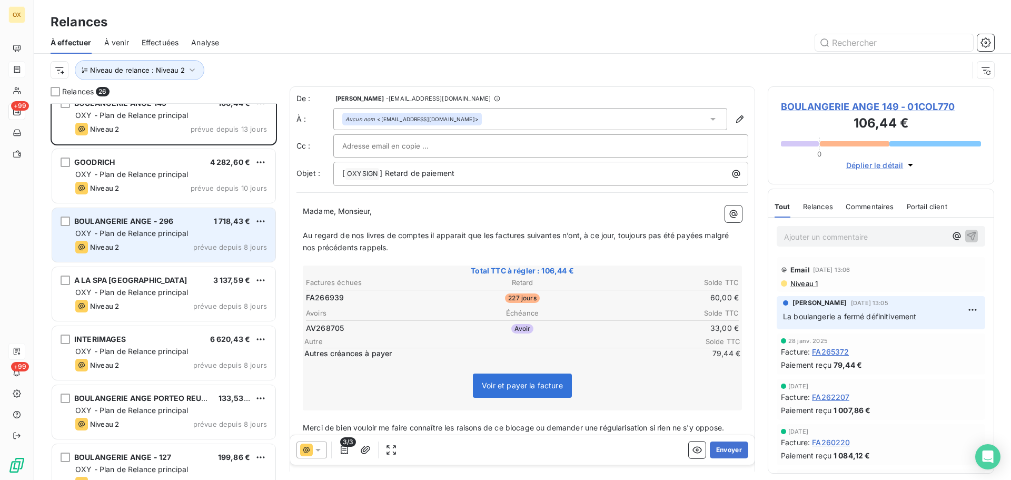
click at [187, 239] on div "BOULANGERIE ANGE - 296 1 718,43 € OXY - Plan de Relance principal Niveau 2 prév…" at bounding box center [163, 235] width 223 height 54
